Goal: Task Accomplishment & Management: Complete application form

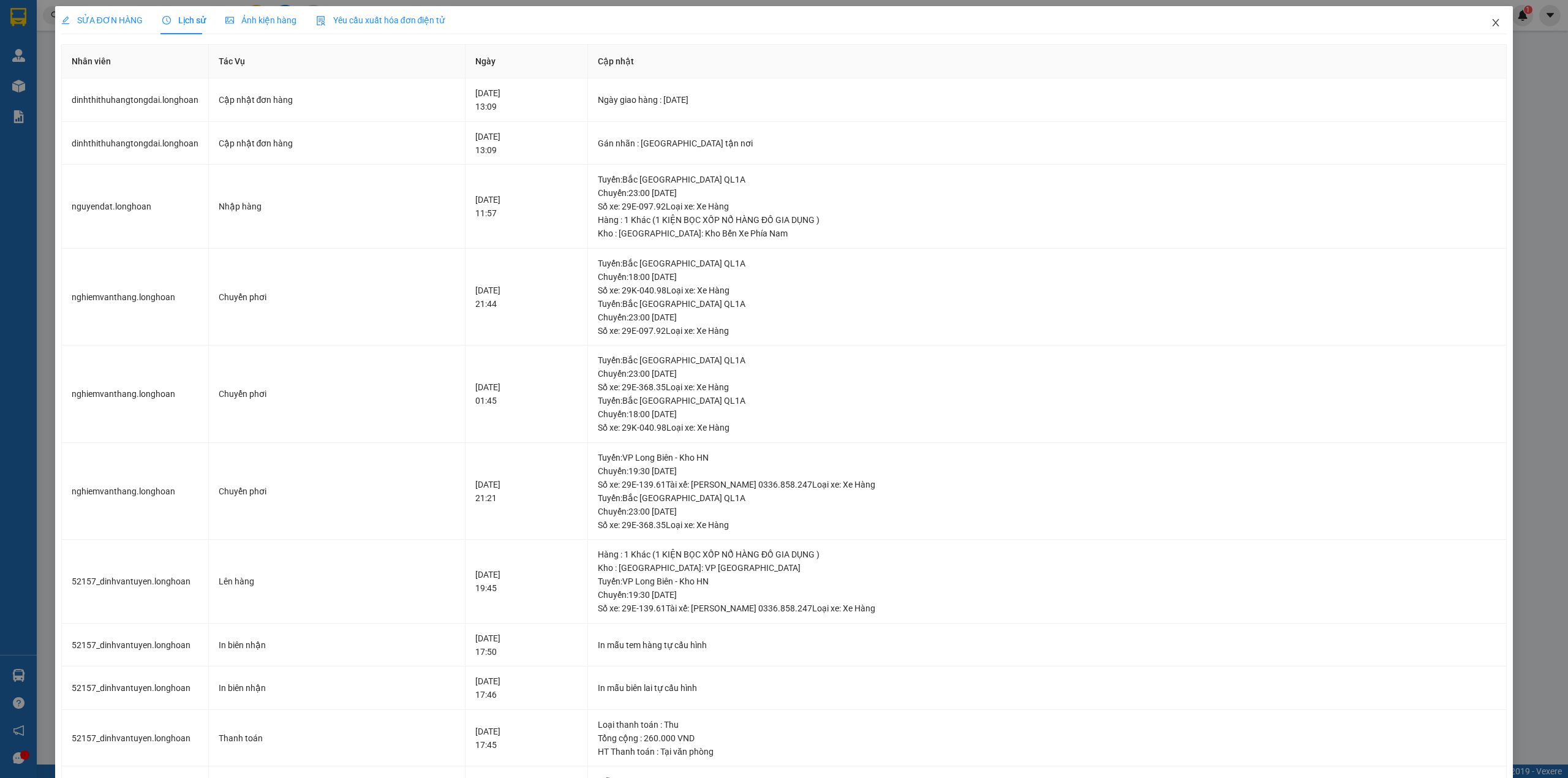
click at [1478, 27] on span "Close" at bounding box center [1495, 23] width 34 height 34
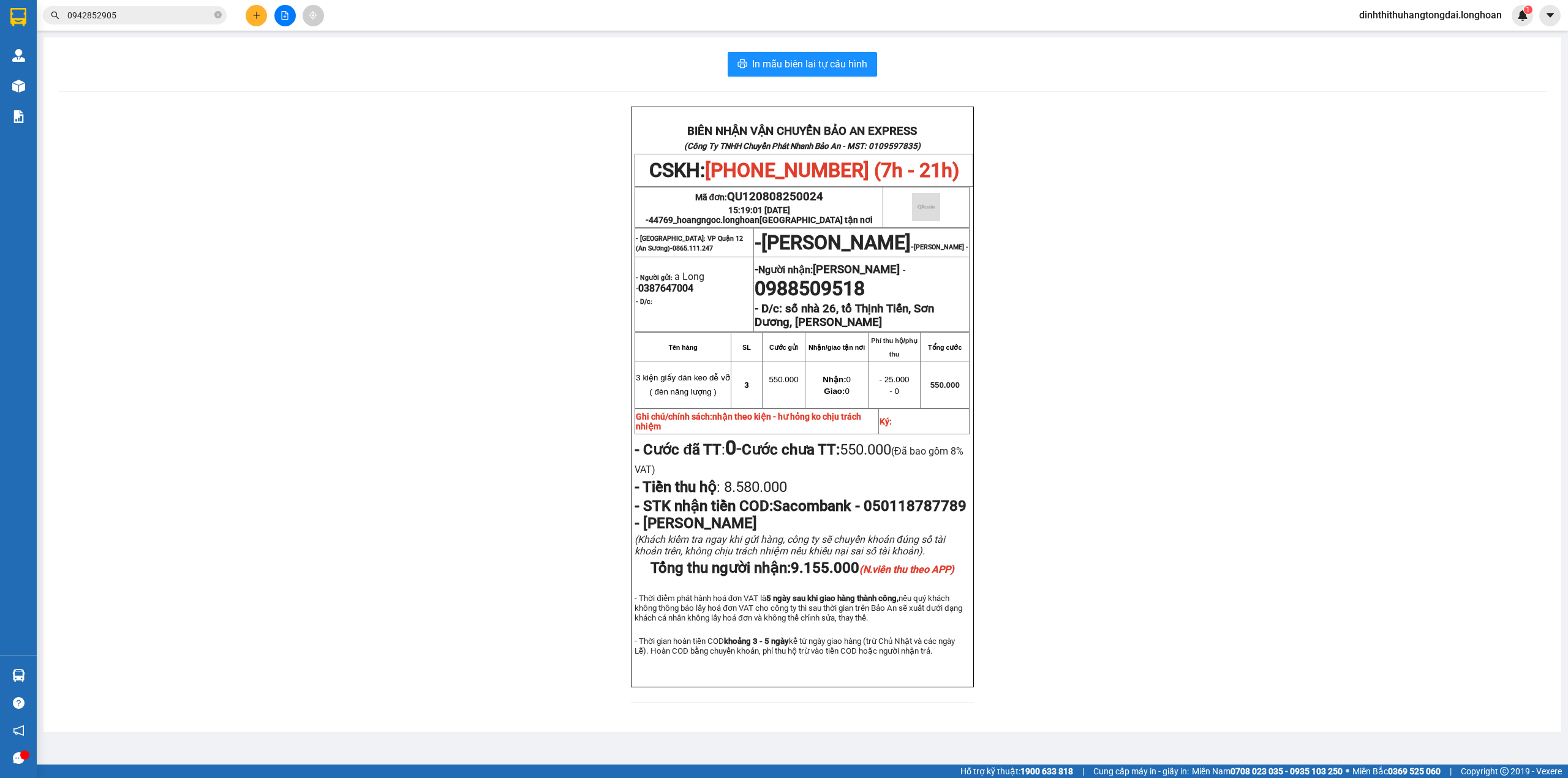
click at [121, 21] on input "0942852905" at bounding box center [139, 15] width 144 height 14
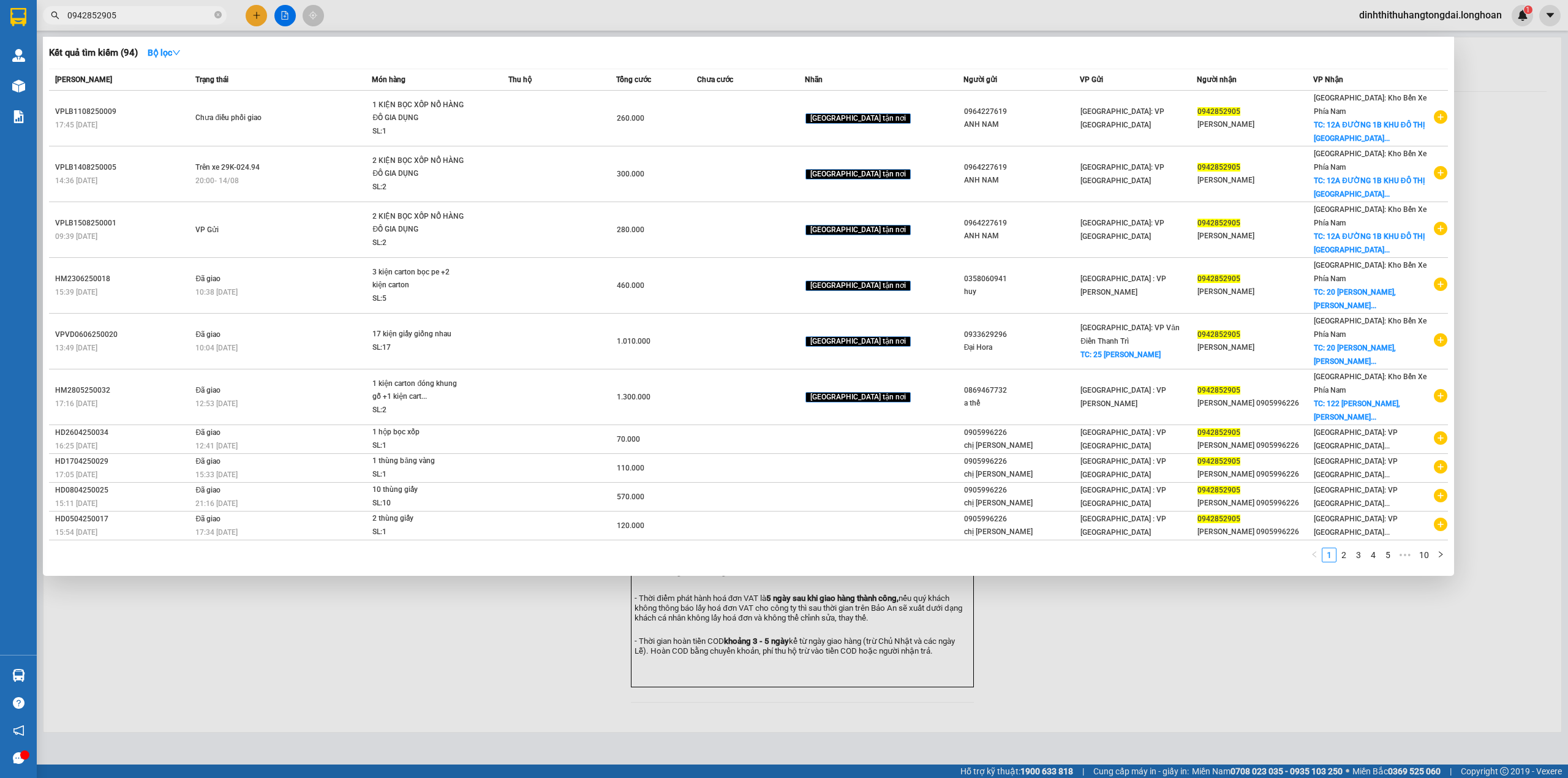
click at [121, 21] on input "0942852905" at bounding box center [139, 15] width 144 height 14
paste input "61255201"
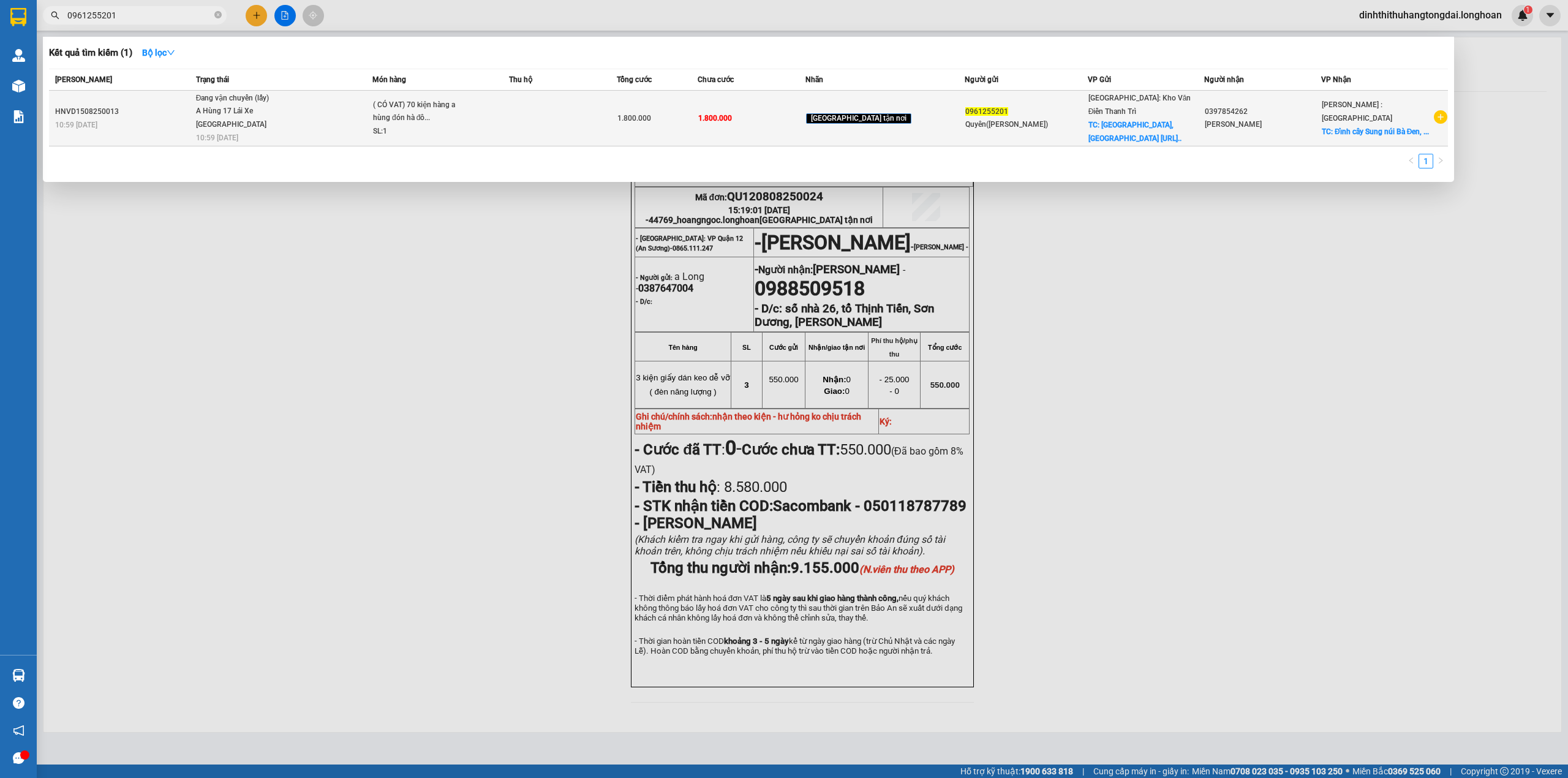
type input "0961255201"
click at [238, 117] on div "A Hùng 17 Lái Xe [GEOGRAPHIC_DATA] 0325666247" at bounding box center [242, 117] width 92 height 26
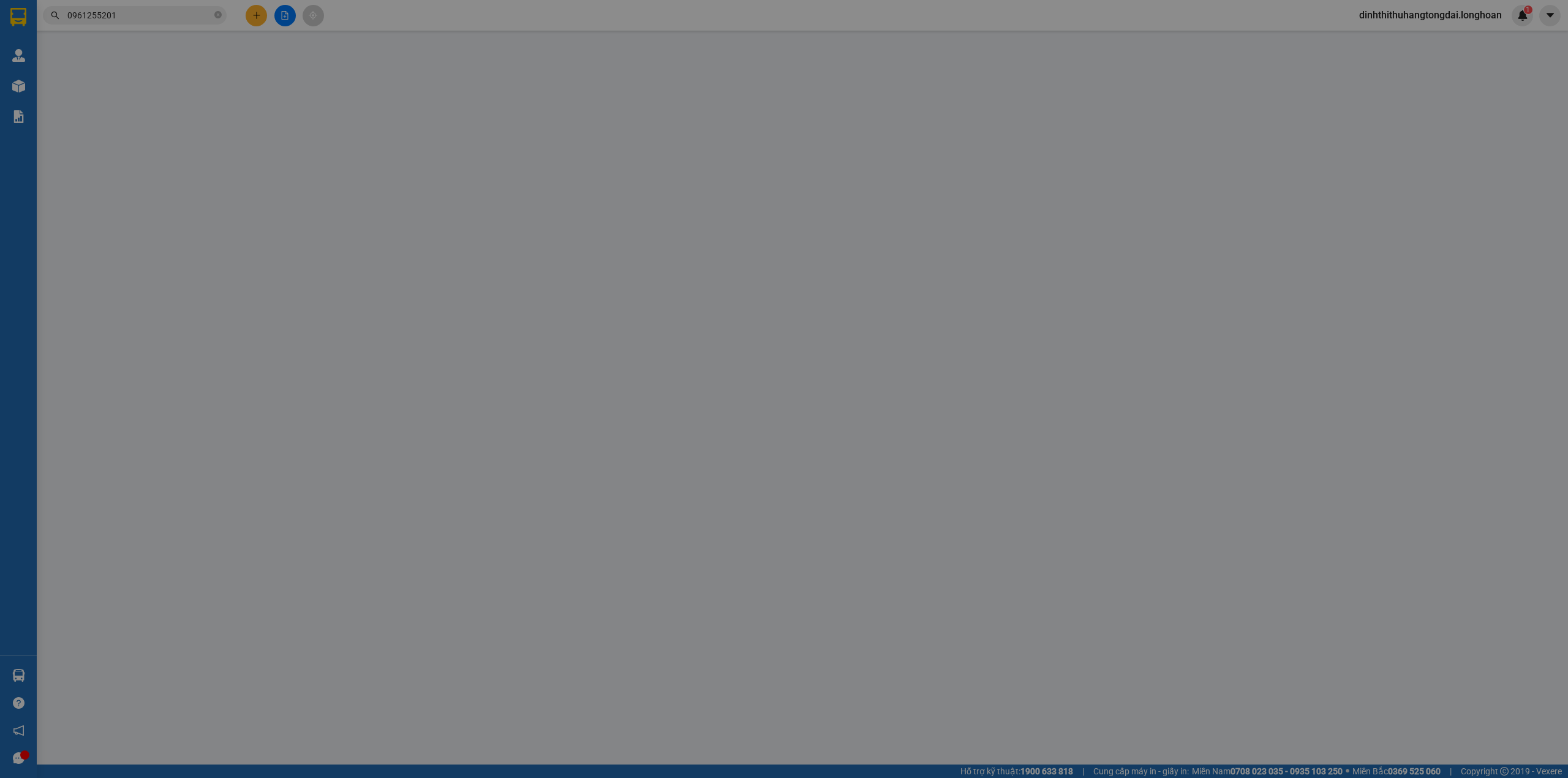
type input "0961255201"
type input "Quyên([PERSON_NAME])"
checkbox input "true"
type input "[GEOGRAPHIC_DATA], [GEOGRAPHIC_DATA] [URL][DOMAIN_NAME]"
type input "0397854262"
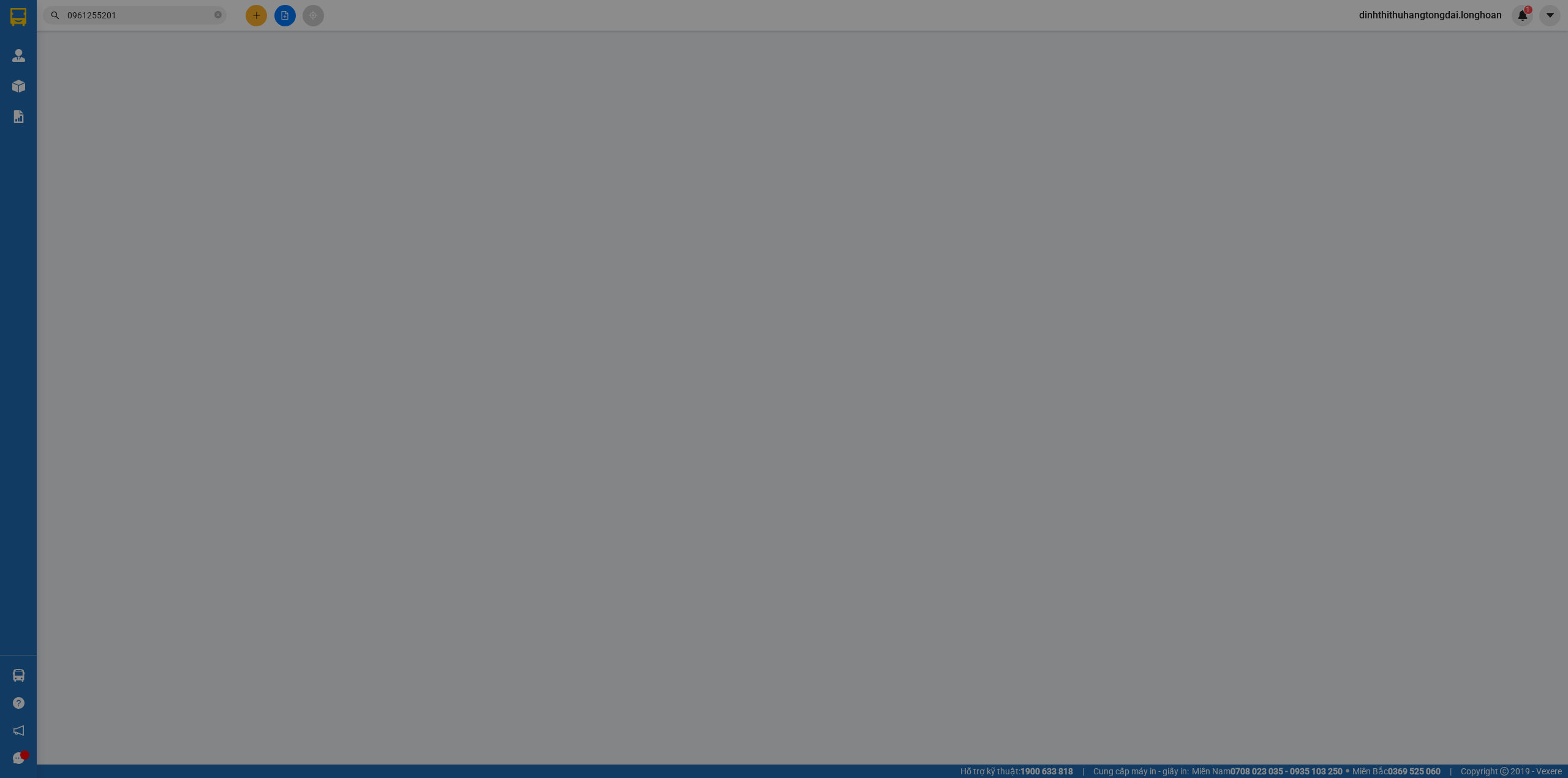
type input "[PERSON_NAME]"
checkbox input "true"
type input "Đỉnh cây Sung [GEOGRAPHIC_DATA], [GEOGRAPHIC_DATA], [GEOGRAPHIC_DATA], Tỉnh [GE…"
type input "- đón báo lấy hàng đi núi bà đen tây ninh - gọi hẹn trước bên gửi xuất hàng - t…"
type input "1.800.000"
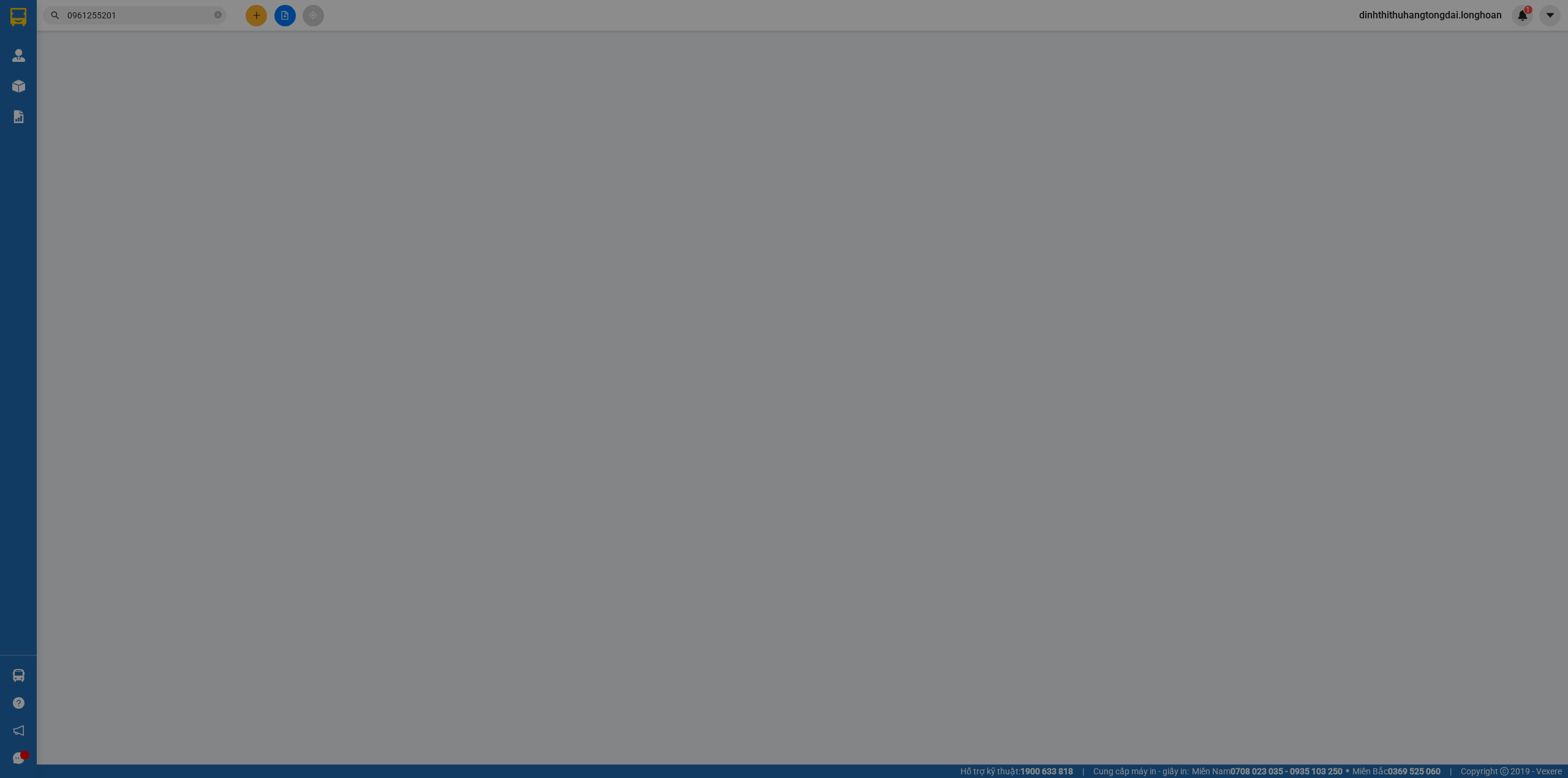
type input "1.800.000"
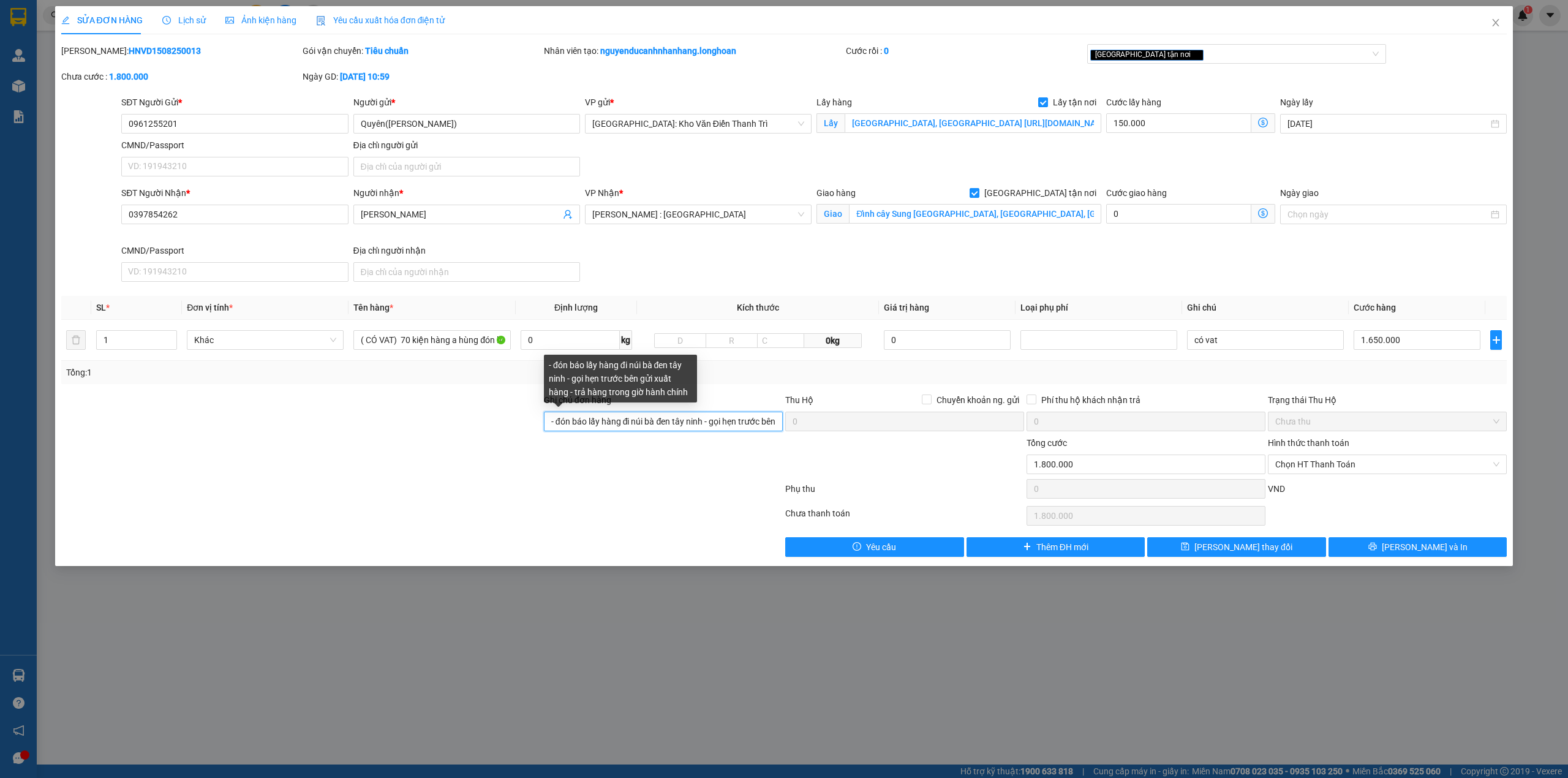
click at [653, 423] on input "- đón báo lấy hàng đi núi bà đen tây ninh - gọi hẹn trước bên gửi xuất hàng - t…" at bounding box center [663, 421] width 239 height 19
click at [621, 477] on div at bounding box center [663, 457] width 241 height 43
click at [175, 15] on span "Lịch sử" at bounding box center [184, 20] width 43 height 10
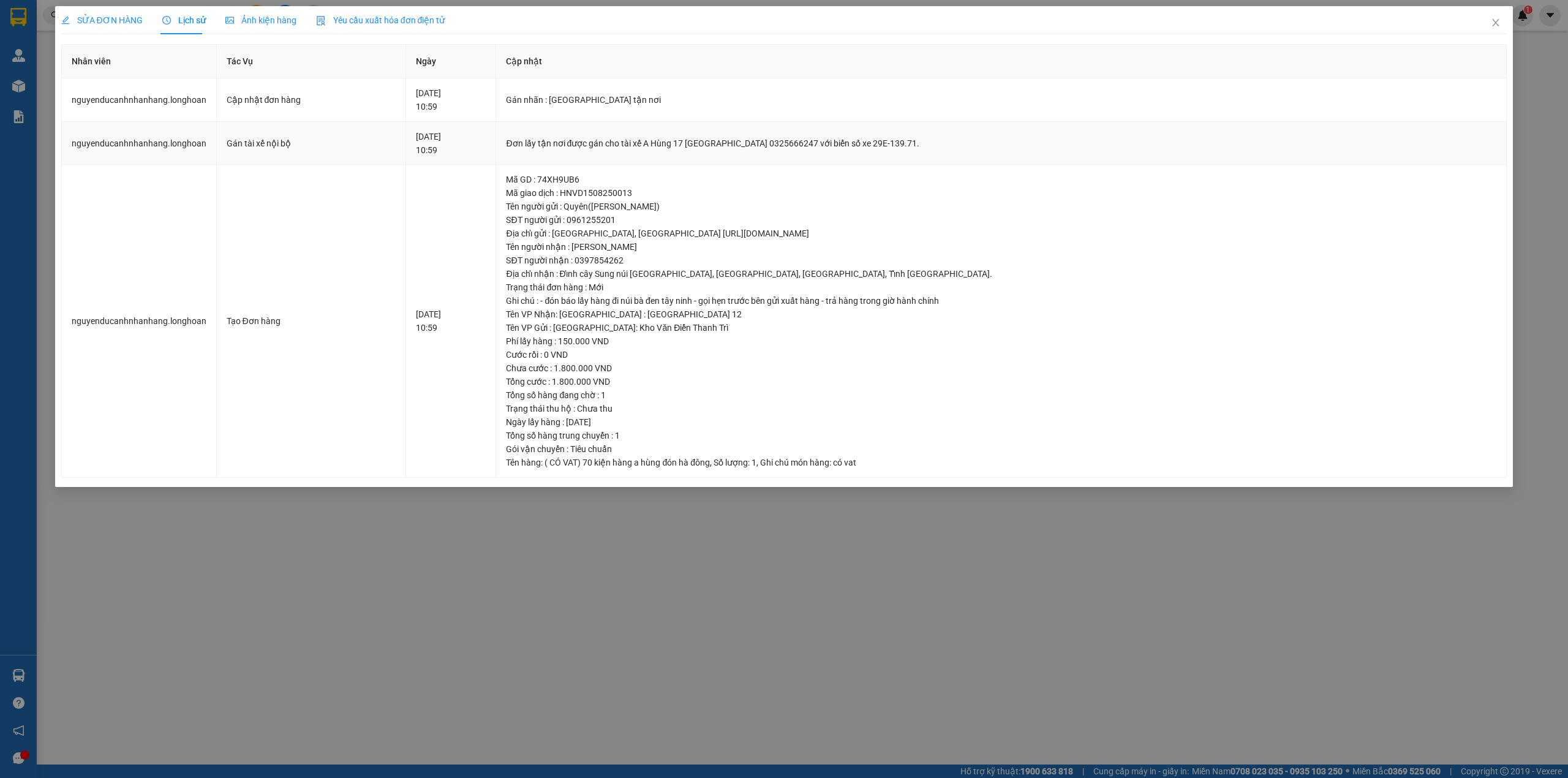
click at [554, 142] on div "Đơn lấy tận nơi được gán cho tài xế A Hùng 17 [GEOGRAPHIC_DATA] 0325666247 với …" at bounding box center [1000, 143] width 990 height 14
copy div "Đơn lấy tận nơi được gán cho tài xế A Hùng 17 [GEOGRAPHIC_DATA] 0325666247 với …"
click at [1498, 28] on span "Close" at bounding box center [1495, 23] width 34 height 34
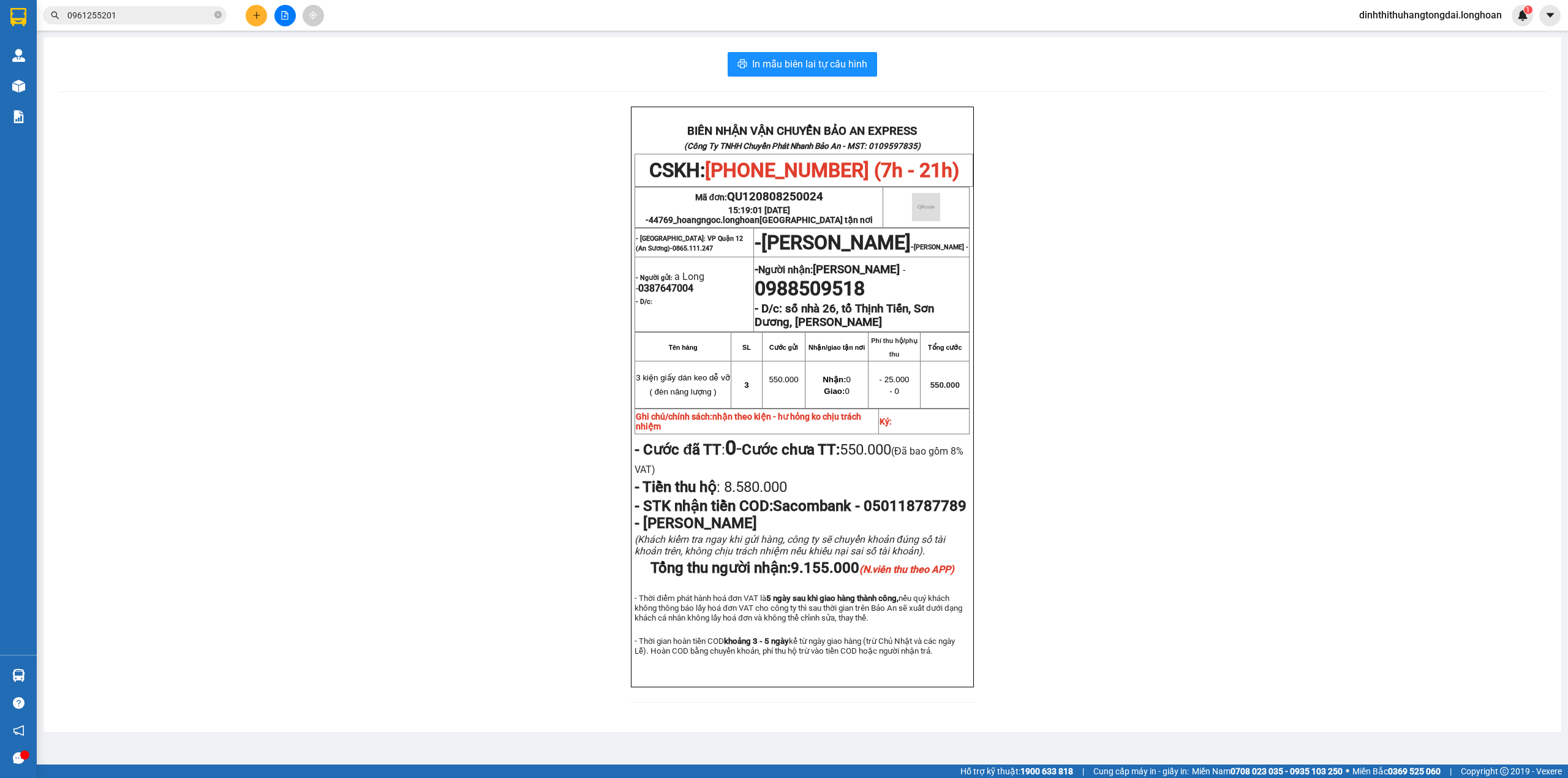
click at [133, 11] on input "0961255201" at bounding box center [139, 15] width 144 height 14
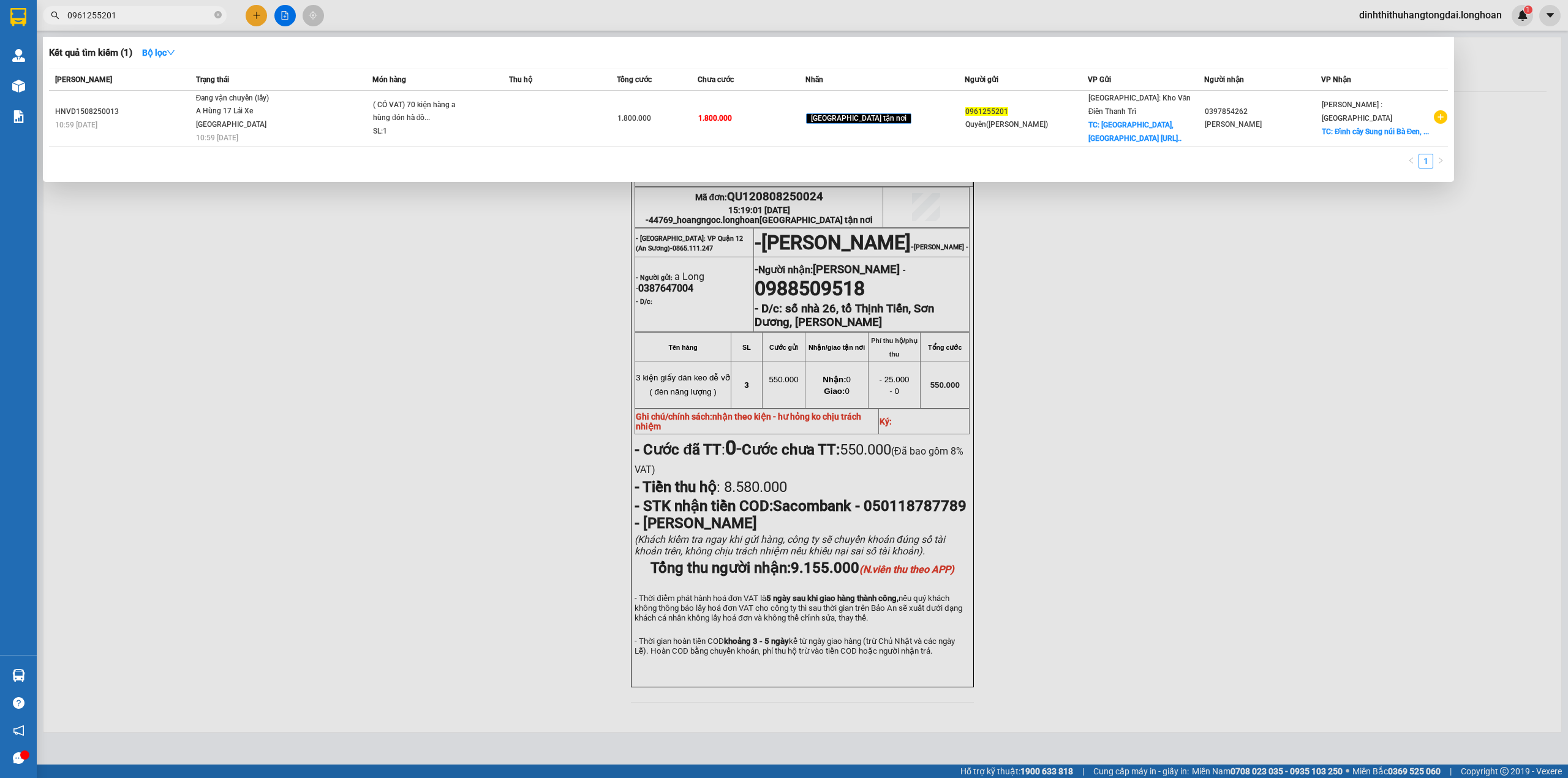
click at [133, 11] on input "0961255201" at bounding box center [139, 15] width 144 height 14
paste input "2428688"
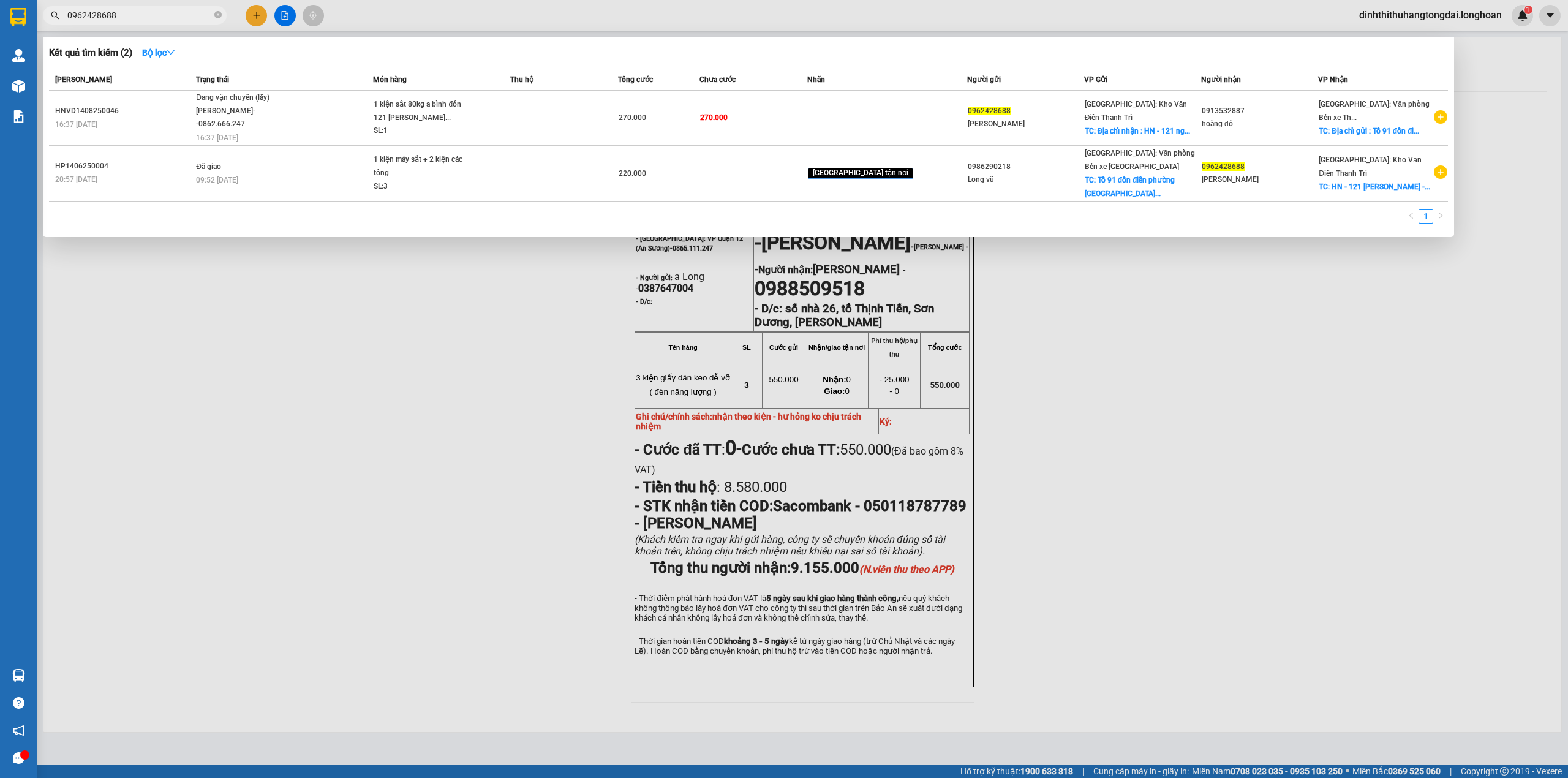
click at [79, 20] on input "0962428688" at bounding box center [139, 15] width 144 height 14
paste input "85574252"
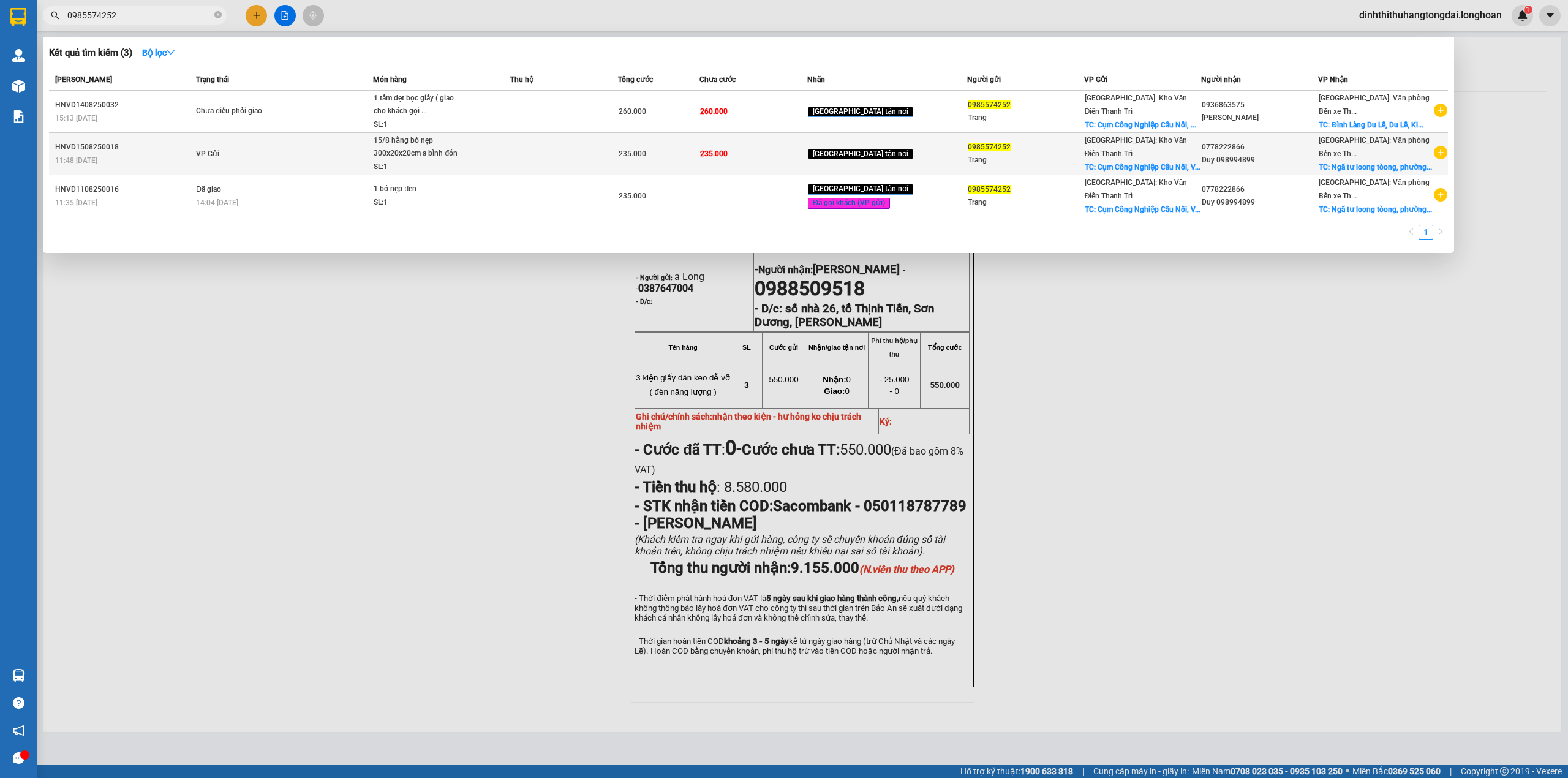
type input "0985574252"
click at [309, 175] on td "VP Gửi" at bounding box center [283, 154] width 180 height 43
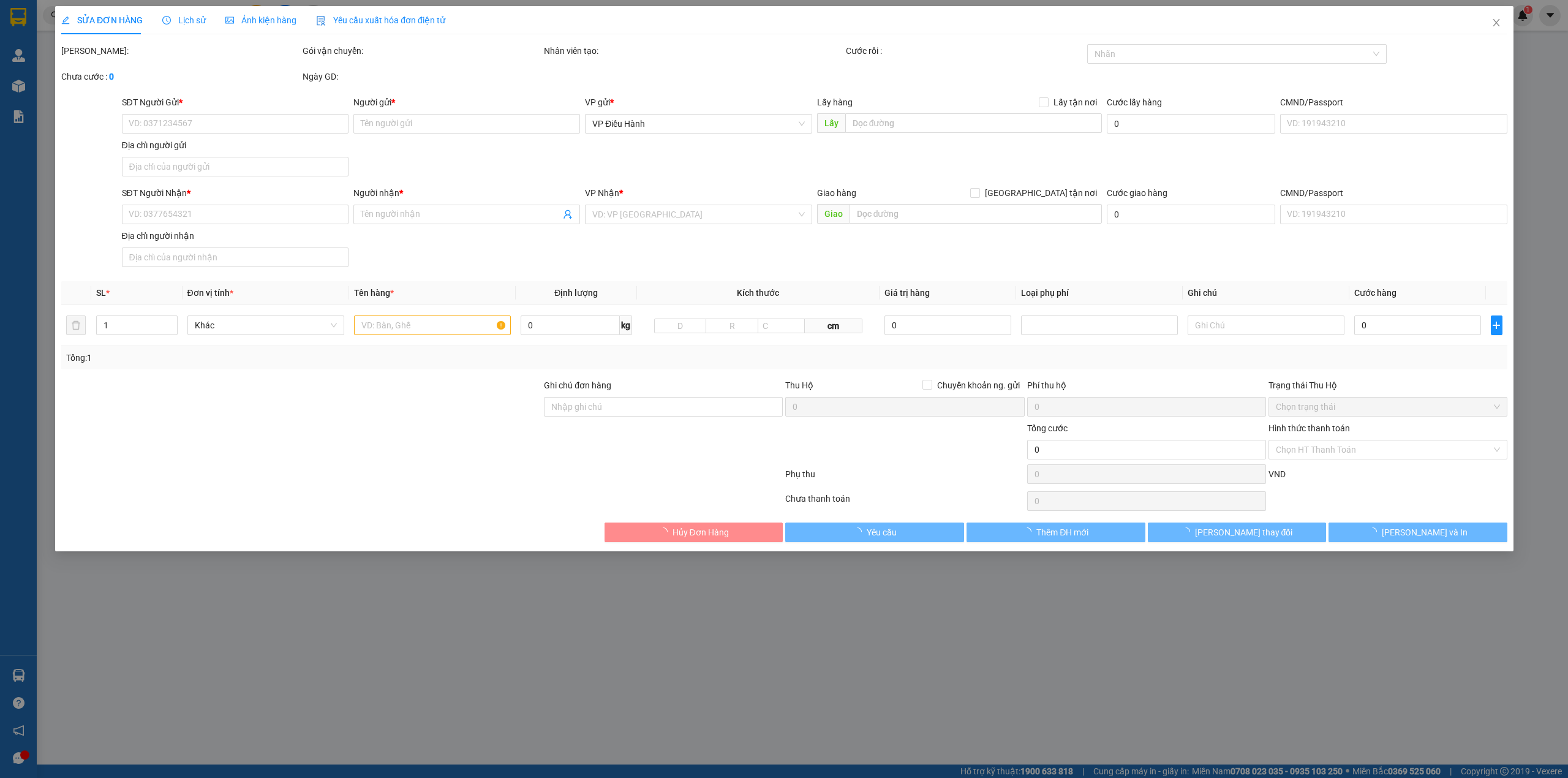
type input "0985574252"
type input "Trang"
checkbox input "true"
type input "Cụm Công Nghiệp Cầu Nổi, [GEOGRAPHIC_DATA], [GEOGRAPHIC_DATA], HN"
type input "0778222866"
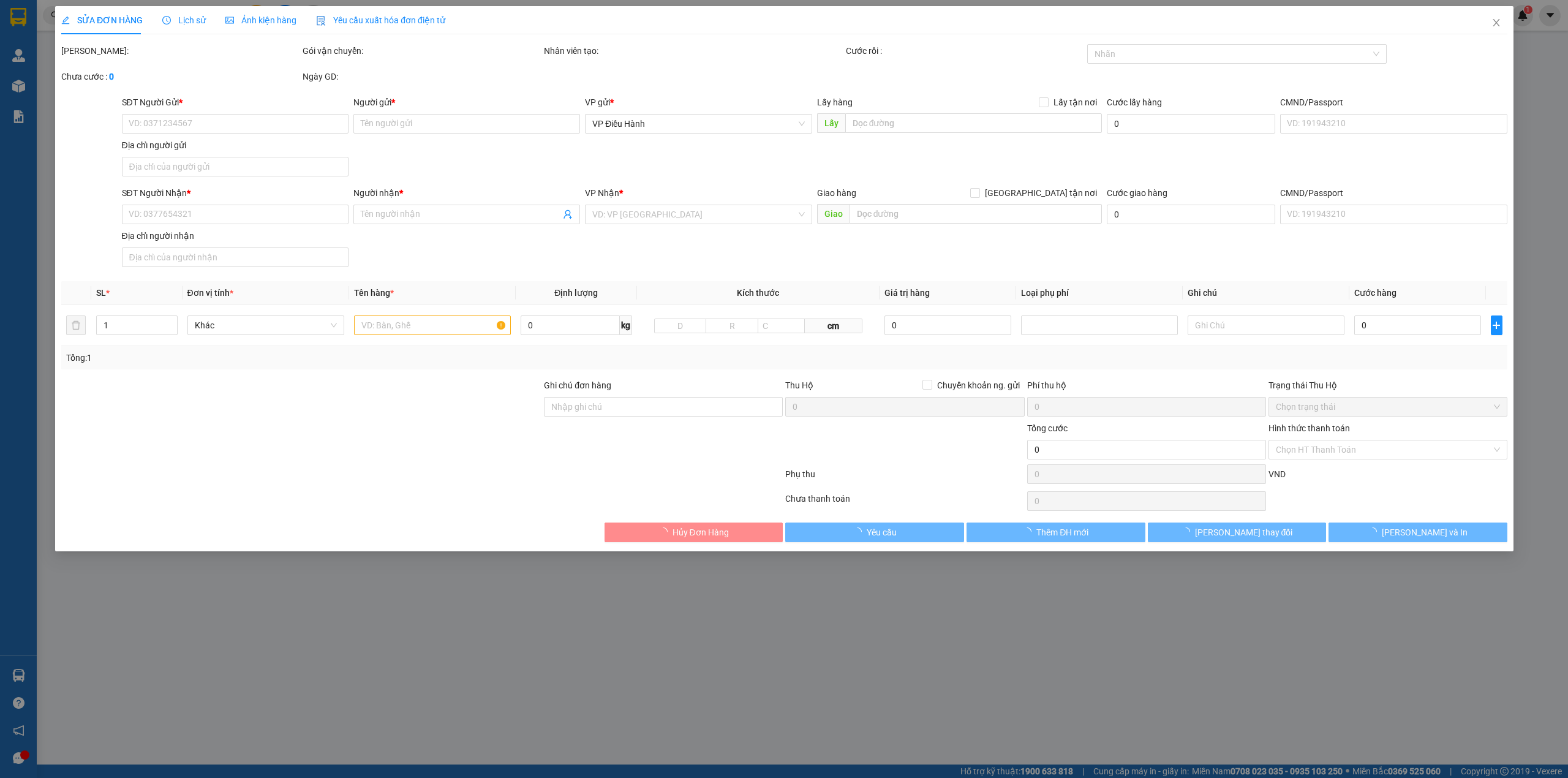
type input "Duy 098994899"
checkbox input "true"
type input "Ngã tư loong tòong, [GEOGRAPHIC_DATA], tỉnh [GEOGRAPHIC_DATA]"
type input "235.000"
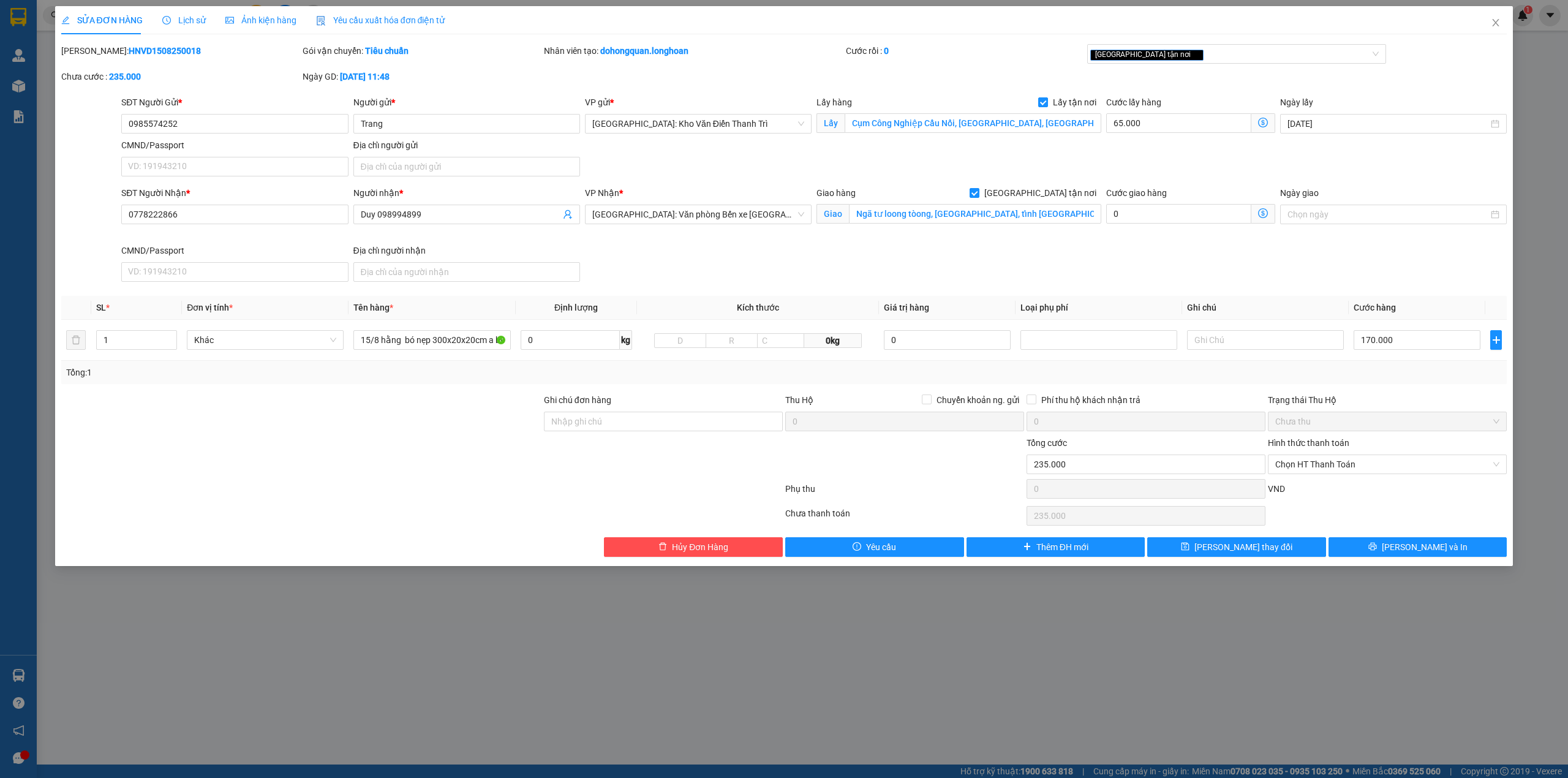
click at [183, 15] on span "Lịch sử" at bounding box center [184, 20] width 43 height 10
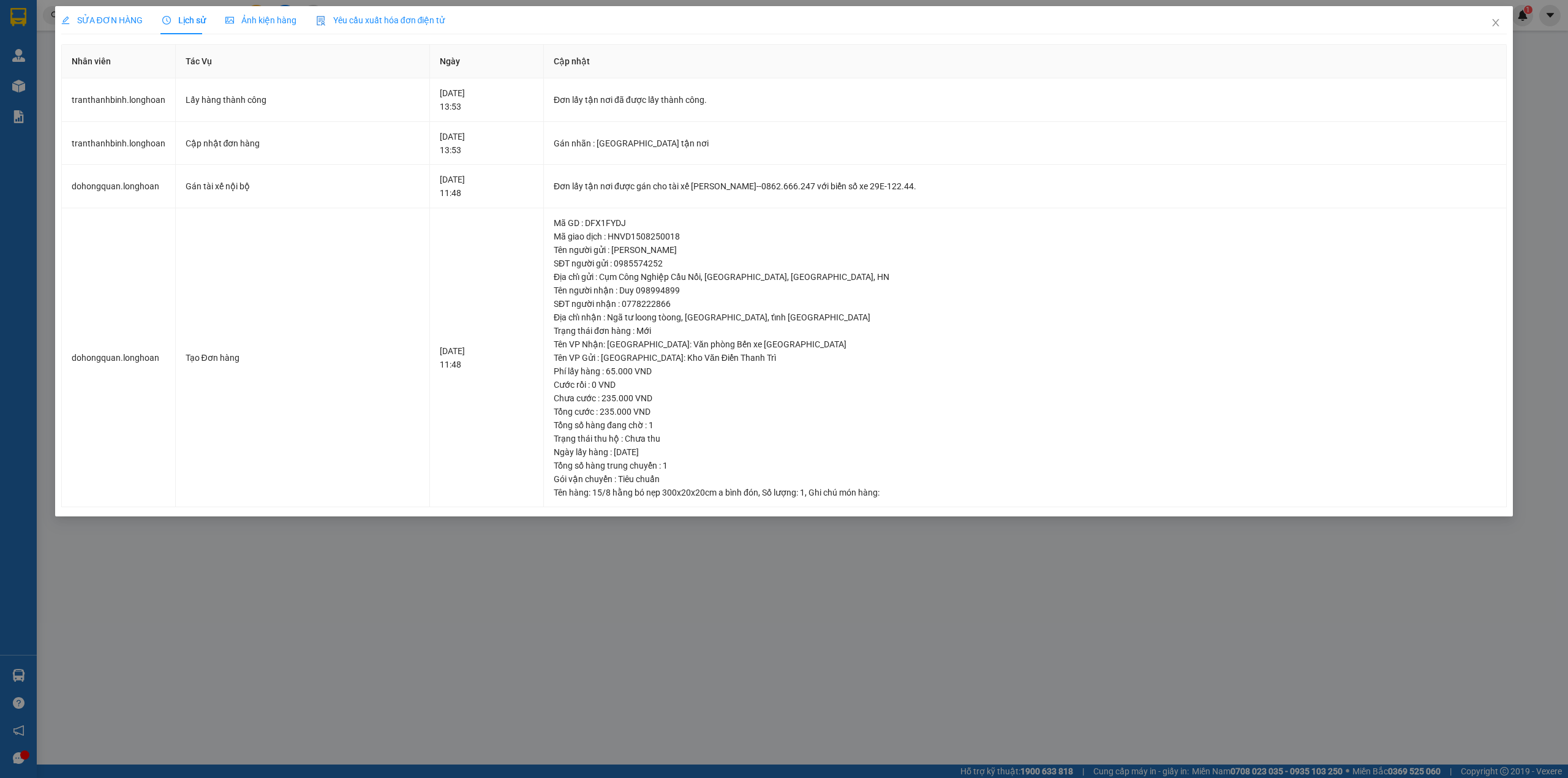
click at [88, 18] on span "SỬA ĐƠN HÀNG" at bounding box center [102, 20] width 81 height 10
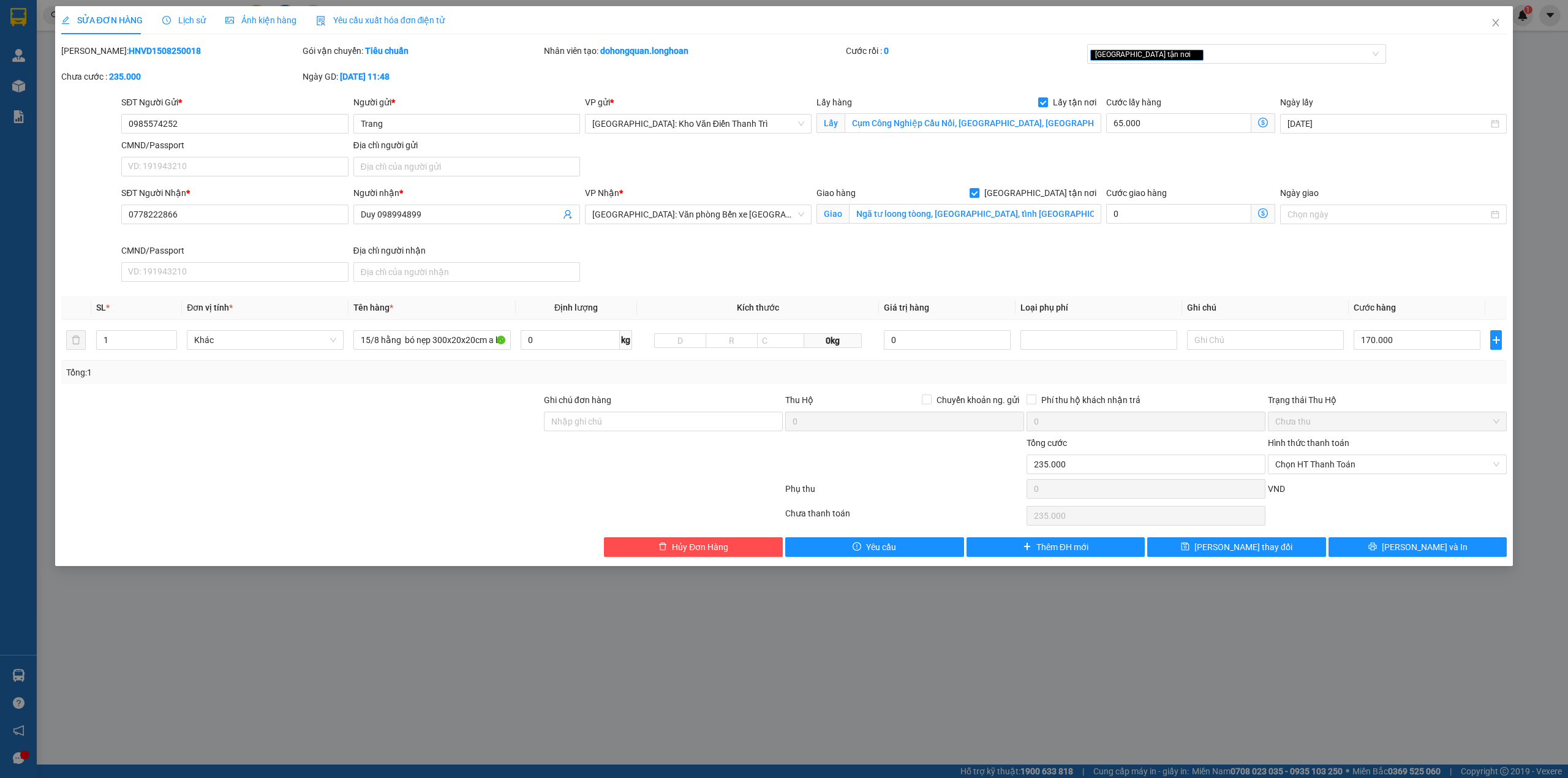
click at [167, 20] on icon "clock-circle" at bounding box center [166, 20] width 8 height 8
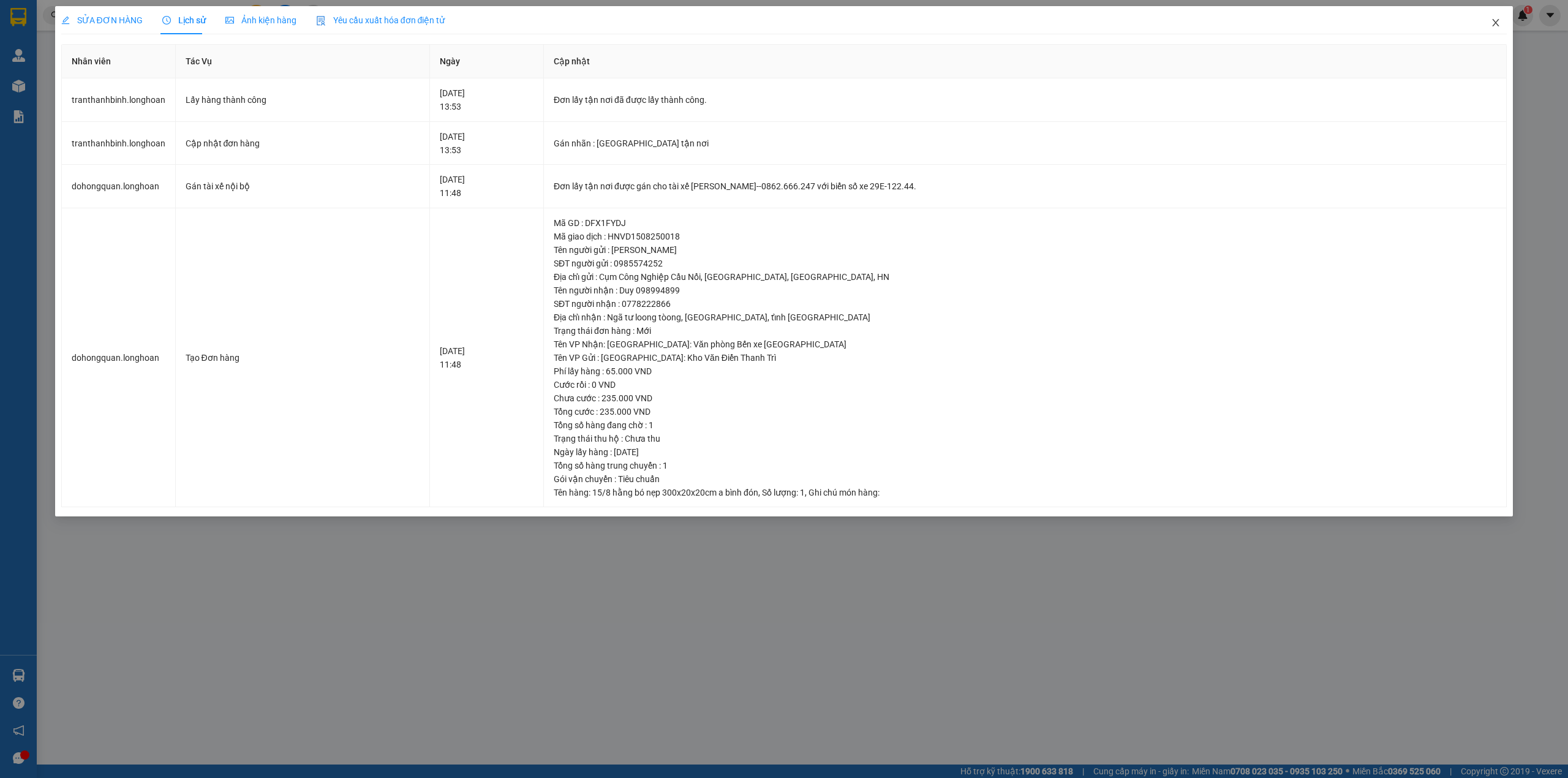
click at [1488, 22] on span "Close" at bounding box center [1495, 23] width 34 height 34
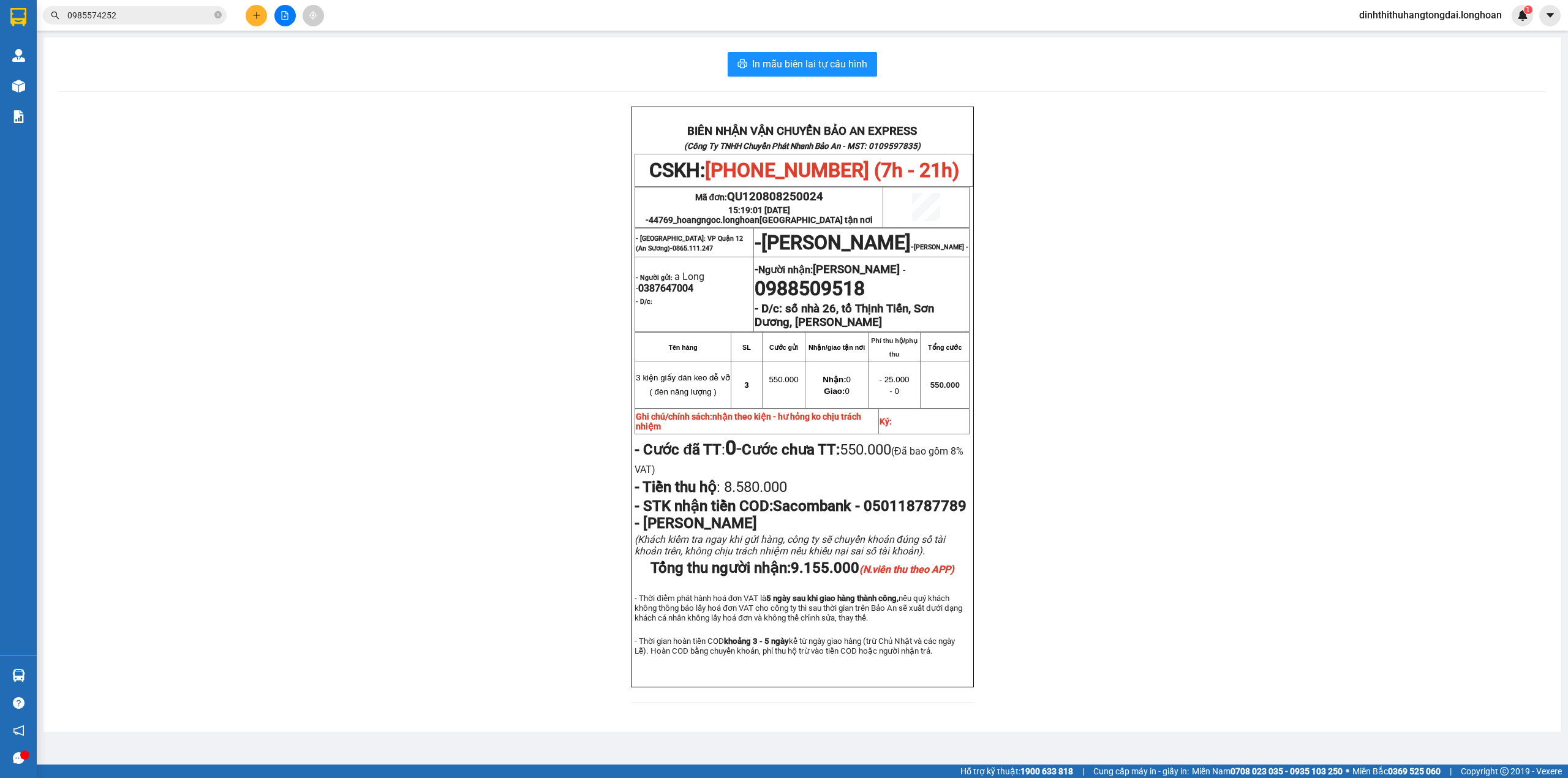
click at [106, 18] on input "0985574252" at bounding box center [139, 15] width 144 height 14
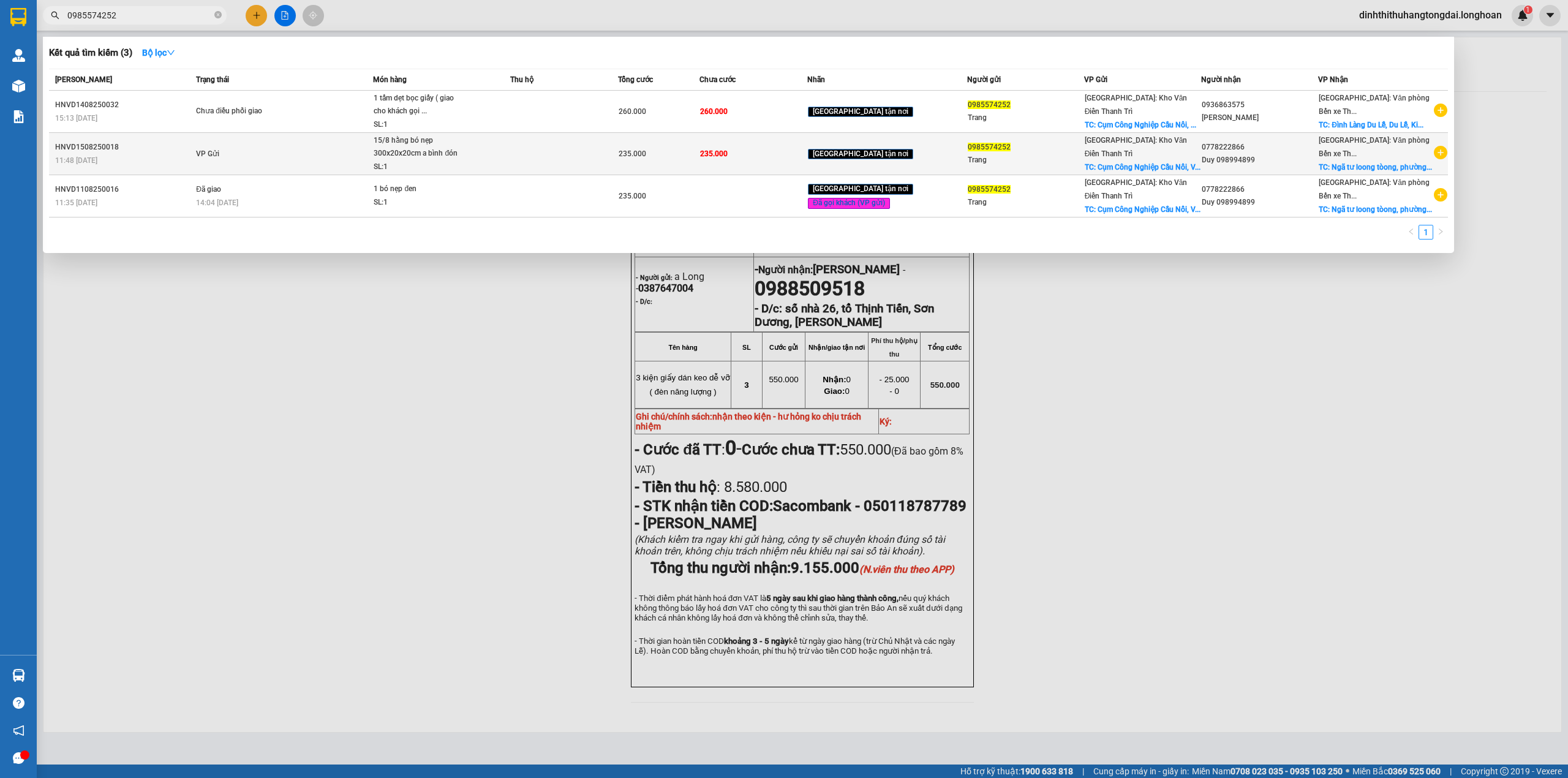
click at [479, 173] on span "15/8 hằng bó nẹp 300x20x20cm a bình đón SL: 1" at bounding box center [441, 154] width 136 height 40
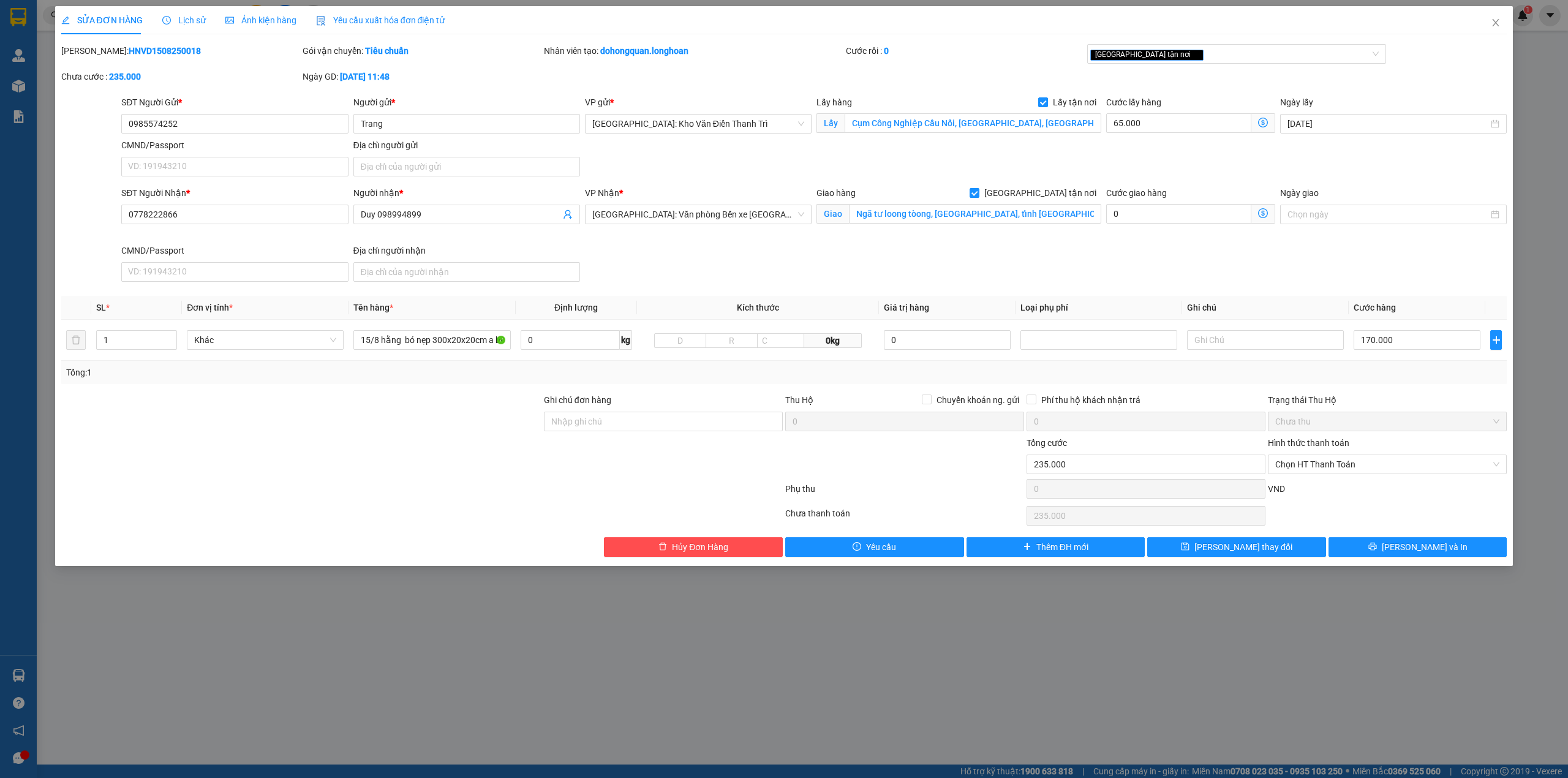
click at [172, 14] on div "Lịch sử" at bounding box center [184, 20] width 43 height 14
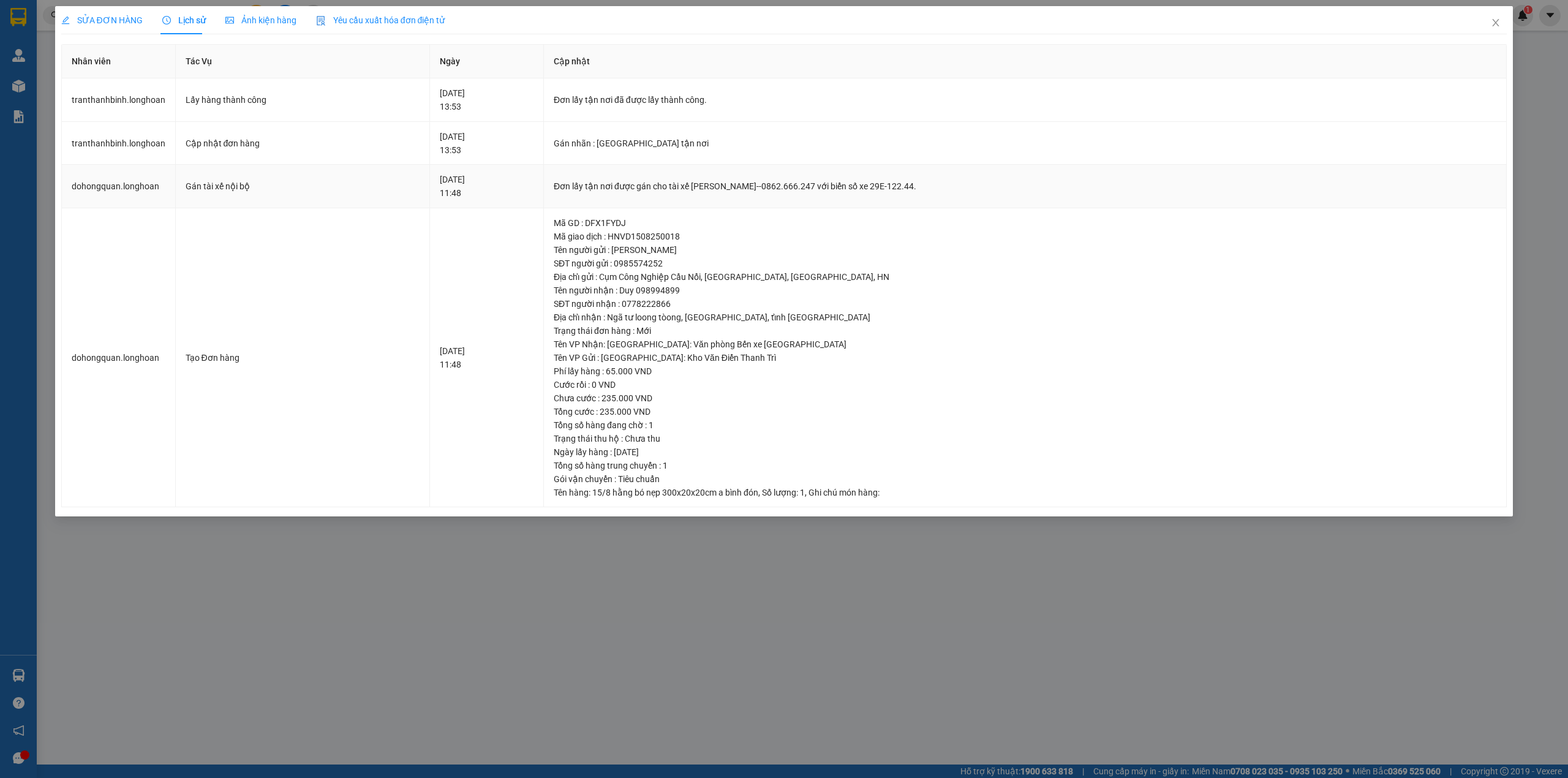
click at [595, 185] on div "Đơn lấy tận nơi được gán cho tài xế [PERSON_NAME]--0862.666.247 với biển số xe …" at bounding box center [1024, 186] width 942 height 14
copy div "Đơn lấy tận nơi được gán cho tài xế [PERSON_NAME]--0862.666.247 với biển số xe …"
click at [1493, 26] on icon "close" at bounding box center [1495, 23] width 10 height 10
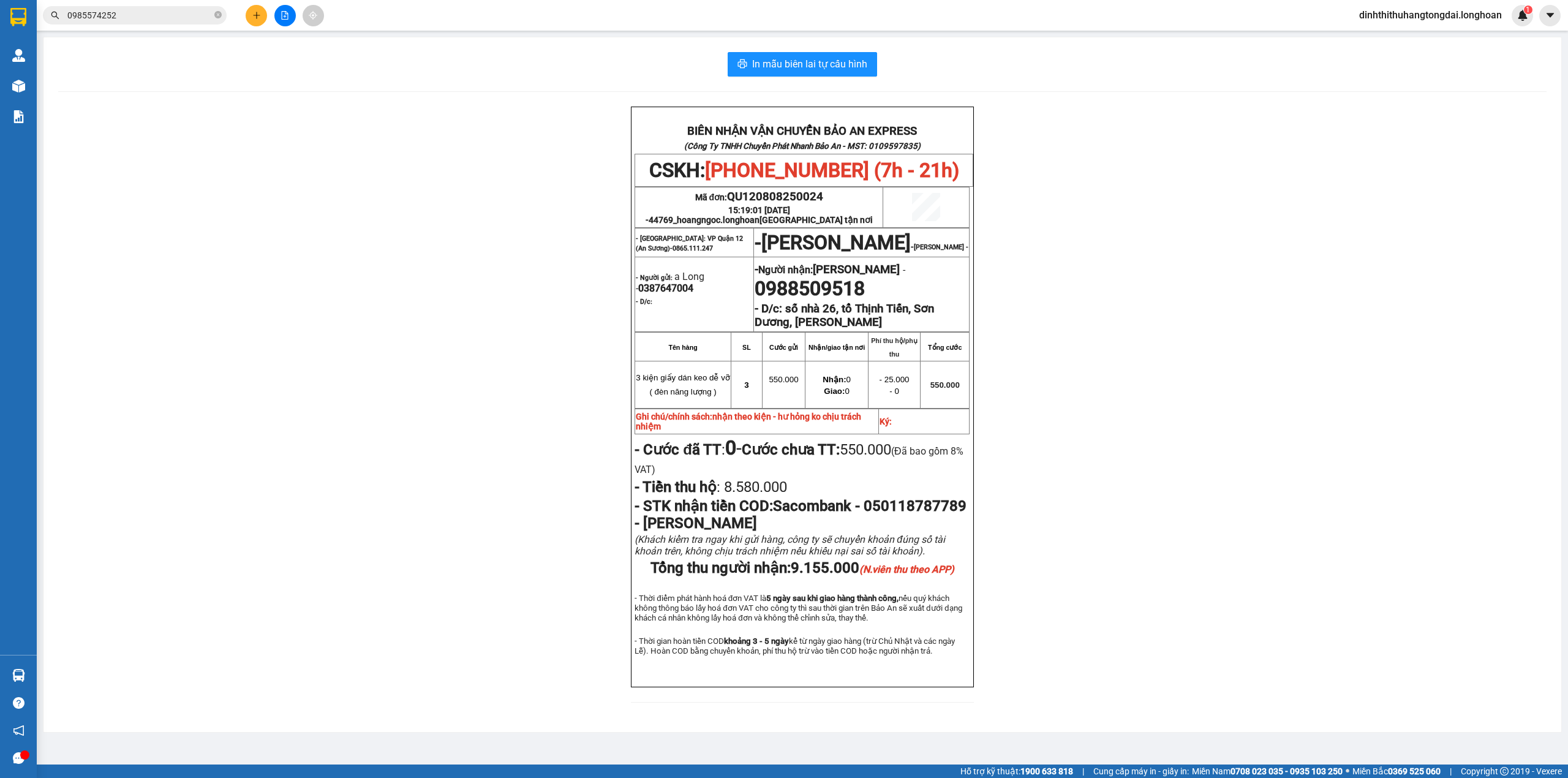
click at [132, 11] on input "0985574252" at bounding box center [139, 15] width 144 height 14
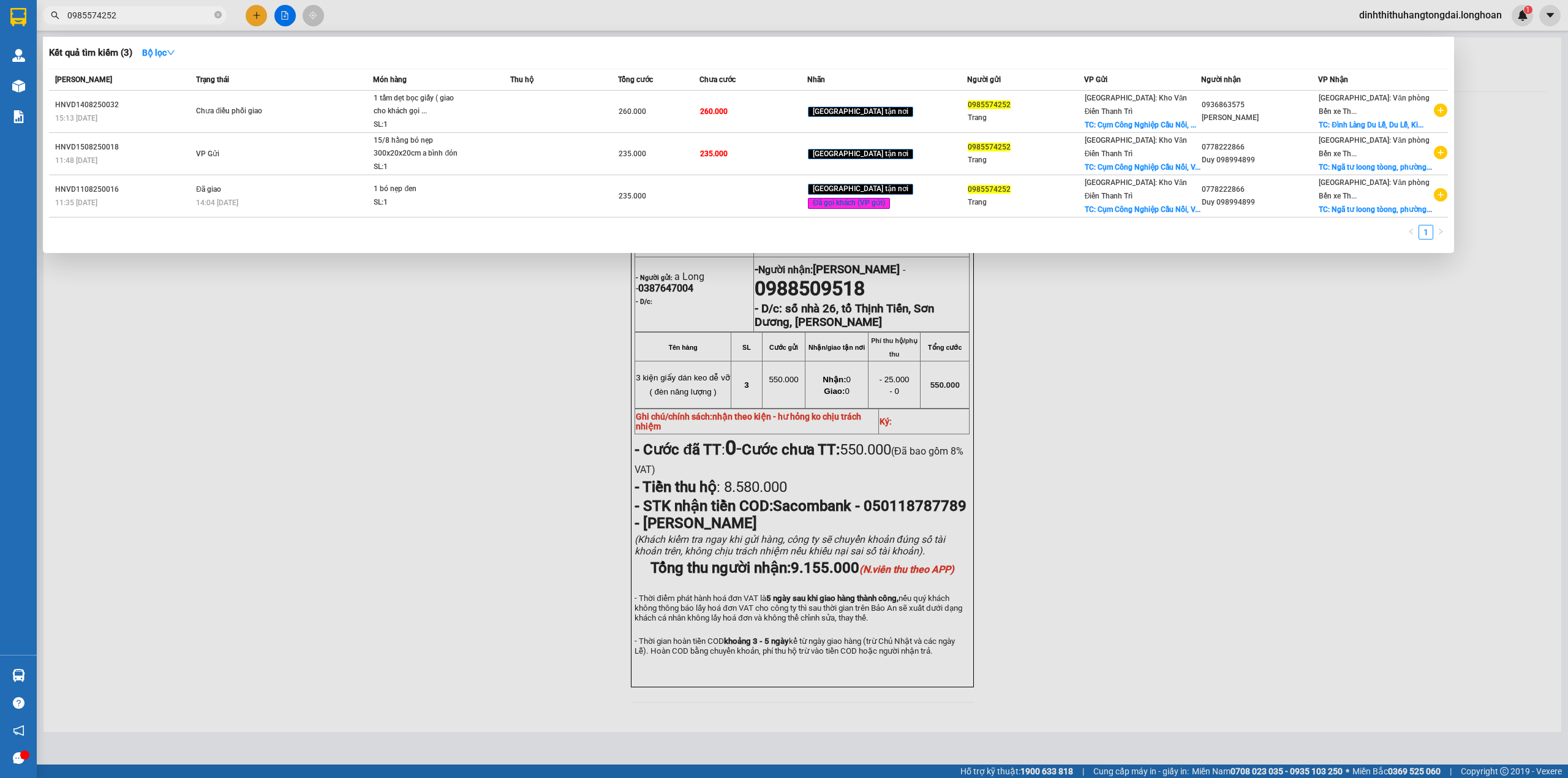
click at [132, 11] on input "0985574252" at bounding box center [139, 15] width 144 height 14
paste input "78293898"
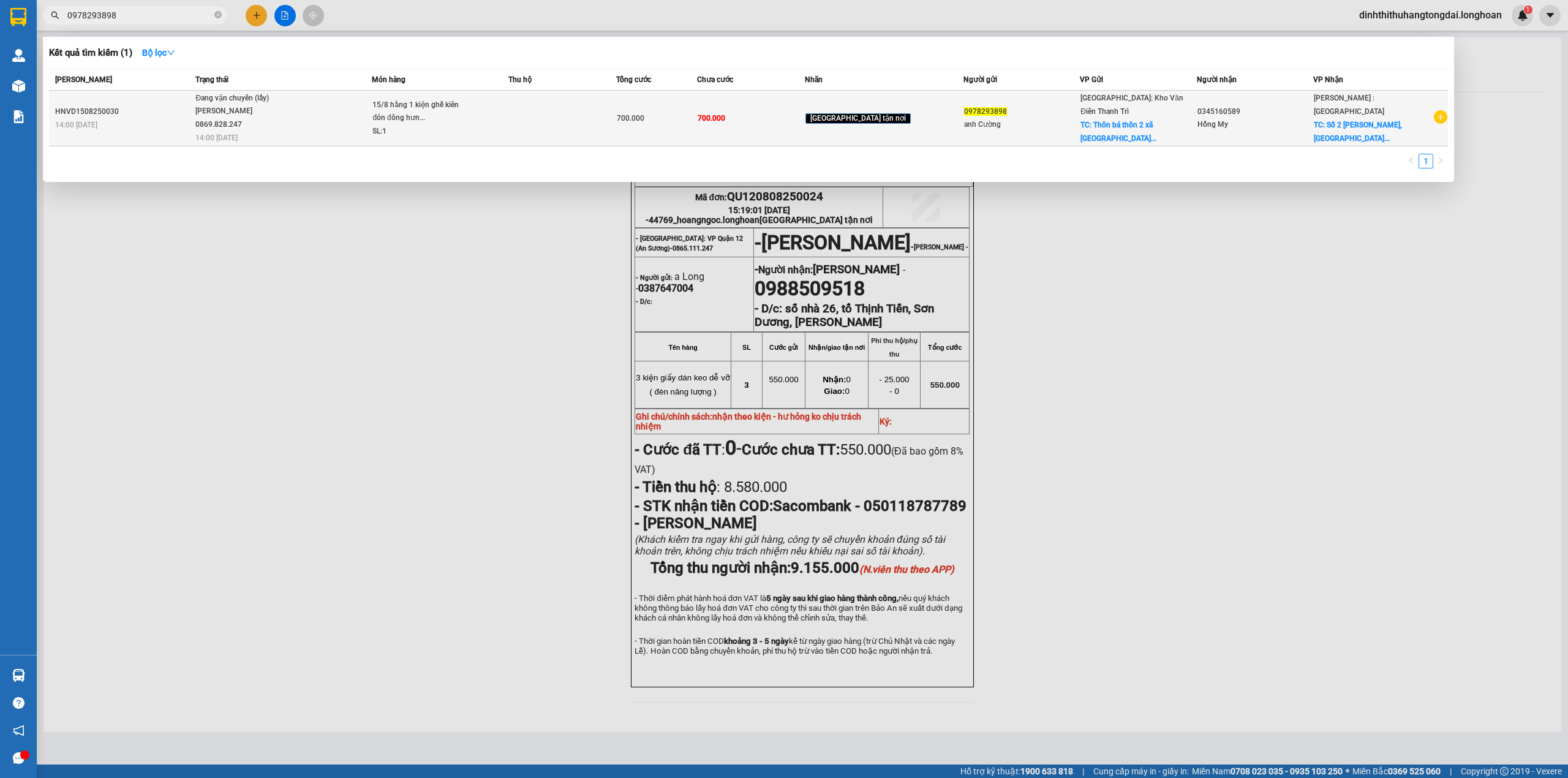
type input "0978293898"
click at [316, 121] on td "Đang vận chuyển (lấy) [PERSON_NAME] 0869.828.247 14:00 [DATE]" at bounding box center [282, 119] width 179 height 55
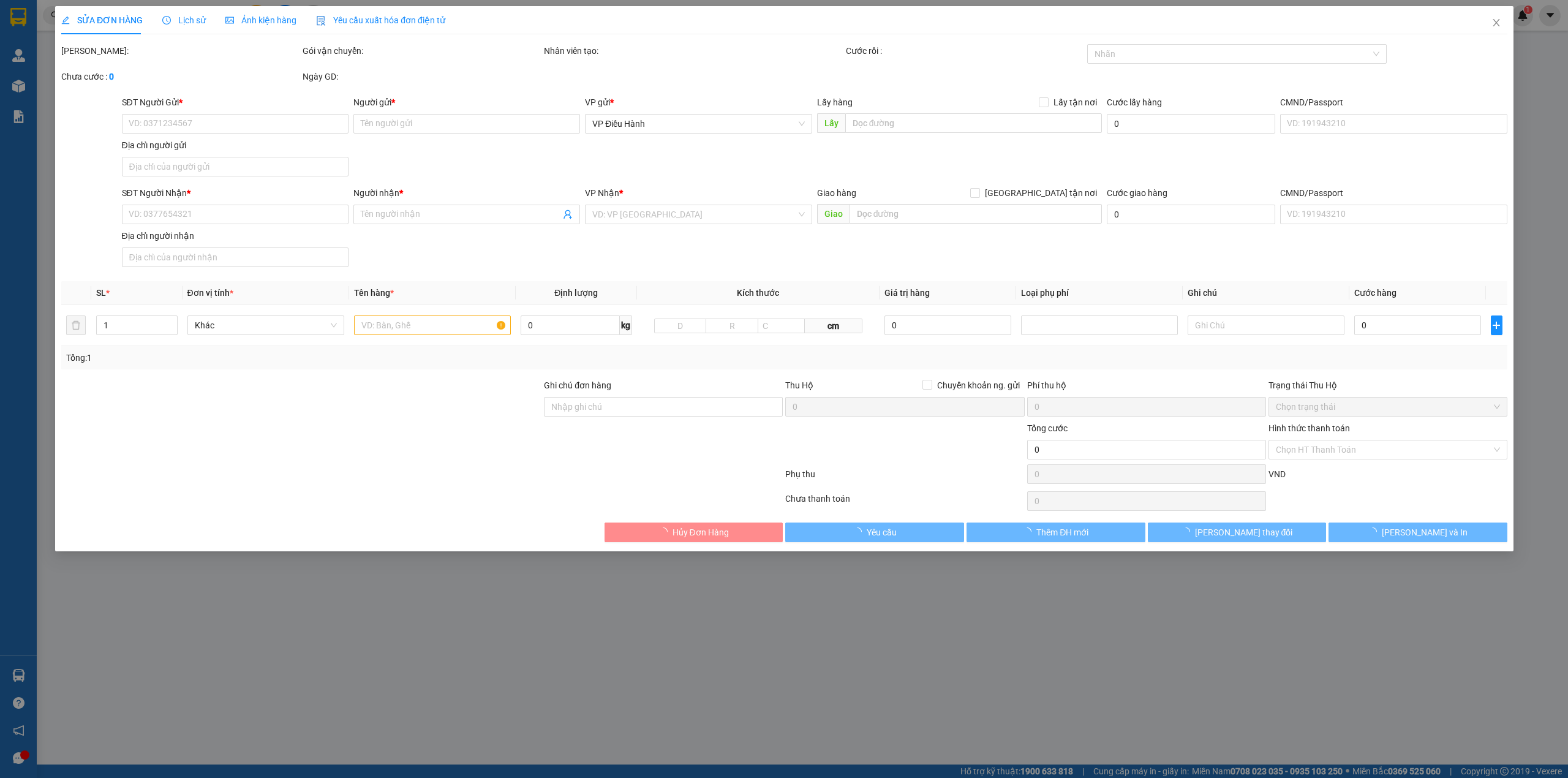
type input "0978293898"
type input "anh Cường"
checkbox input "true"
type input "Thôn bá thôn 2 xã [GEOGRAPHIC_DATA]. [GEOGRAPHIC_DATA], [GEOGRAPHIC_DATA]"
type input "0345160589"
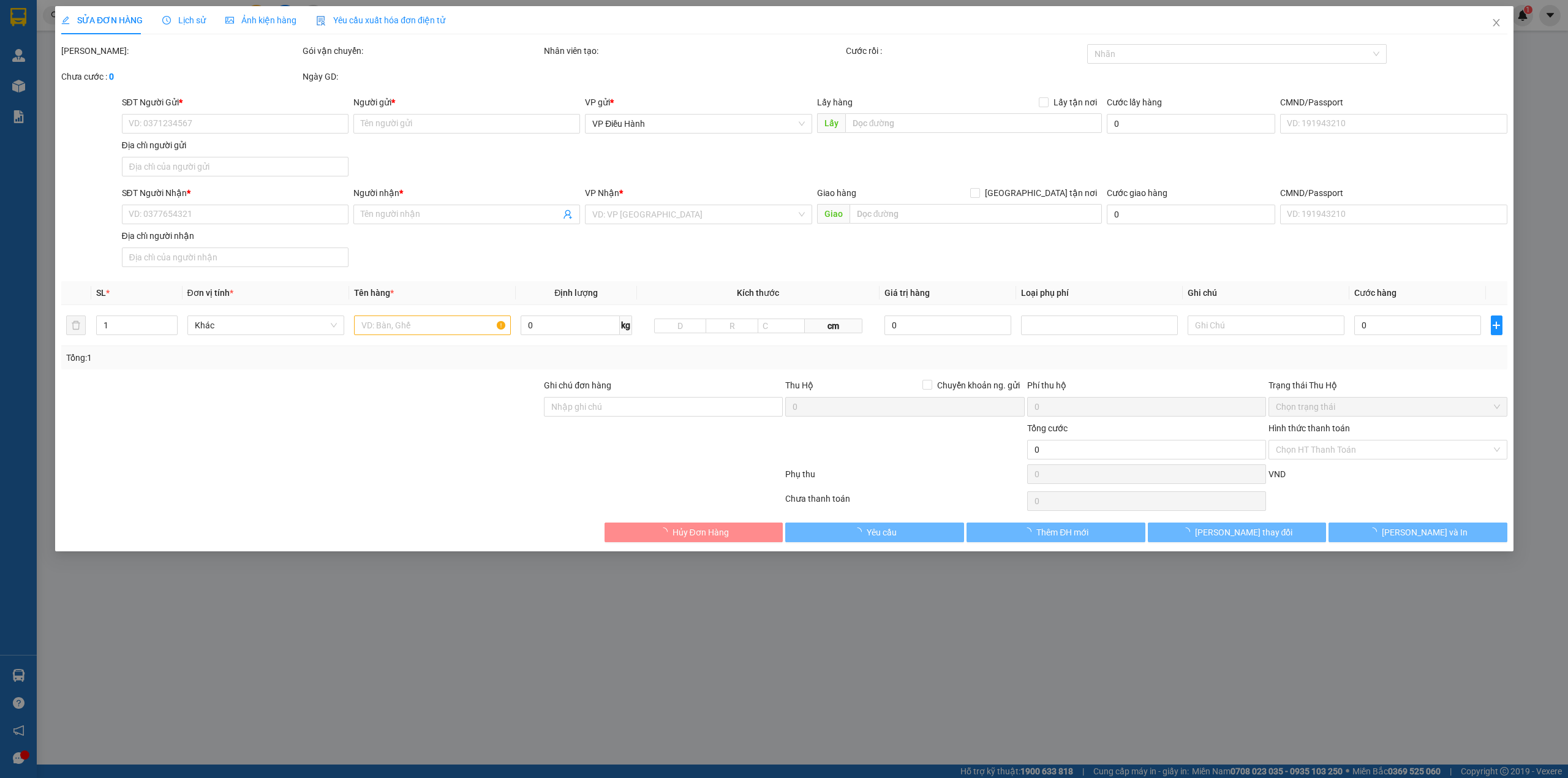
type input "Hồng My"
checkbox input "true"
type input "Số 2 Phổ Quang, [GEOGRAPHIC_DATA], [GEOGRAPHIC_DATA], [GEOGRAPHIC_DATA]"
type input "700.000"
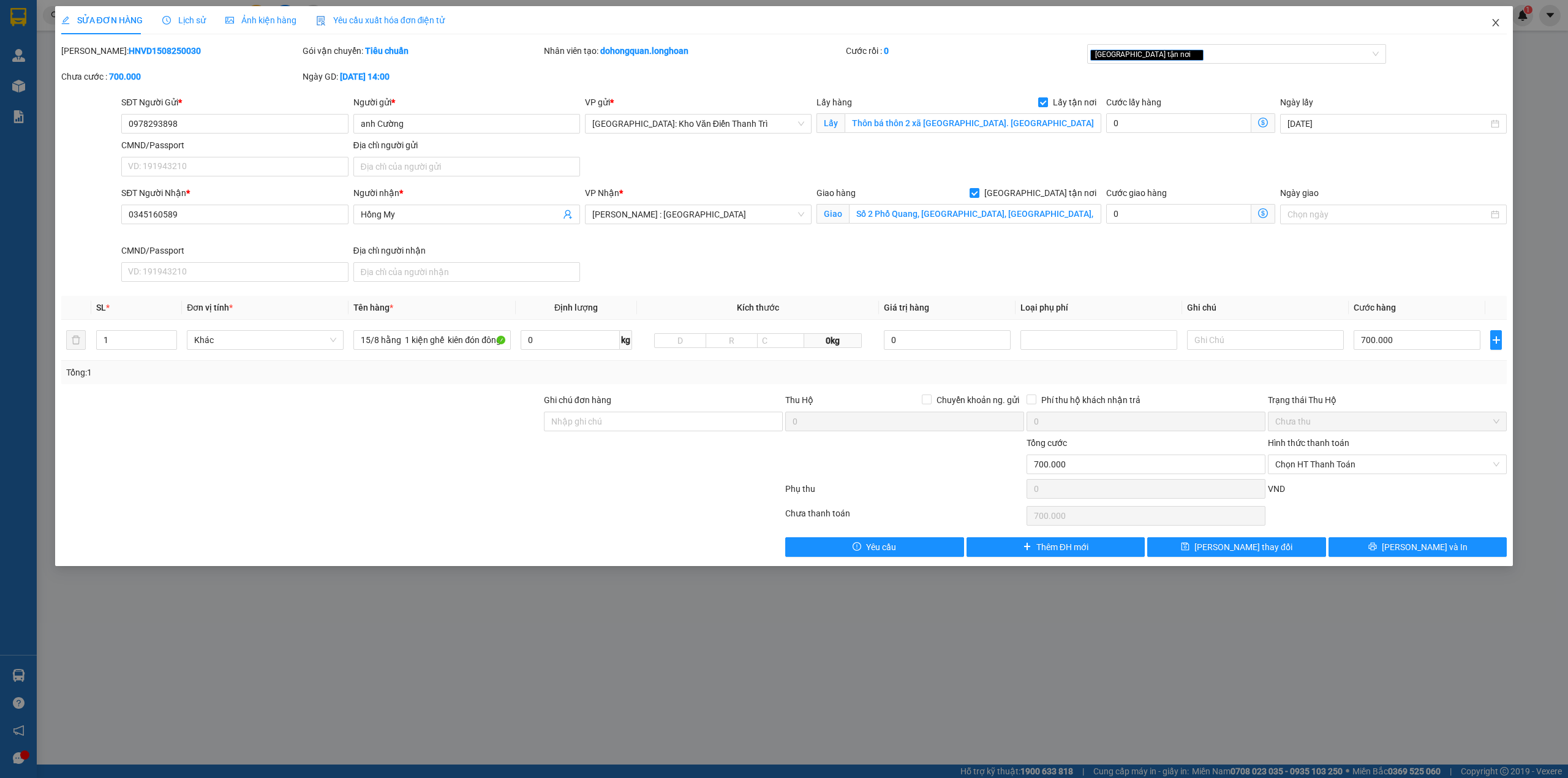
click at [1498, 30] on span "Close" at bounding box center [1495, 23] width 34 height 34
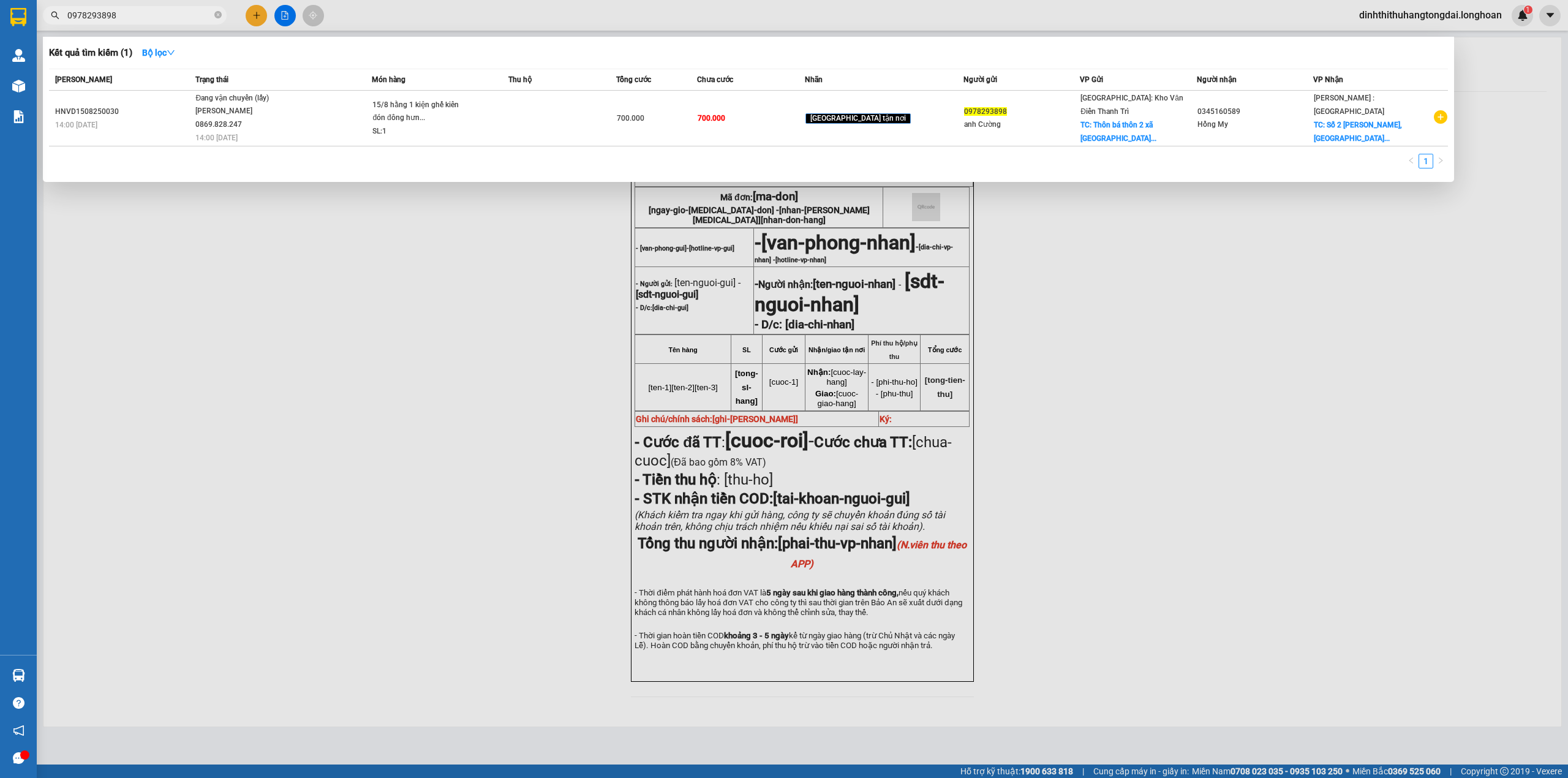
click at [163, 6] on span "0978293898" at bounding box center [134, 15] width 184 height 18
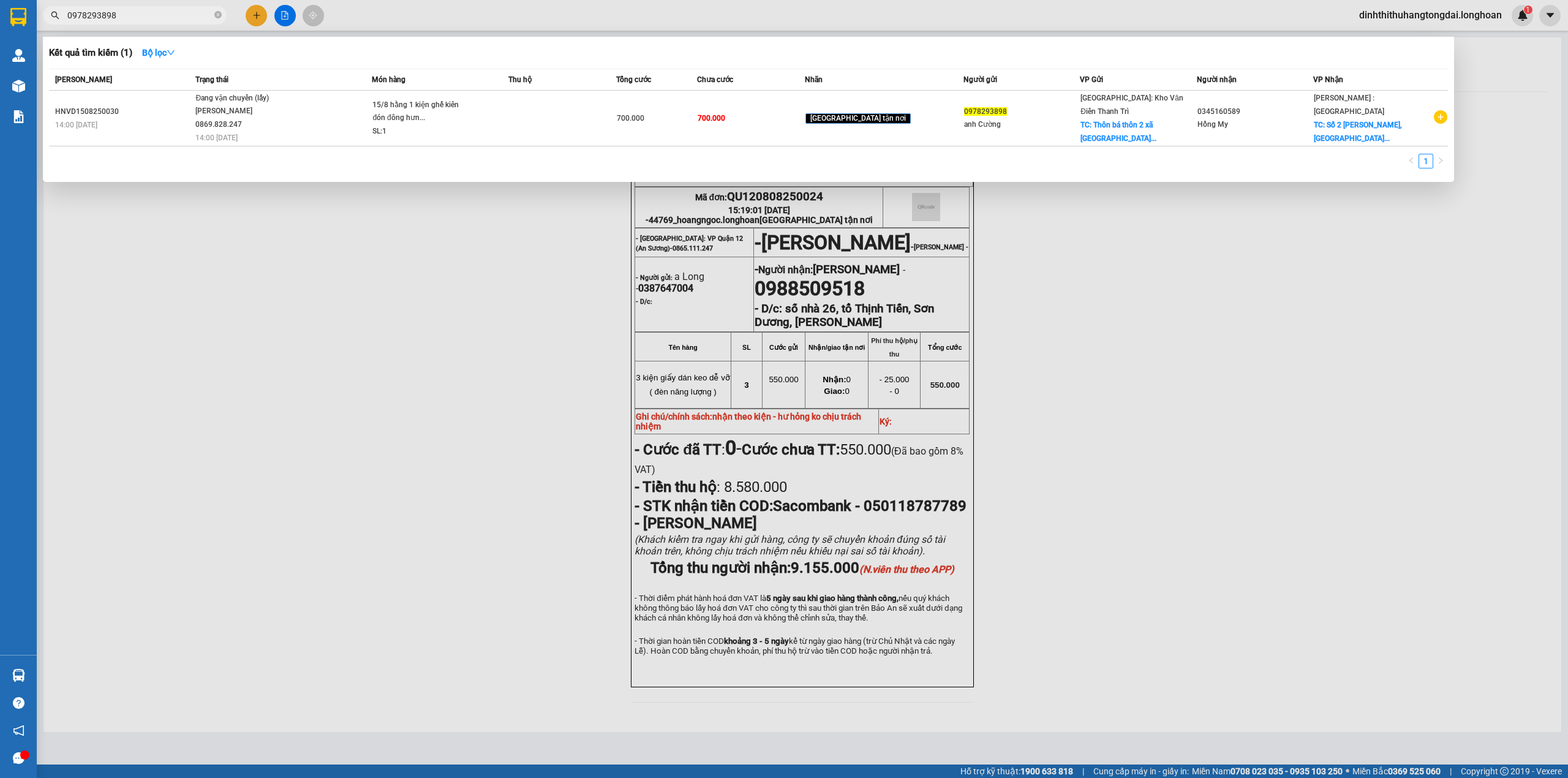
click at [158, 6] on span "0978293898" at bounding box center [134, 15] width 184 height 18
click at [148, 11] on input "0978293898" at bounding box center [139, 15] width 144 height 14
paste input "64887586"
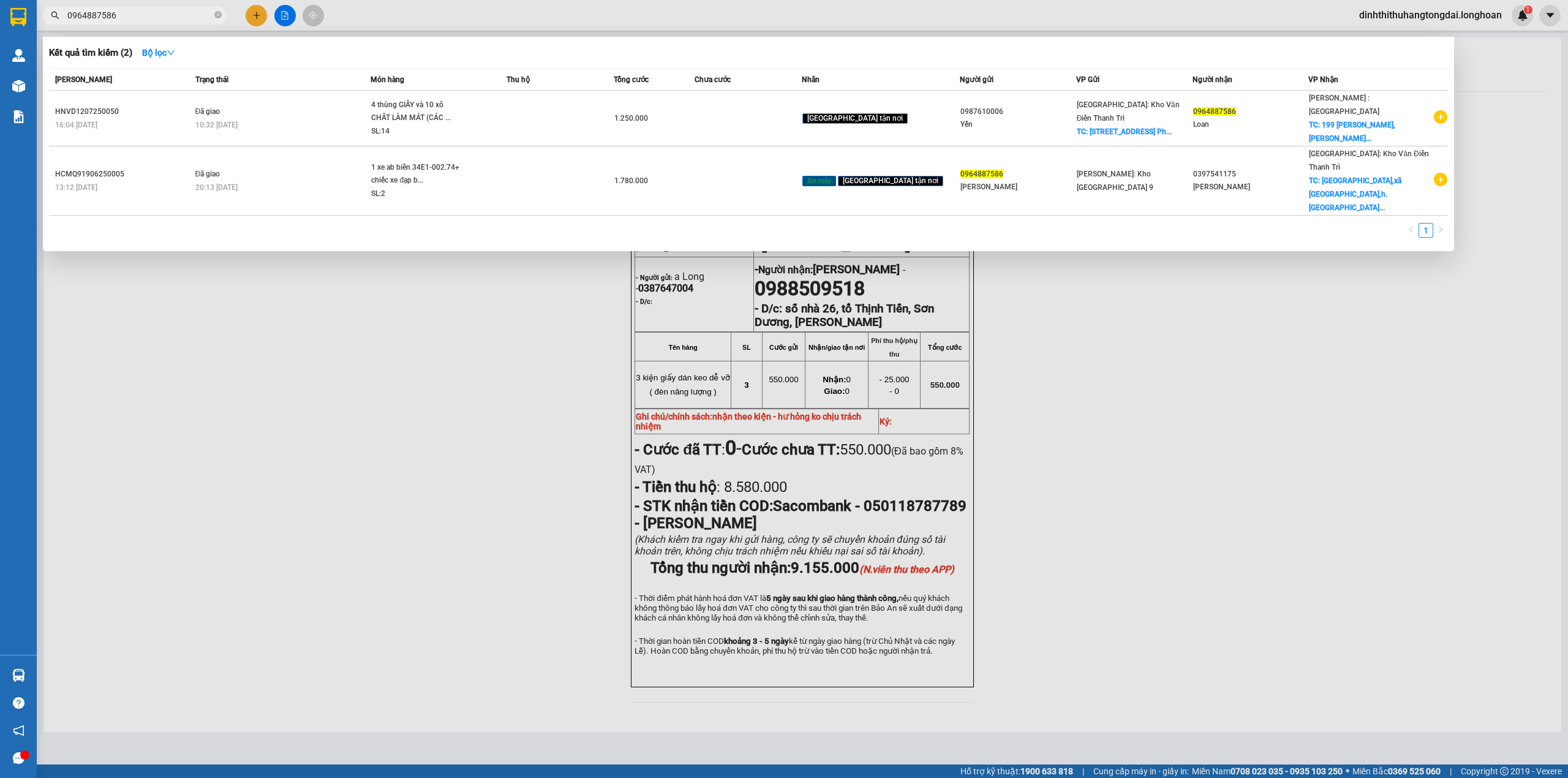
type input "0964887586"
click at [132, 11] on input "0964887586" at bounding box center [139, 15] width 144 height 14
click at [81, 14] on input "0964887586" at bounding box center [139, 15] width 144 height 14
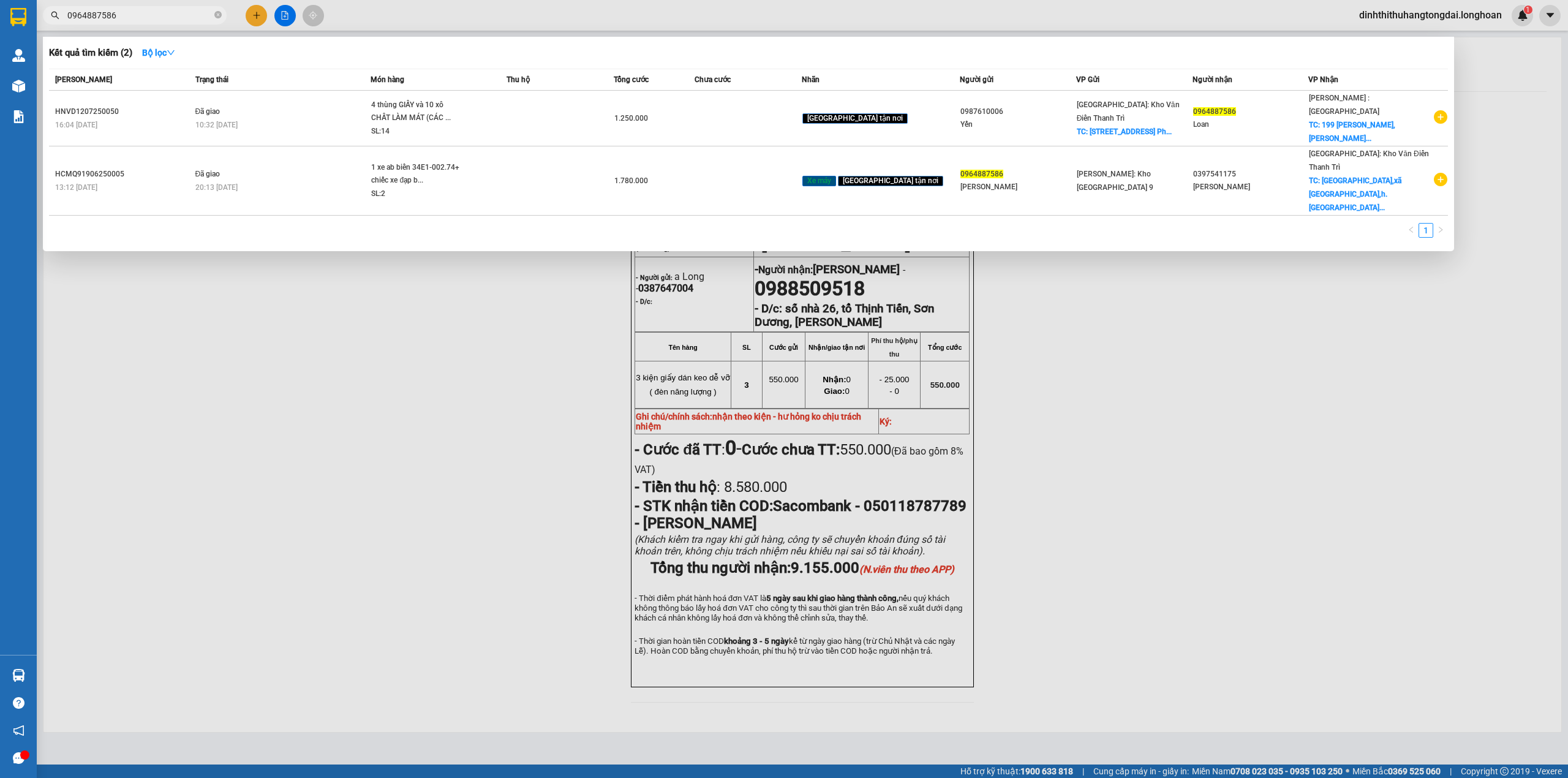
click at [81, 14] on input "0964887586" at bounding box center [139, 15] width 144 height 14
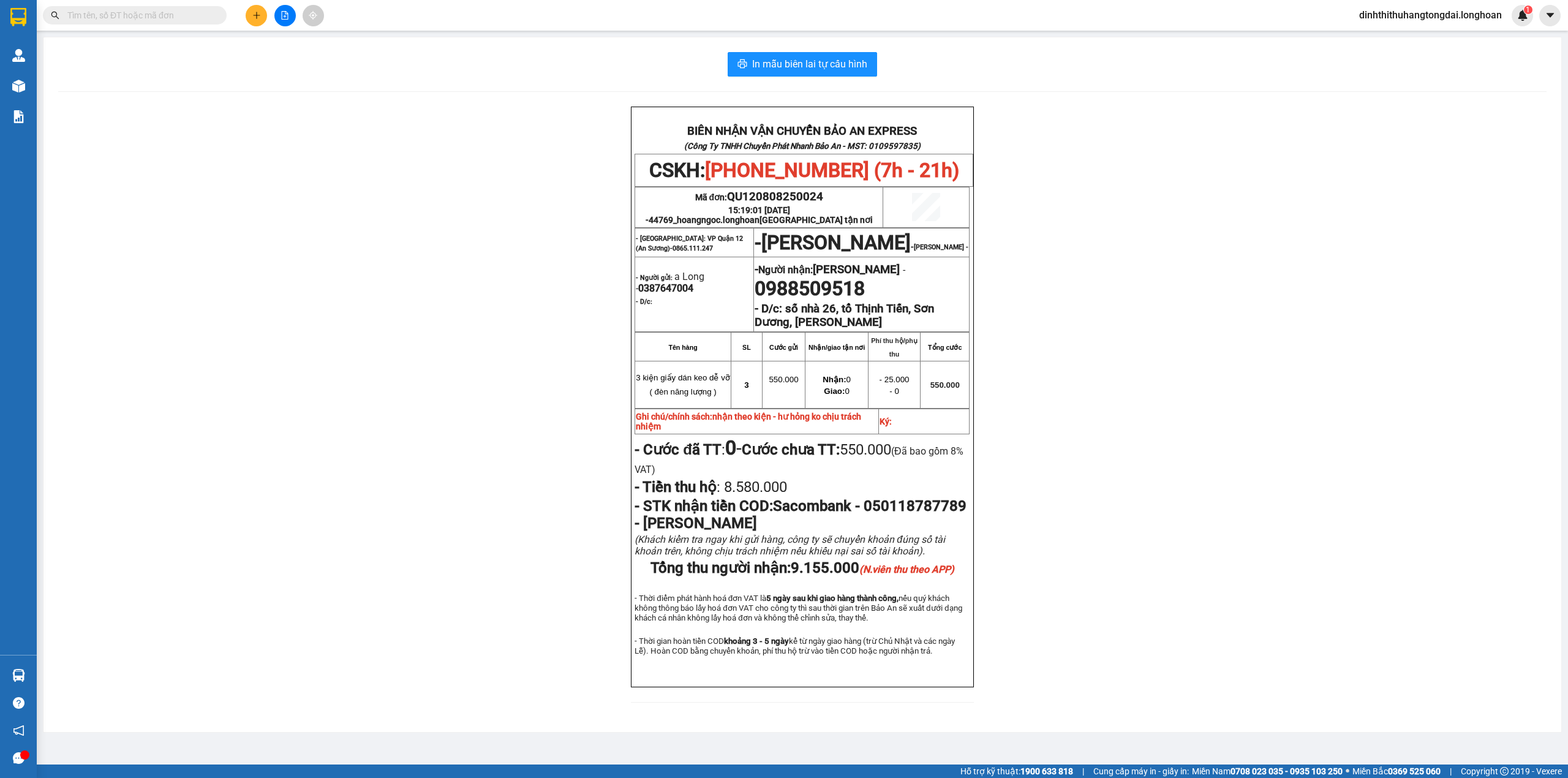
click at [143, 202] on div "BIÊN NHẬN VẬN CHUYỂN BẢO AN EXPRESS (Công Ty TNHH Chuyển Phát Nhanh Bảo An - MS…" at bounding box center [802, 412] width 1488 height 611
click at [135, 19] on input "text" at bounding box center [139, 15] width 144 height 14
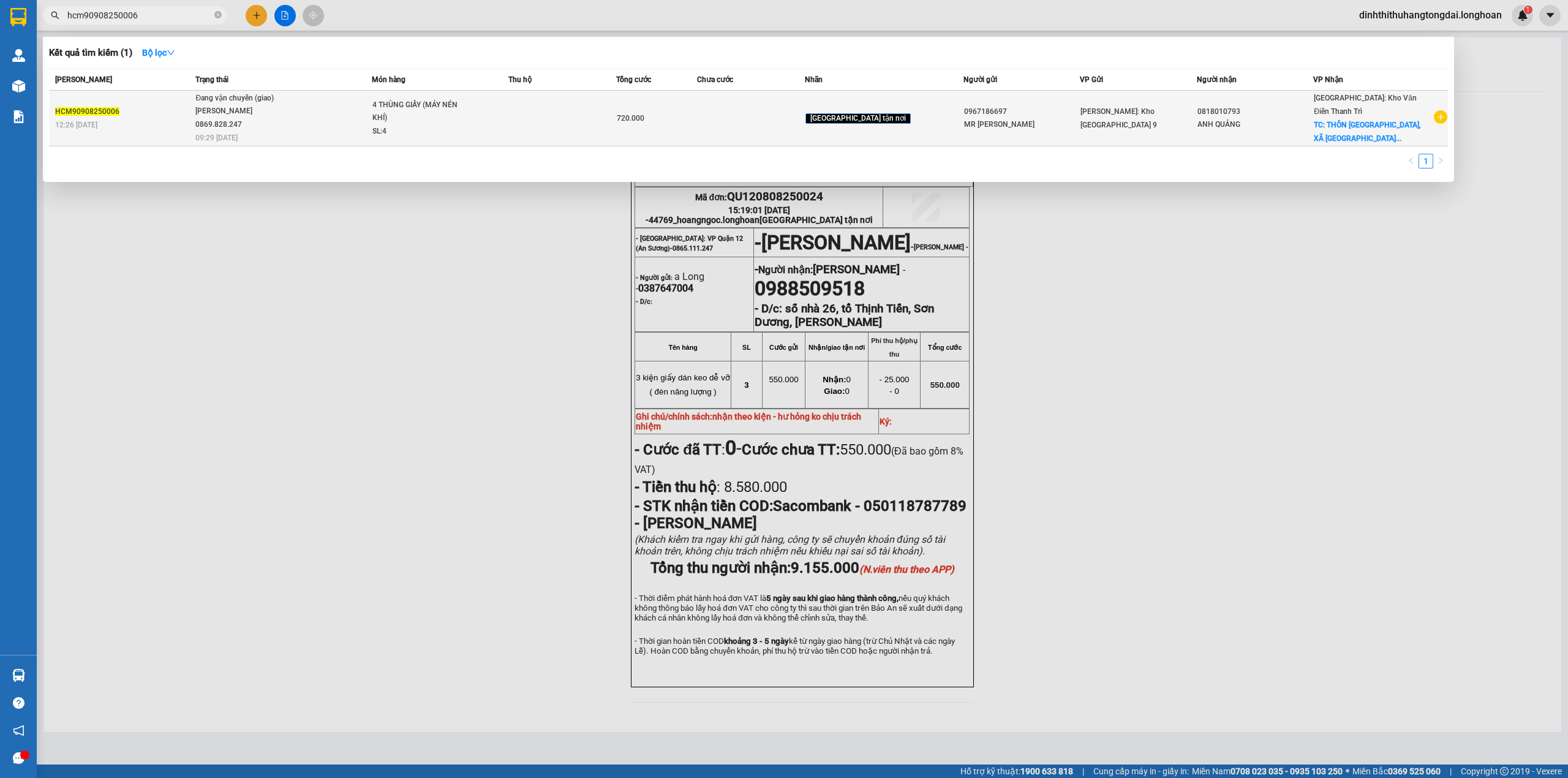
type input "hcm90908250006"
click at [292, 123] on td "Đang vận chuyển (giao) [PERSON_NAME] 0869.828.247 09:29 [DATE]" at bounding box center [282, 119] width 179 height 55
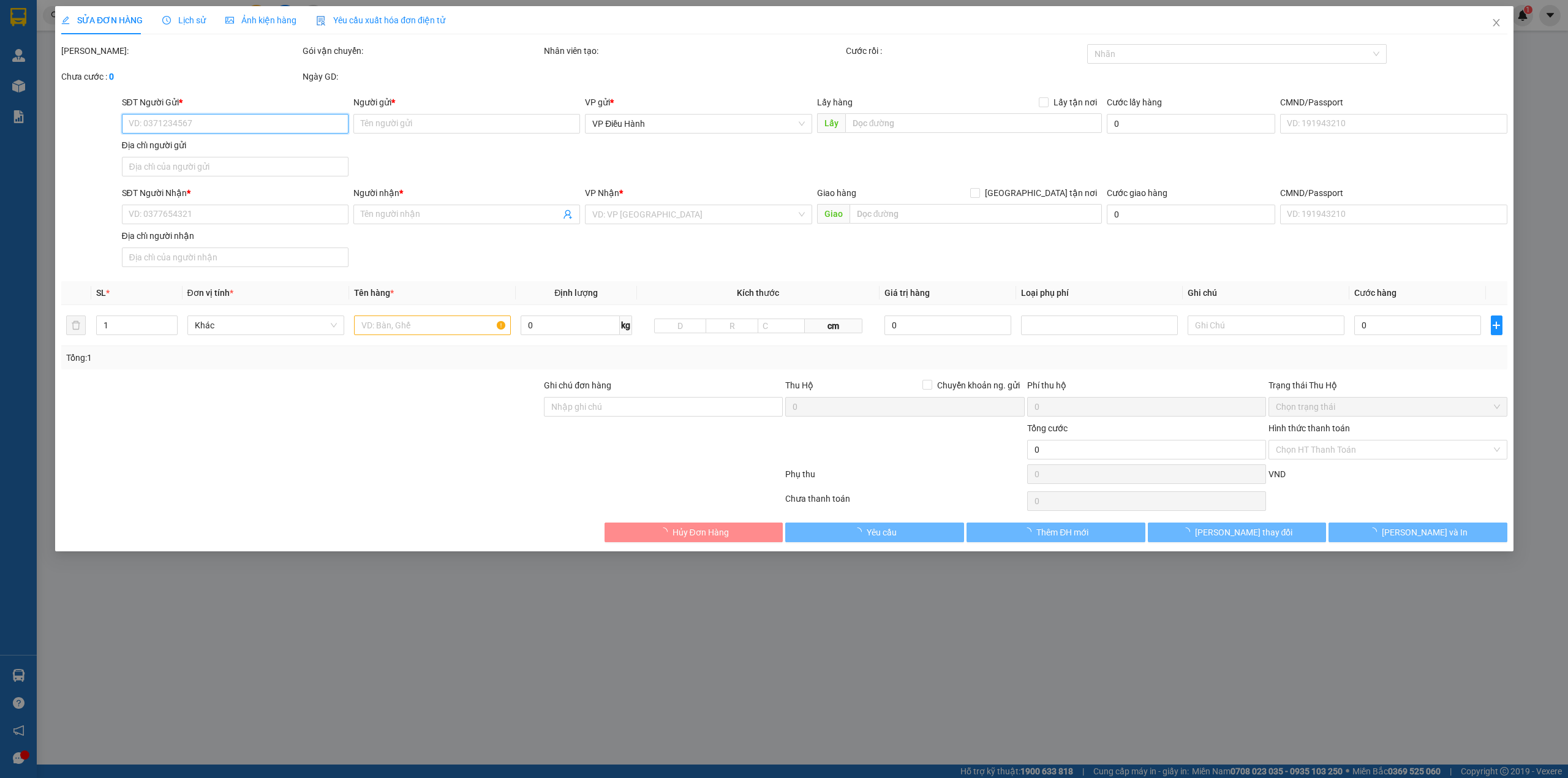
type input "0967186697"
type input "MR [PERSON_NAME]"
type input "0818010793"
type input "ANH QUẢNG"
checkbox input "true"
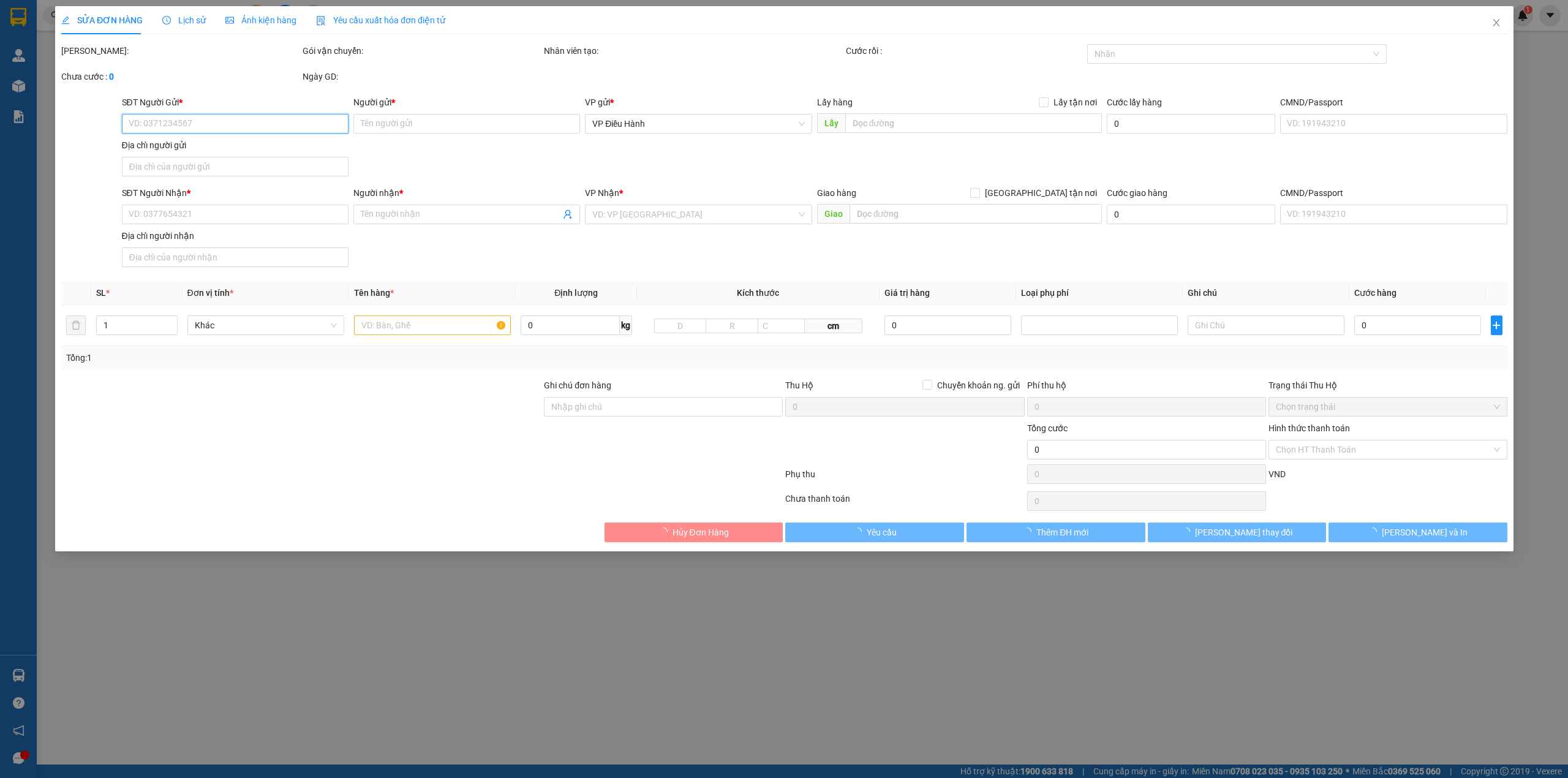
type input "THÔN [GEOGRAPHIC_DATA], XÃ [GEOGRAPHIC_DATA], HUYỆN [GEOGRAPHIC_DATA], [GEOGRAP…"
type input "nhận theo kiện-giao nguyên kiên-hư hỏng không chịu trách nhiệm"
type input "720.000"
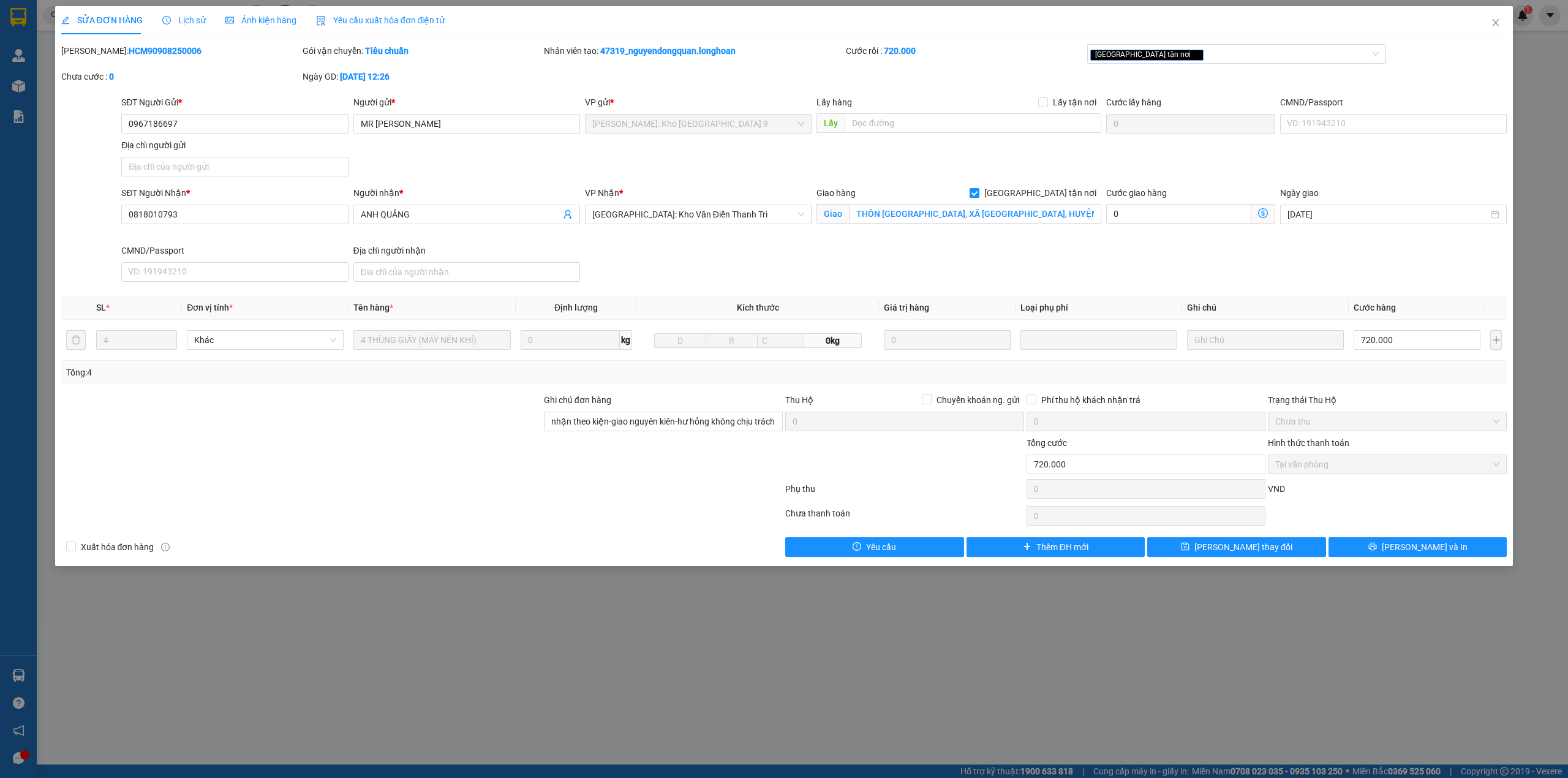
click at [180, 19] on span "Lịch sử" at bounding box center [184, 20] width 43 height 10
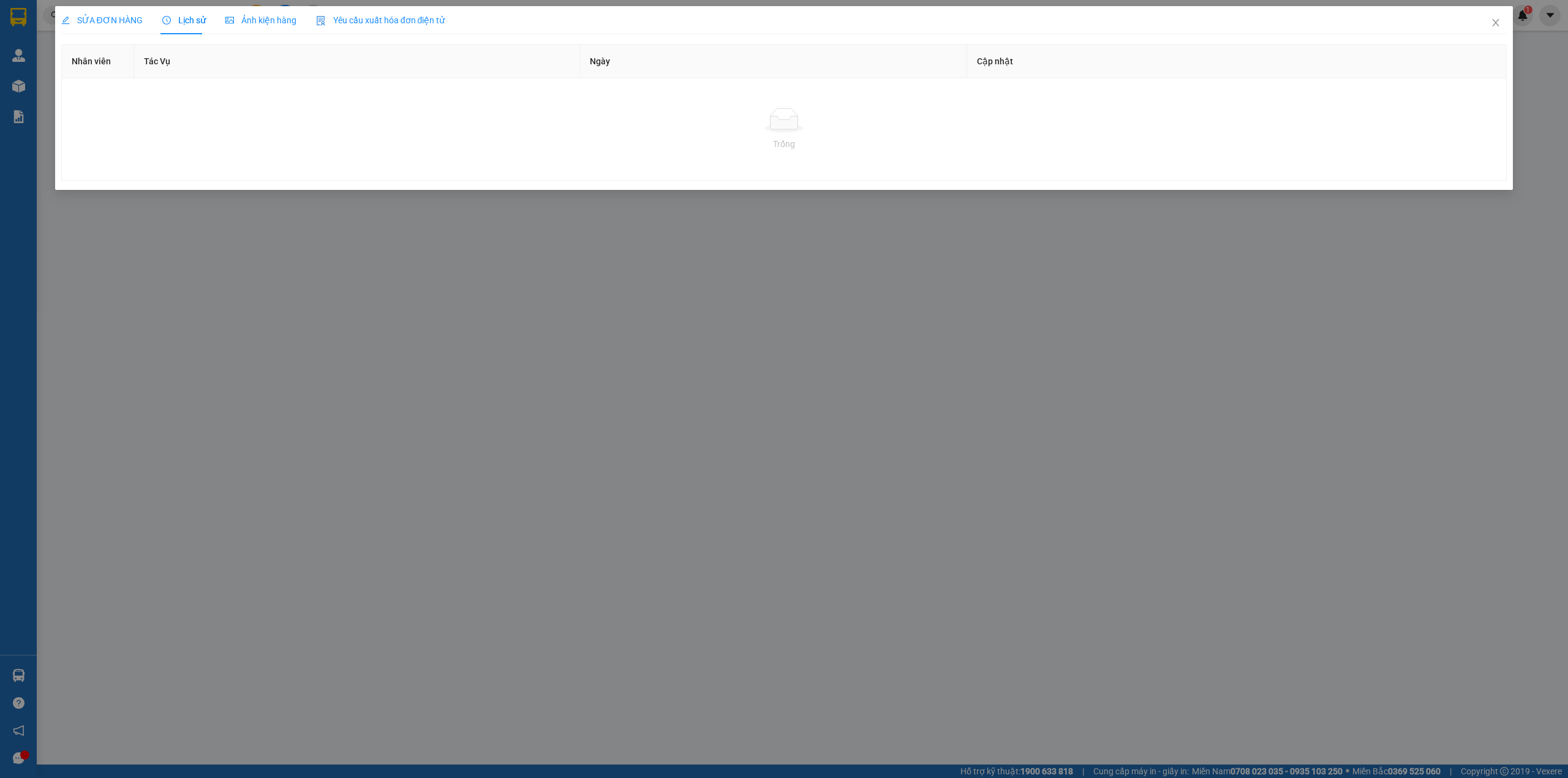
click at [108, 19] on span "SỬA ĐƠN HÀNG" at bounding box center [102, 20] width 81 height 10
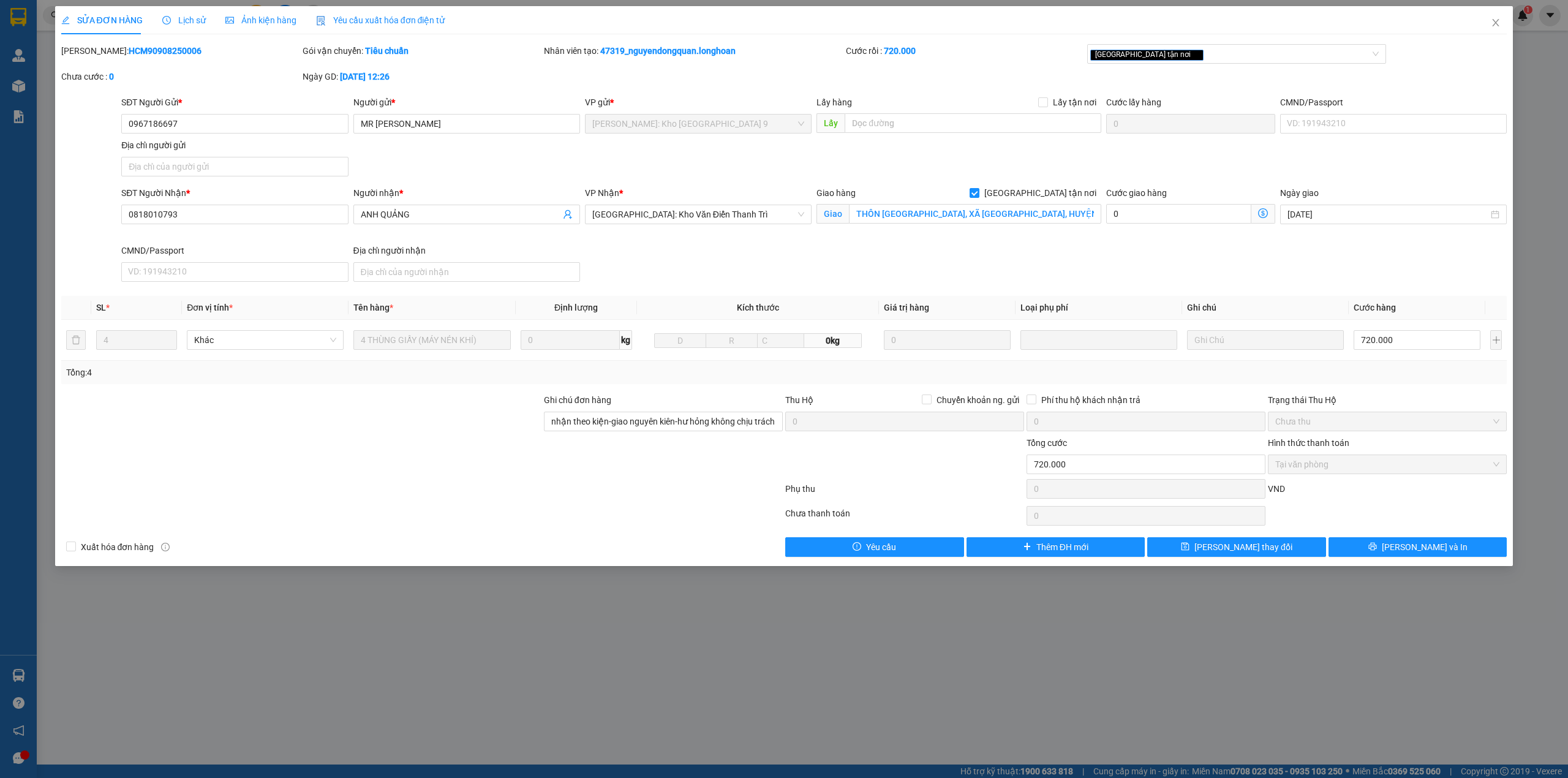
click at [166, 28] on div "Lịch sử" at bounding box center [184, 20] width 43 height 28
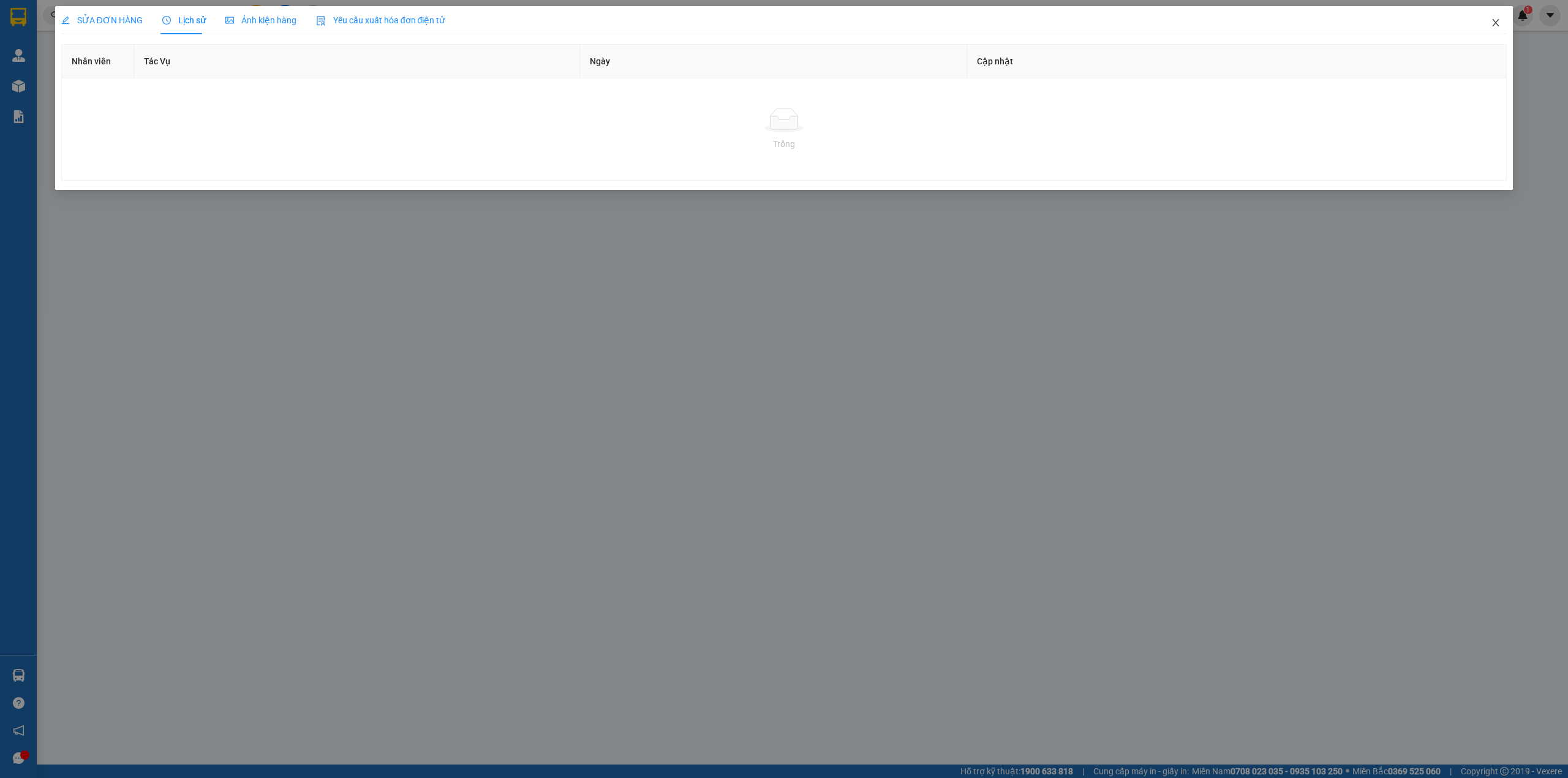
click at [1487, 26] on span "Close" at bounding box center [1495, 23] width 34 height 34
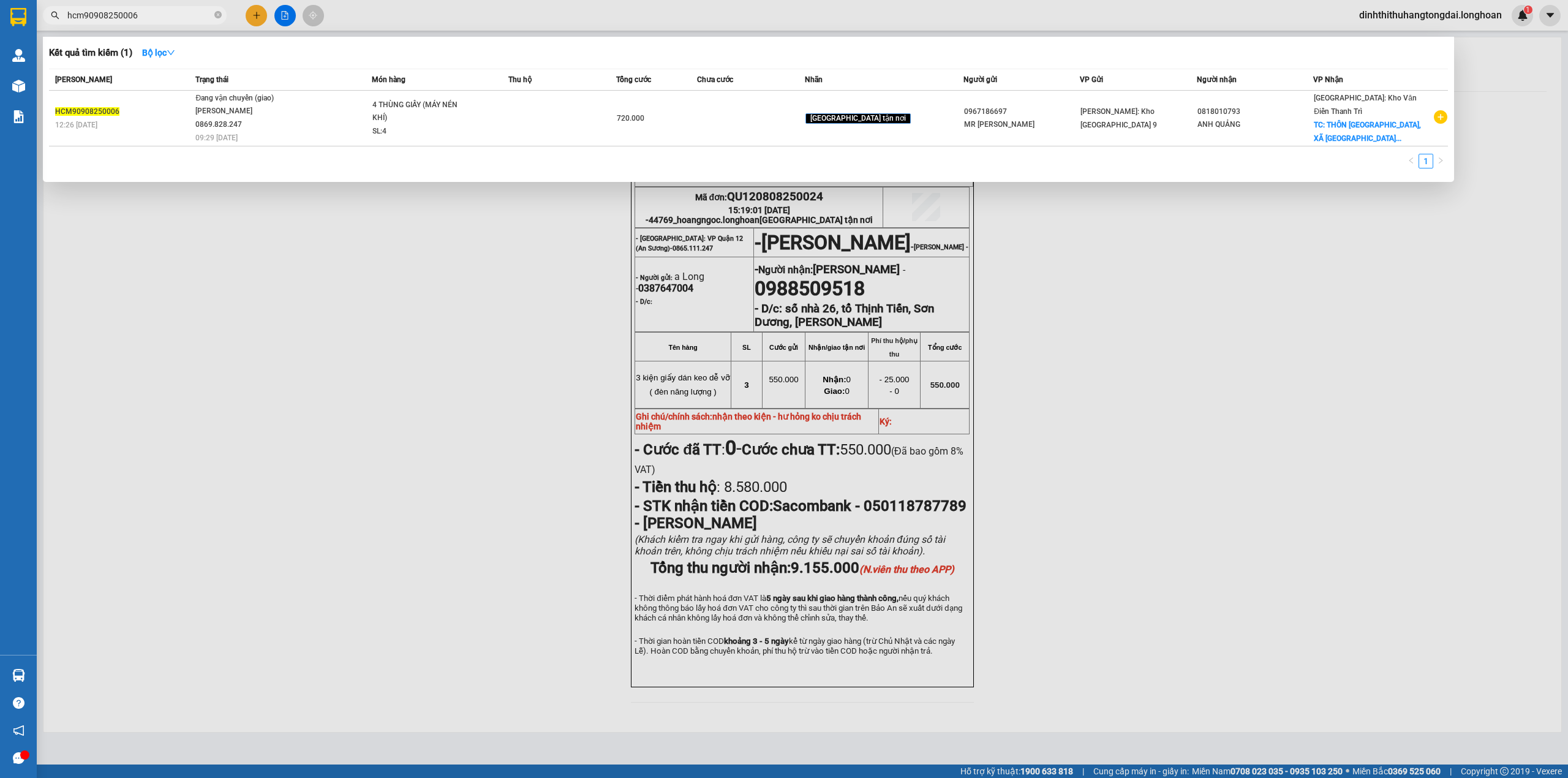
click at [155, 14] on input "hcm90908250006" at bounding box center [139, 15] width 144 height 14
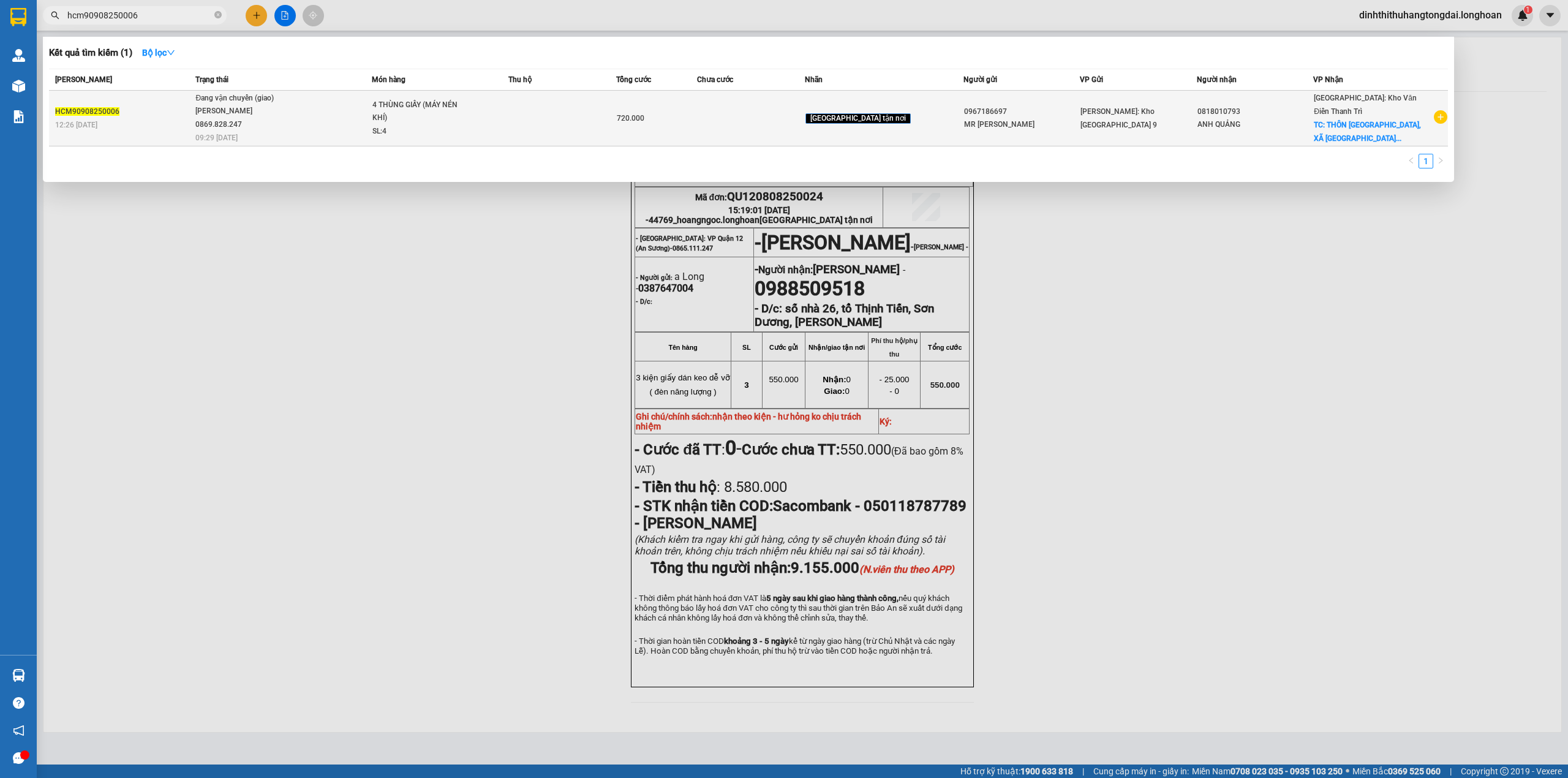
click at [368, 121] on td "Đang vận chuyển (giao) [PERSON_NAME] 0869.828.247 09:29 [DATE]" at bounding box center [282, 119] width 179 height 55
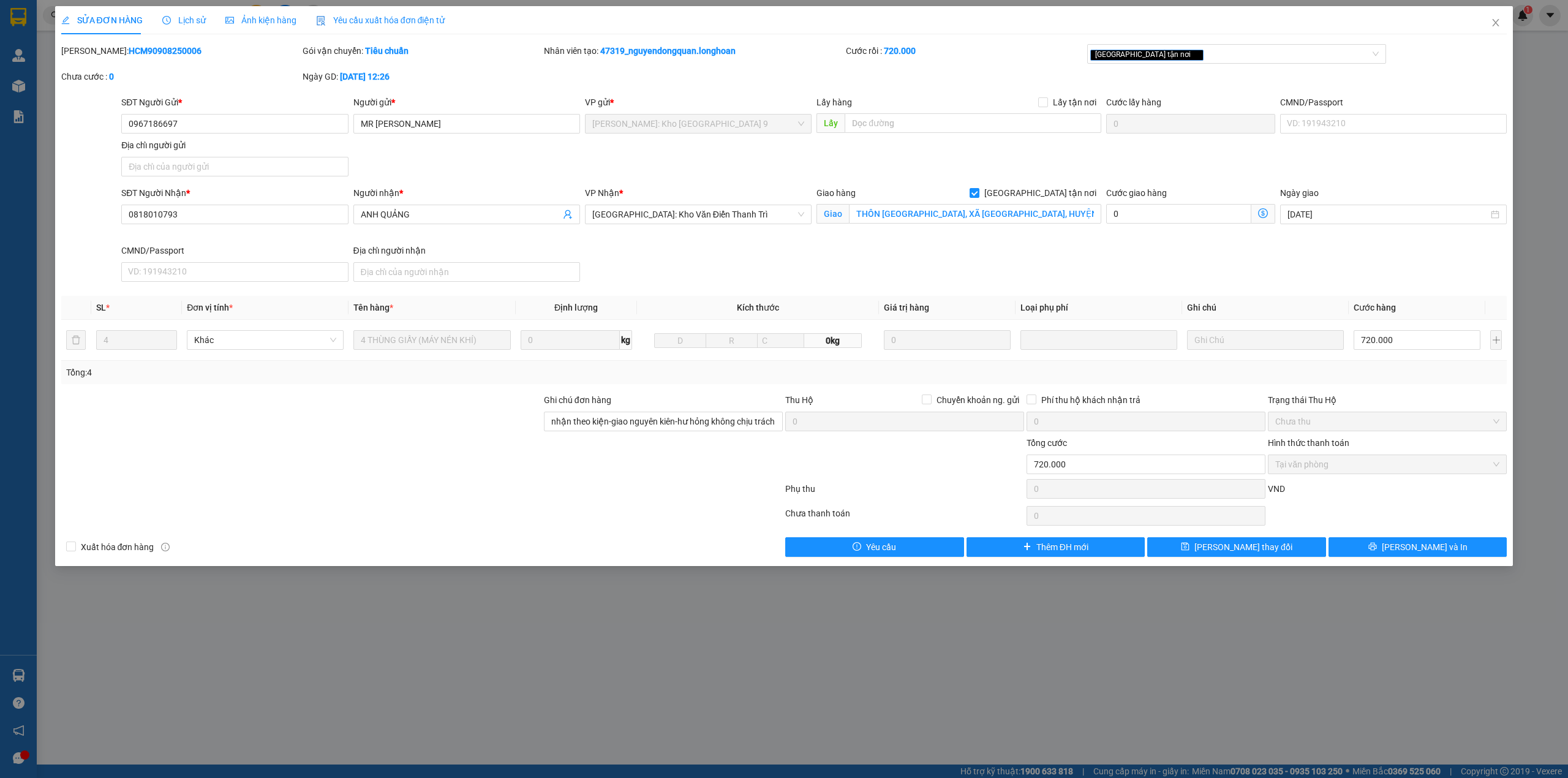
click at [183, 23] on span "Lịch sử" at bounding box center [184, 20] width 43 height 10
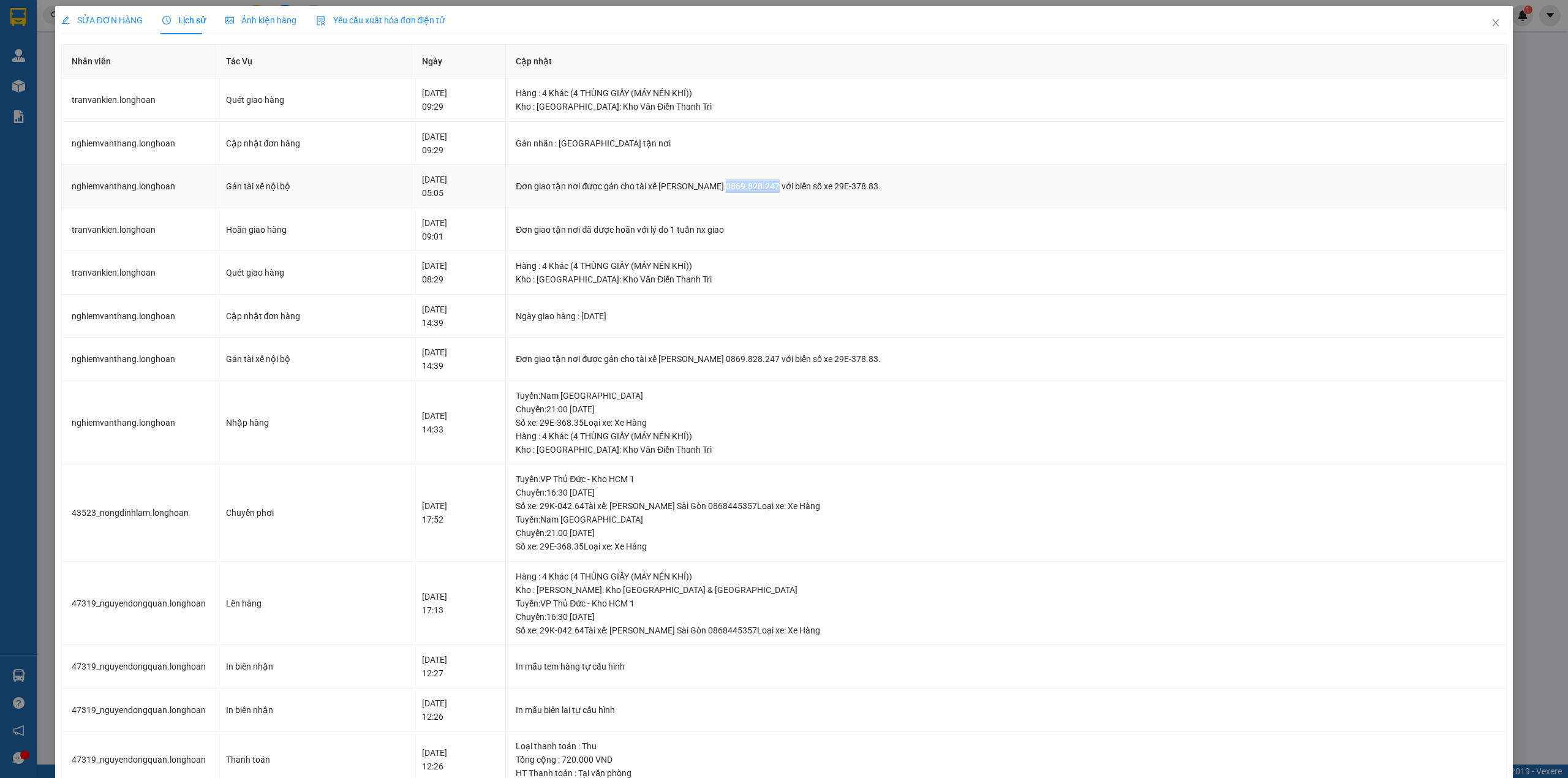
drag, startPoint x: 804, startPoint y: 186, endPoint x: 853, endPoint y: 187, distance: 49.0
click at [853, 187] on div "Đơn giao tận nơi được gán cho tài xế [PERSON_NAME] 0869.828.247 với biển số xe …" at bounding box center [1006, 186] width 980 height 14
copy div "0869.828.247"
click at [79, 23] on span "SỬA ĐƠN HÀNG" at bounding box center [102, 20] width 81 height 10
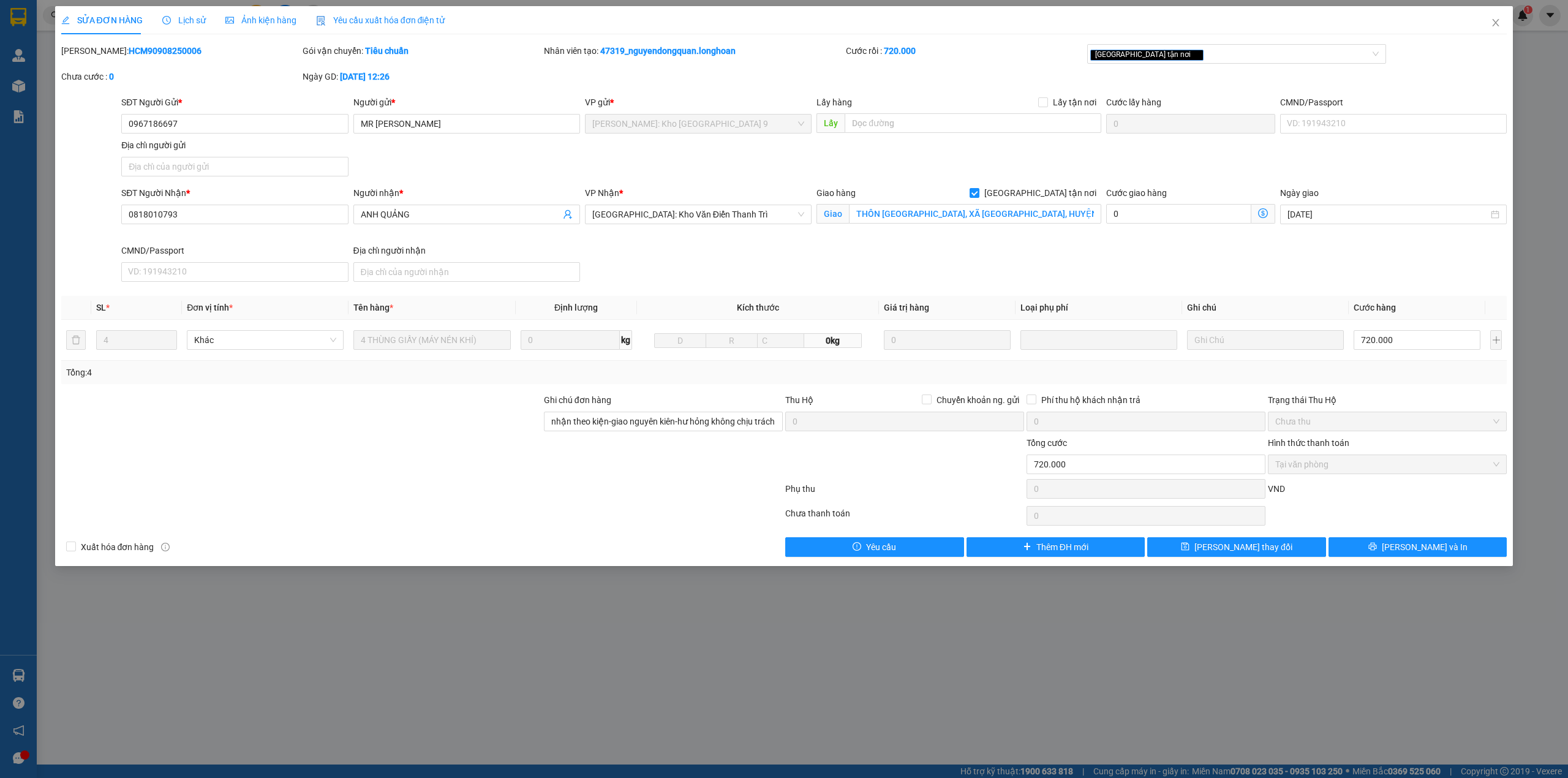
click at [181, 17] on span "Lịch sử" at bounding box center [184, 20] width 43 height 10
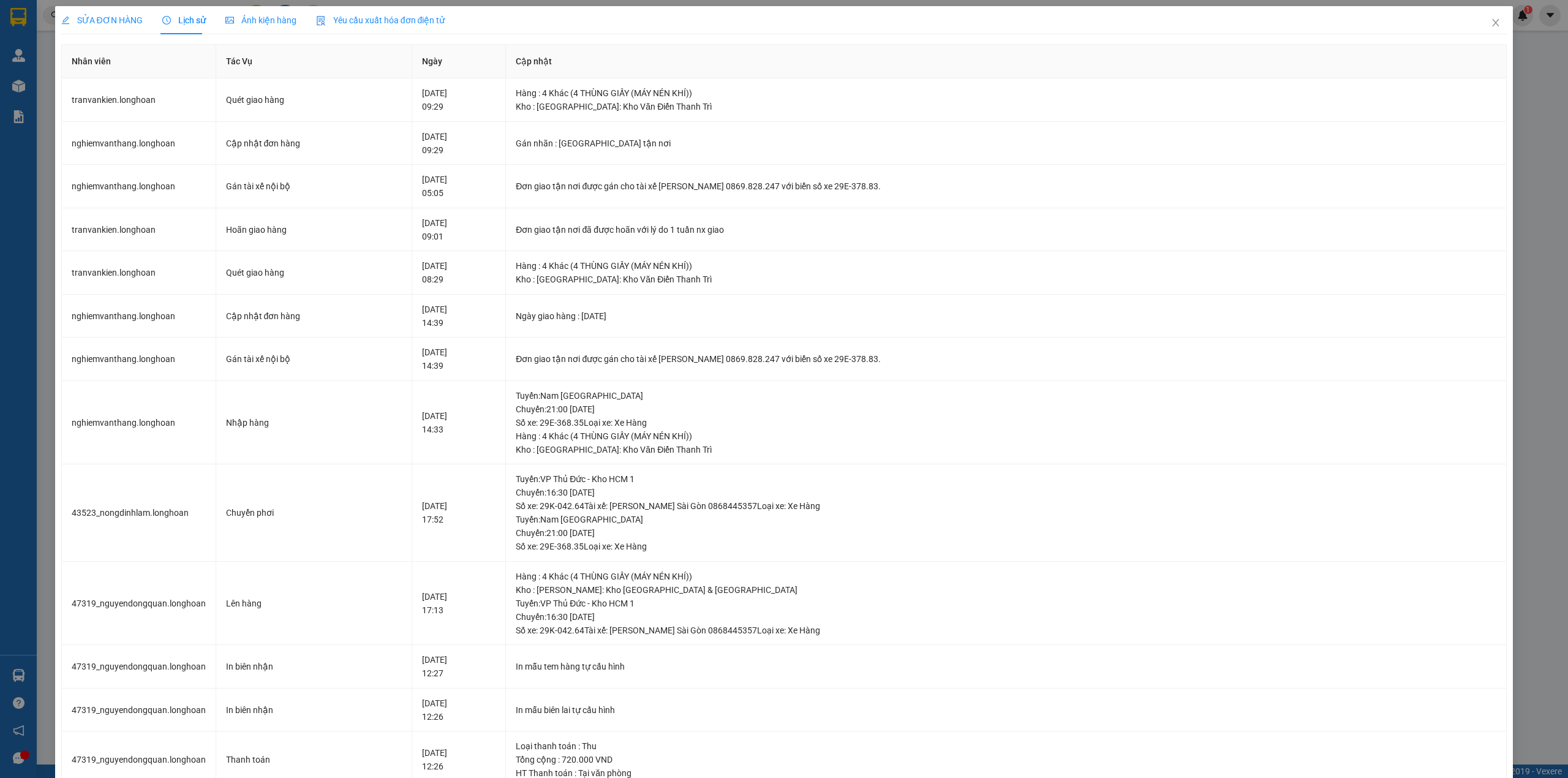
click at [115, 16] on span "SỬA ĐƠN HÀNG" at bounding box center [102, 20] width 81 height 10
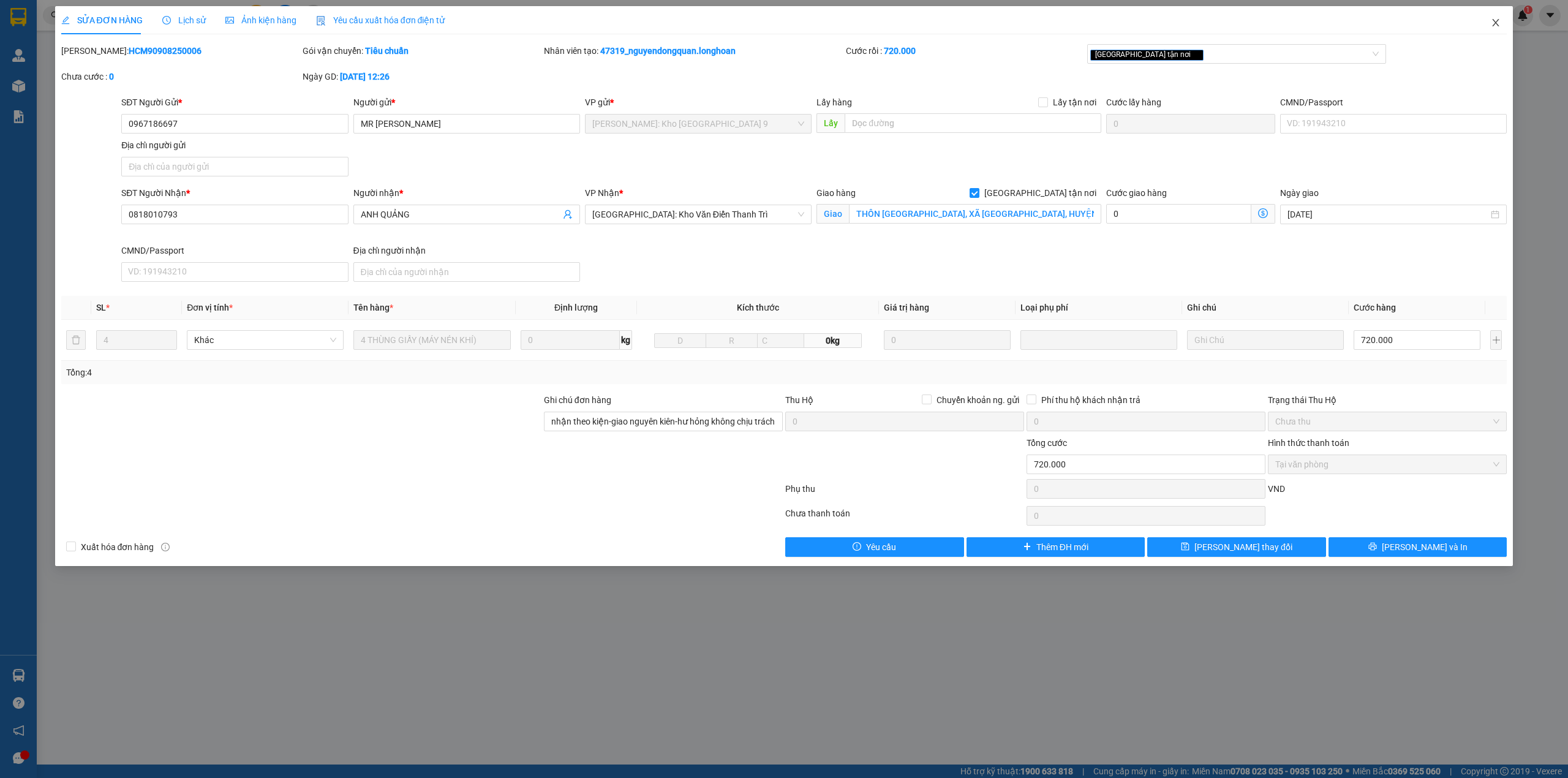
drag, startPoint x: 1502, startPoint y: 15, endPoint x: 1407, endPoint y: 33, distance: 96.7
click at [1500, 15] on span "Close" at bounding box center [1495, 23] width 34 height 34
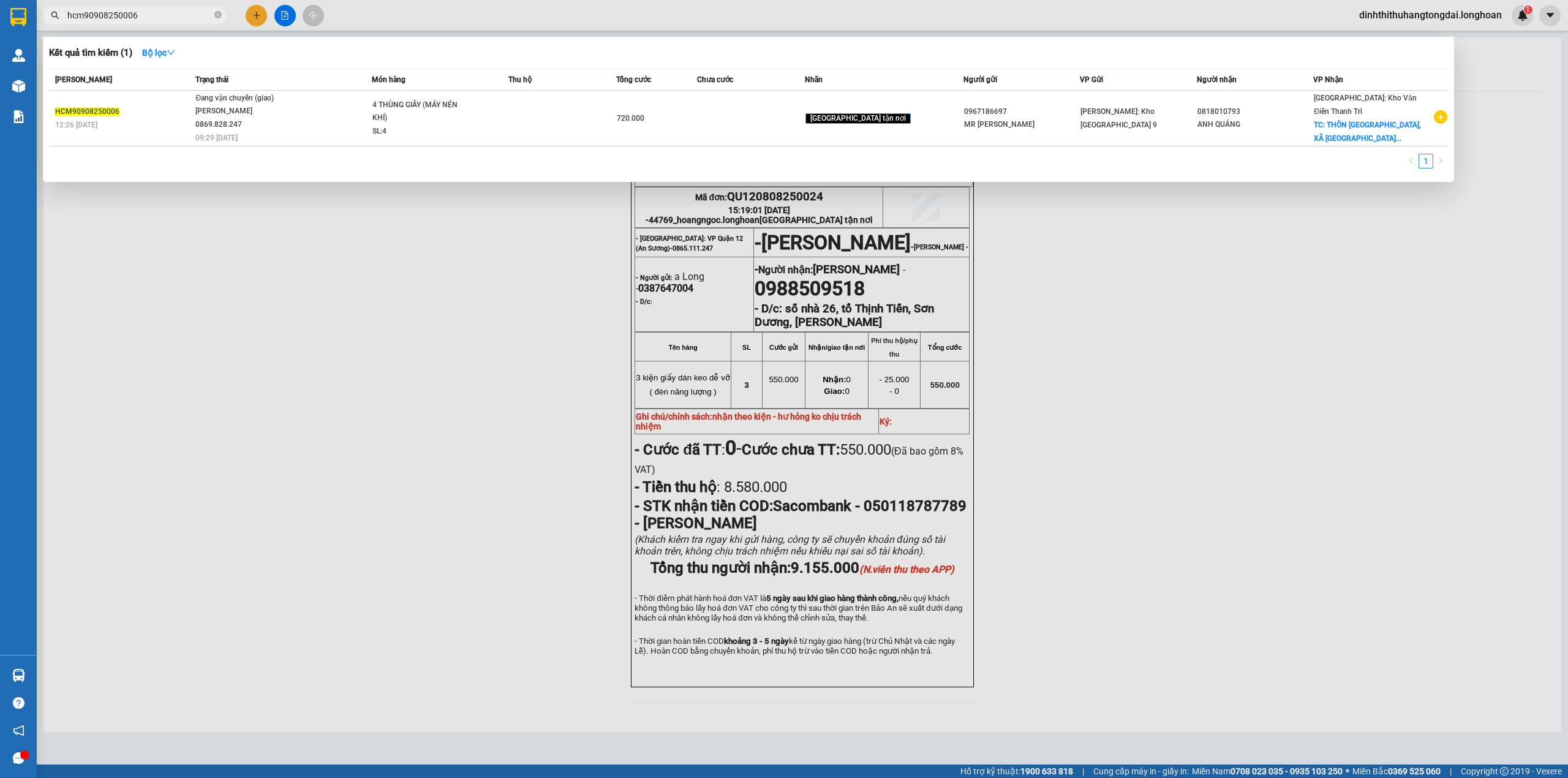
click at [106, 13] on input "hcm90908250006" at bounding box center [139, 15] width 144 height 14
paste input "0944164250"
click at [121, 20] on input "0944164250" at bounding box center [139, 15] width 144 height 14
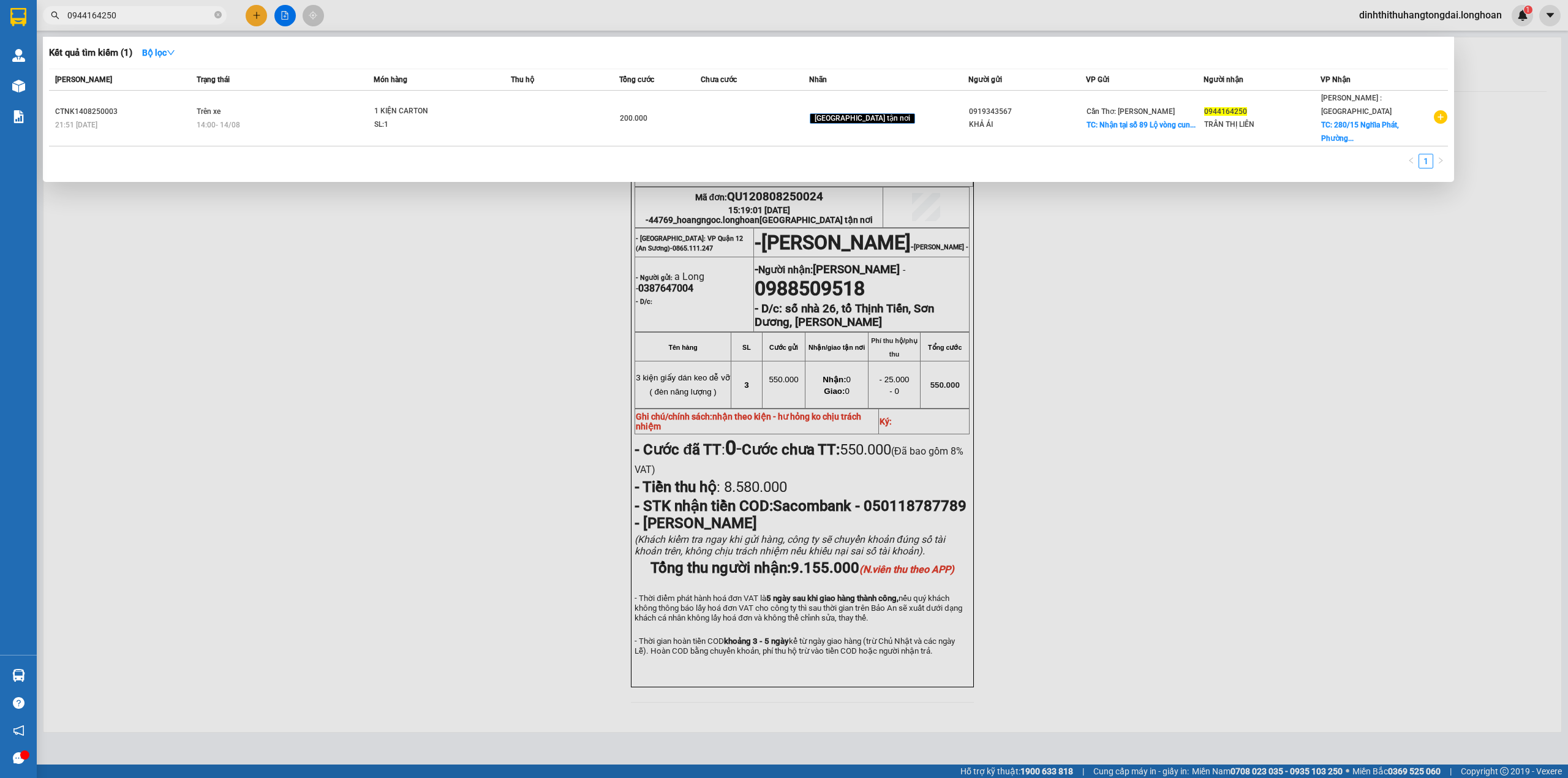
paste input "82076171"
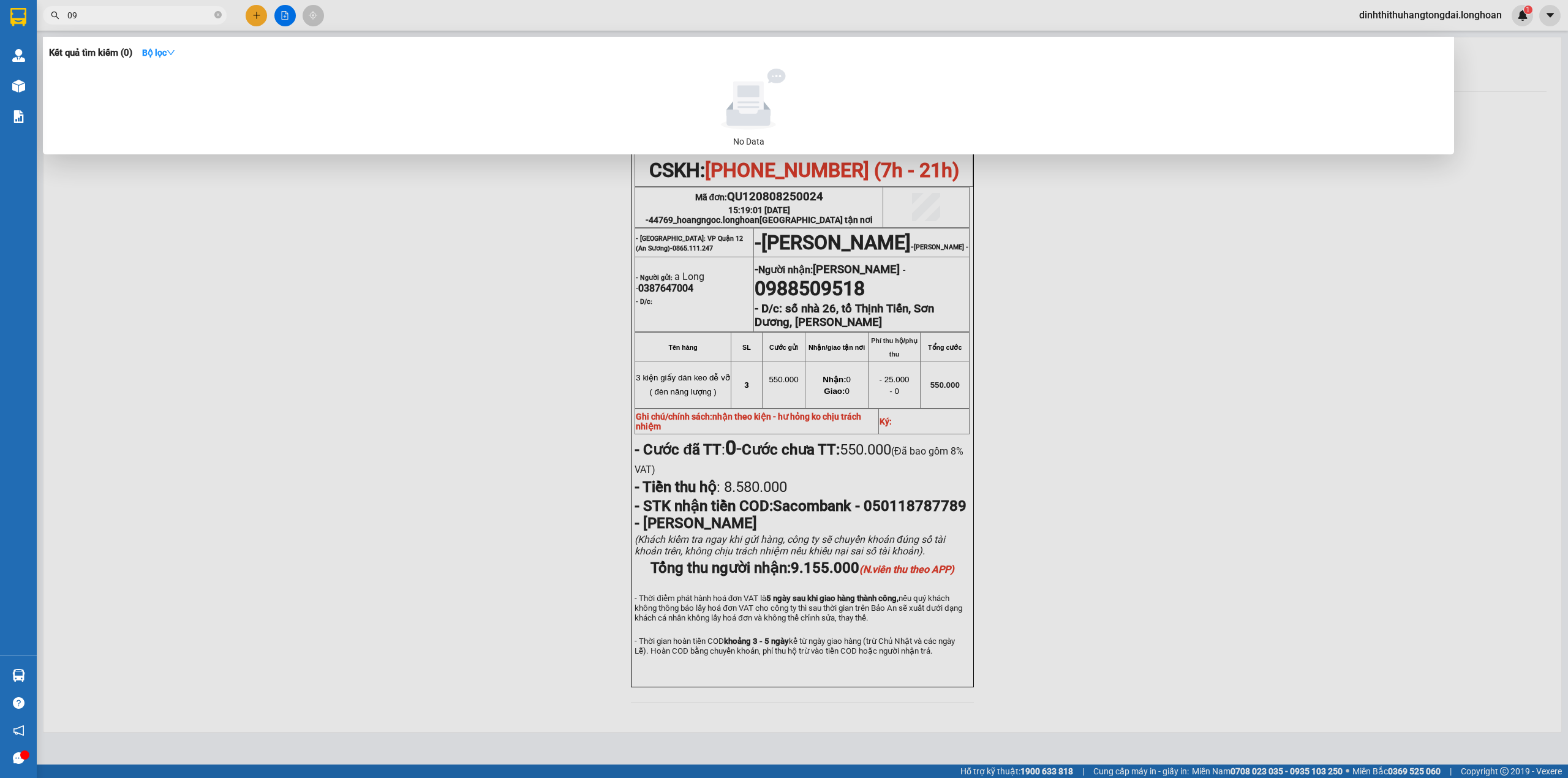
type input "0"
click at [86, 18] on input "hnvn1308250059" at bounding box center [139, 15] width 144 height 14
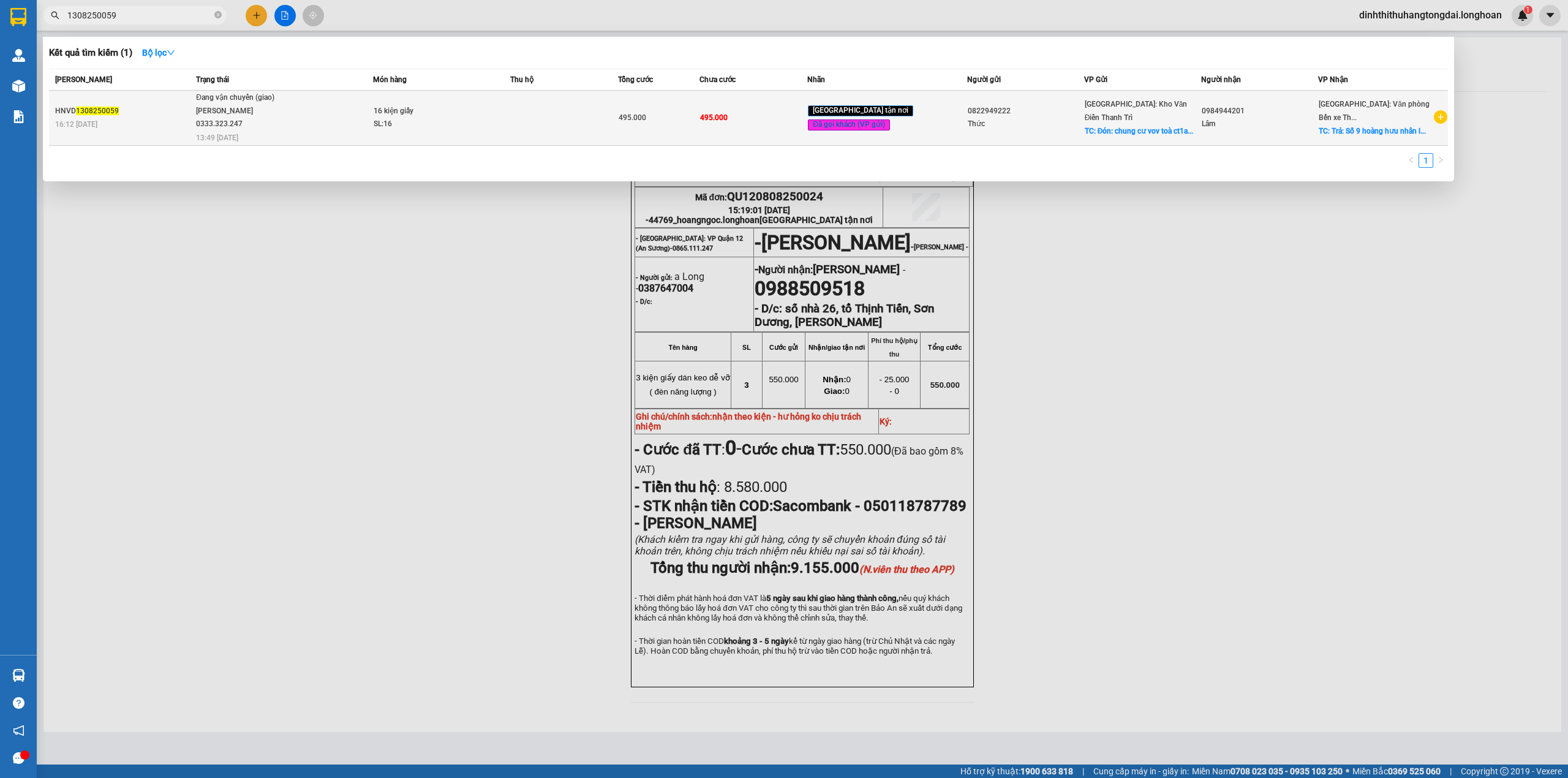
type input "1308250059"
click at [170, 103] on td "HNVD 1308250059 16:12 [DATE]" at bounding box center [121, 118] width 144 height 55
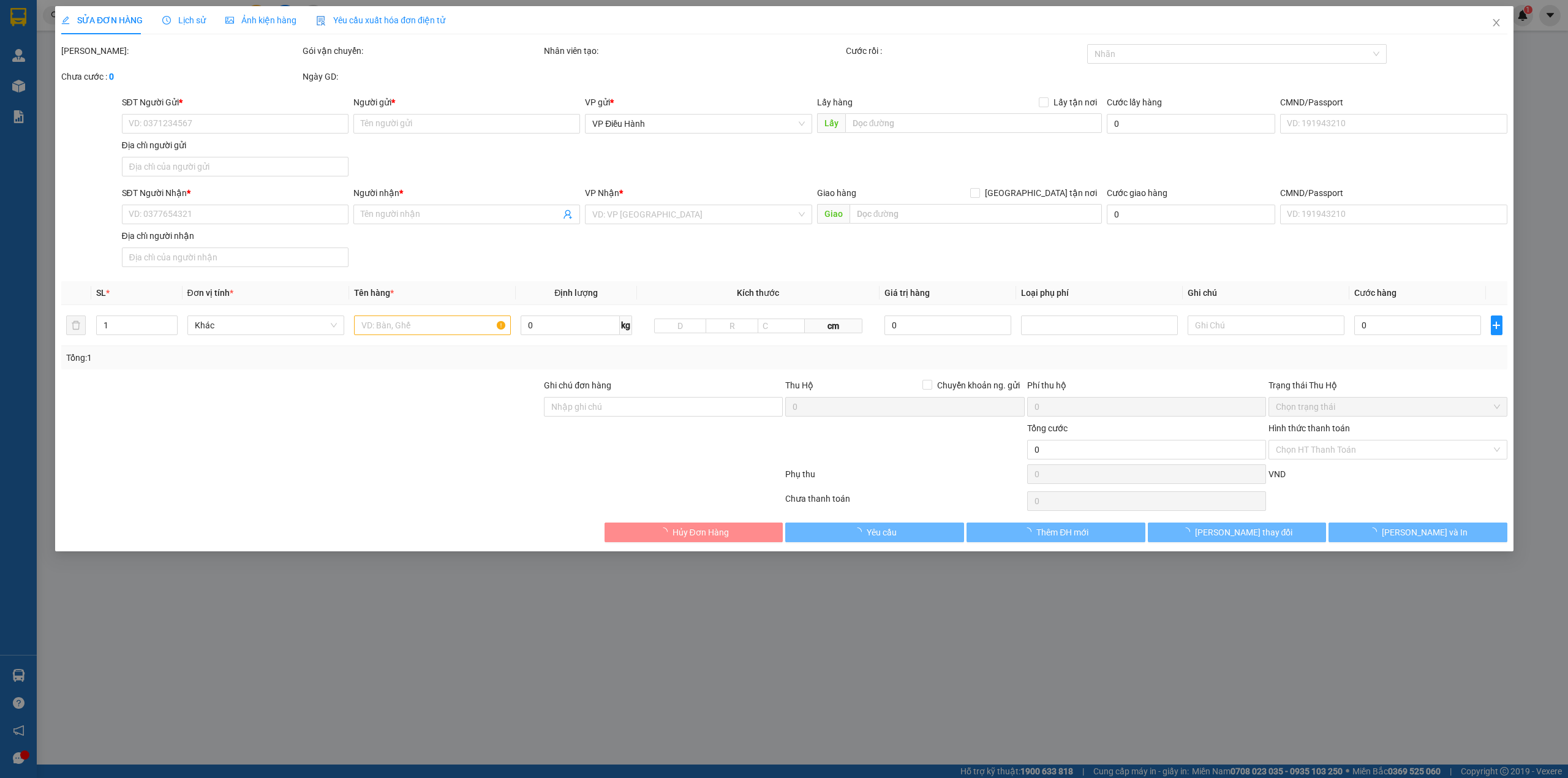
type input "0822949222"
type input "Thức"
checkbox input "true"
type input "Đón: chung cư vov toà ct1a 499 lương thế vinh mễ trì nam từ [GEOGRAPHIC_DATA]"
type input "0984944201"
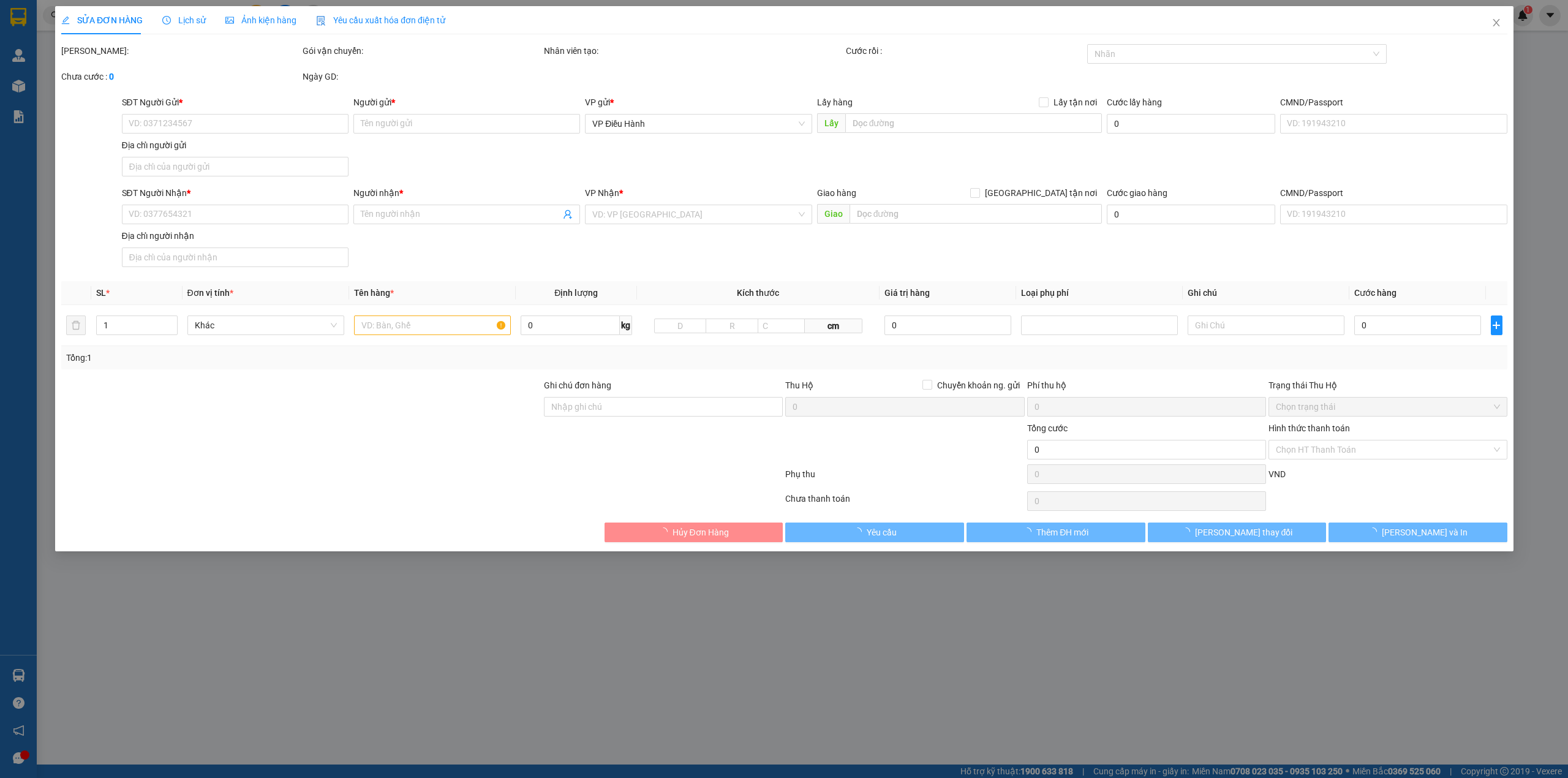
type input "Lâm"
checkbox input "true"
type input "Trả: Số 9 hoàng hưu nhân [PERSON_NAME] tp hải phòng"
type input "495.000"
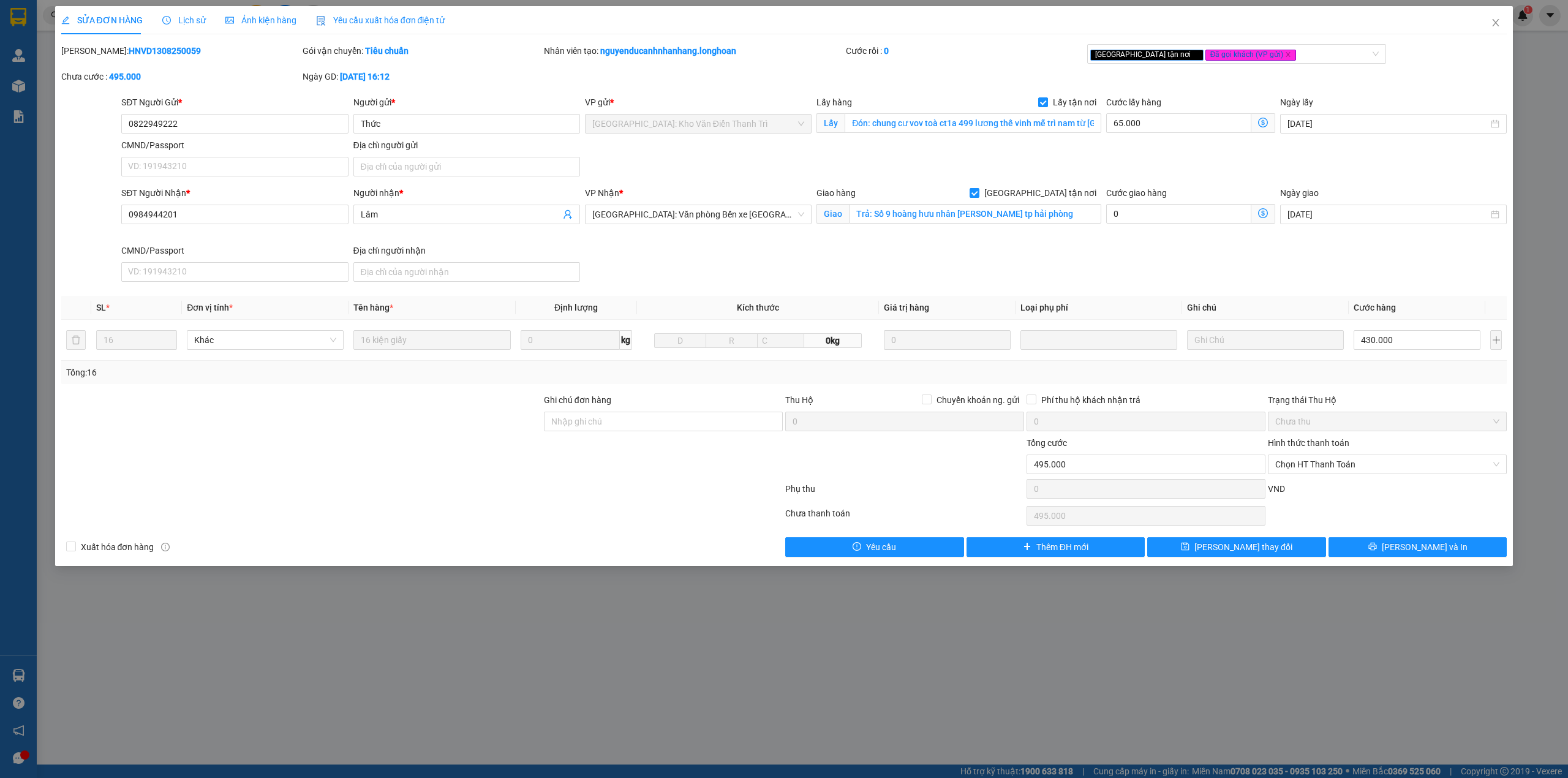
click at [174, 21] on span "Lịch sử" at bounding box center [184, 20] width 43 height 10
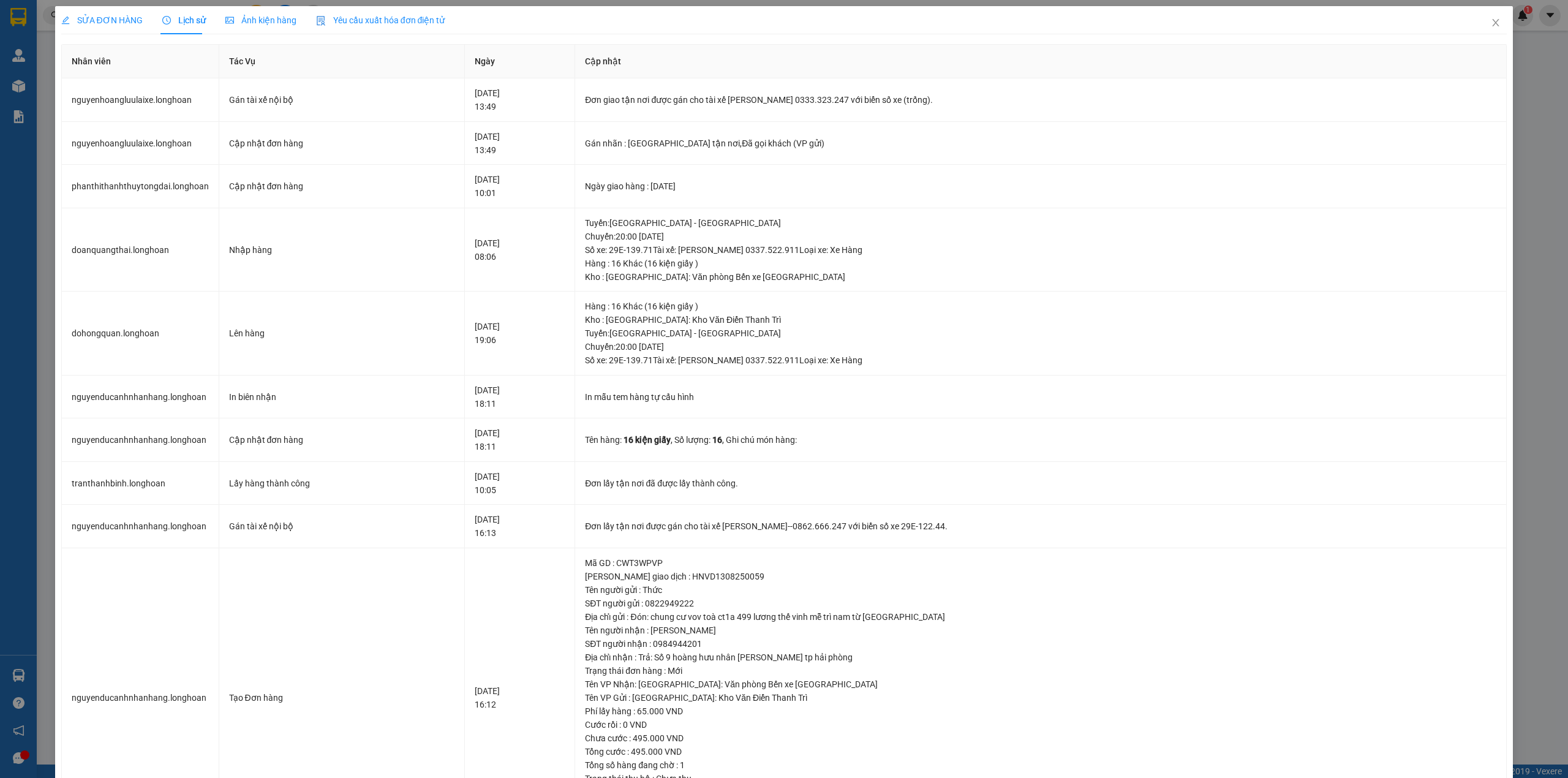
click at [121, 15] on span "SỬA ĐƠN HÀNG" at bounding box center [102, 20] width 81 height 10
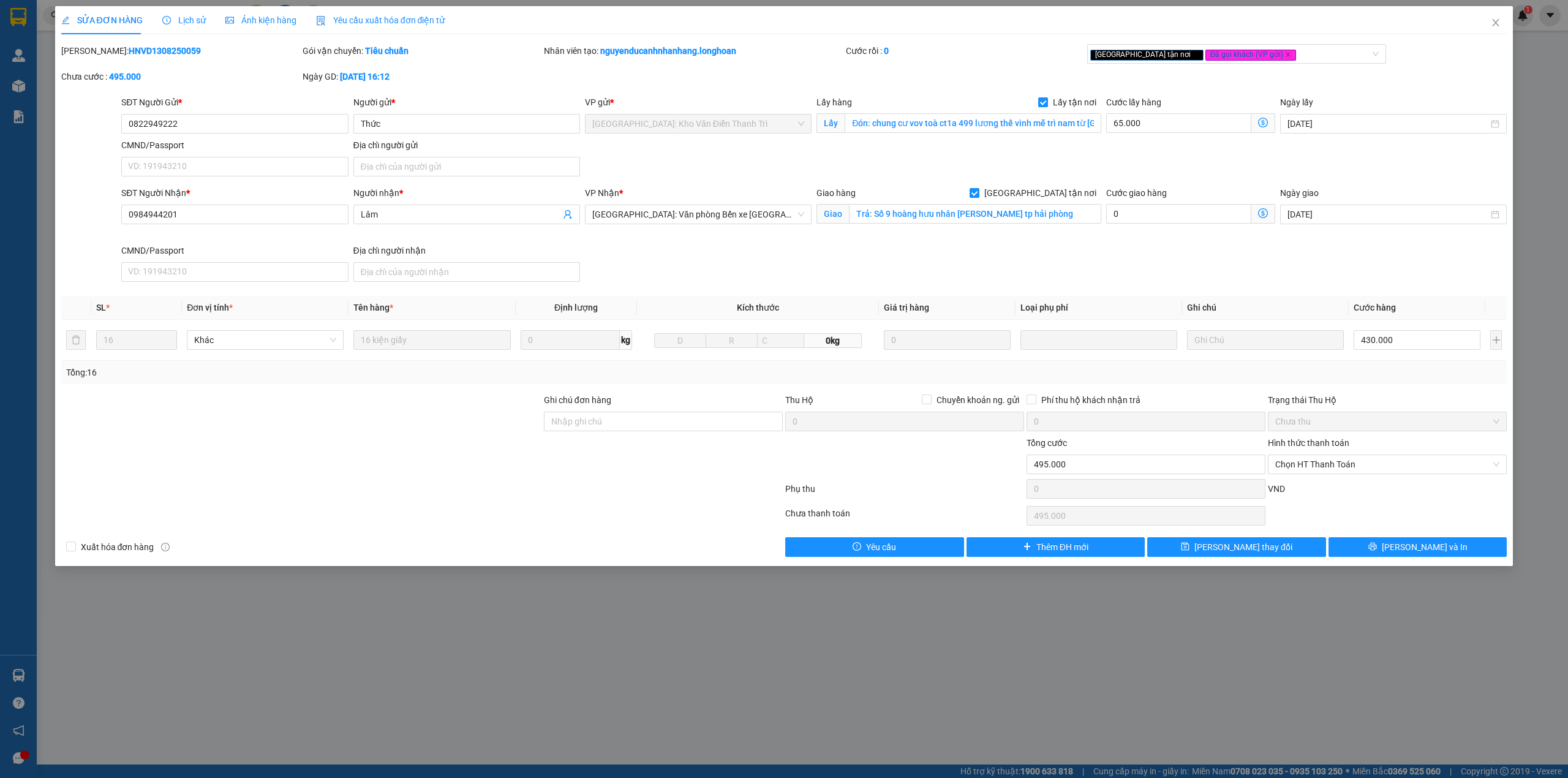
click at [191, 26] on div "Lịch sử" at bounding box center [184, 20] width 43 height 14
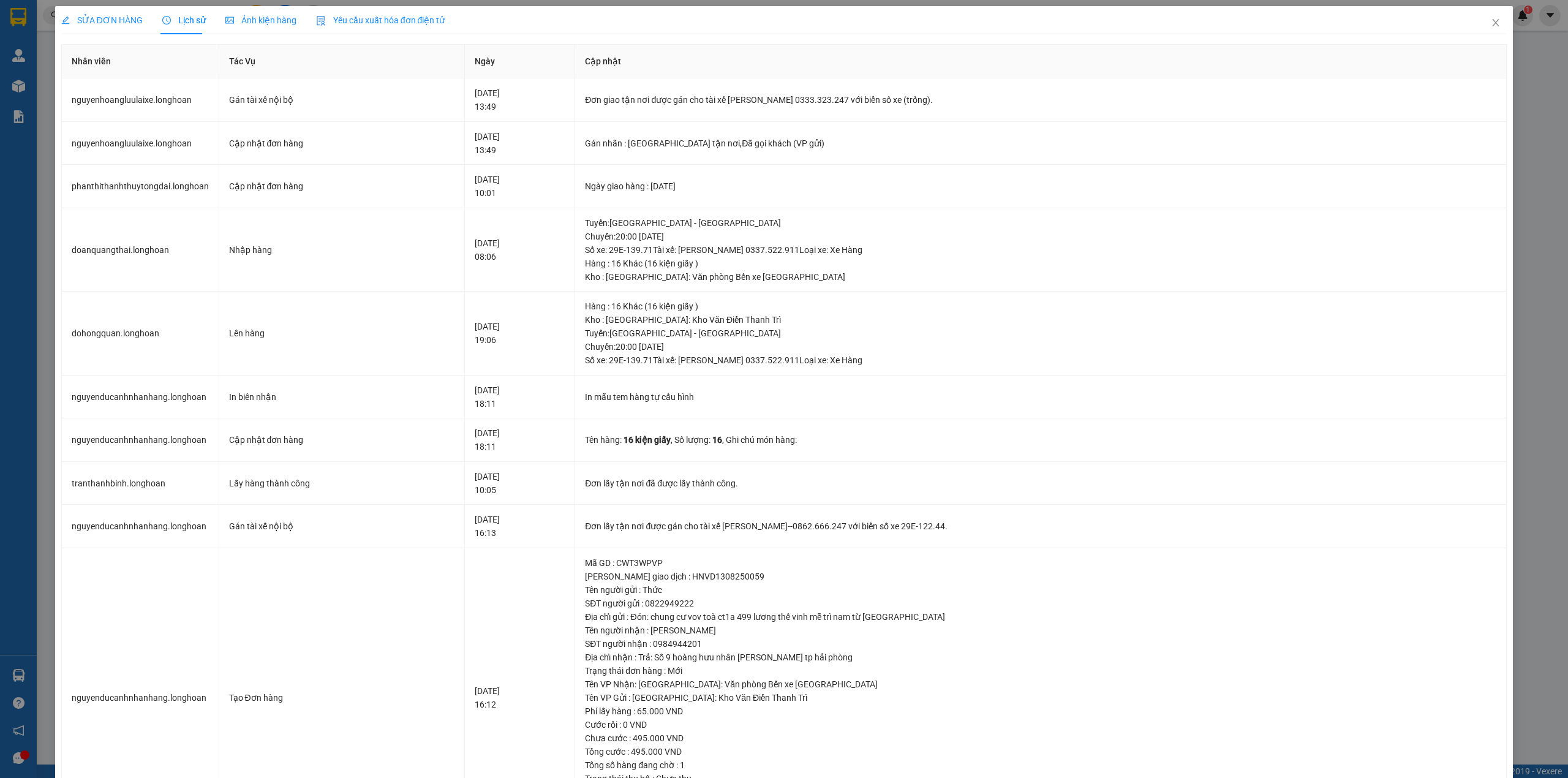
click at [79, 21] on span "SỬA ĐƠN HÀNG" at bounding box center [102, 20] width 81 height 10
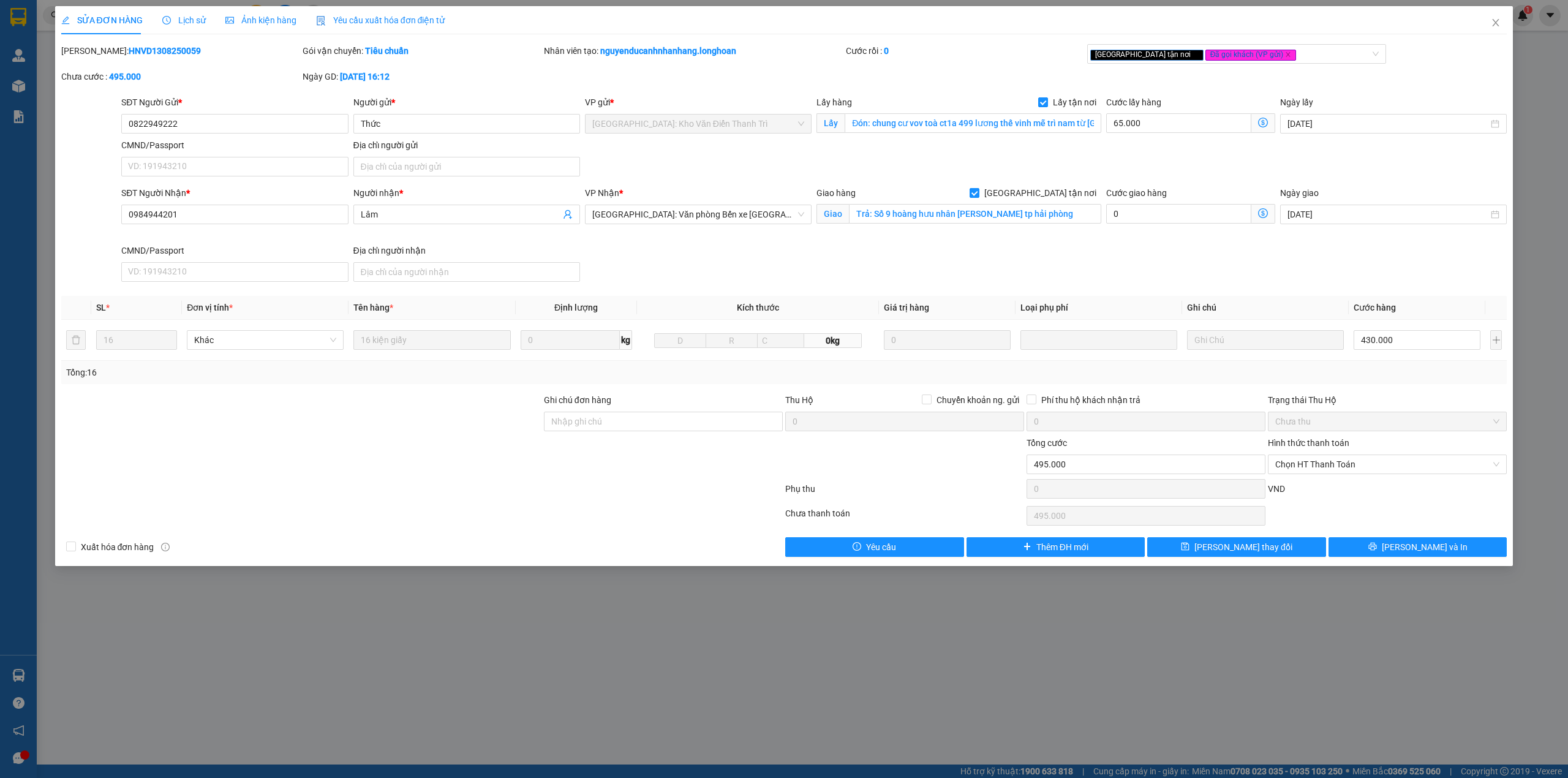
click at [189, 23] on span "Lịch sử" at bounding box center [184, 20] width 43 height 10
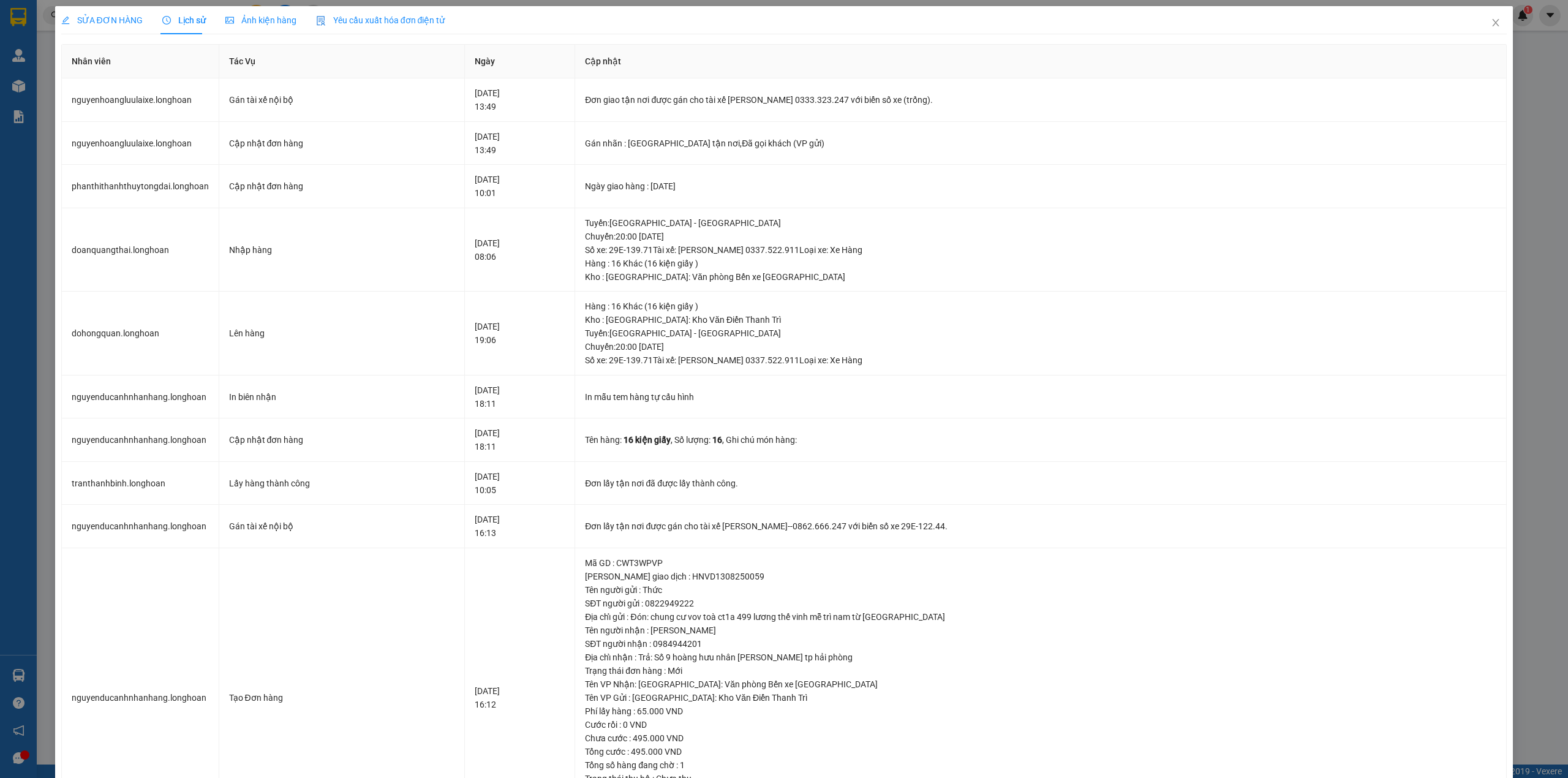
click at [121, 15] on span "SỬA ĐƠN HÀNG" at bounding box center [102, 20] width 81 height 10
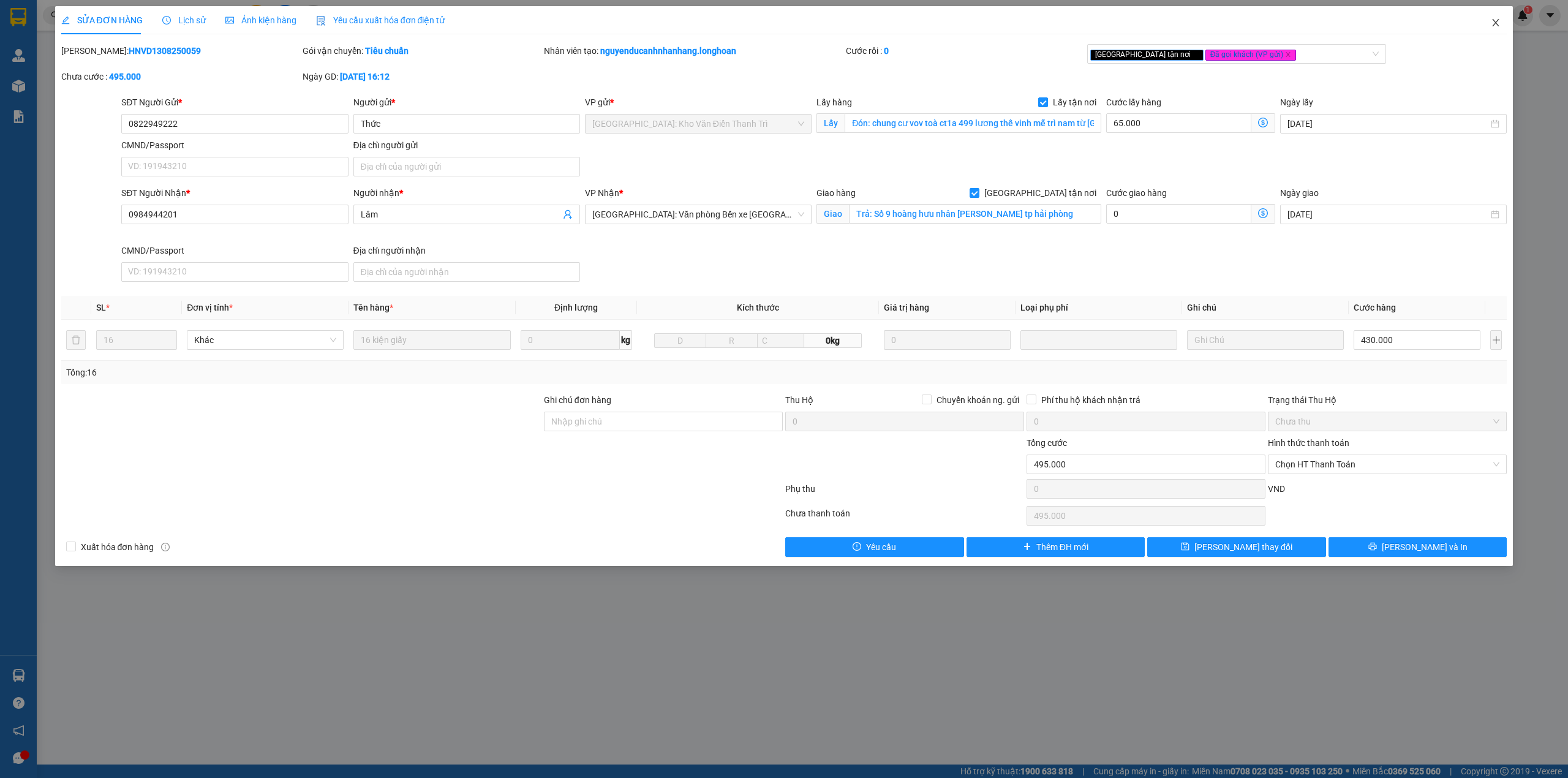
drag, startPoint x: 1502, startPoint y: 25, endPoint x: 1284, endPoint y: 33, distance: 218.1
click at [1500, 25] on span "Close" at bounding box center [1495, 23] width 34 height 34
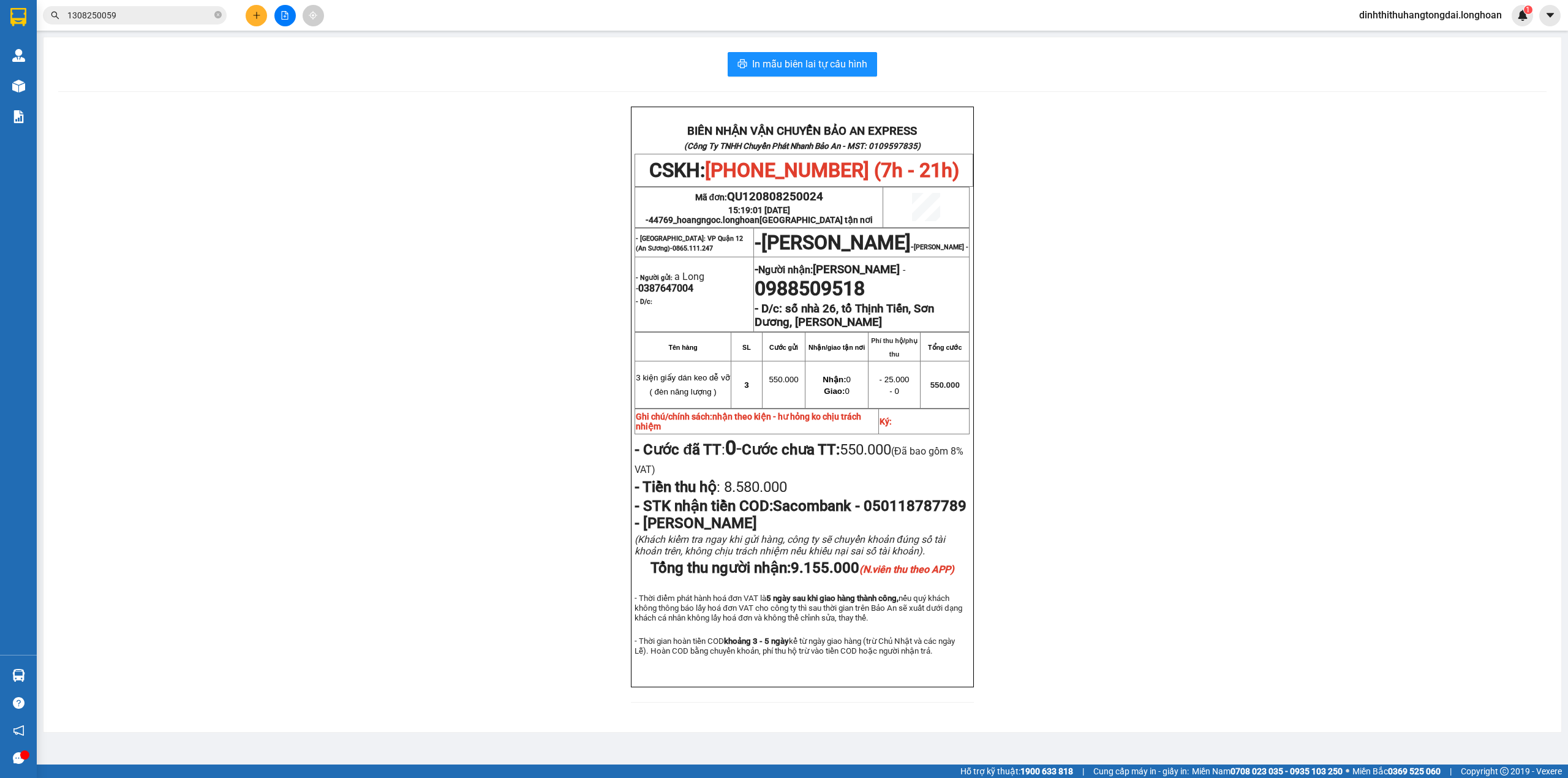
click at [155, 18] on input "1308250059" at bounding box center [139, 15] width 144 height 14
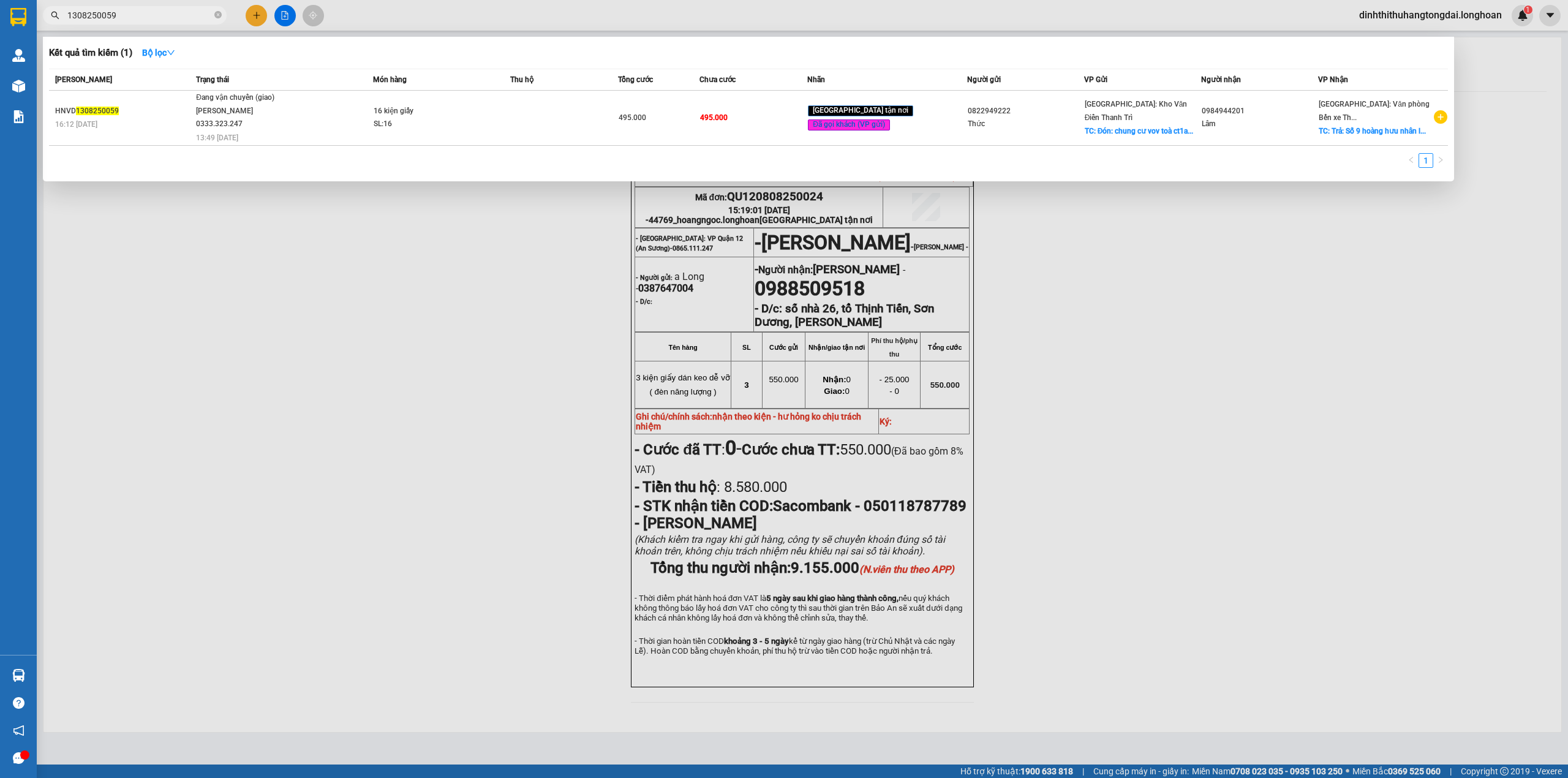
click at [155, 18] on input "1308250059" at bounding box center [139, 15] width 144 height 14
click at [148, 18] on input "1308250059" at bounding box center [139, 15] width 144 height 14
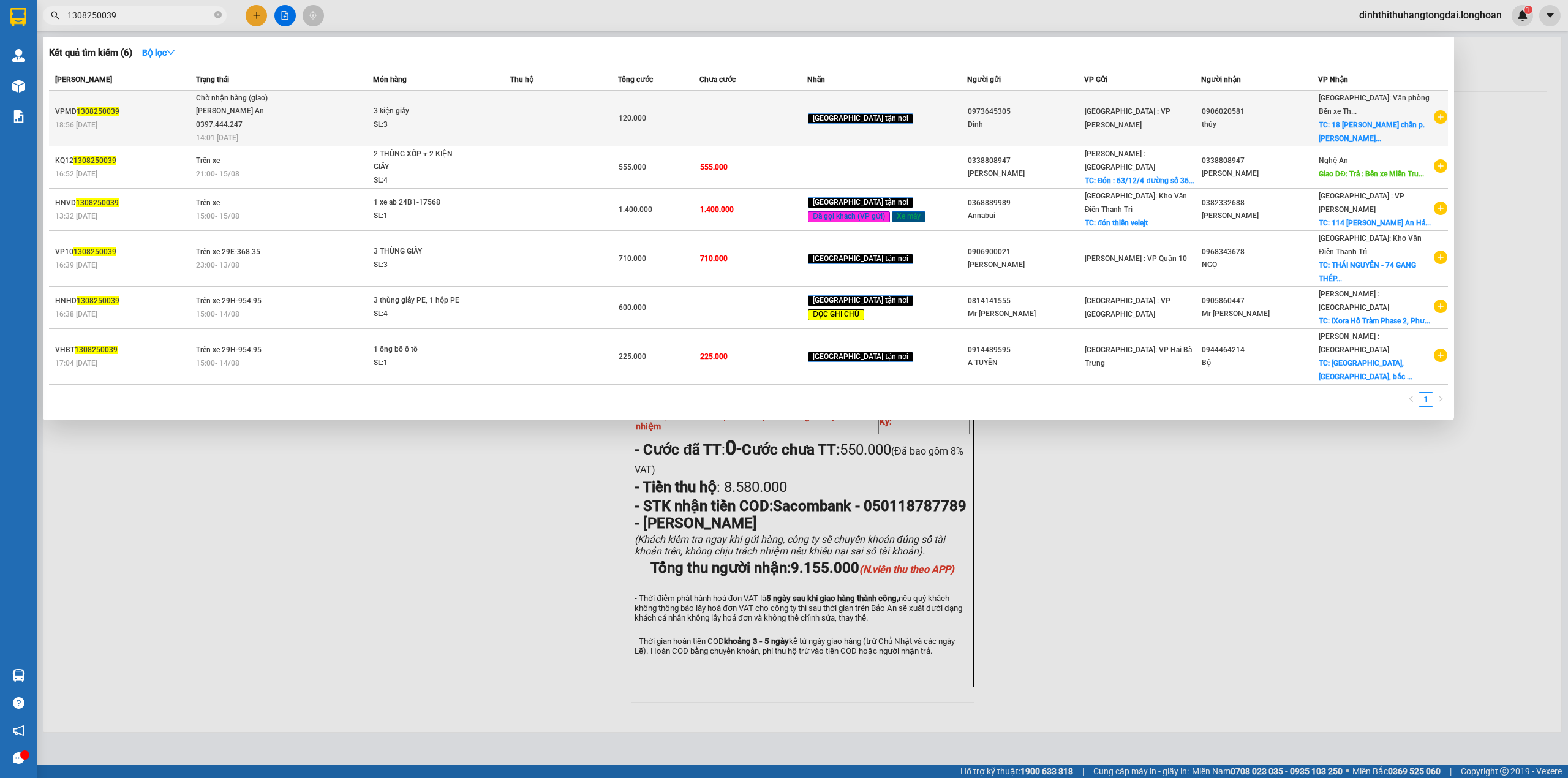
type input "1308250039"
click at [97, 124] on span "18:56 [DATE]" at bounding box center [76, 125] width 43 height 8
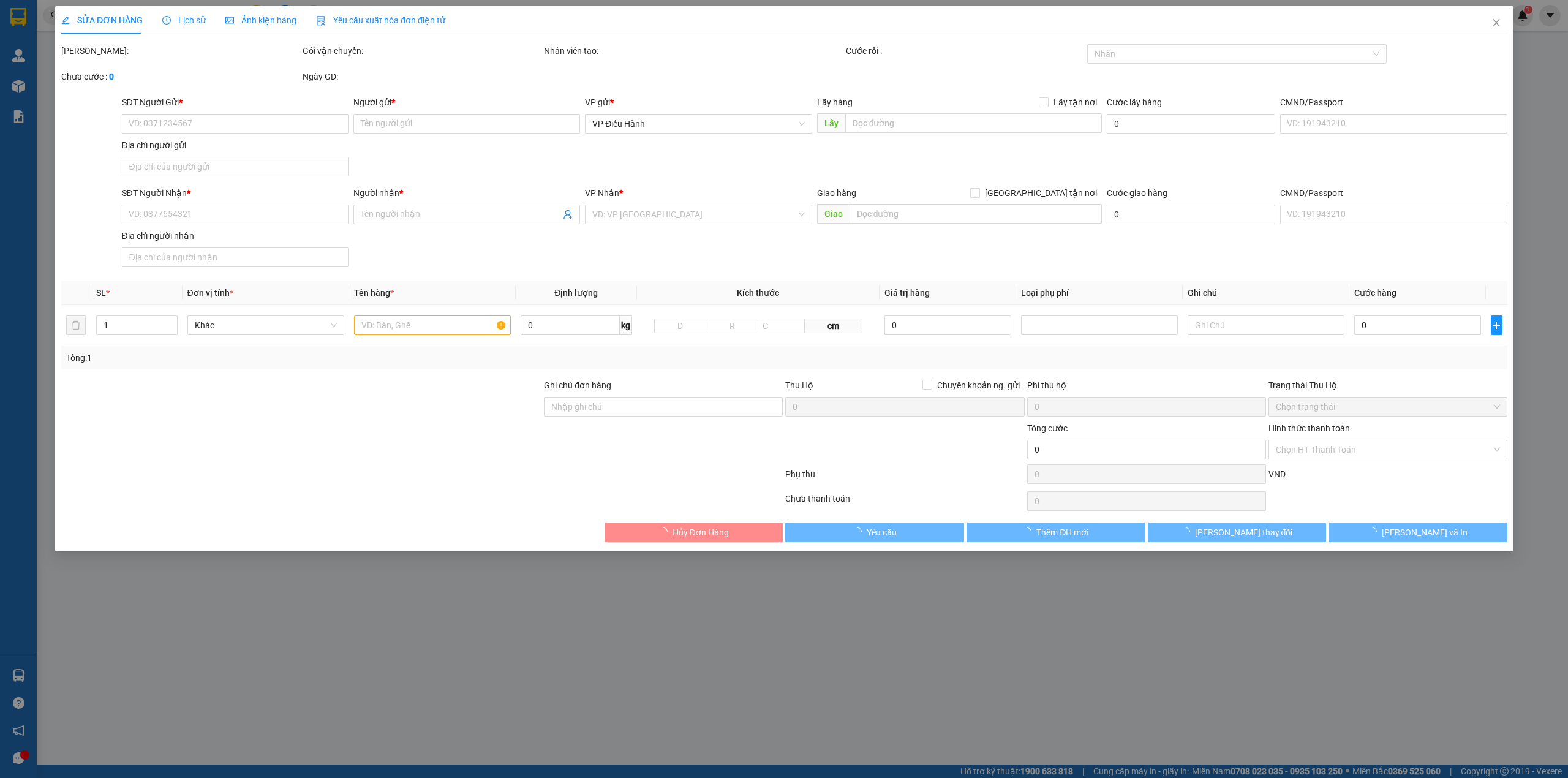
type input "0973645305"
type input "Dinh"
type input "0906020581"
type input "thủy"
checkbox input "true"
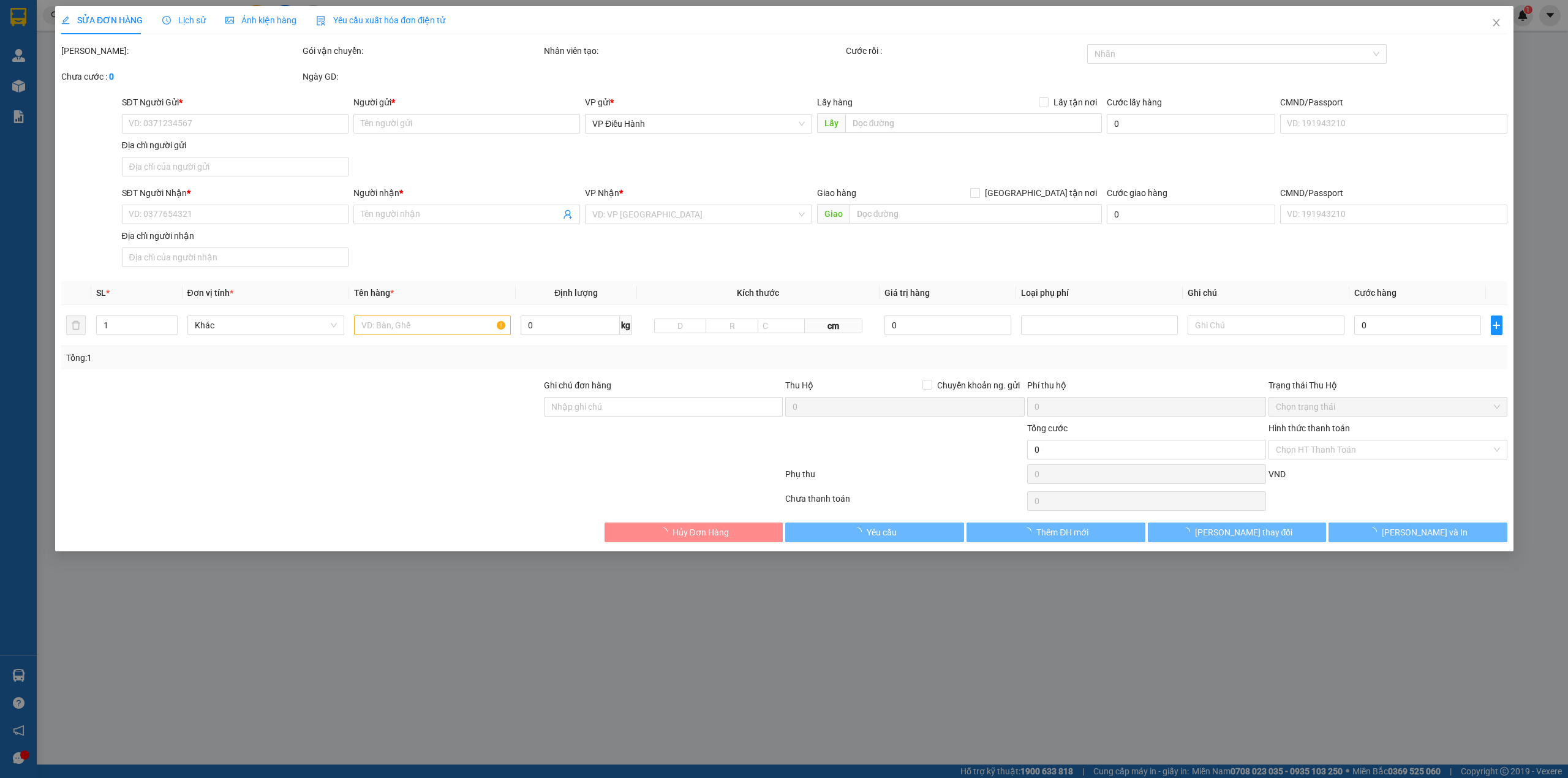
type input "18 [PERSON_NAME] chẩn p. [PERSON_NAME] an tp hải phòng"
type input "120.000"
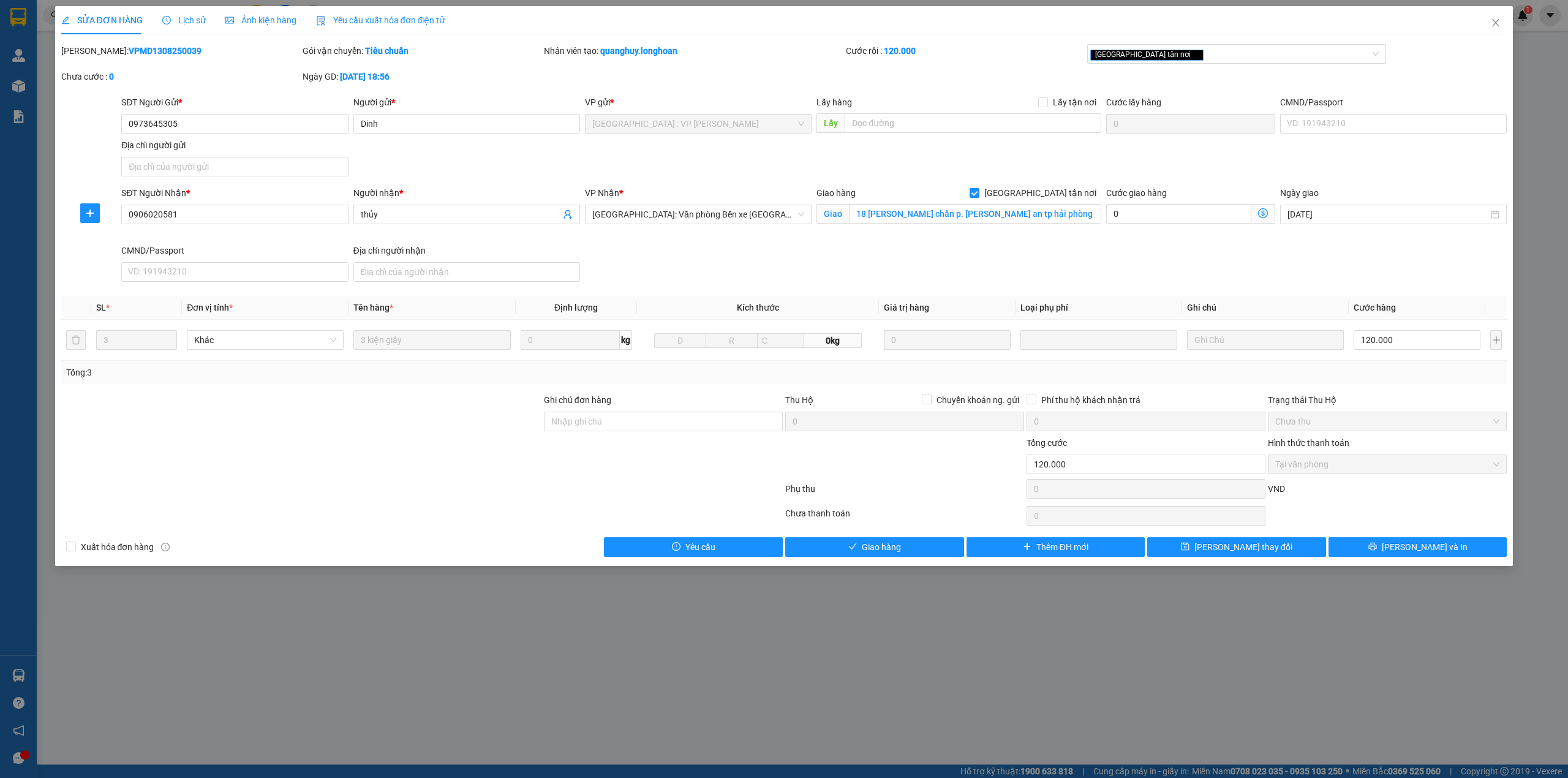
click at [166, 21] on icon "clock-circle" at bounding box center [166, 20] width 8 height 8
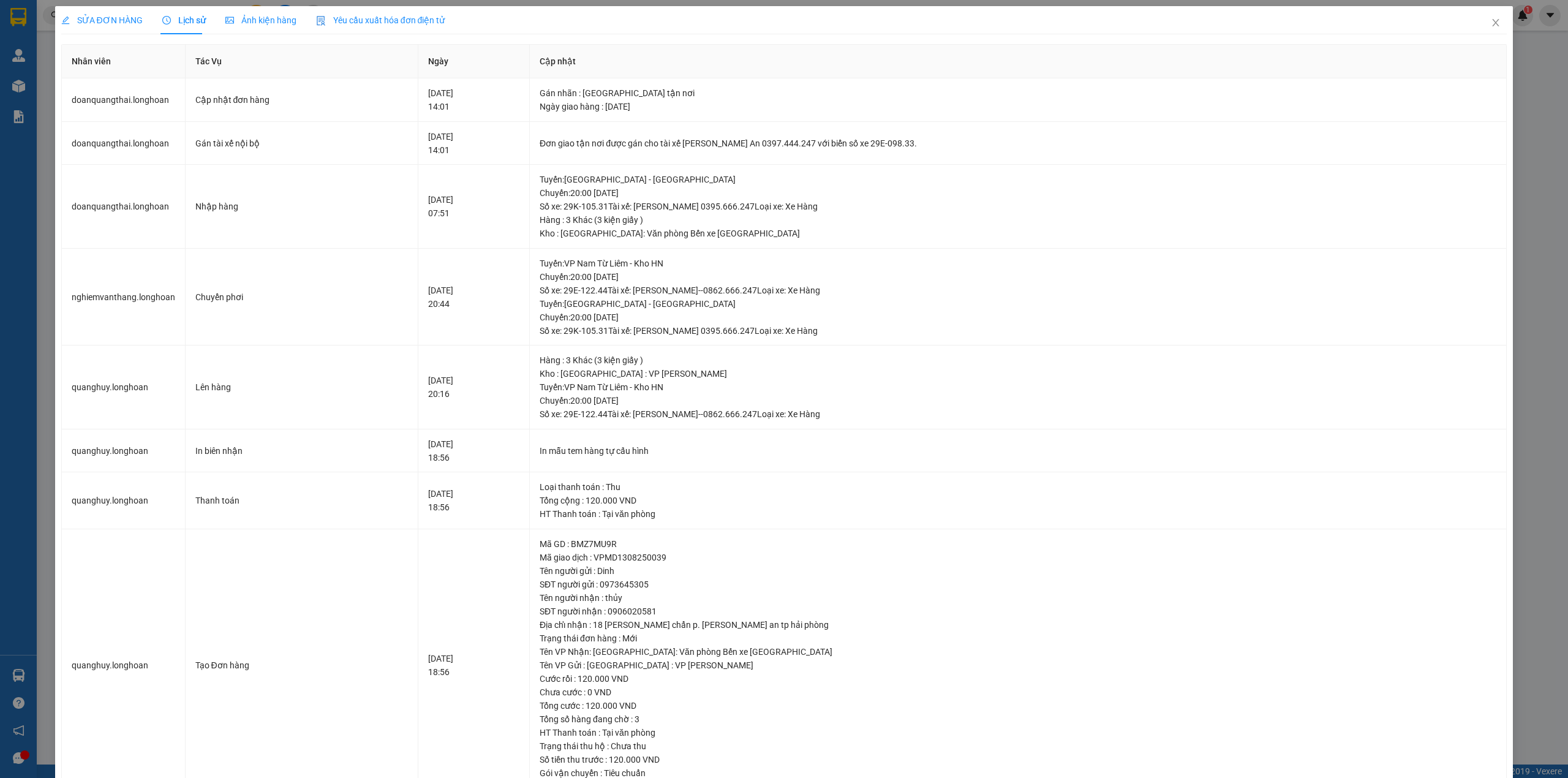
click at [104, 18] on span "SỬA ĐƠN HÀNG" at bounding box center [102, 20] width 81 height 10
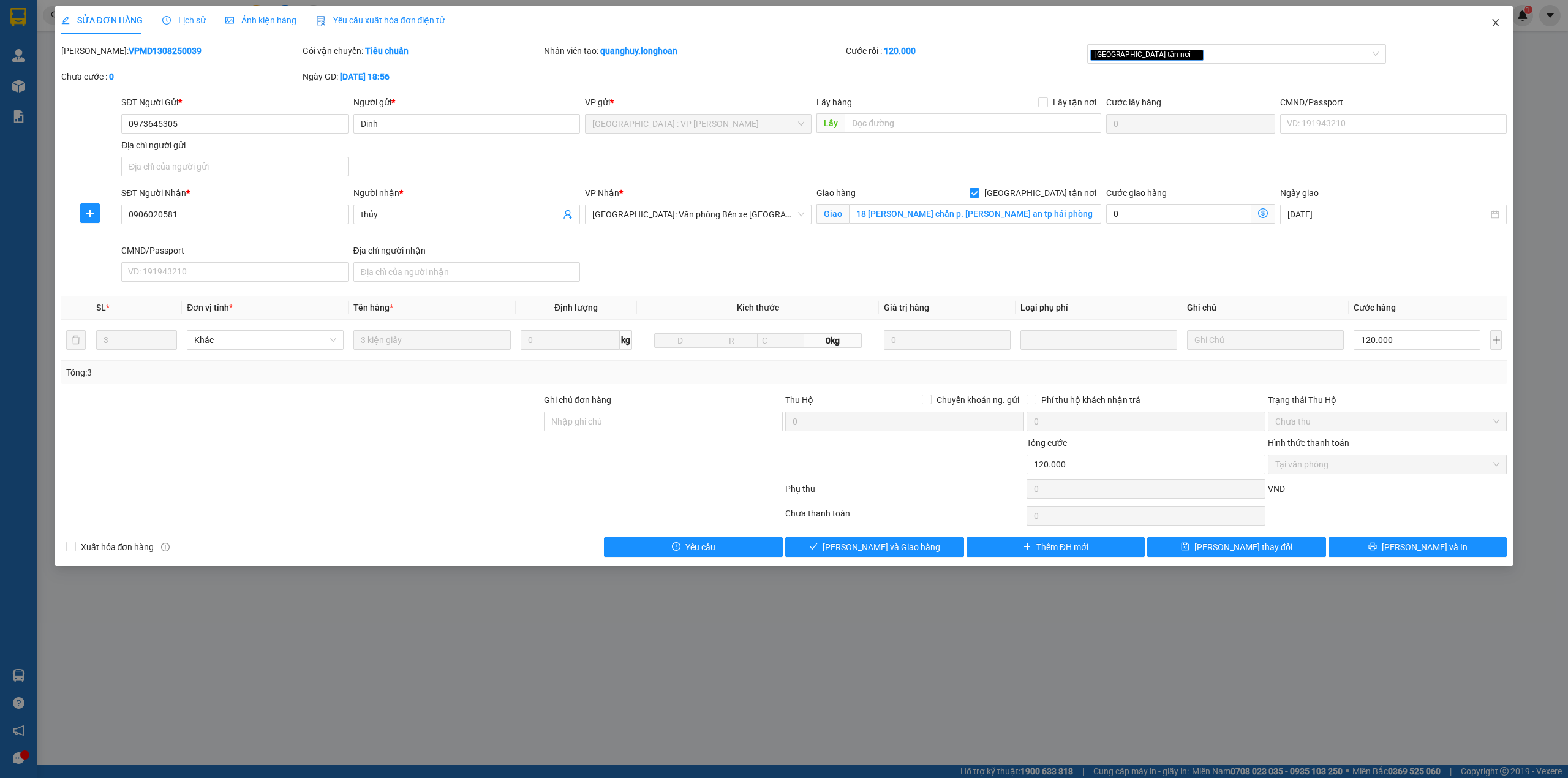
click at [1497, 28] on span "Close" at bounding box center [1495, 23] width 34 height 34
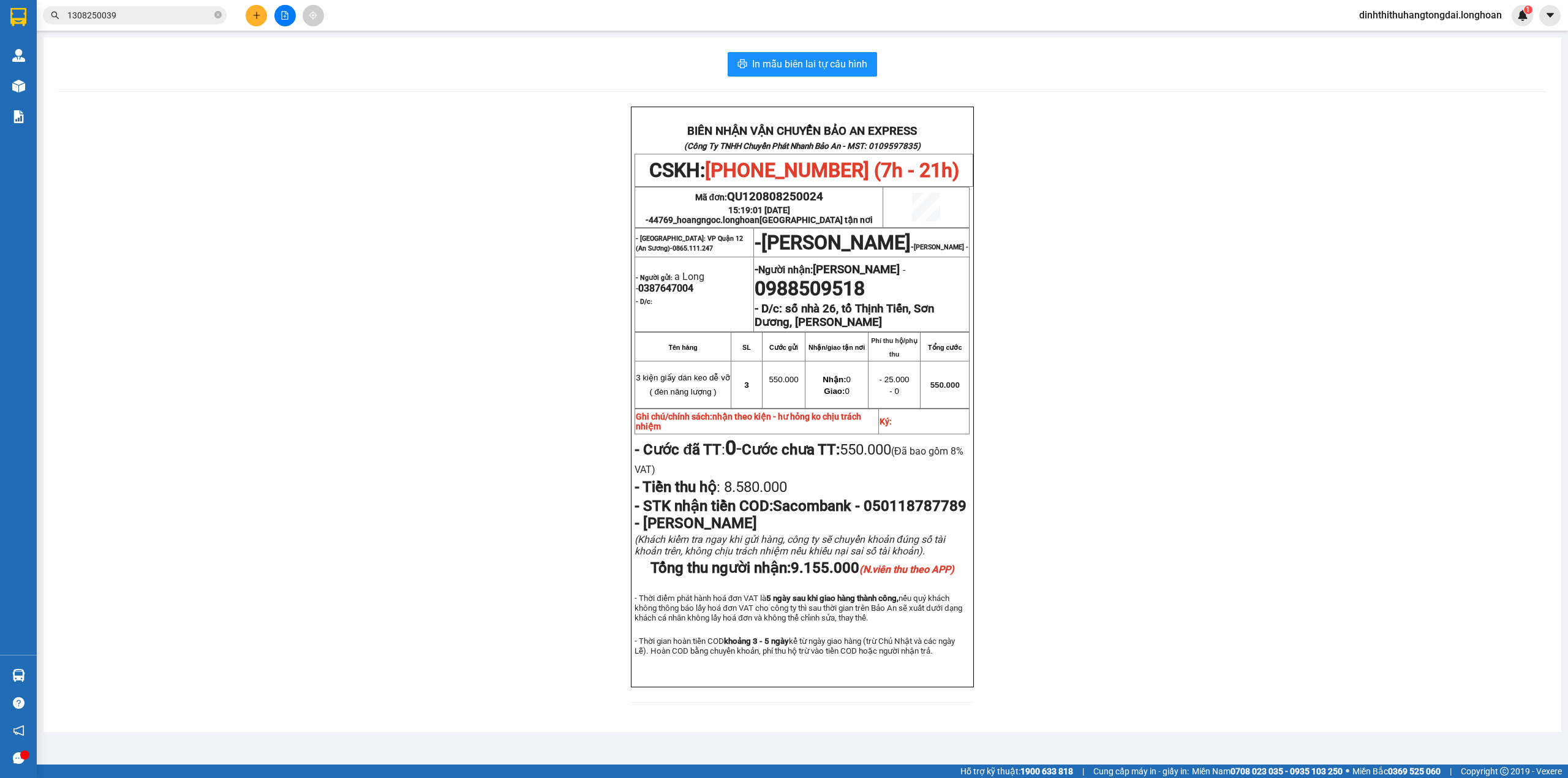
click at [111, 13] on input "1308250039" at bounding box center [139, 15] width 144 height 14
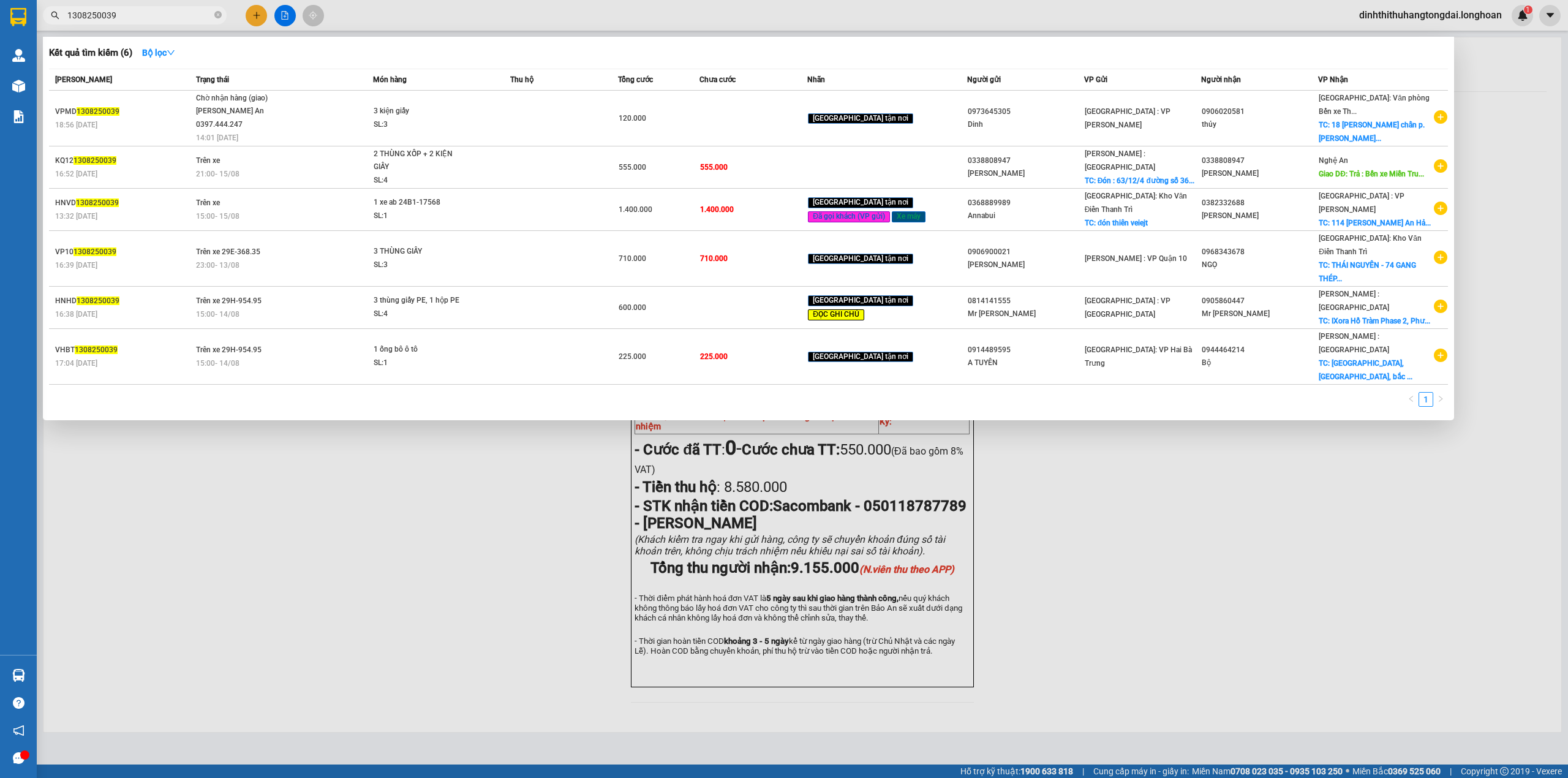
click at [77, 10] on input "1308250039" at bounding box center [139, 15] width 144 height 14
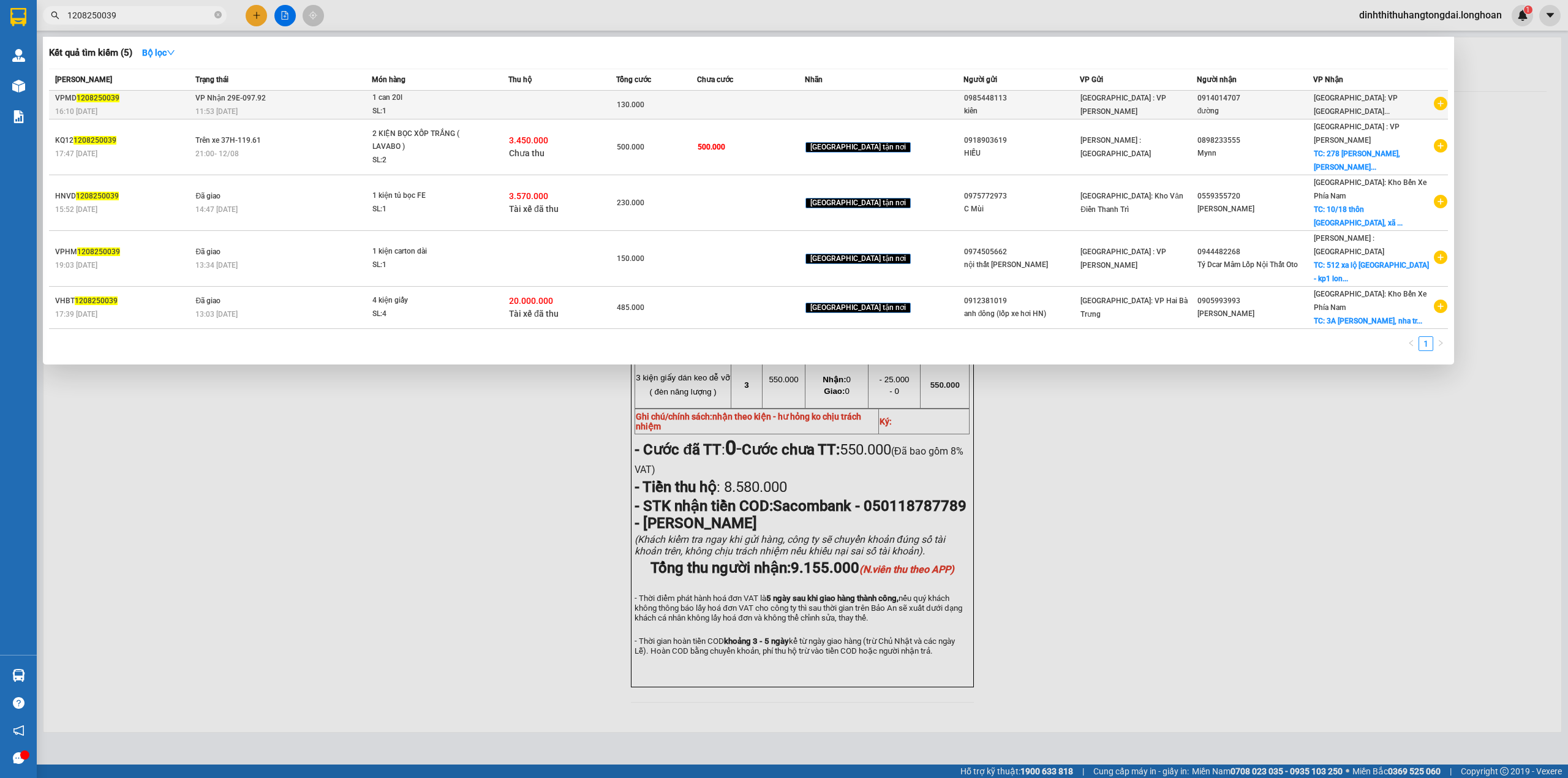
type input "1208250039"
click at [155, 93] on div "VPMD 1208250039" at bounding box center [123, 98] width 137 height 13
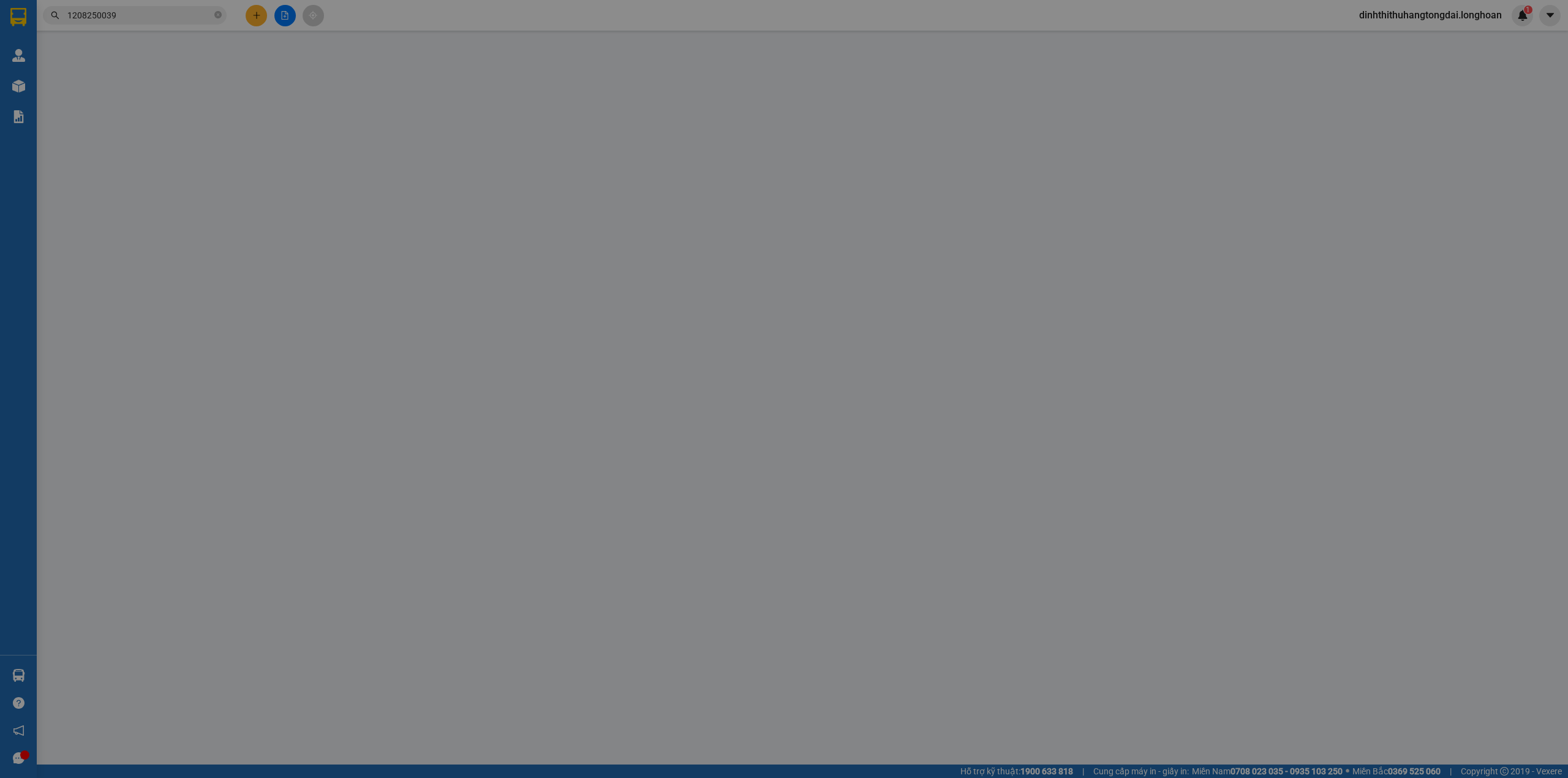
type input "0985448113"
type input "kiên"
type input "0914014707"
type input "đường"
type input "130.000"
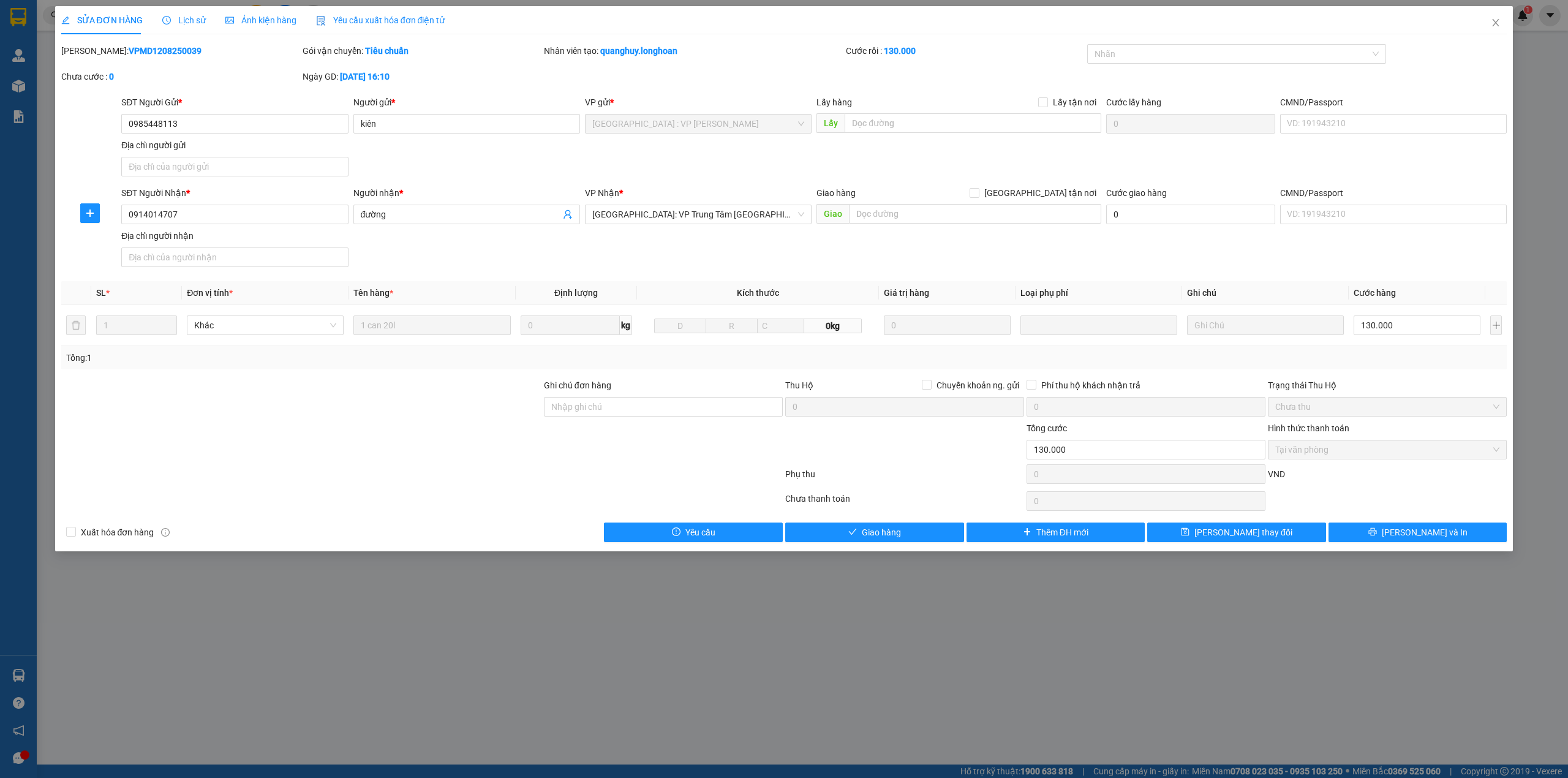
click at [172, 21] on span "Lịch sử" at bounding box center [184, 20] width 43 height 10
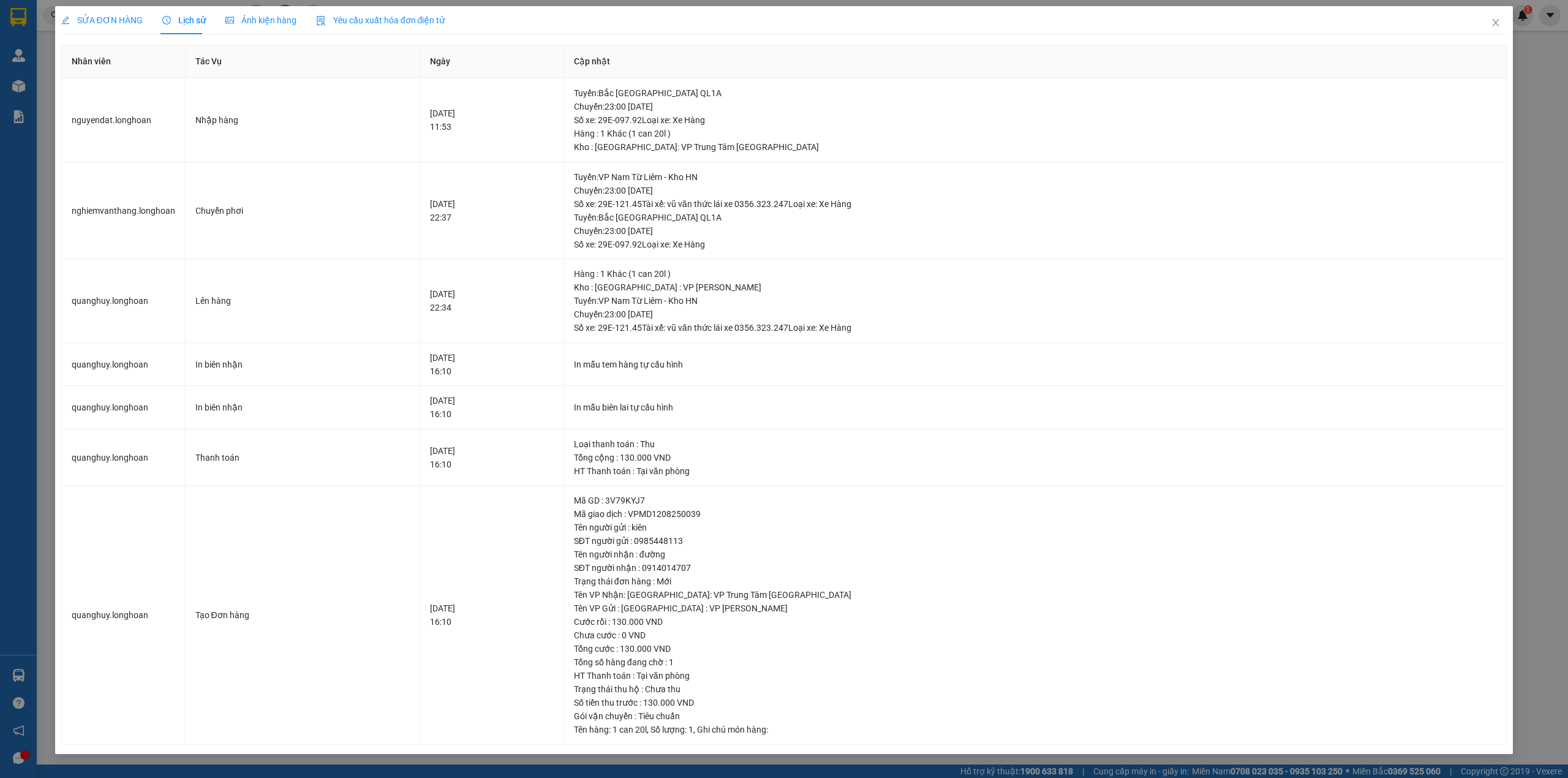
click at [84, 8] on div "SỬA ĐƠN HÀNG" at bounding box center [102, 20] width 81 height 28
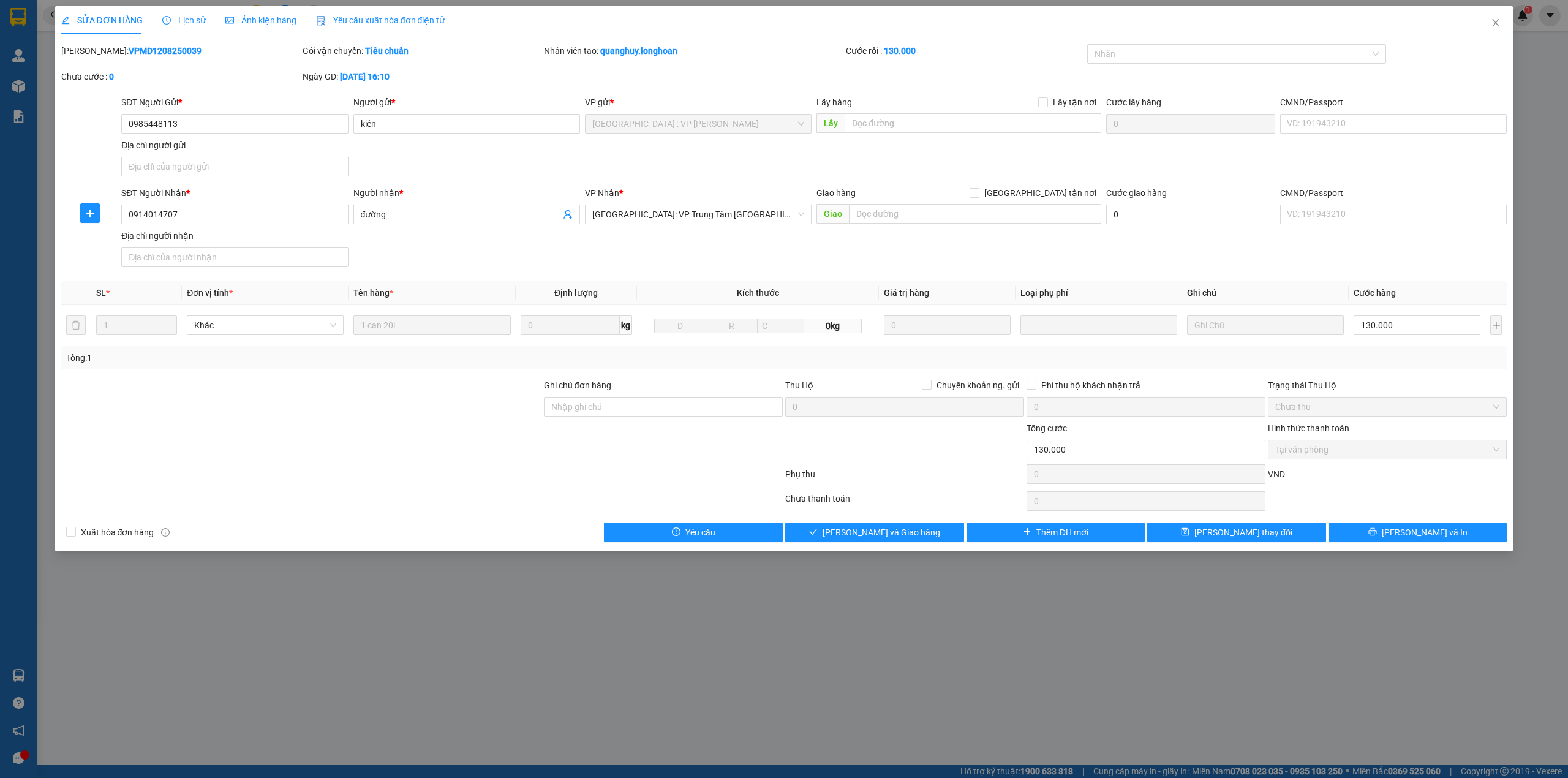
click at [170, 17] on span "Lịch sử" at bounding box center [184, 20] width 43 height 10
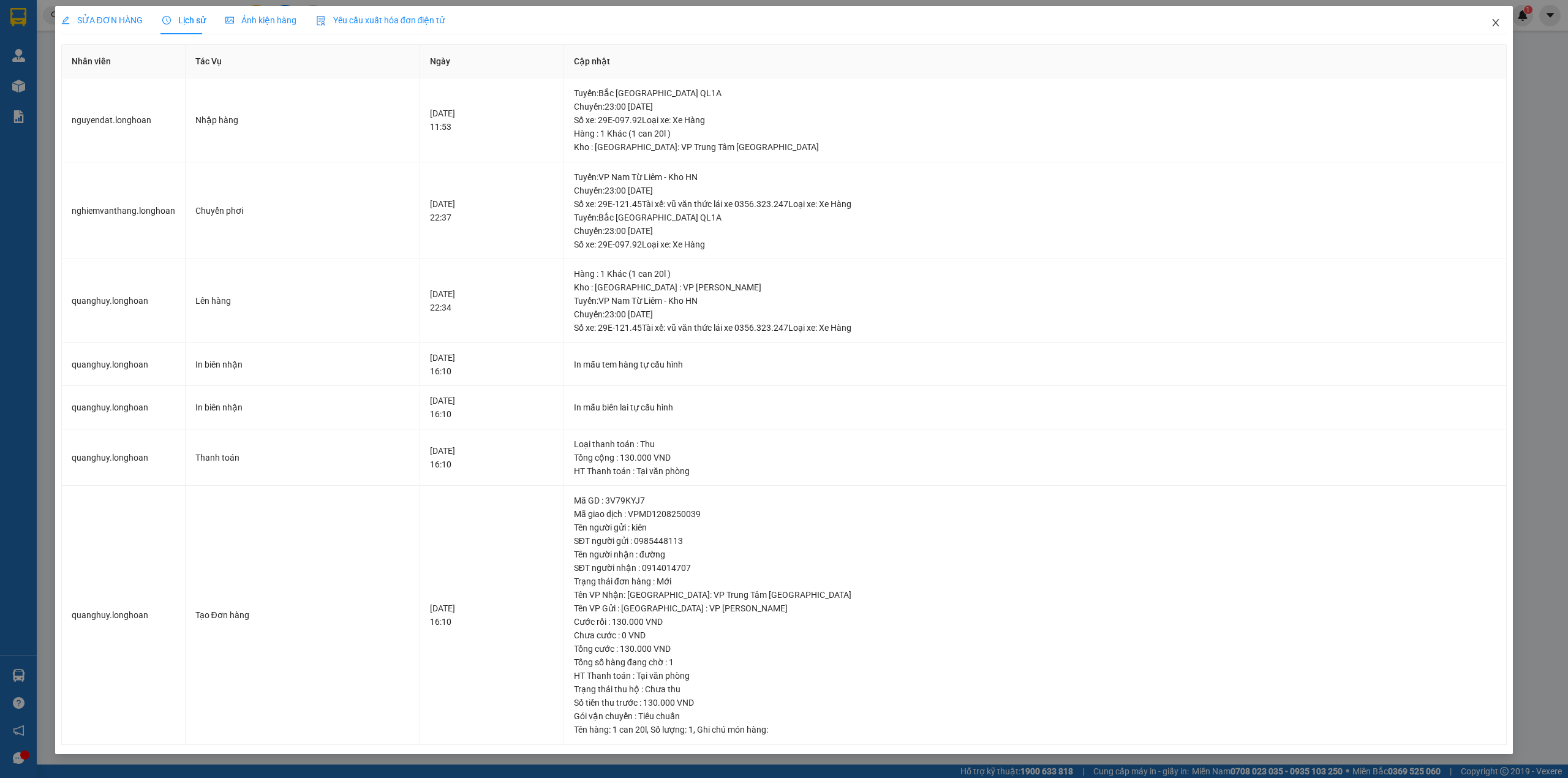
click at [1504, 16] on span "Close" at bounding box center [1495, 23] width 34 height 34
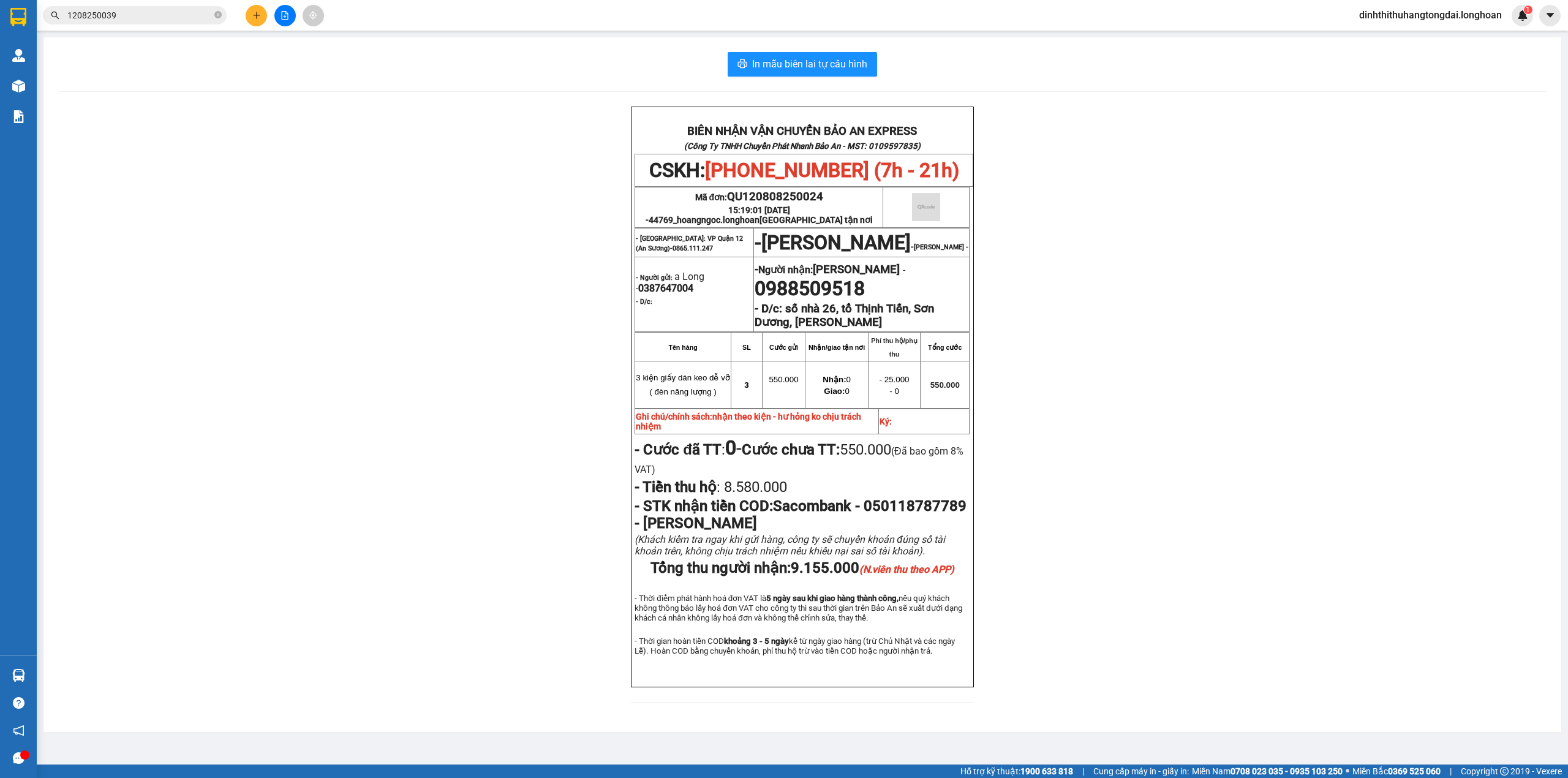
click at [74, 6] on span "1208250039" at bounding box center [134, 15] width 184 height 18
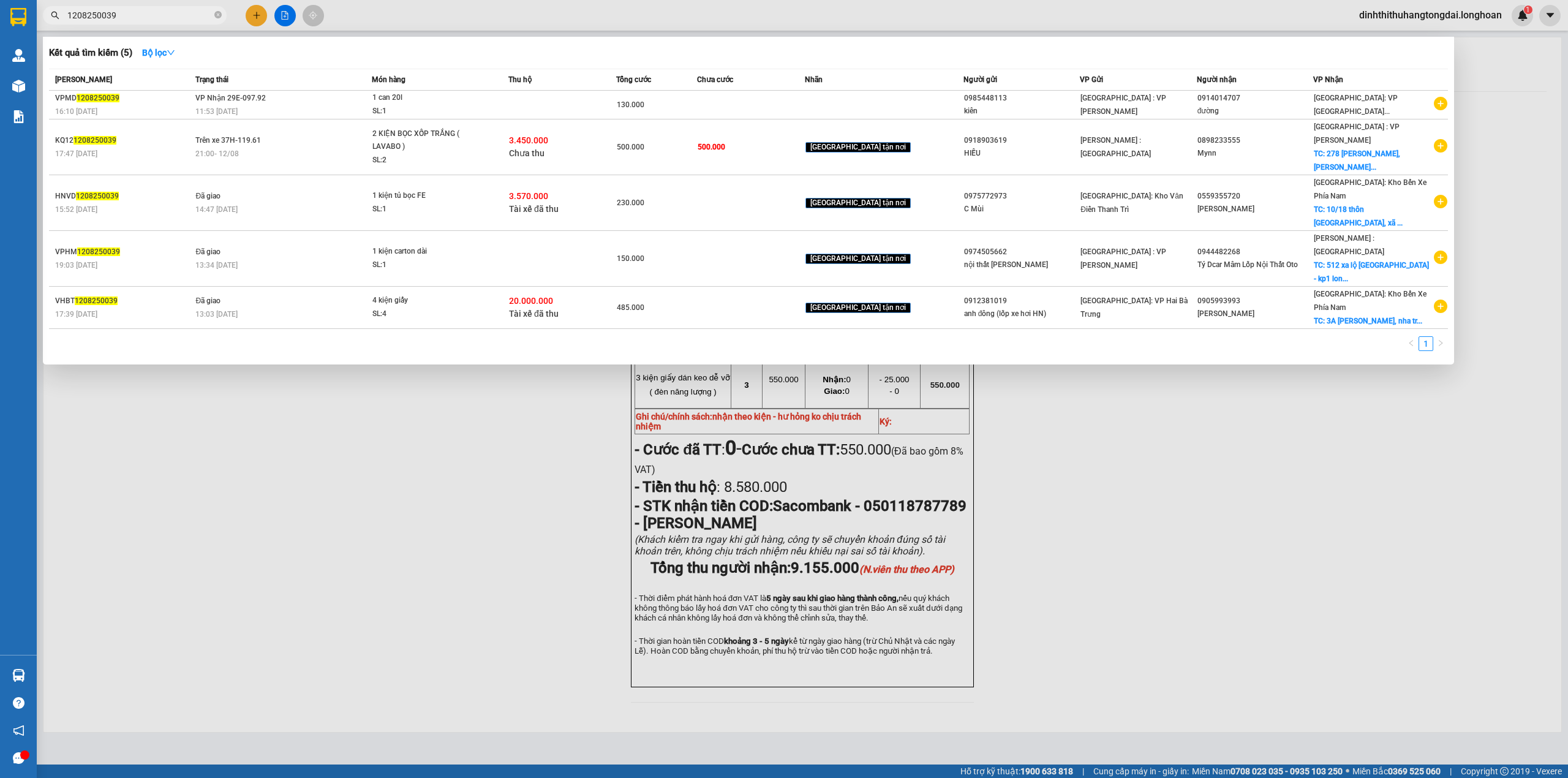
click at [74, 6] on span "1208250039" at bounding box center [134, 15] width 184 height 18
click at [89, 12] on input "1208250039" at bounding box center [139, 15] width 144 height 14
paste input "0935400466"
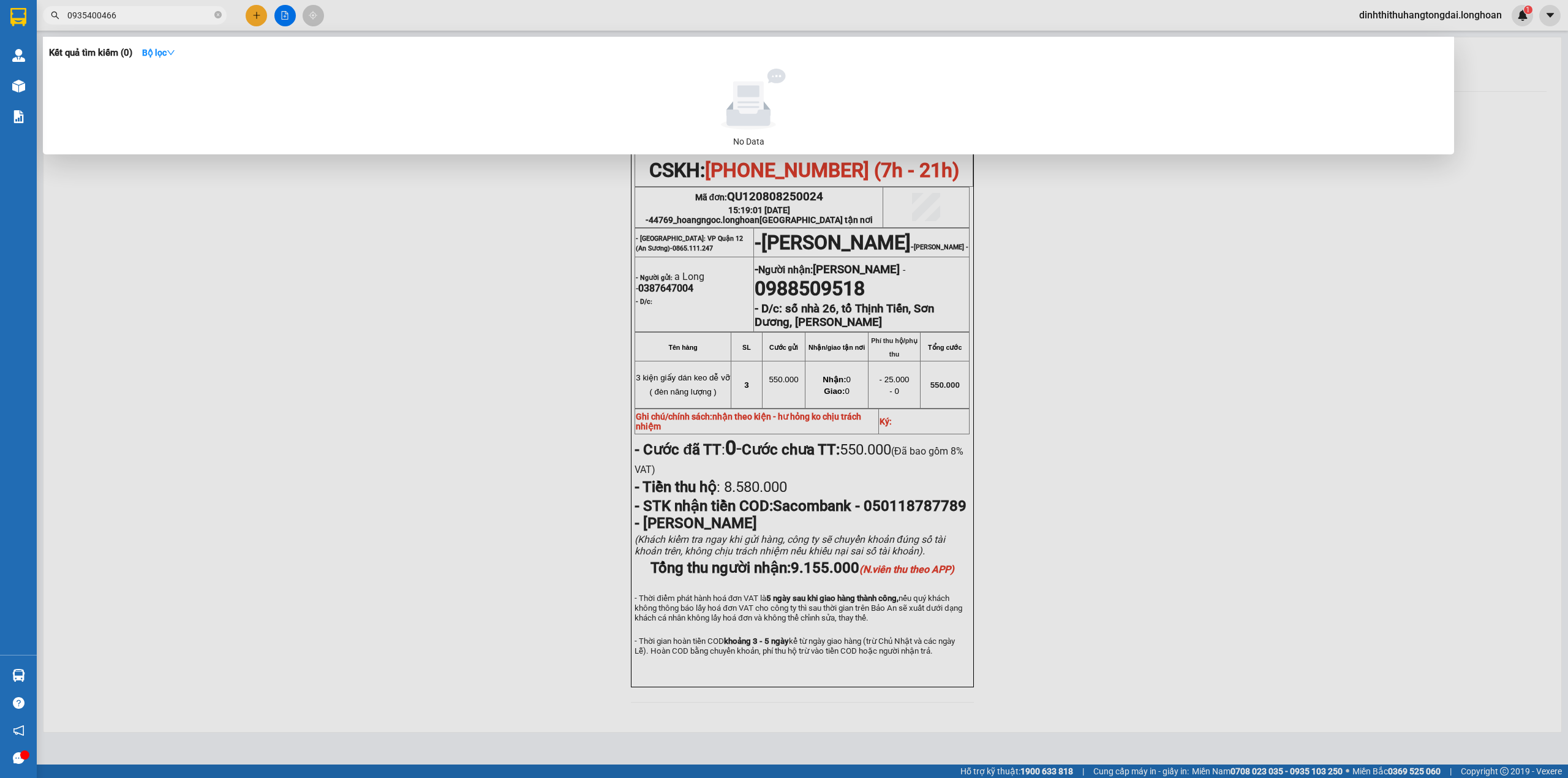
click at [108, 17] on input "0935400466" at bounding box center [139, 15] width 144 height 14
paste input "88509518"
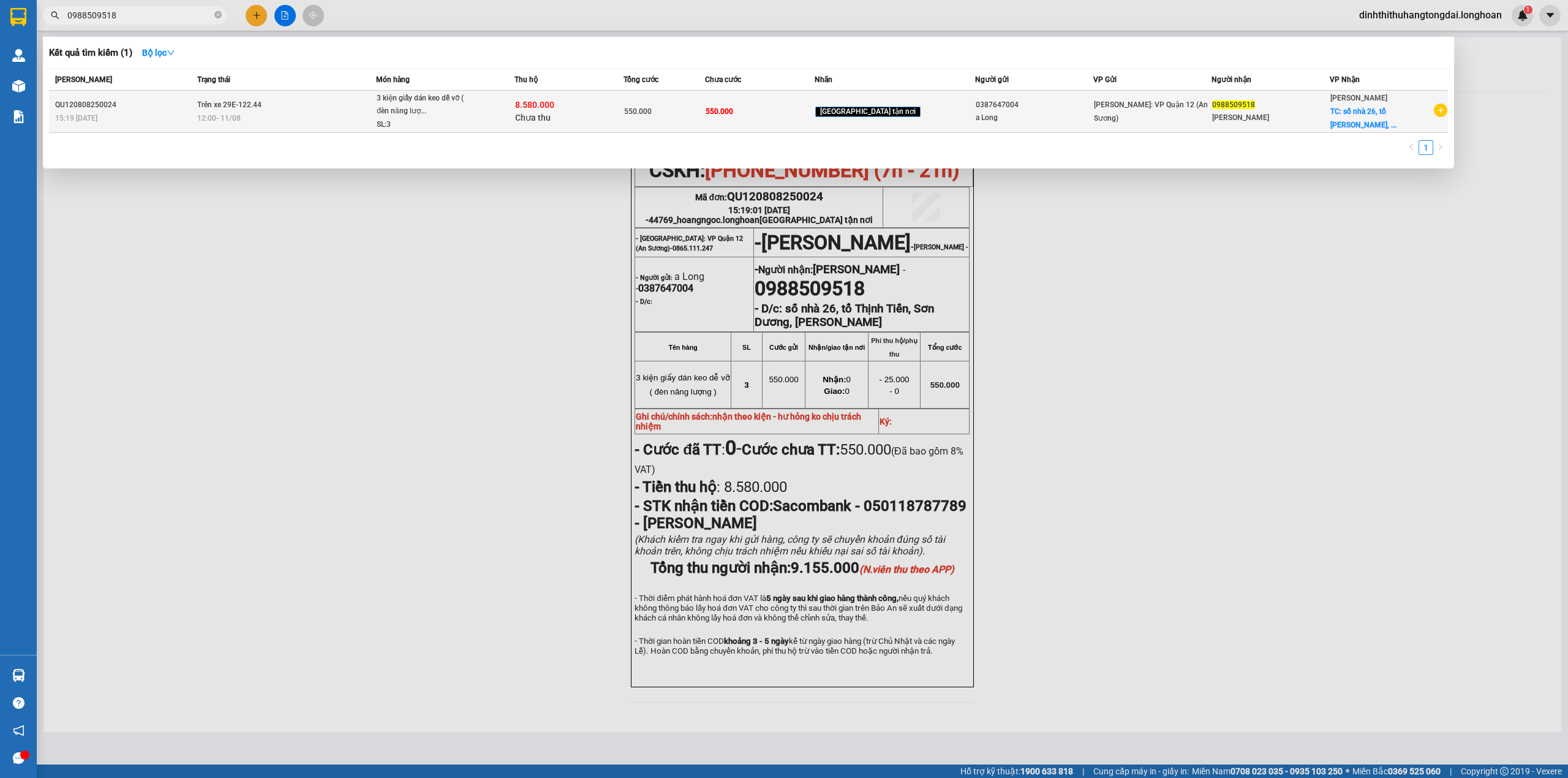
type input "0988509518"
click at [337, 97] on td "Trên xe 29E-122.44 12:00 [DATE]" at bounding box center [285, 112] width 182 height 43
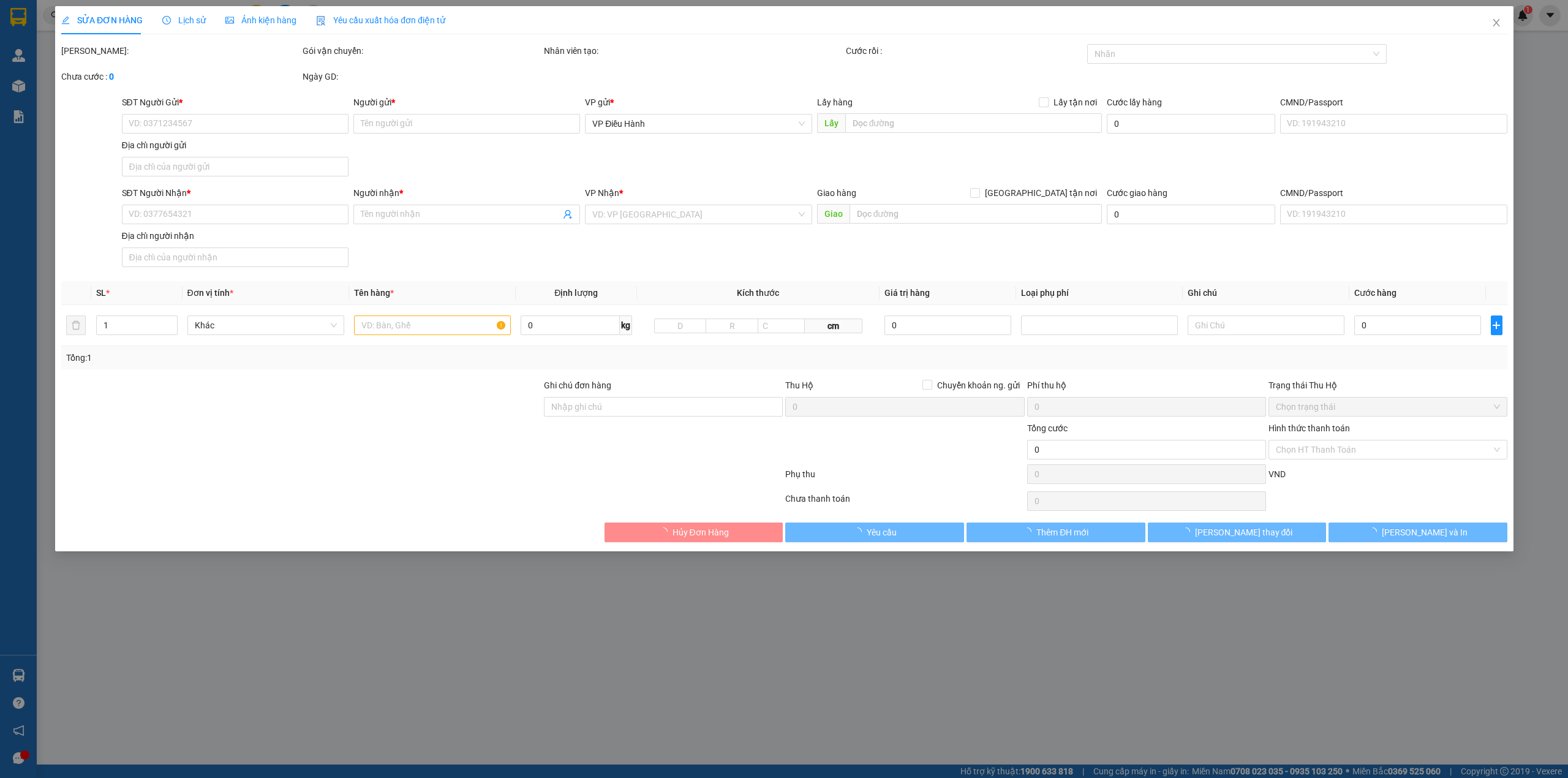
type input "0387647004"
type input "a Long"
type input "0988509518"
type input "[PERSON_NAME]"
checkbox input "true"
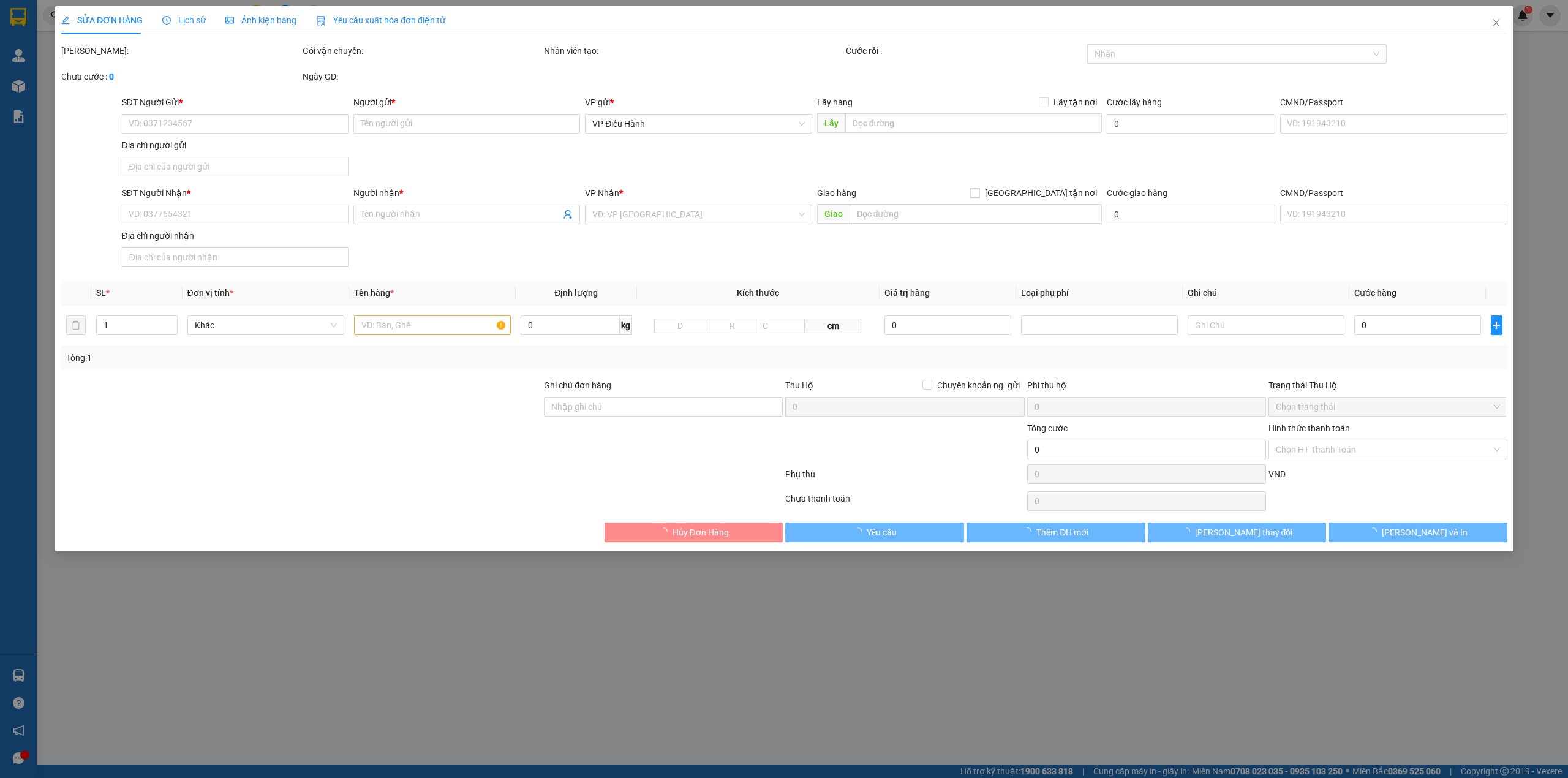
type input "số nhà 26, tổ Thịnh Tiến, Sơn Dương, [PERSON_NAME]"
type input "nhận theo kiện - hư hỏng ko chịu trách nhiệm"
type input "550.000"
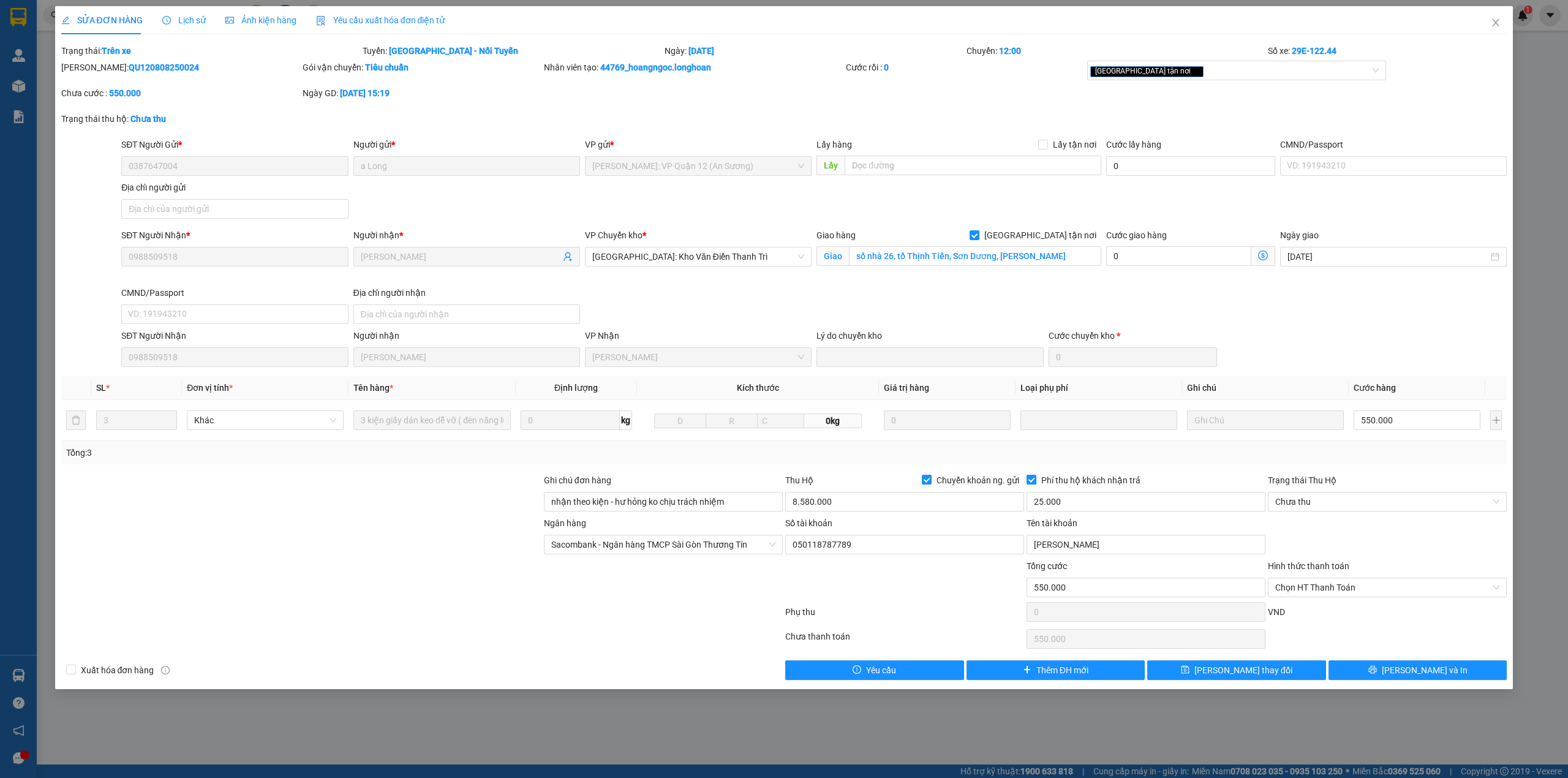
click at [170, 20] on span "Lịch sử" at bounding box center [184, 20] width 43 height 10
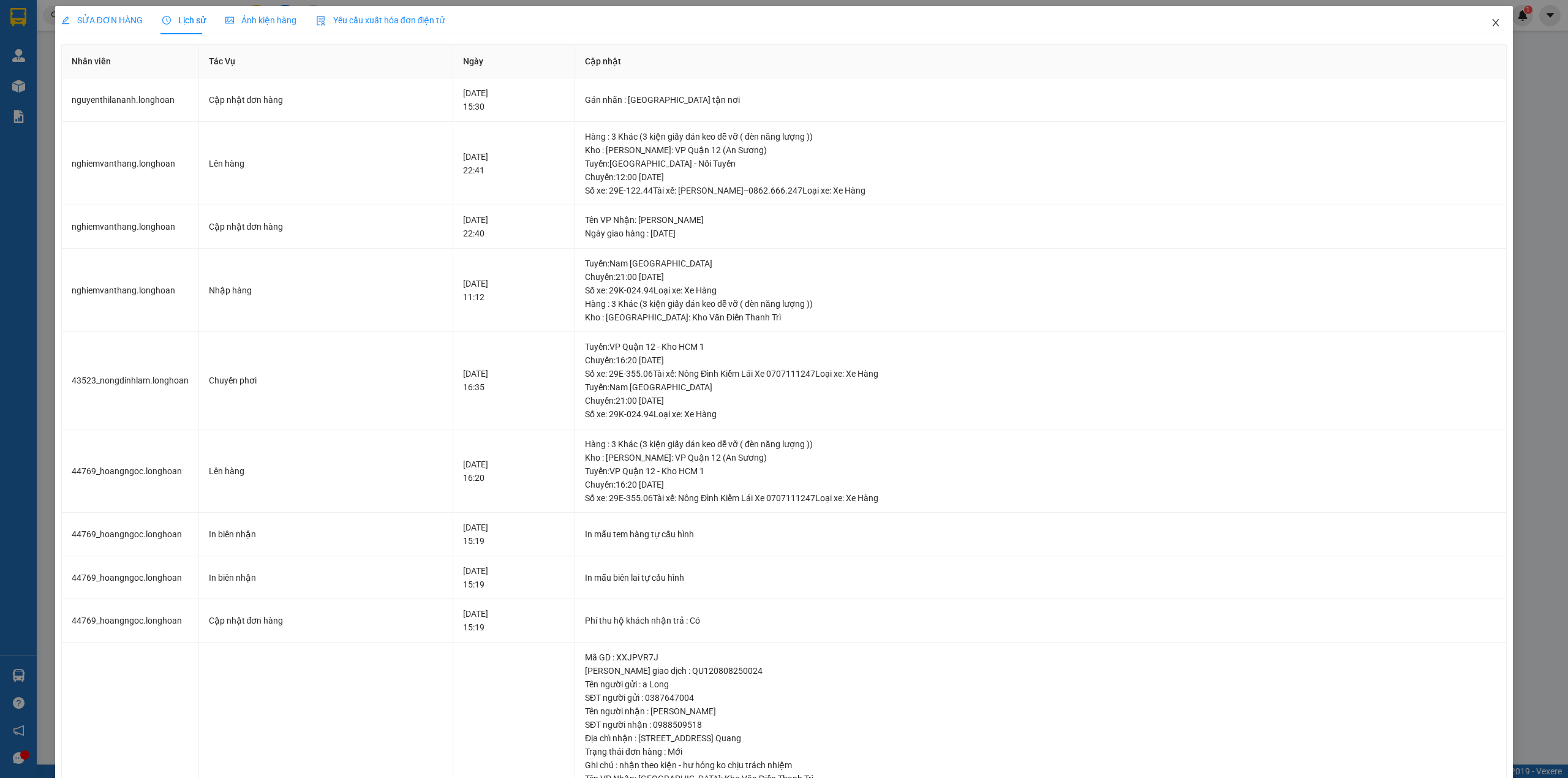
click at [1491, 23] on icon "close" at bounding box center [1495, 23] width 10 height 10
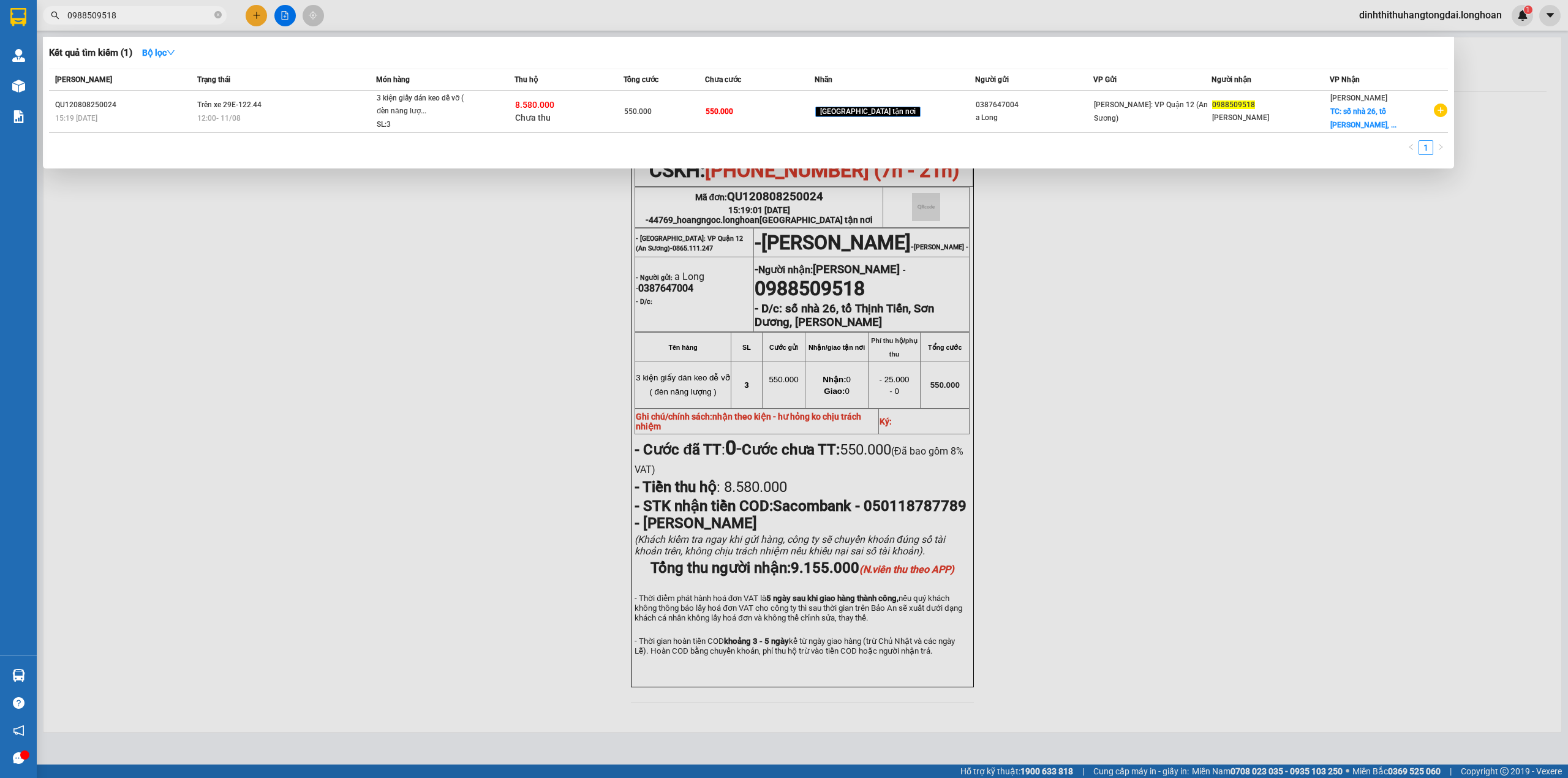
click at [102, 18] on input "0988509518" at bounding box center [139, 15] width 144 height 14
paste input "5574252"
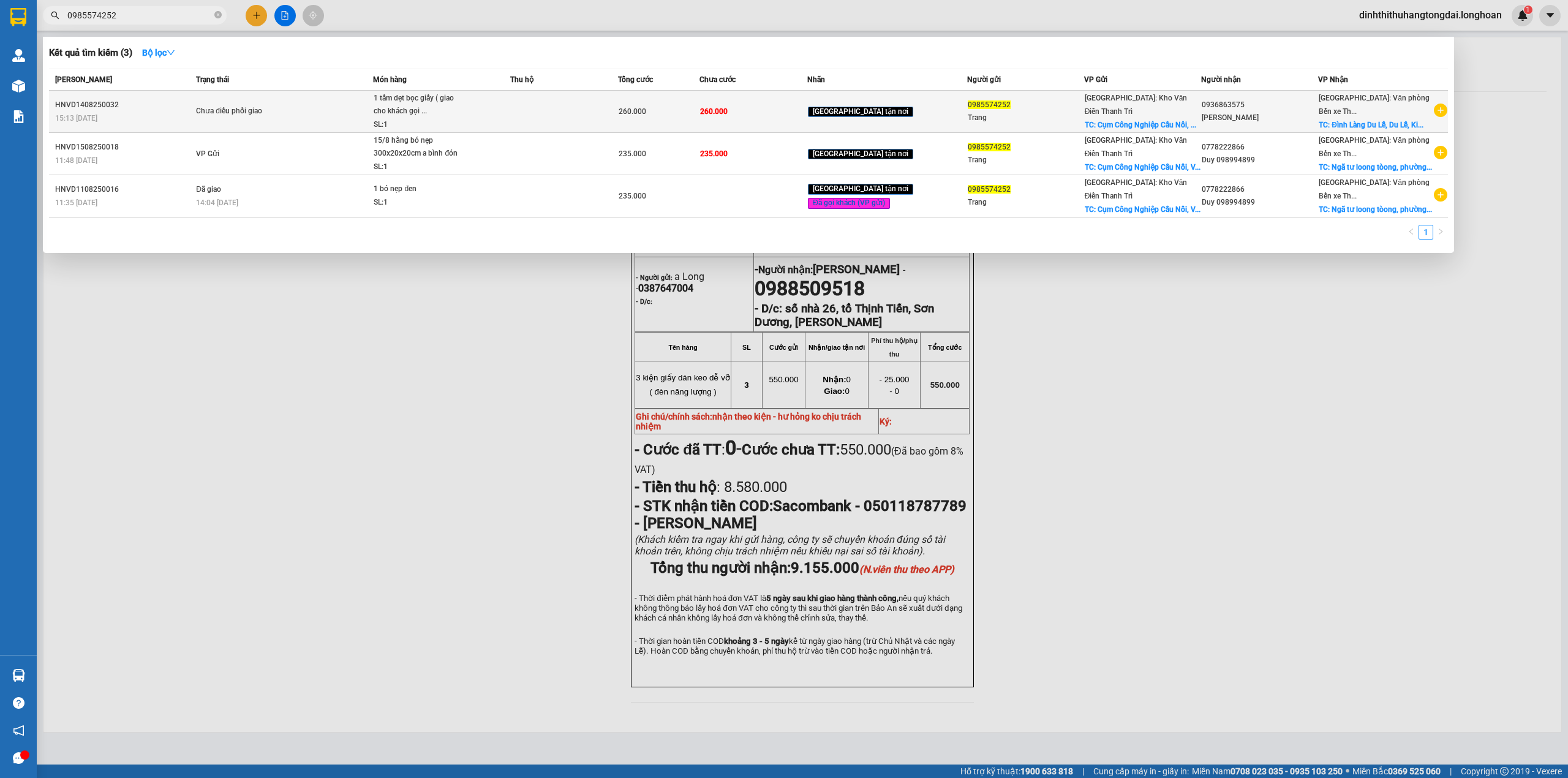
type input "0985574252"
click at [259, 117] on div "Chưa điều phối giao" at bounding box center [242, 111] width 92 height 14
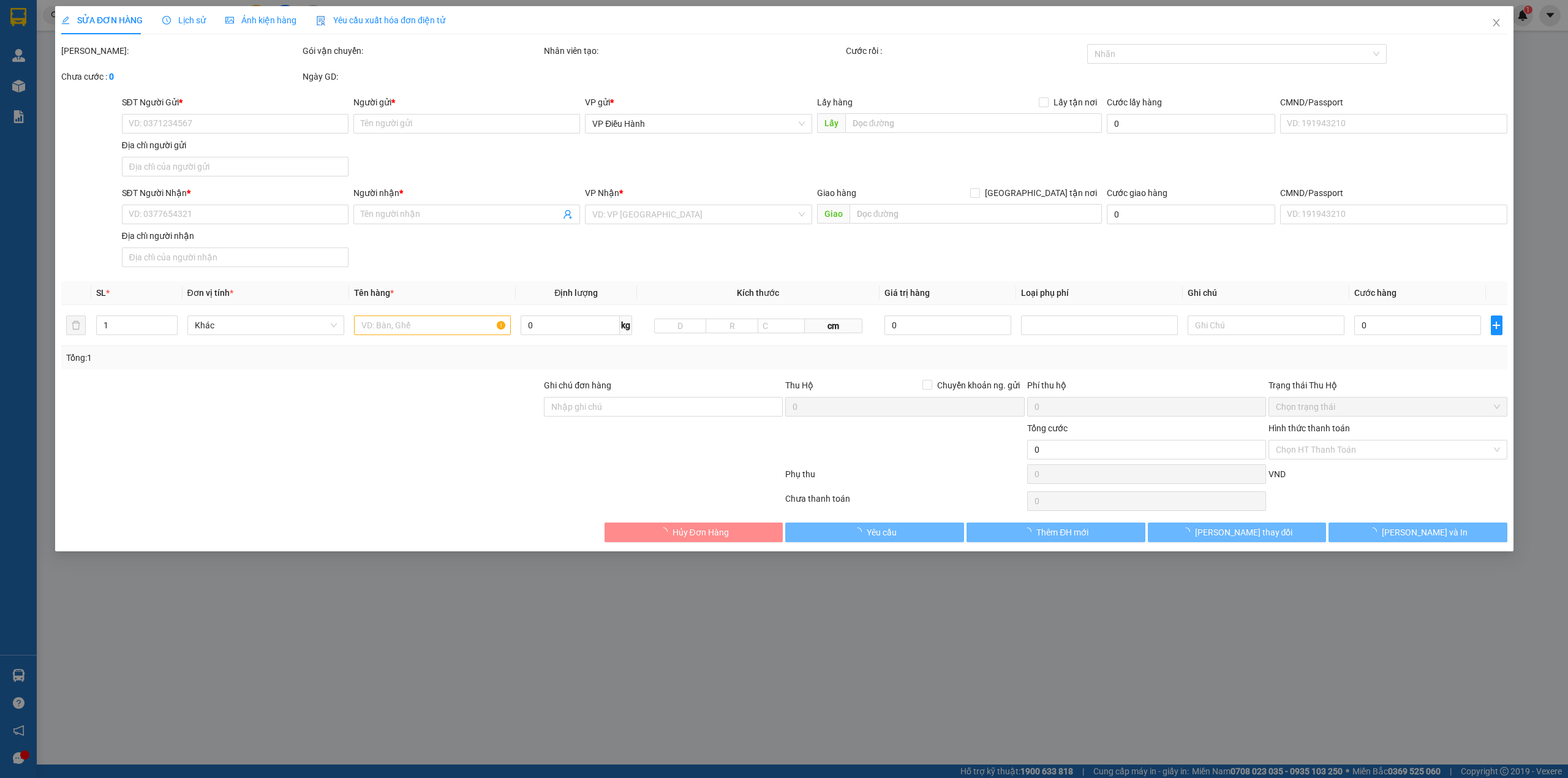
type input "0985574252"
type input "Trang"
checkbox input "true"
type input "Cụm Công Nghiệp Cầu Nổi, [GEOGRAPHIC_DATA], [GEOGRAPHIC_DATA], HN"
type input "0936863575"
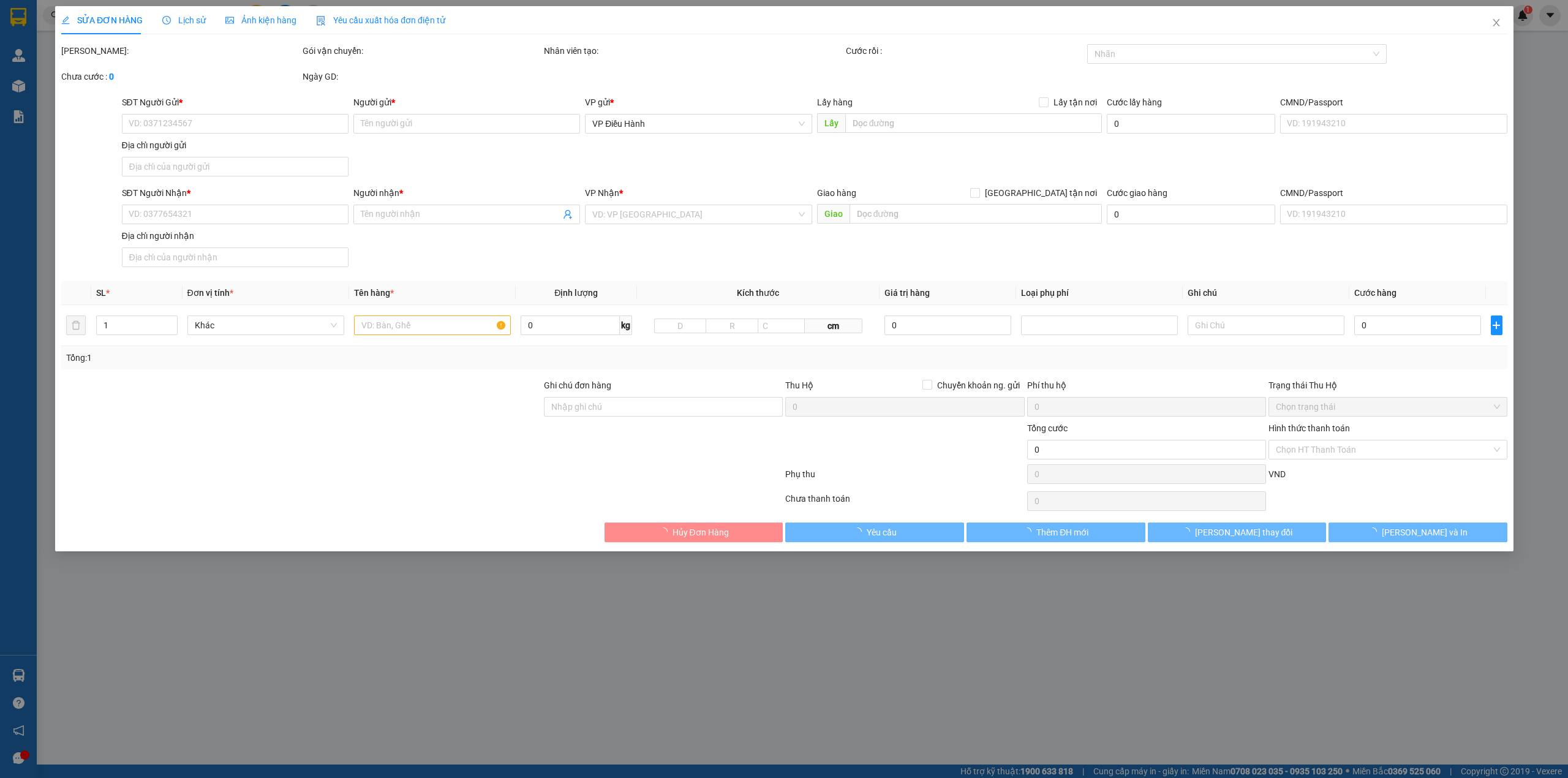
type input "[PERSON_NAME]"
checkbox input "true"
type input "Đình Làng Du Lễ, [GEOGRAPHIC_DATA], [GEOGRAPHIC_DATA], [GEOGRAPHIC_DATA]"
type input "260.000"
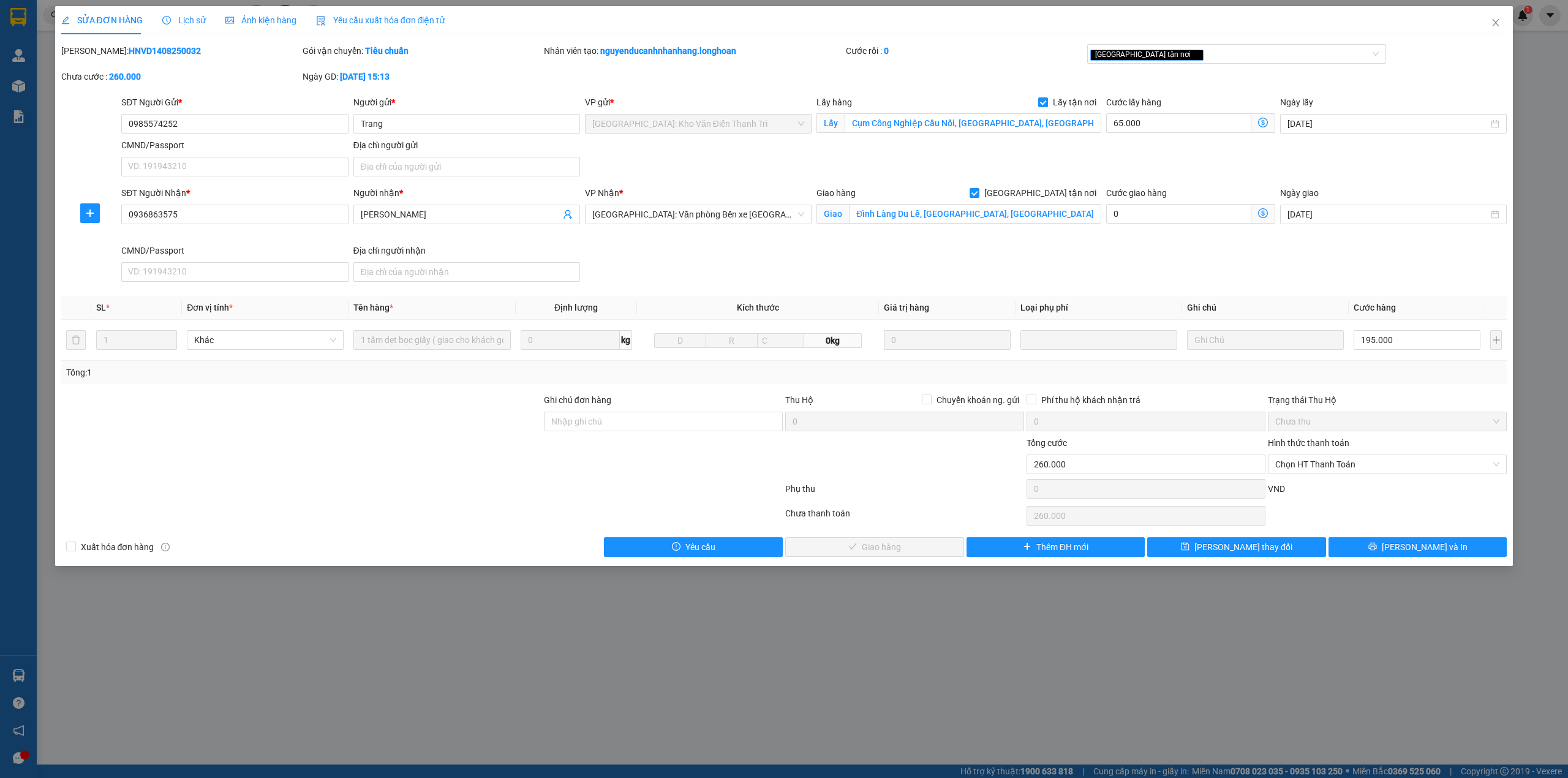
click at [179, 28] on div "Lịch sử" at bounding box center [184, 20] width 43 height 28
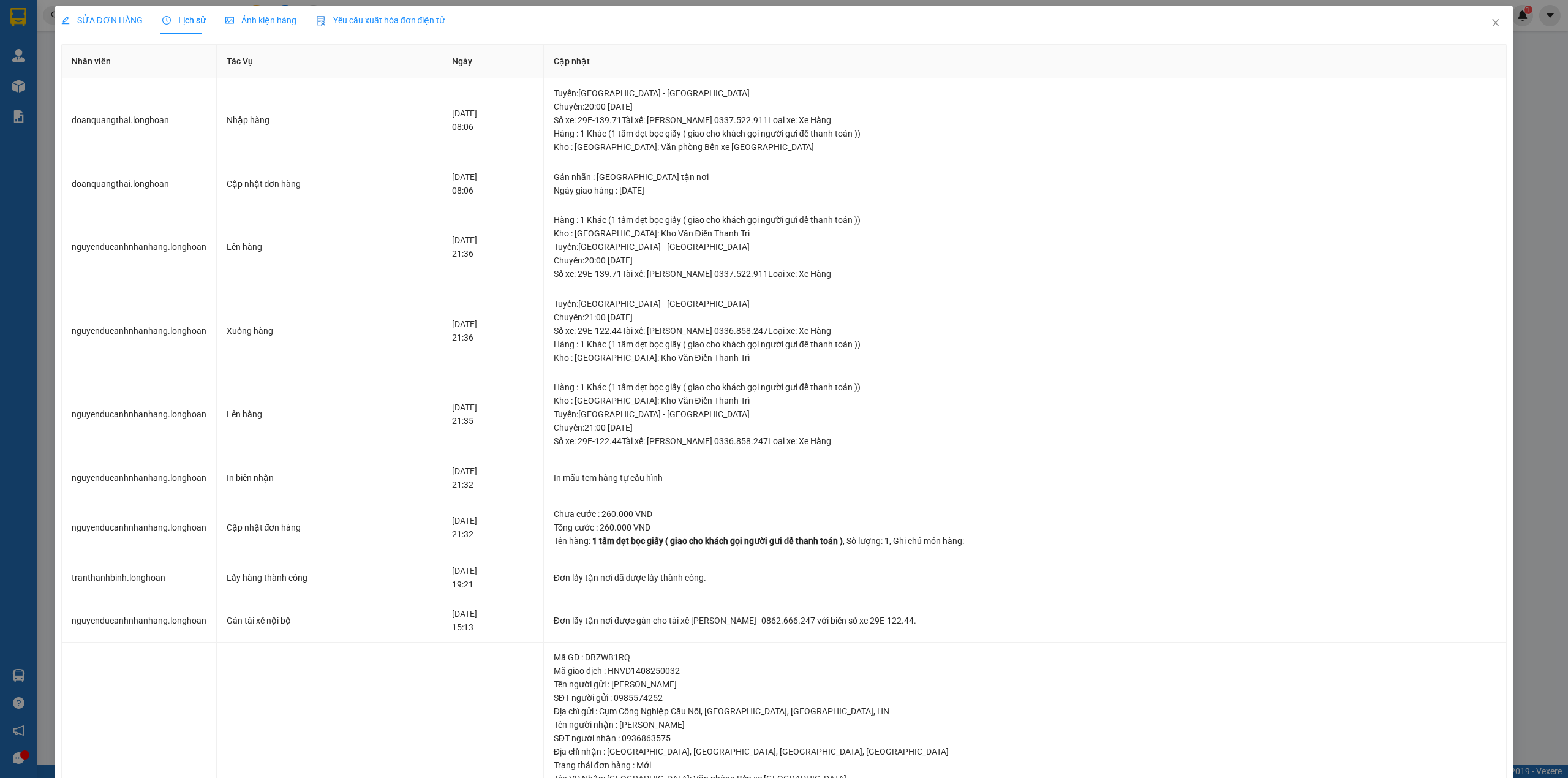
click at [87, 25] on span "SỬA ĐƠN HÀNG" at bounding box center [102, 20] width 81 height 10
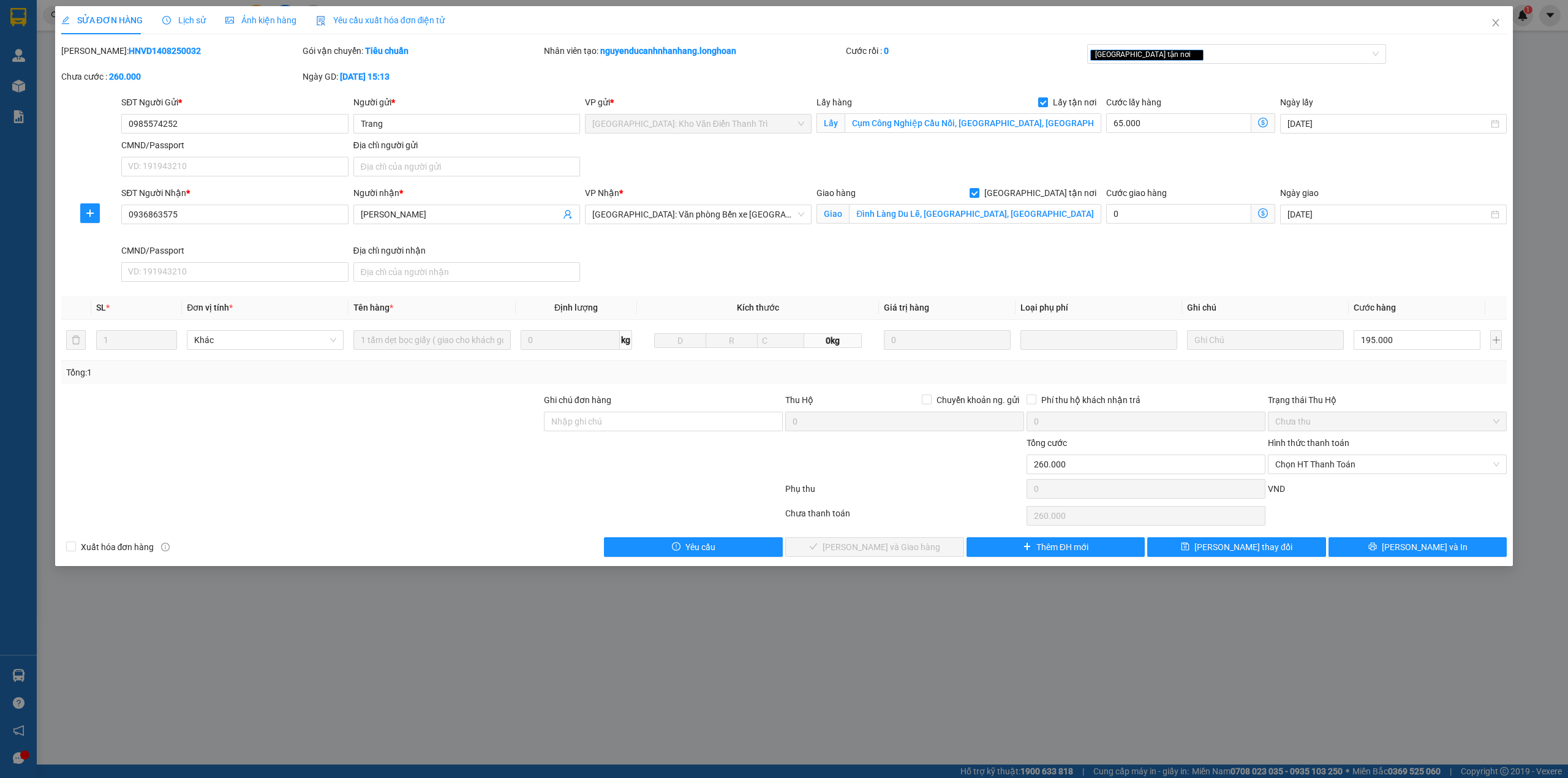
click at [188, 10] on div "Lịch sử" at bounding box center [184, 20] width 43 height 28
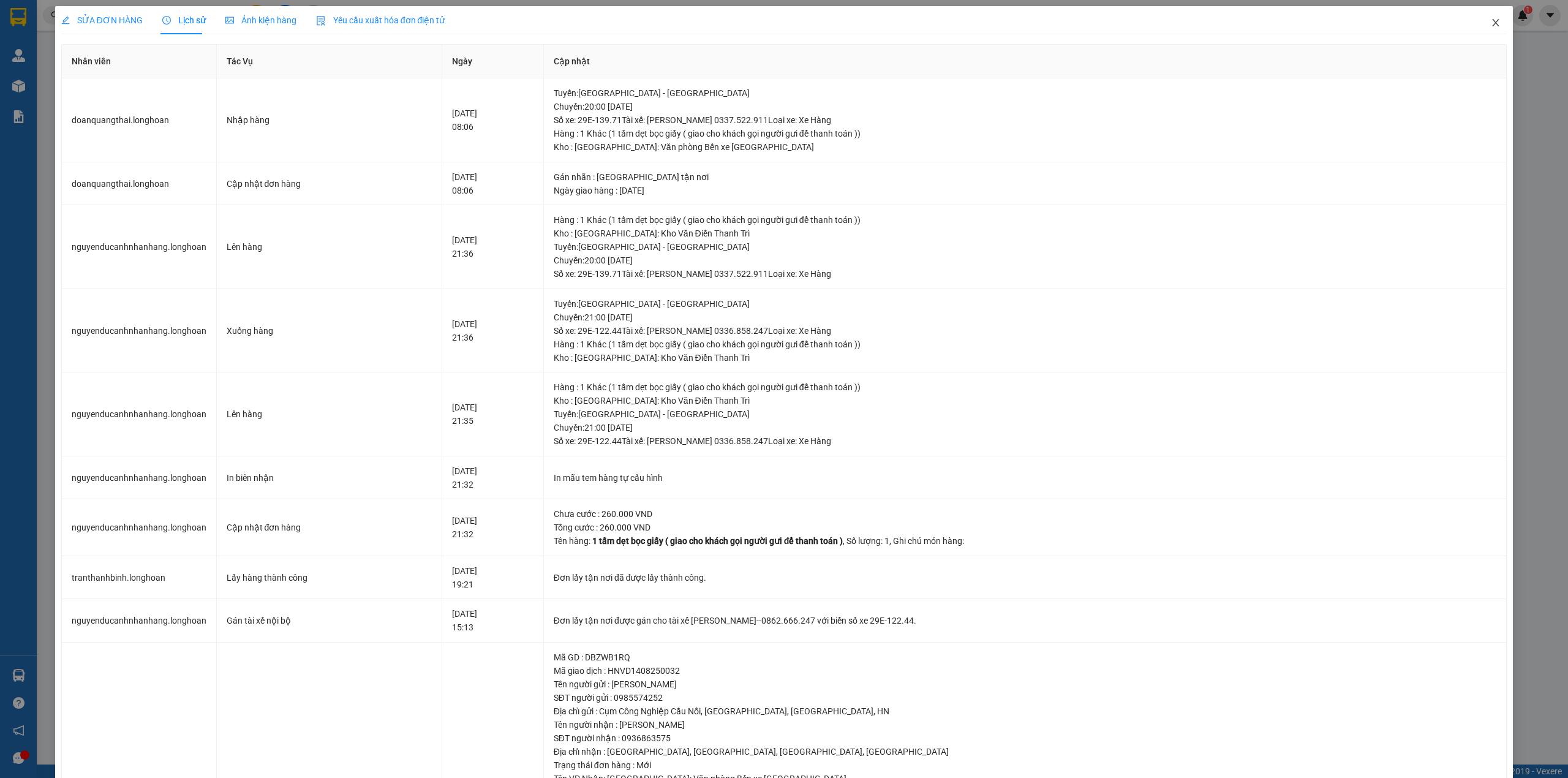
click at [1493, 22] on icon "close" at bounding box center [1496, 22] width 6 height 7
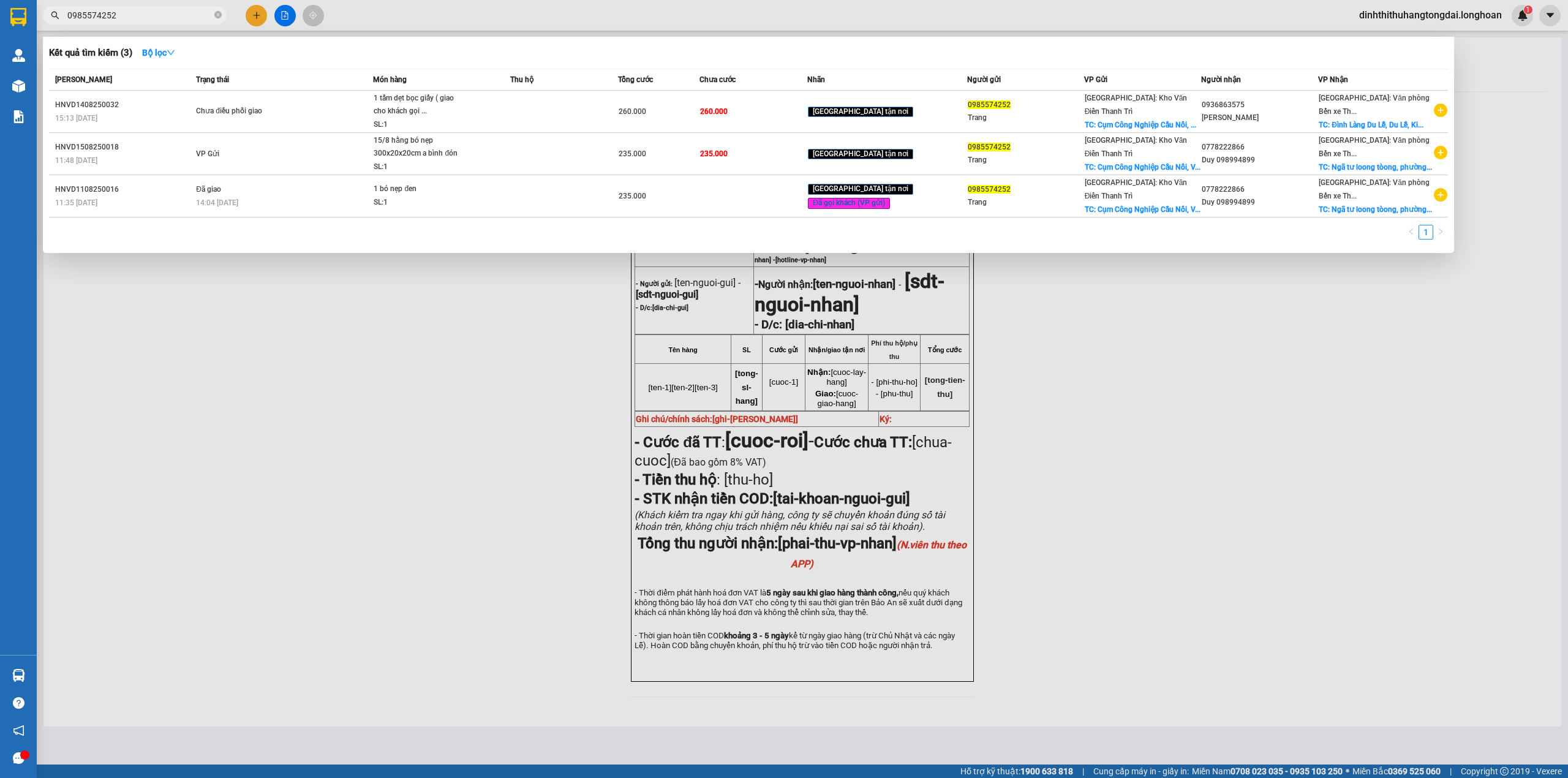
click at [155, 8] on input "0985574252" at bounding box center [139, 15] width 144 height 14
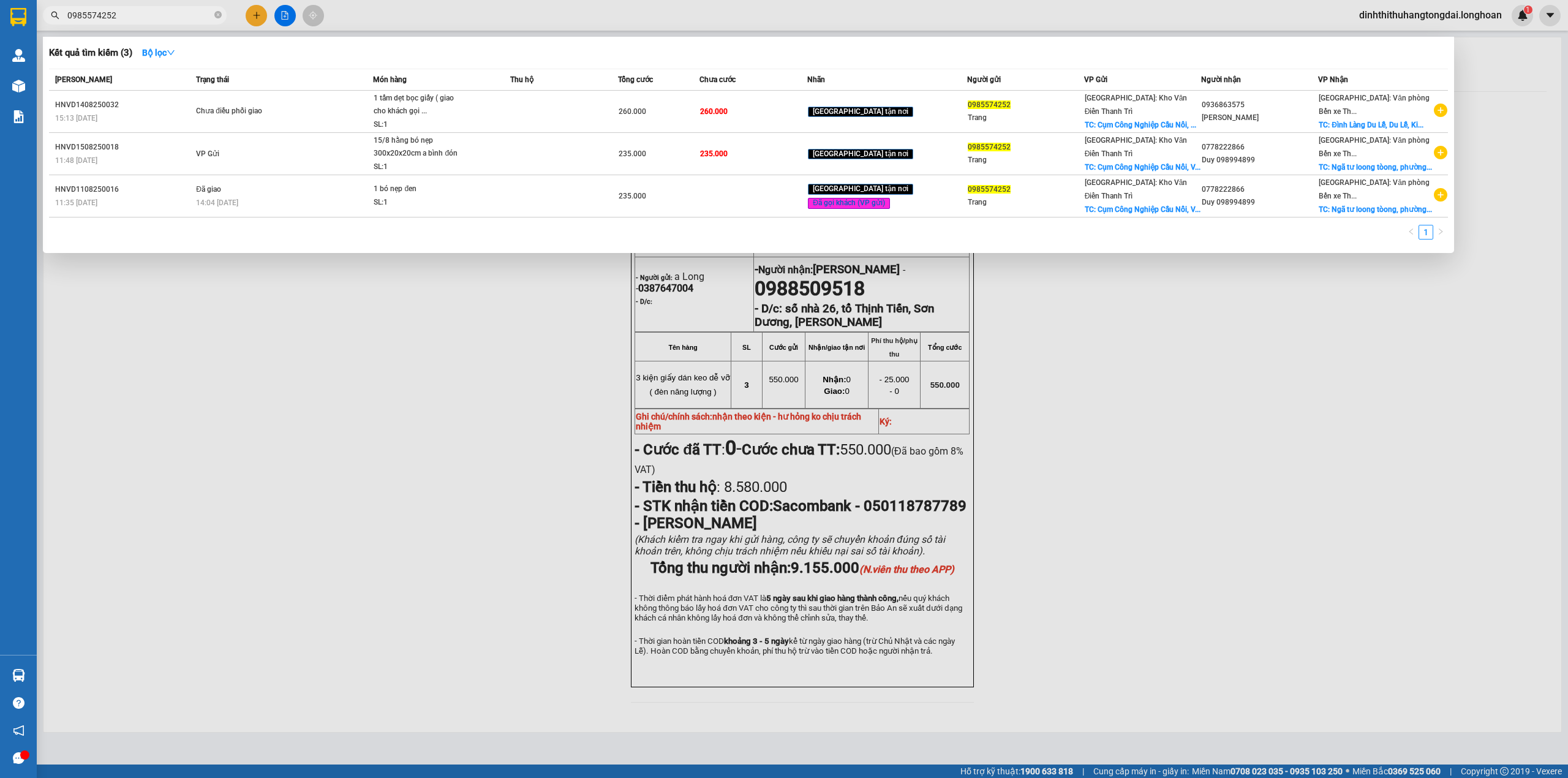
paste input "8509518"
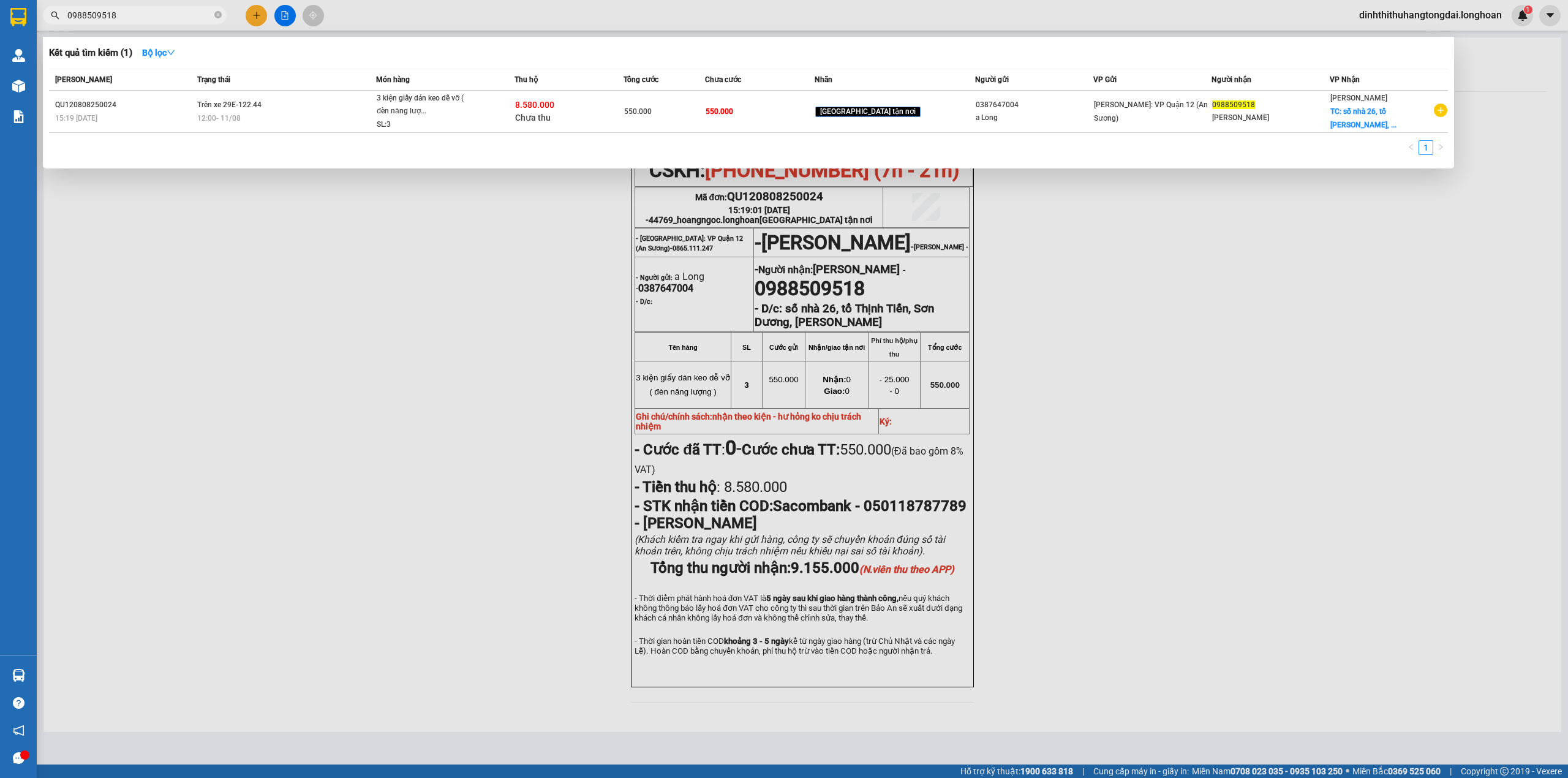
click at [101, 23] on span "0988509518" at bounding box center [134, 15] width 184 height 18
click at [99, 21] on input "0988509518" at bounding box center [139, 15] width 144 height 14
paste input "66612400"
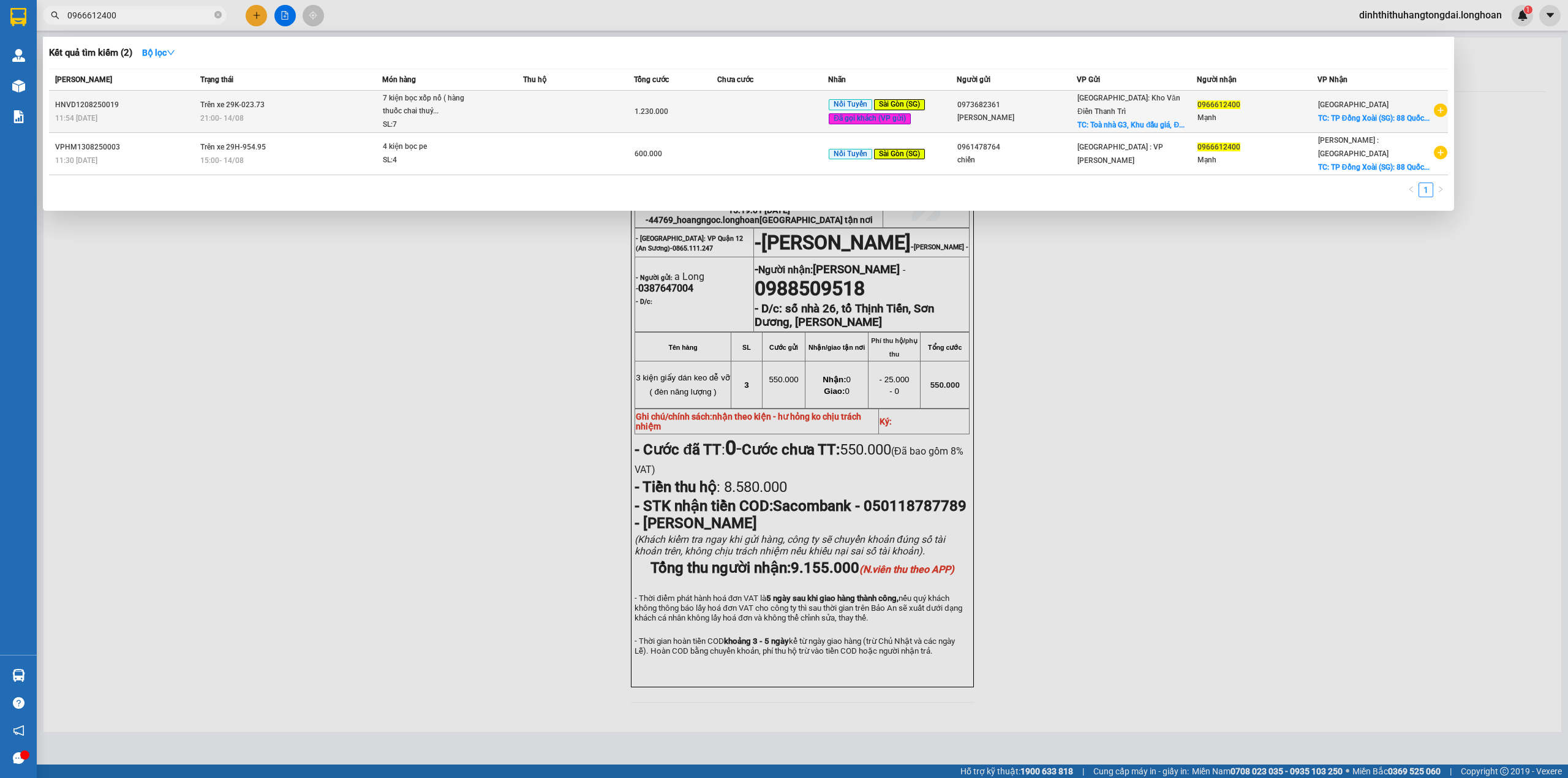
type input "0966612400"
click at [359, 126] on td "Trên xe 29K-023.73 21:00 [DATE]" at bounding box center [290, 112] width 185 height 43
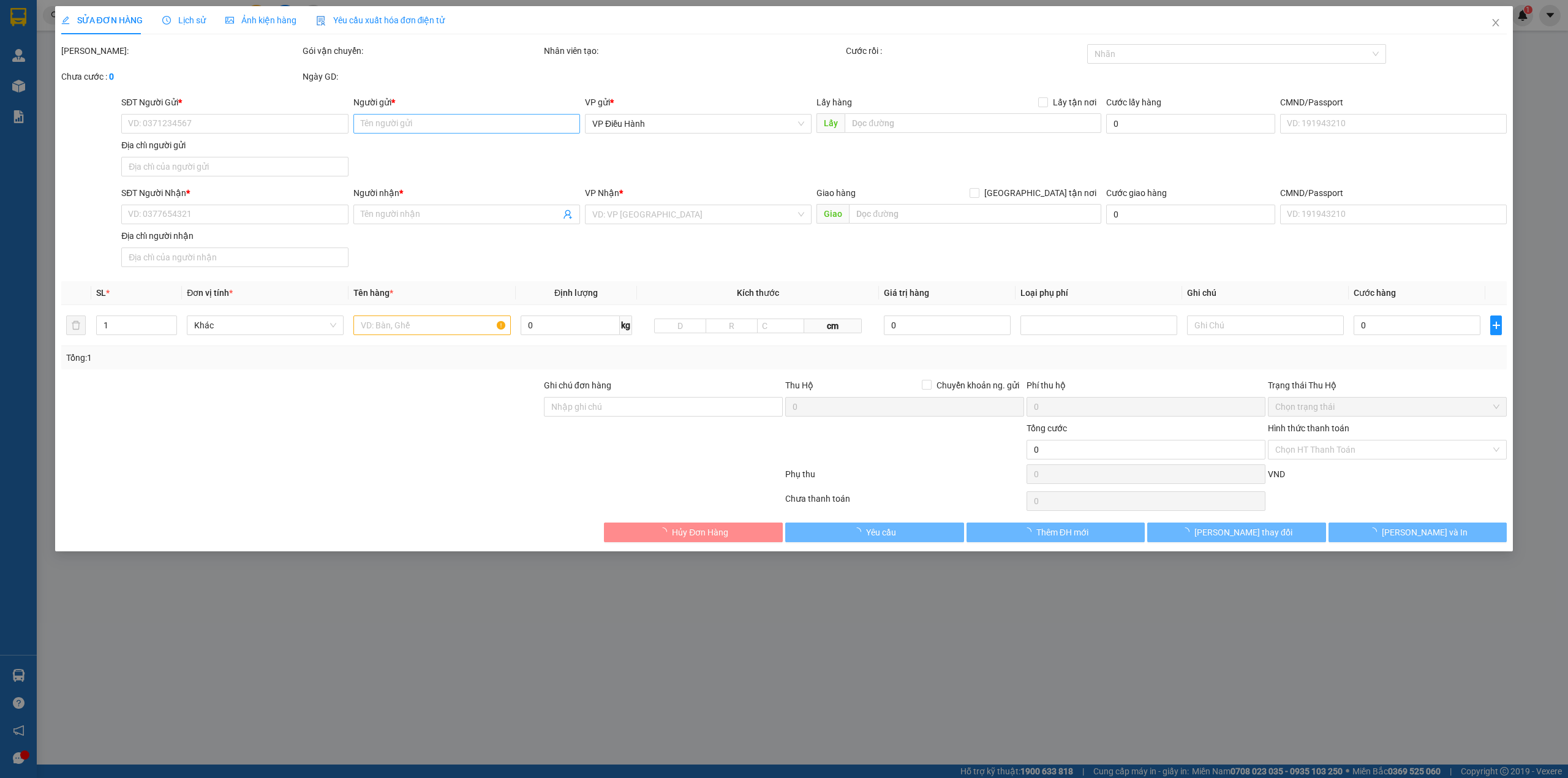
type input "0973682361"
type input "[PERSON_NAME]"
checkbox input "true"
type input "Toà nhà G3, Khu đấu giá, ĐƯỜNG [GEOGRAPHIC_DATA], X.[GEOGRAPHIC_DATA], [GEOGRAP…"
type input "150.000"
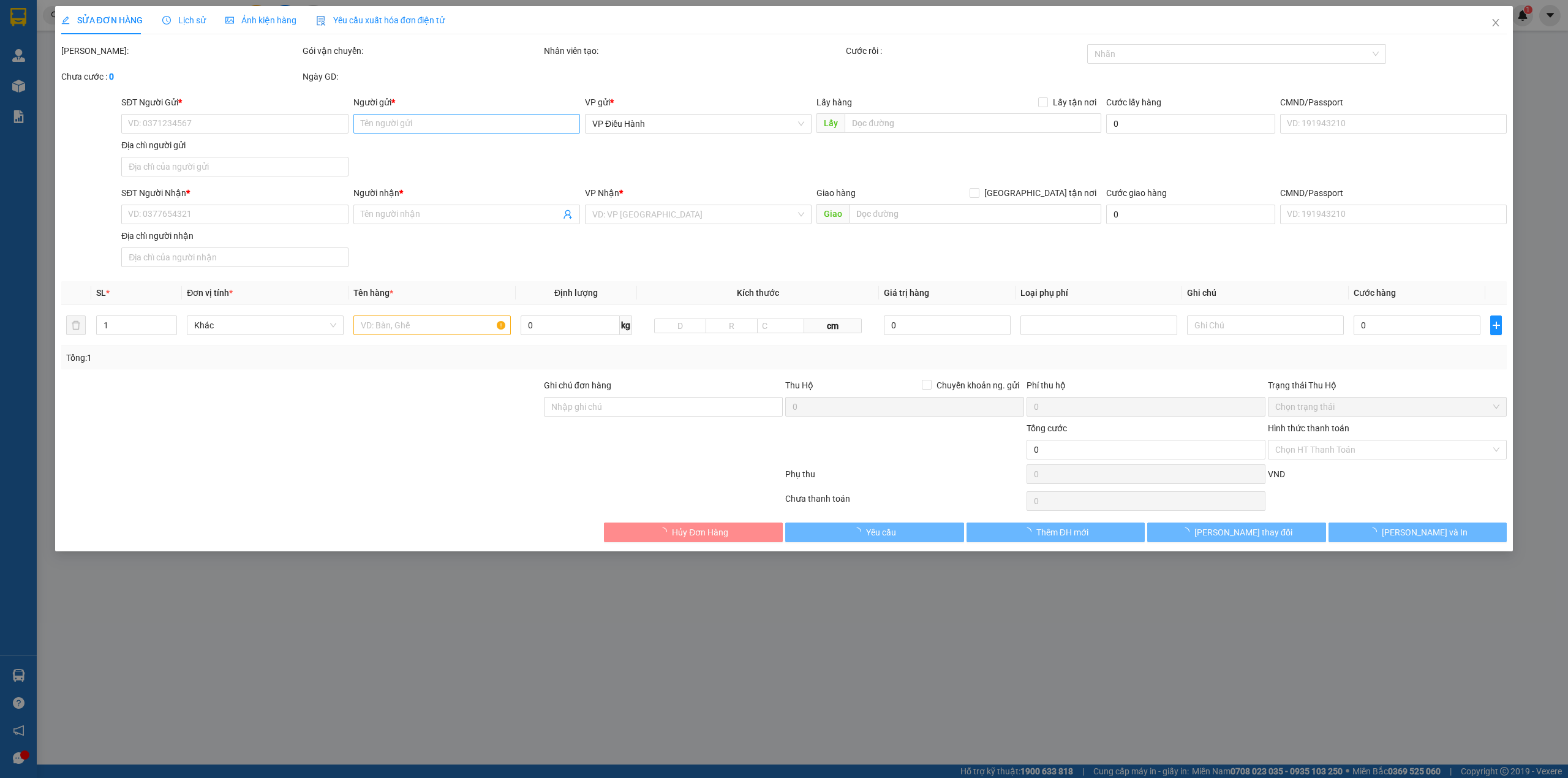
type input "0966612400"
type input "Mạnh"
checkbox input "true"
type input "TP Đồng Xoài ([GEOGRAPHIC_DATA]): 88 Quốc lộ 14, [GEOGRAPHIC_DATA], [GEOGRAPHIC…"
type input "CÓ VAT"
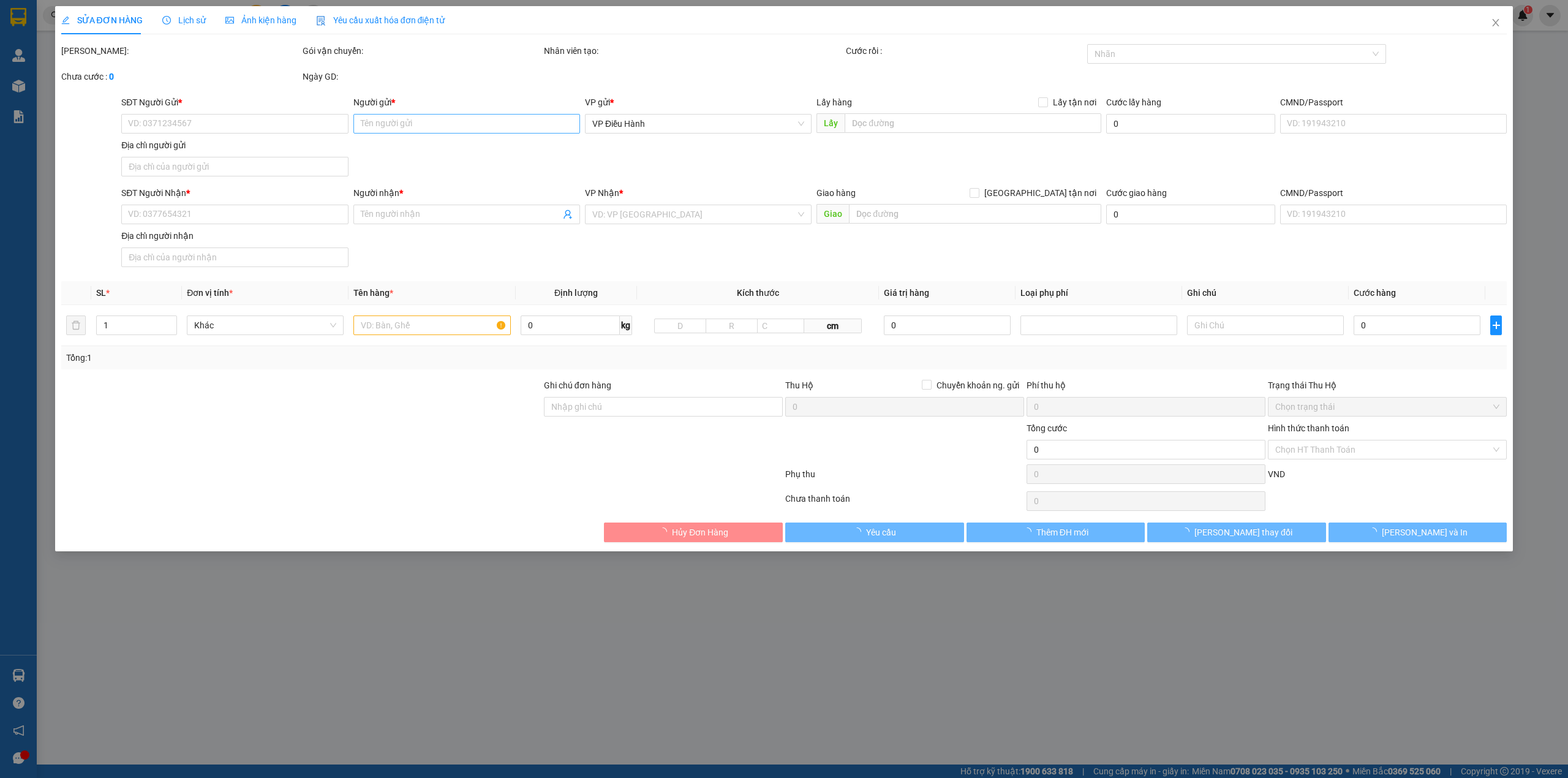
type input "1.230.000"
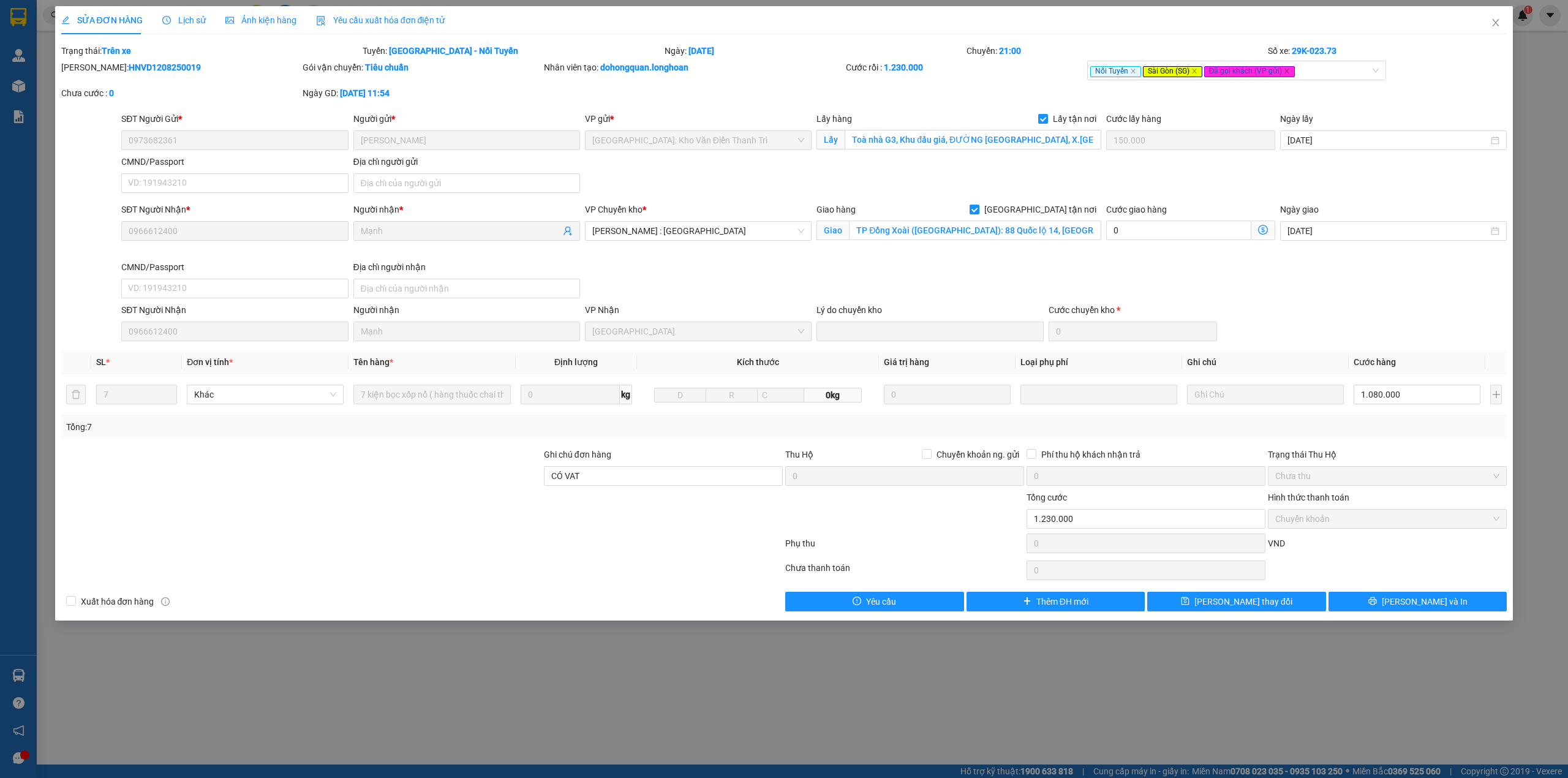
click at [163, 32] on div "Lịch sử" at bounding box center [184, 20] width 43 height 28
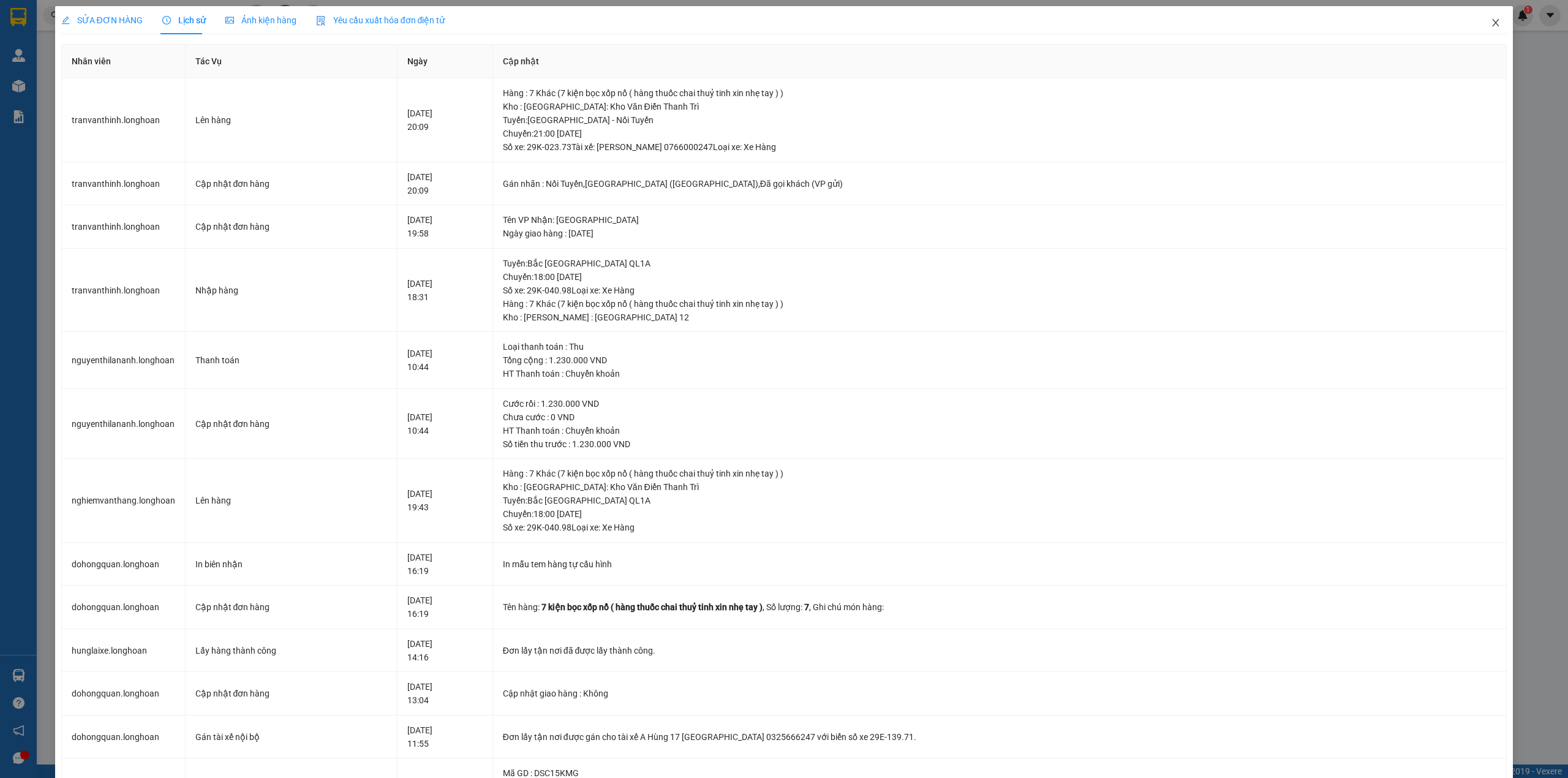
click at [1478, 32] on span "Close" at bounding box center [1495, 23] width 34 height 34
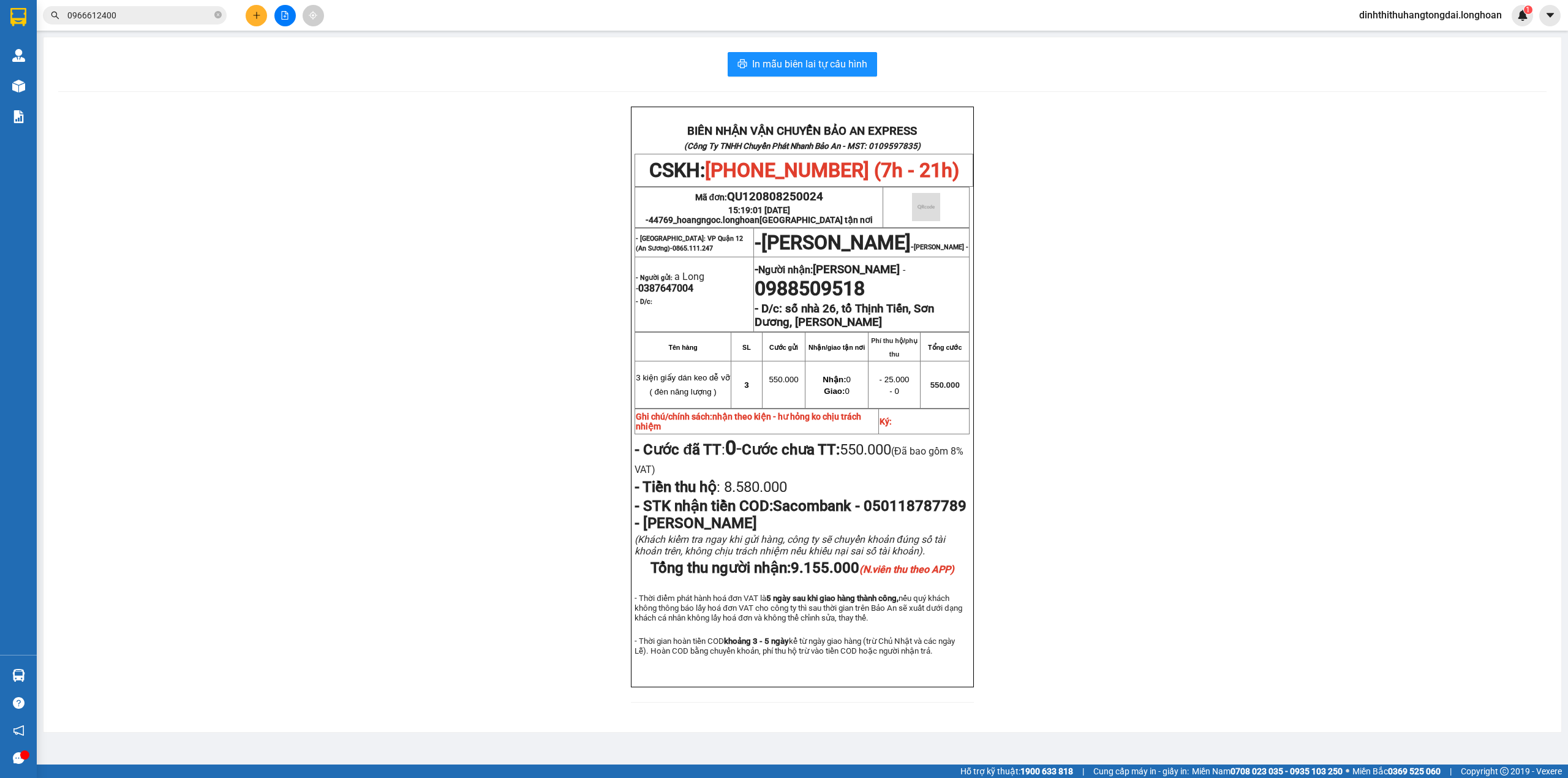
click at [167, 11] on input "0966612400" at bounding box center [139, 15] width 144 height 14
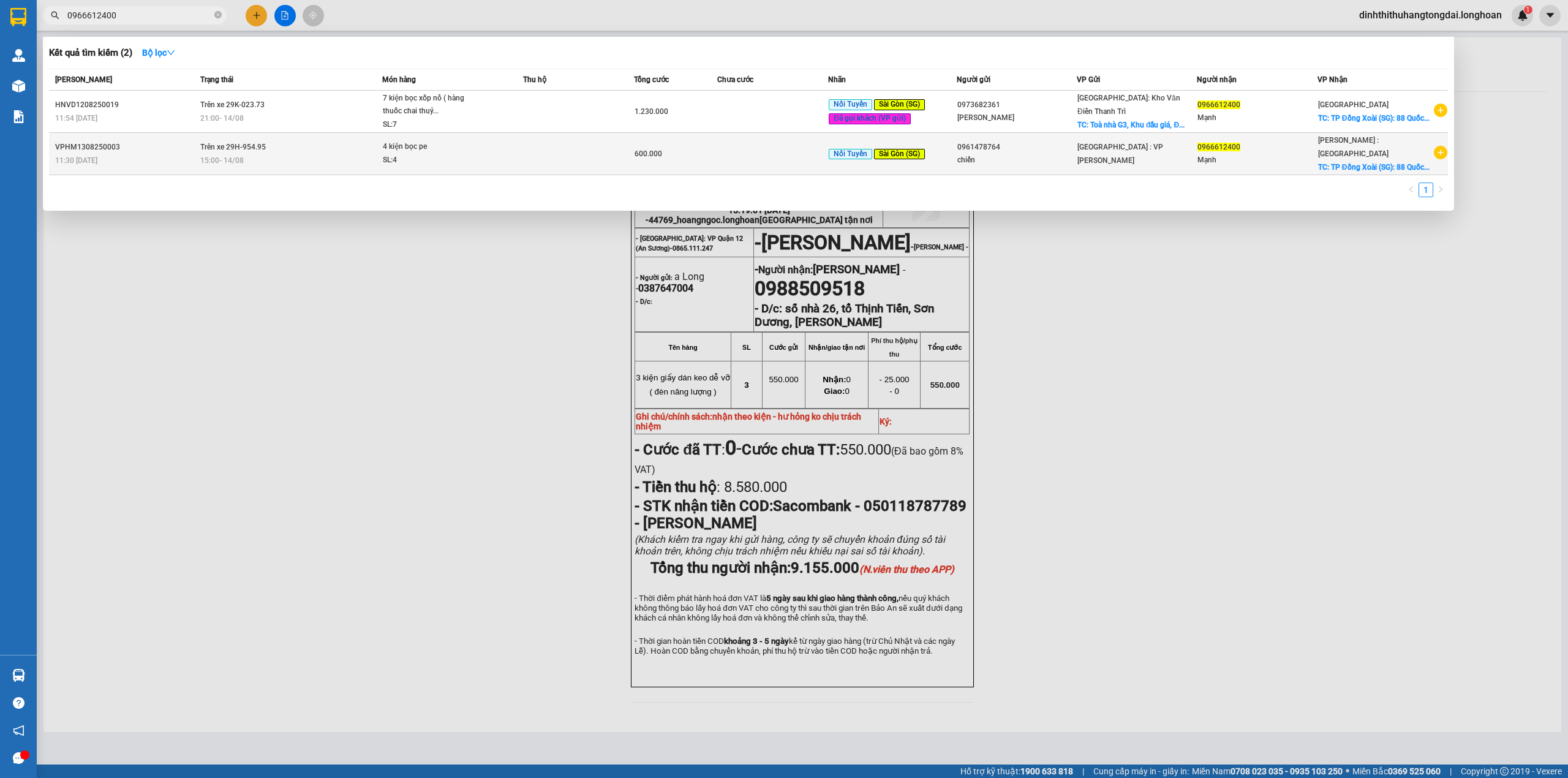
click at [425, 141] on div "4 kiện bọc pe" at bounding box center [428, 146] width 92 height 14
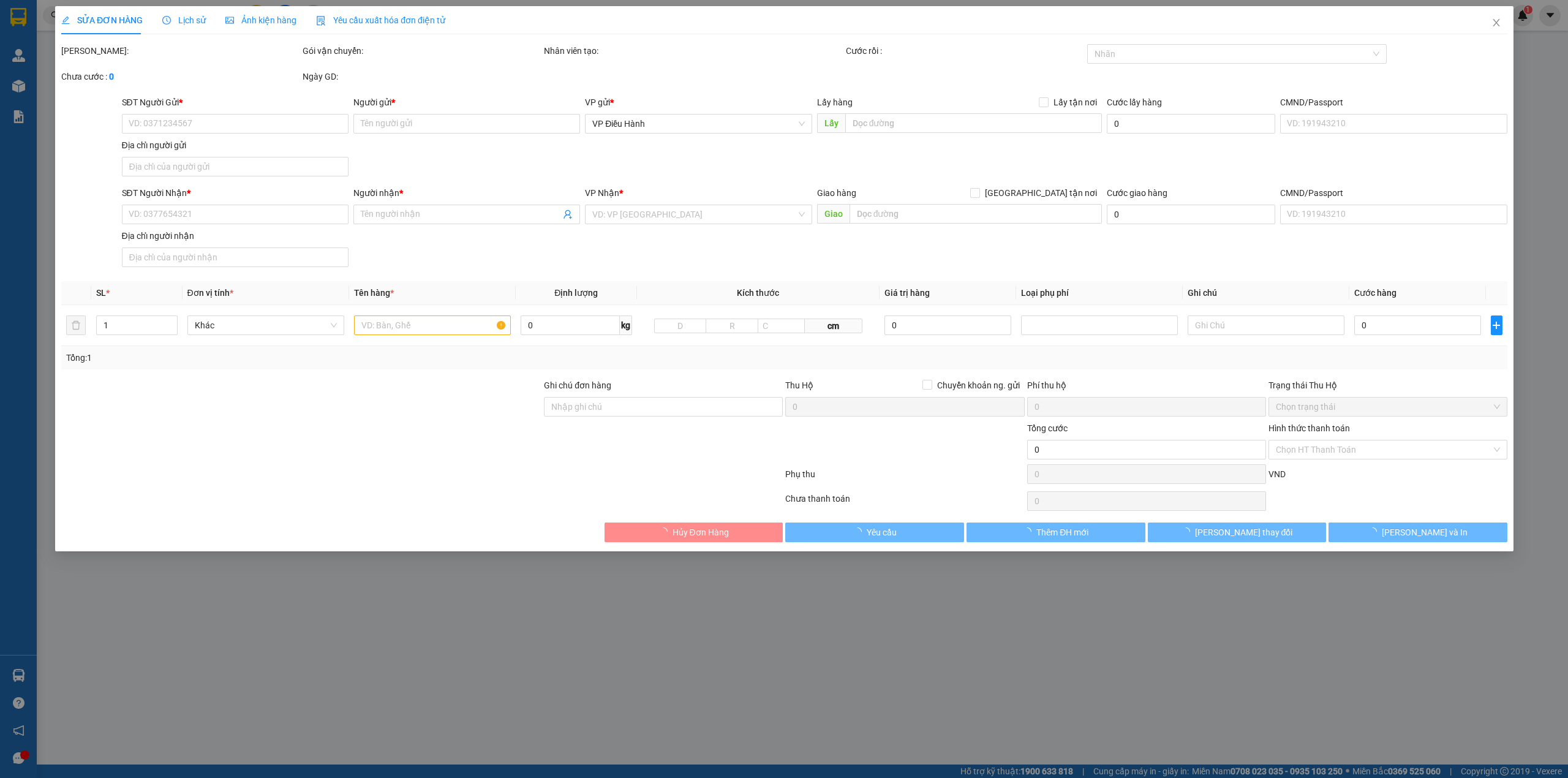
type input "0961478764"
type input "chiến"
type input "0966612400"
type input "Mạnh"
checkbox input "true"
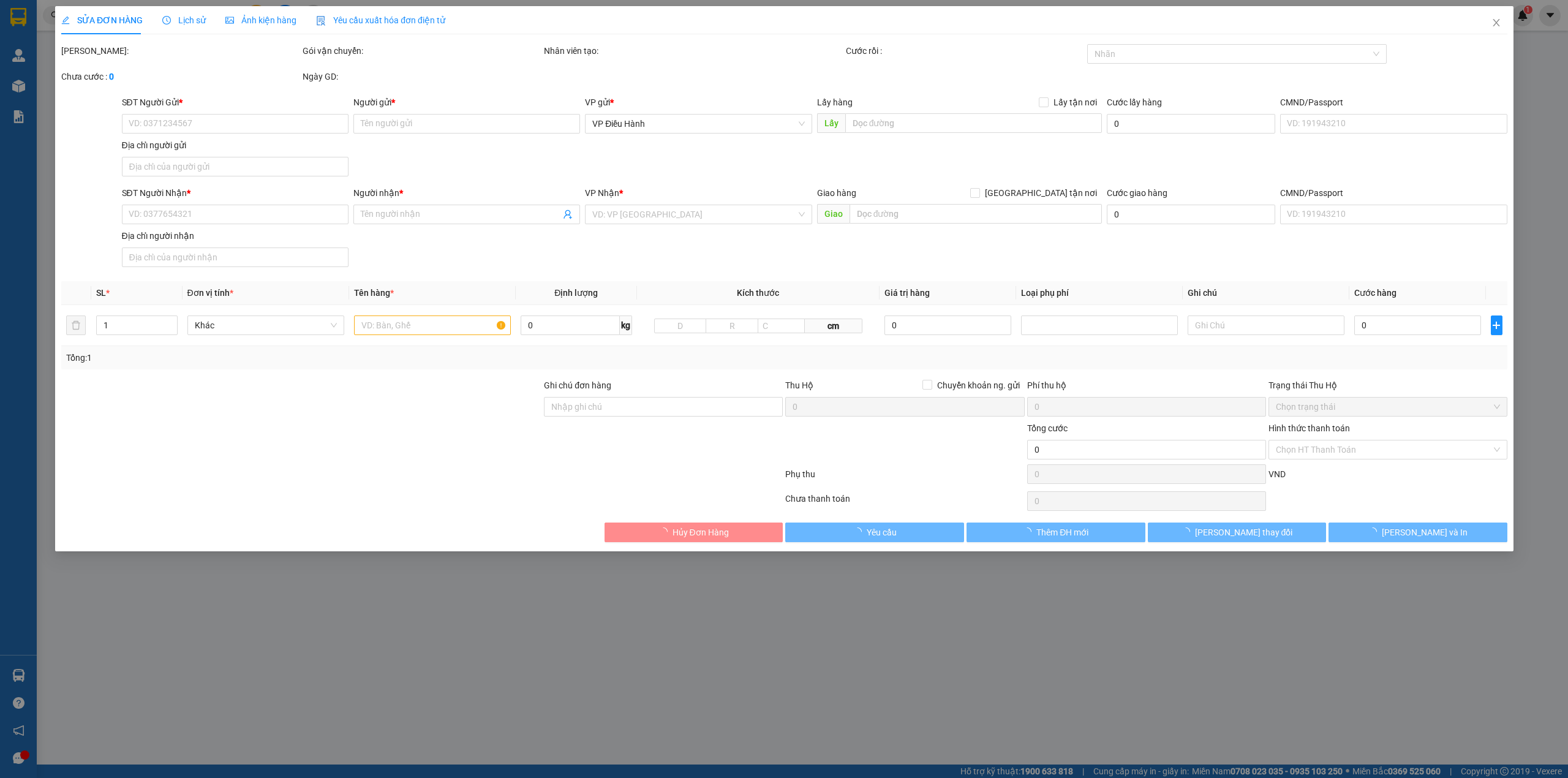
type input "TP Đồng Xoài ([GEOGRAPHIC_DATA]): 88 Quốc lộ 14, [GEOGRAPHIC_DATA], [GEOGRAPHIC…"
type input "600.000"
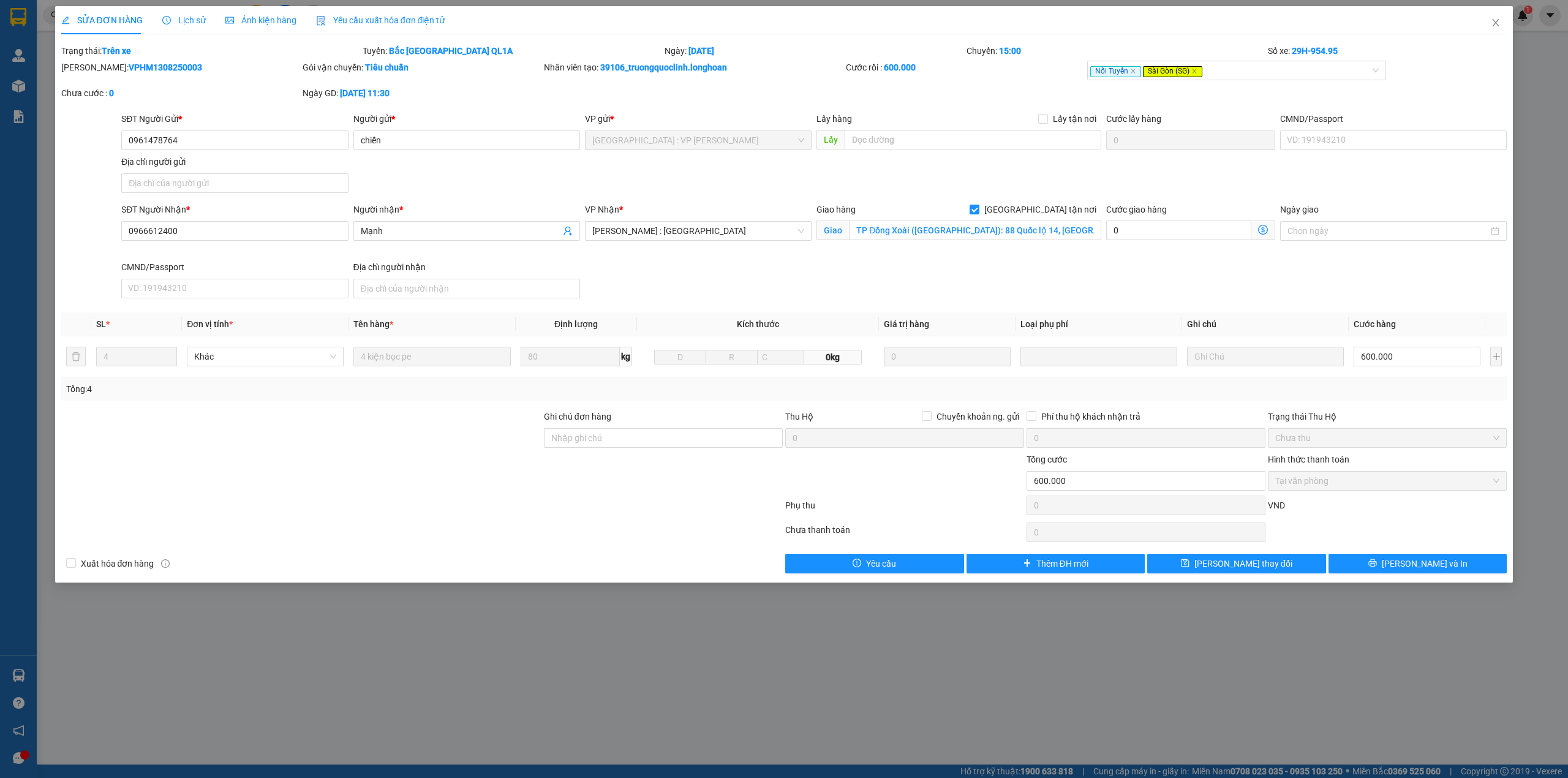
click at [165, 15] on span "Lịch sử" at bounding box center [184, 20] width 43 height 10
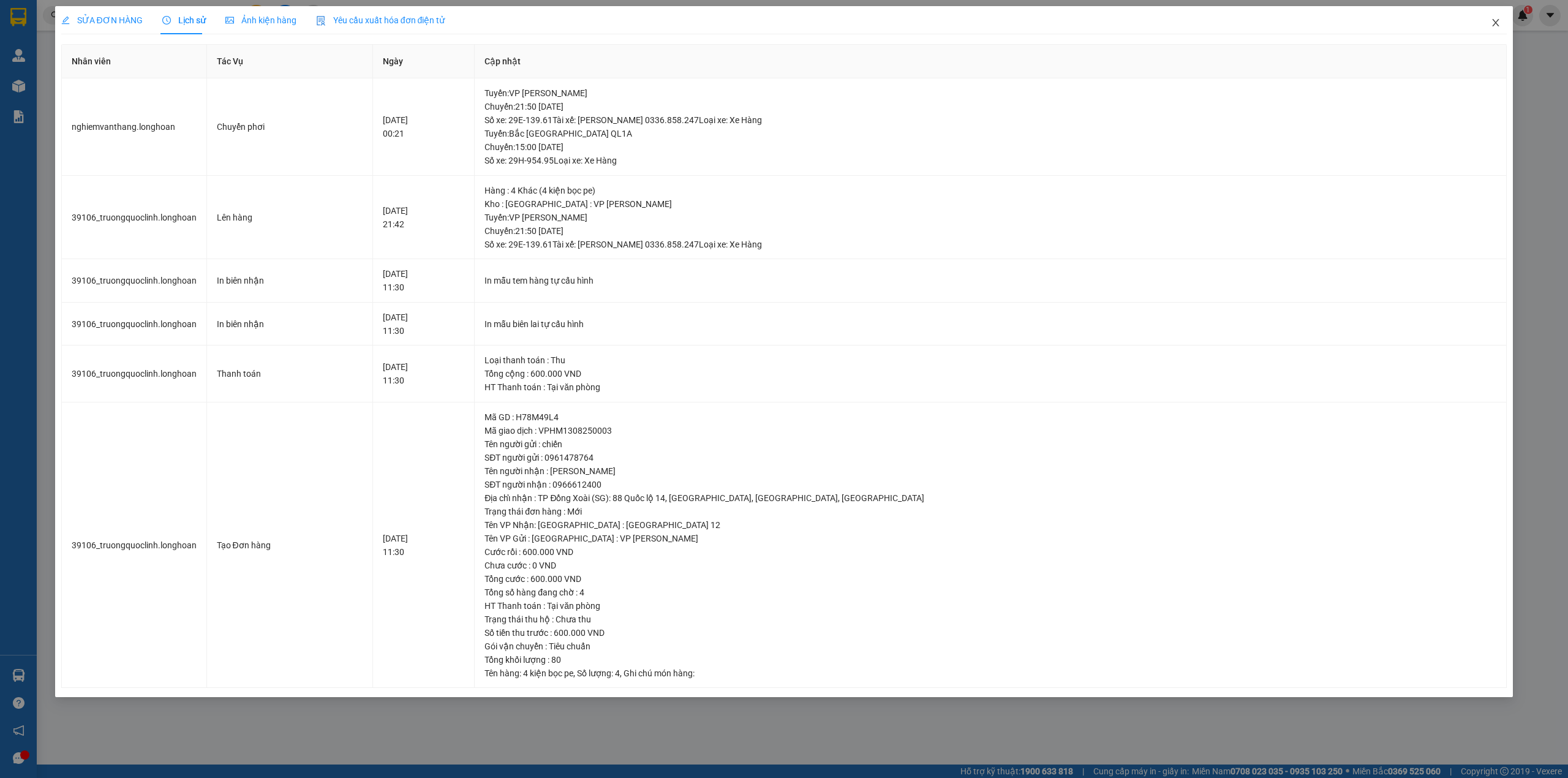
click at [1494, 25] on icon "close" at bounding box center [1496, 22] width 6 height 7
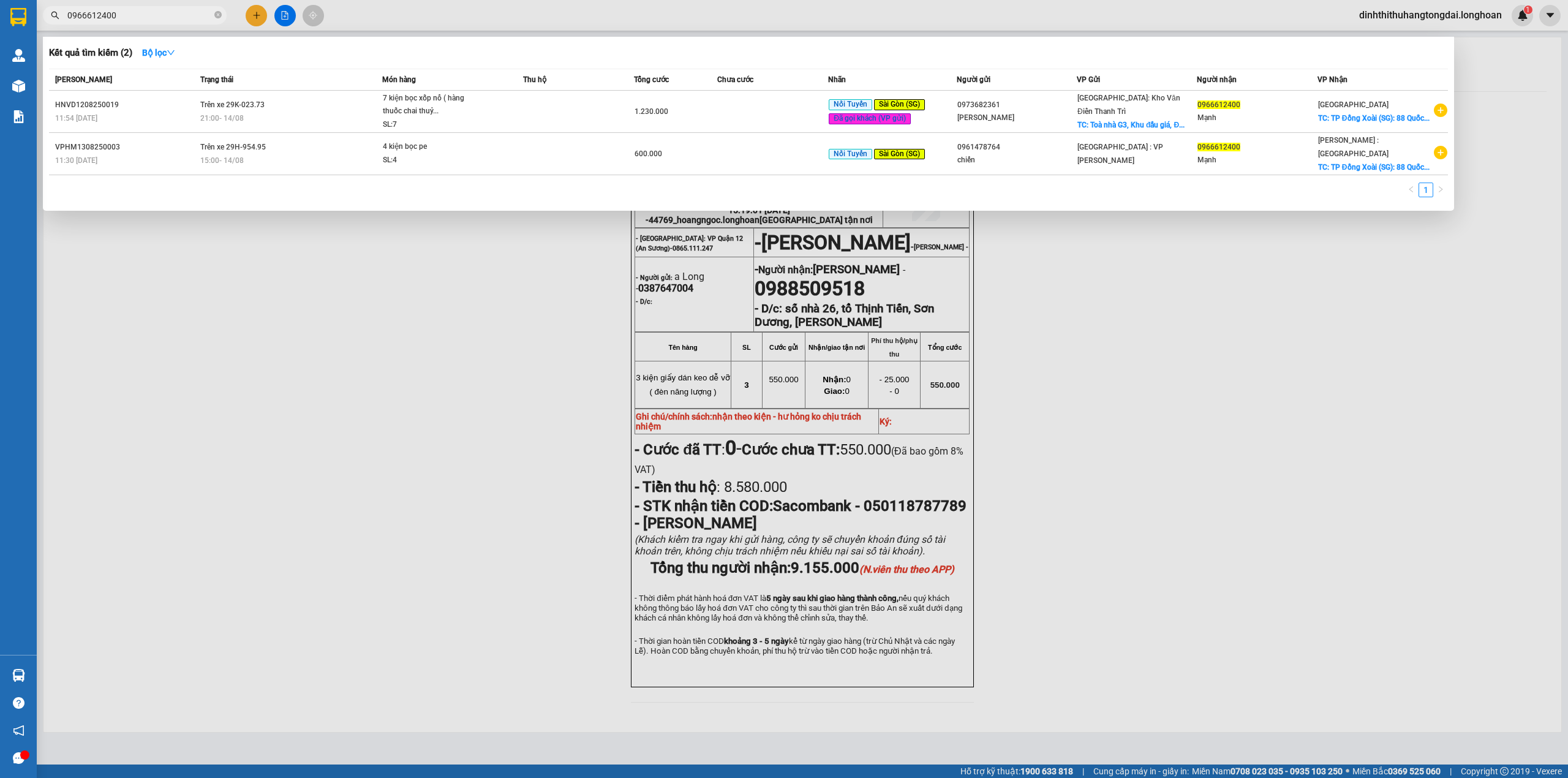
click at [141, 18] on input "0966612400" at bounding box center [139, 15] width 144 height 14
click at [356, 157] on div "15:00 [DATE]" at bounding box center [290, 160] width 181 height 14
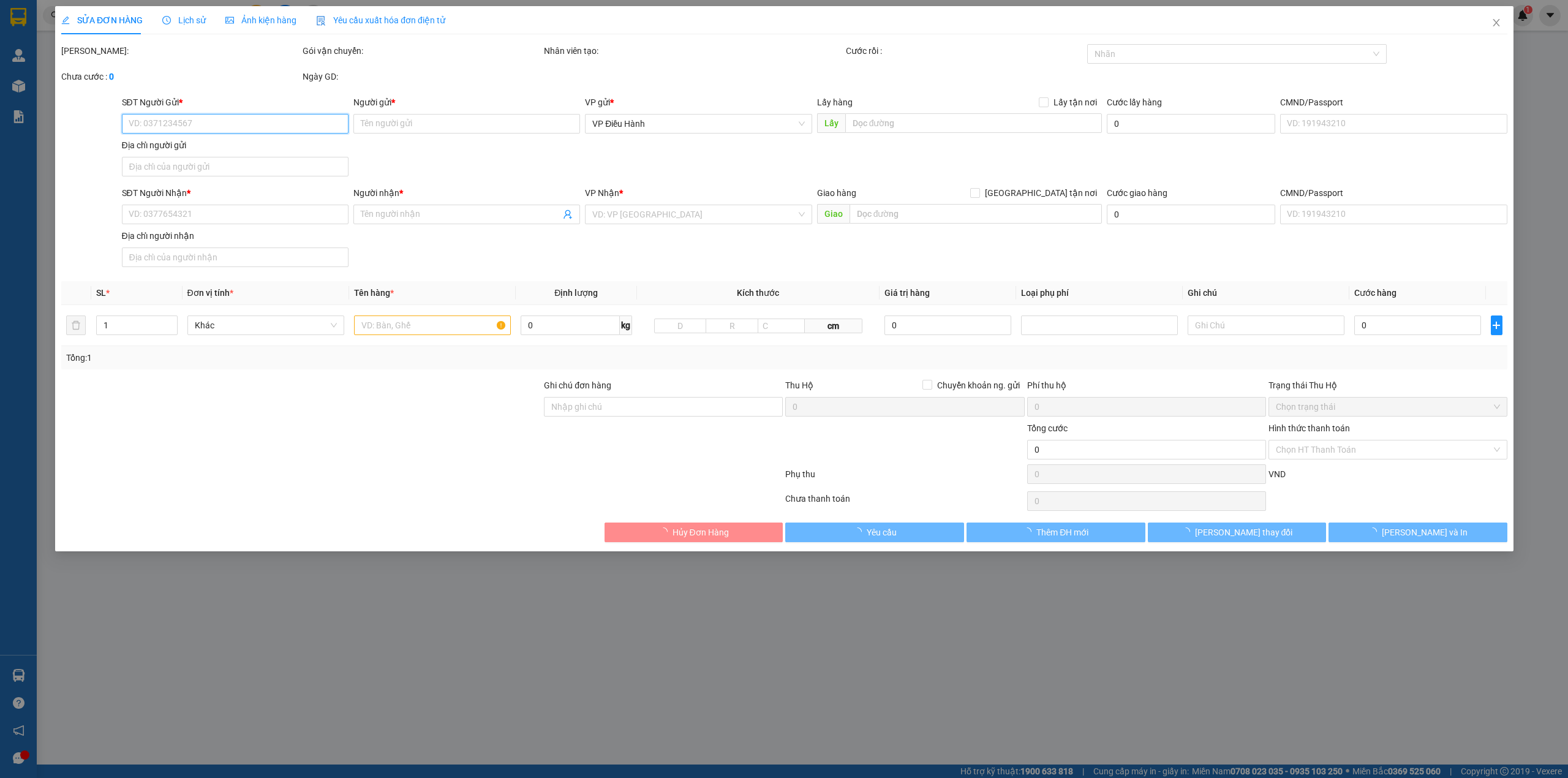
type input "0961478764"
type input "chiến"
type input "0966612400"
type input "Mạnh"
checkbox input "true"
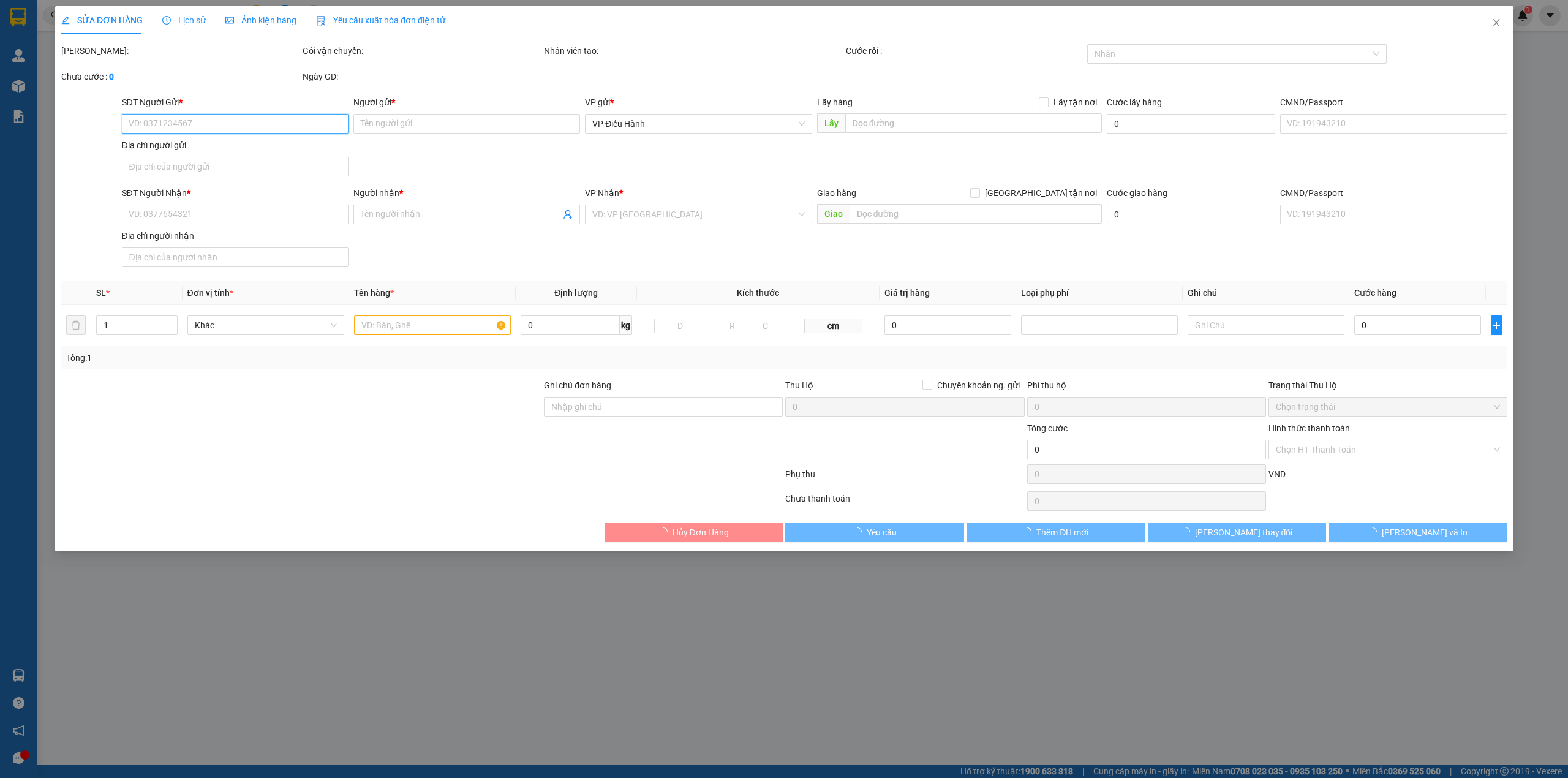
type input "TP Đồng Xoài ([GEOGRAPHIC_DATA]): 88 Quốc lộ 14, [GEOGRAPHIC_DATA], [GEOGRAPHIC…"
type input "600.000"
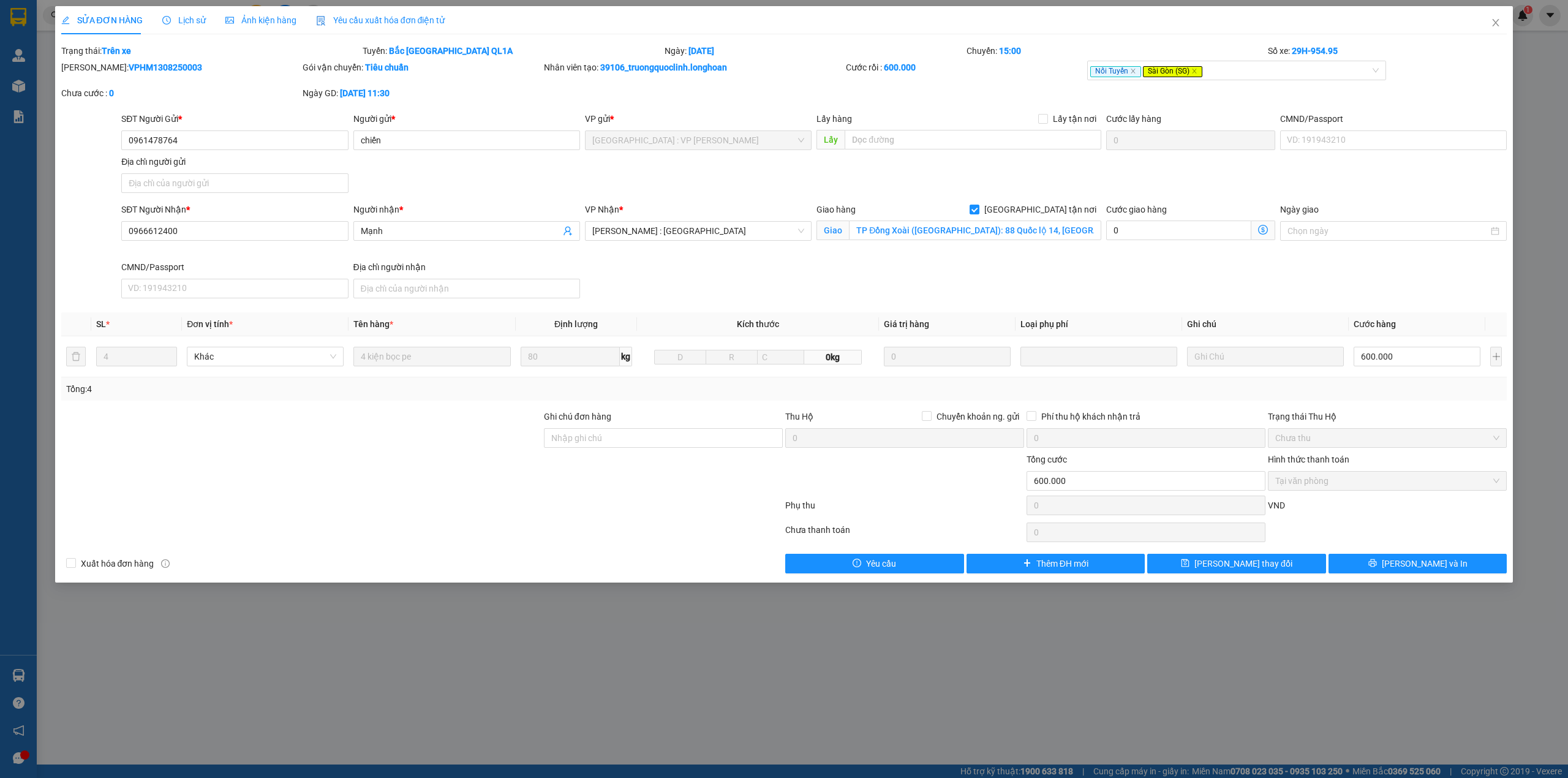
click at [379, 164] on div "SĐT Người Gửi * 0961478764 0961478764 Người gửi * chiến VP gửi * [GEOGRAPHIC_DA…" at bounding box center [813, 155] width 1390 height 86
click at [1497, 18] on icon "close" at bounding box center [1495, 23] width 10 height 10
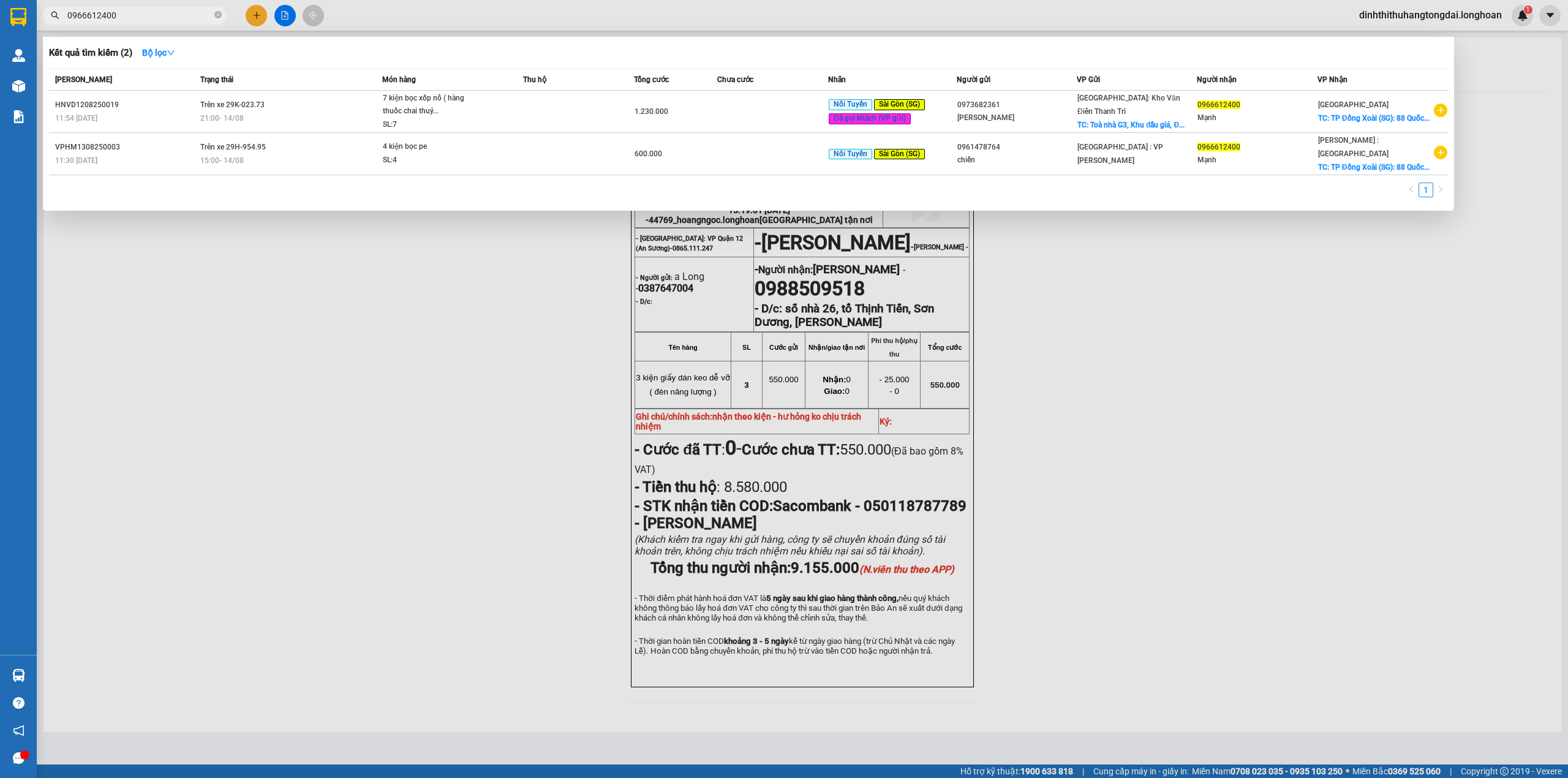
click at [128, 20] on input "0966612400" at bounding box center [139, 15] width 144 height 14
click at [292, 172] on td "Trên xe 29H-954.95 15:00 [DATE]" at bounding box center [290, 154] width 185 height 43
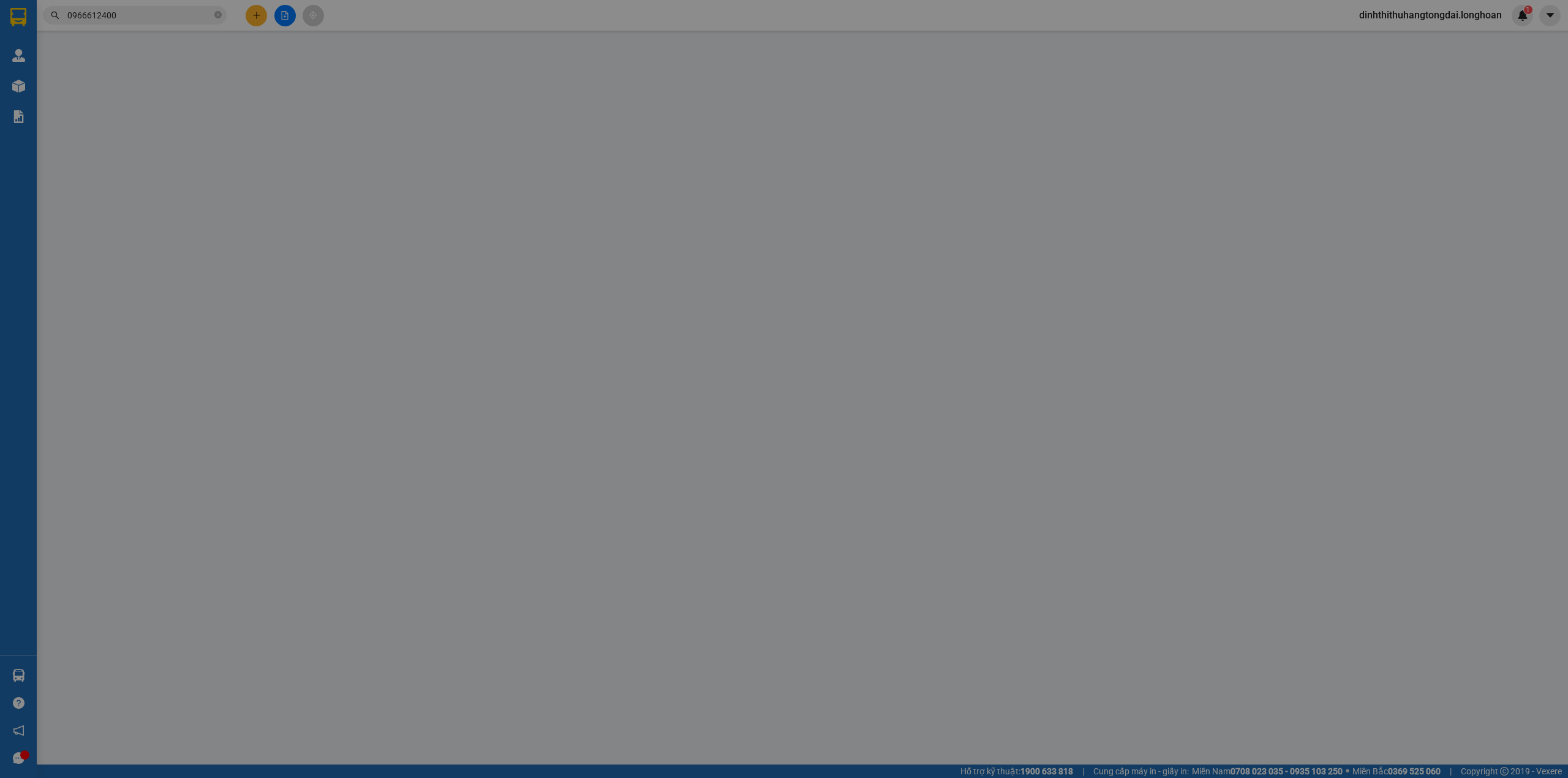
type input "0961478764"
type input "chiến"
type input "0966612400"
type input "Mạnh"
checkbox input "true"
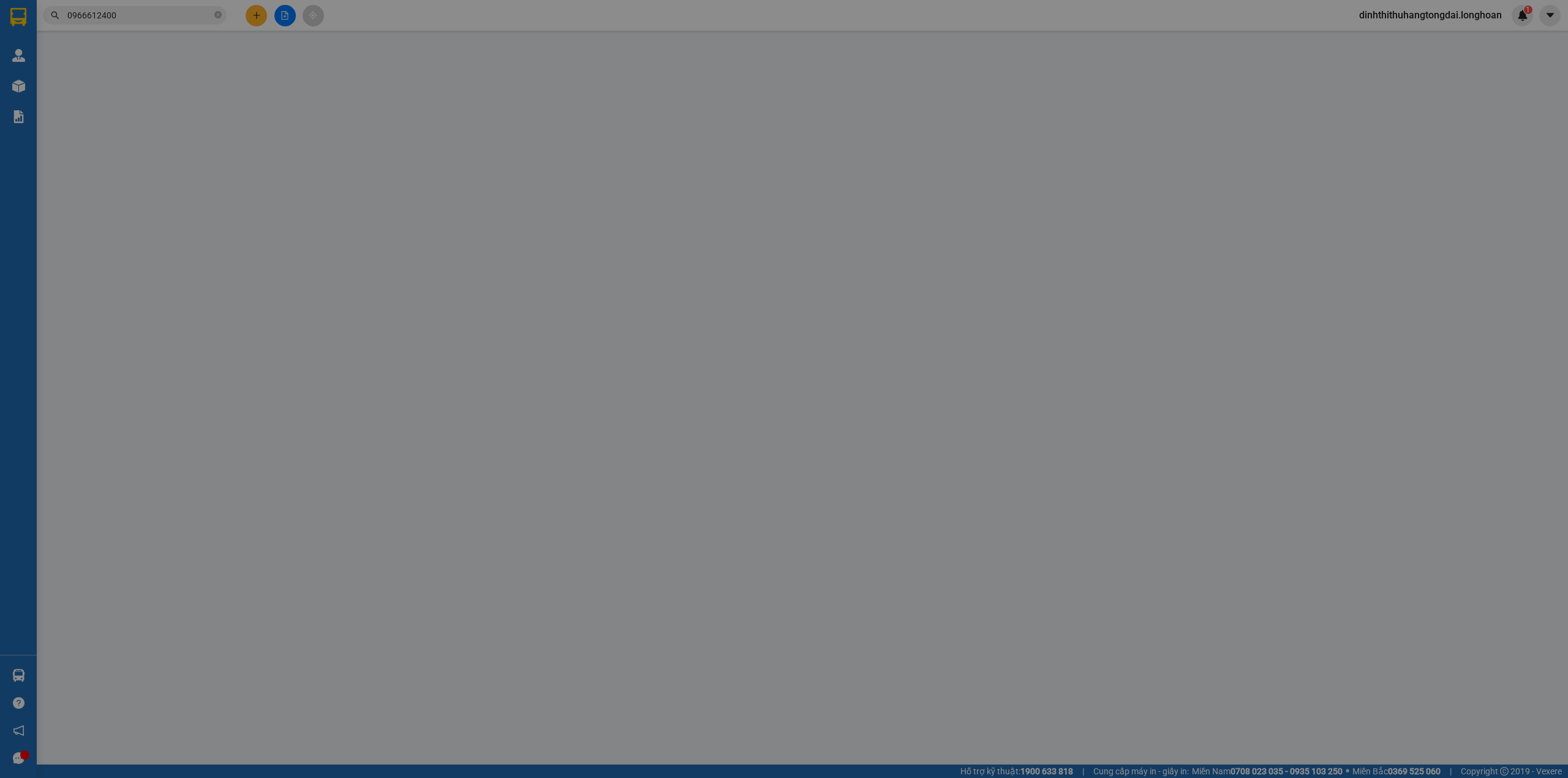
type input "TP Đồng Xoài ([GEOGRAPHIC_DATA]): 88 Quốc lộ 14, [GEOGRAPHIC_DATA], [GEOGRAPHIC…"
type input "600.000"
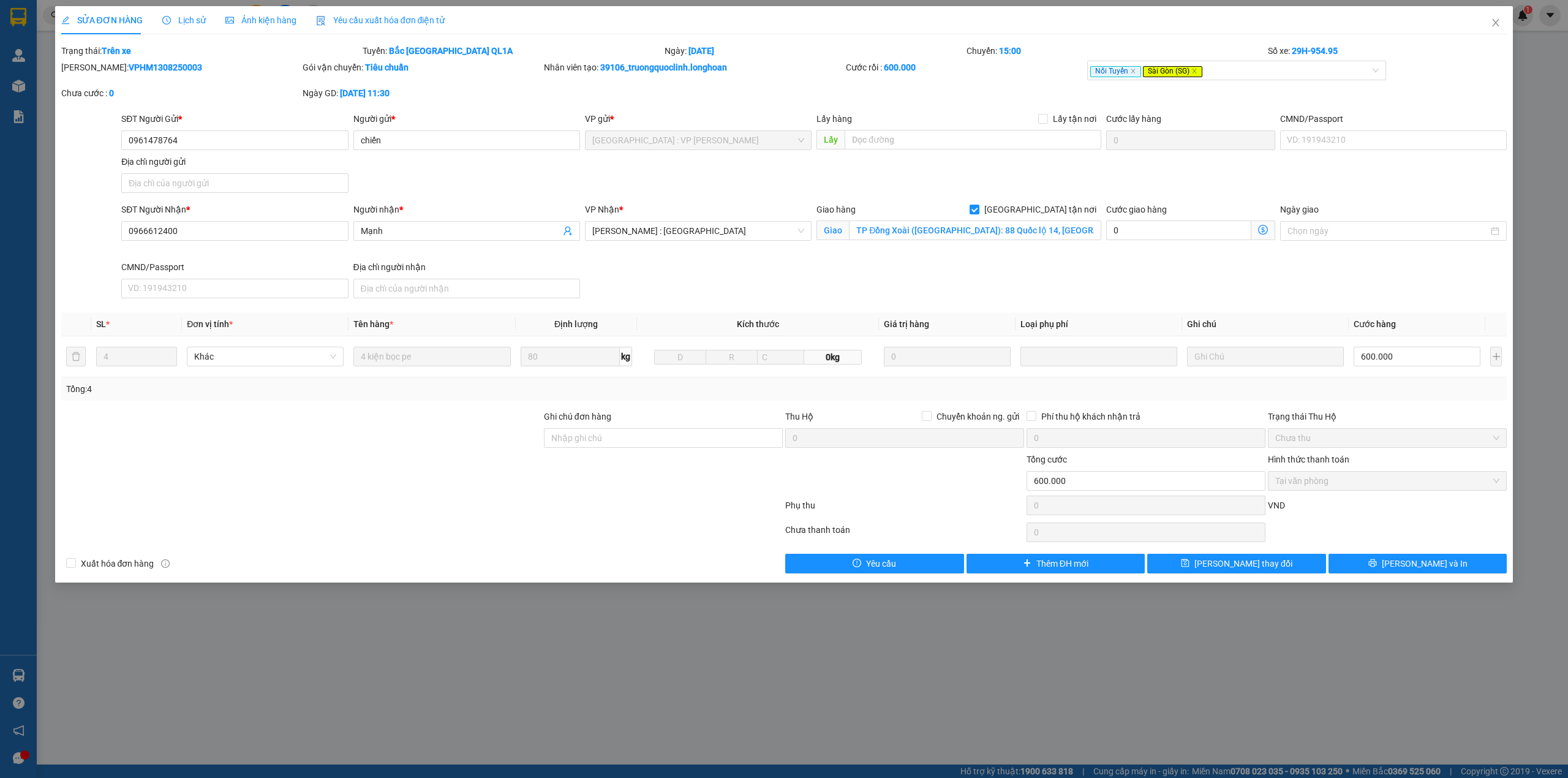
click at [175, 23] on span "Lịch sử" at bounding box center [184, 20] width 43 height 10
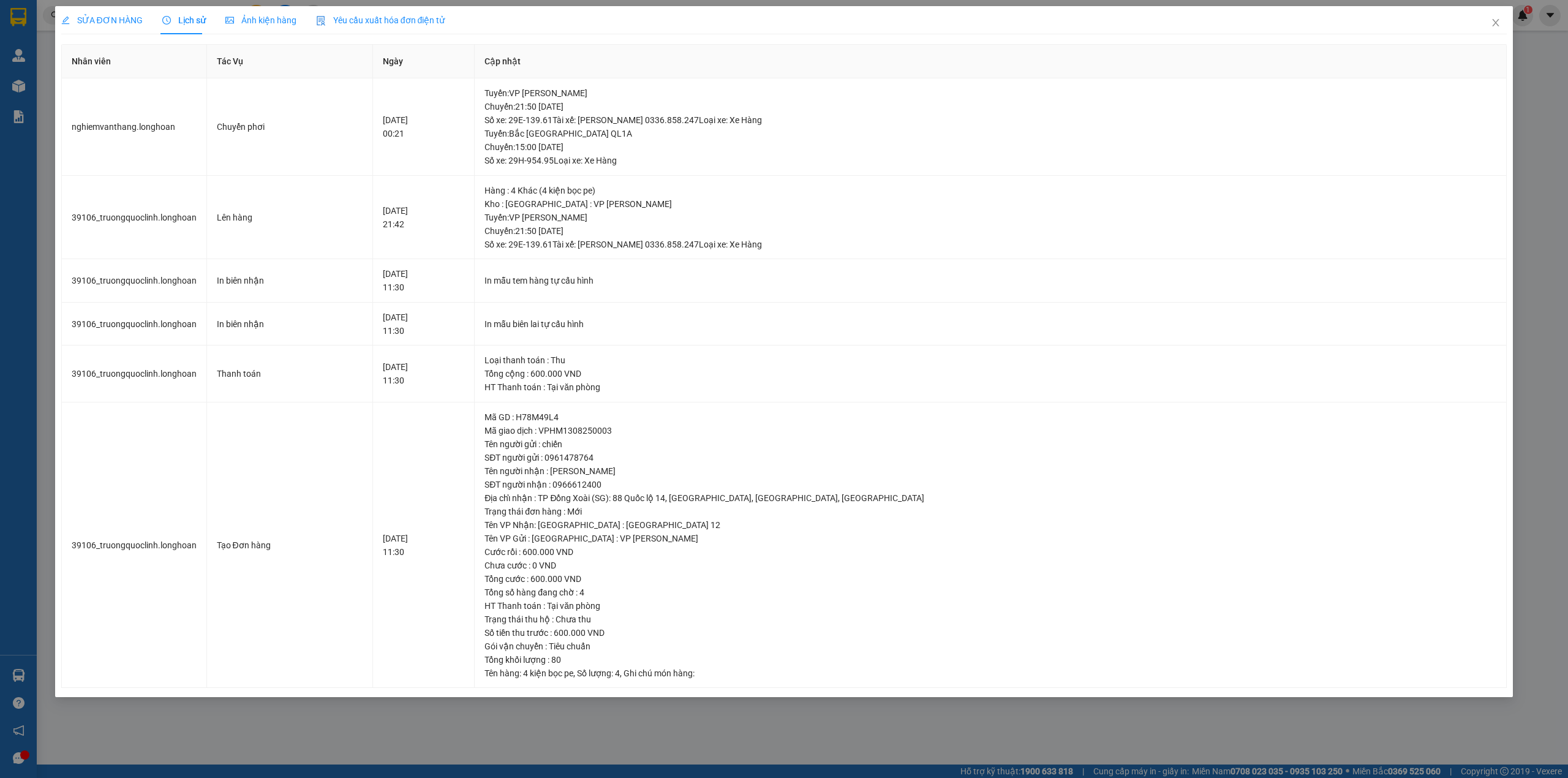
click at [115, 22] on span "SỬA ĐƠN HÀNG" at bounding box center [102, 20] width 81 height 10
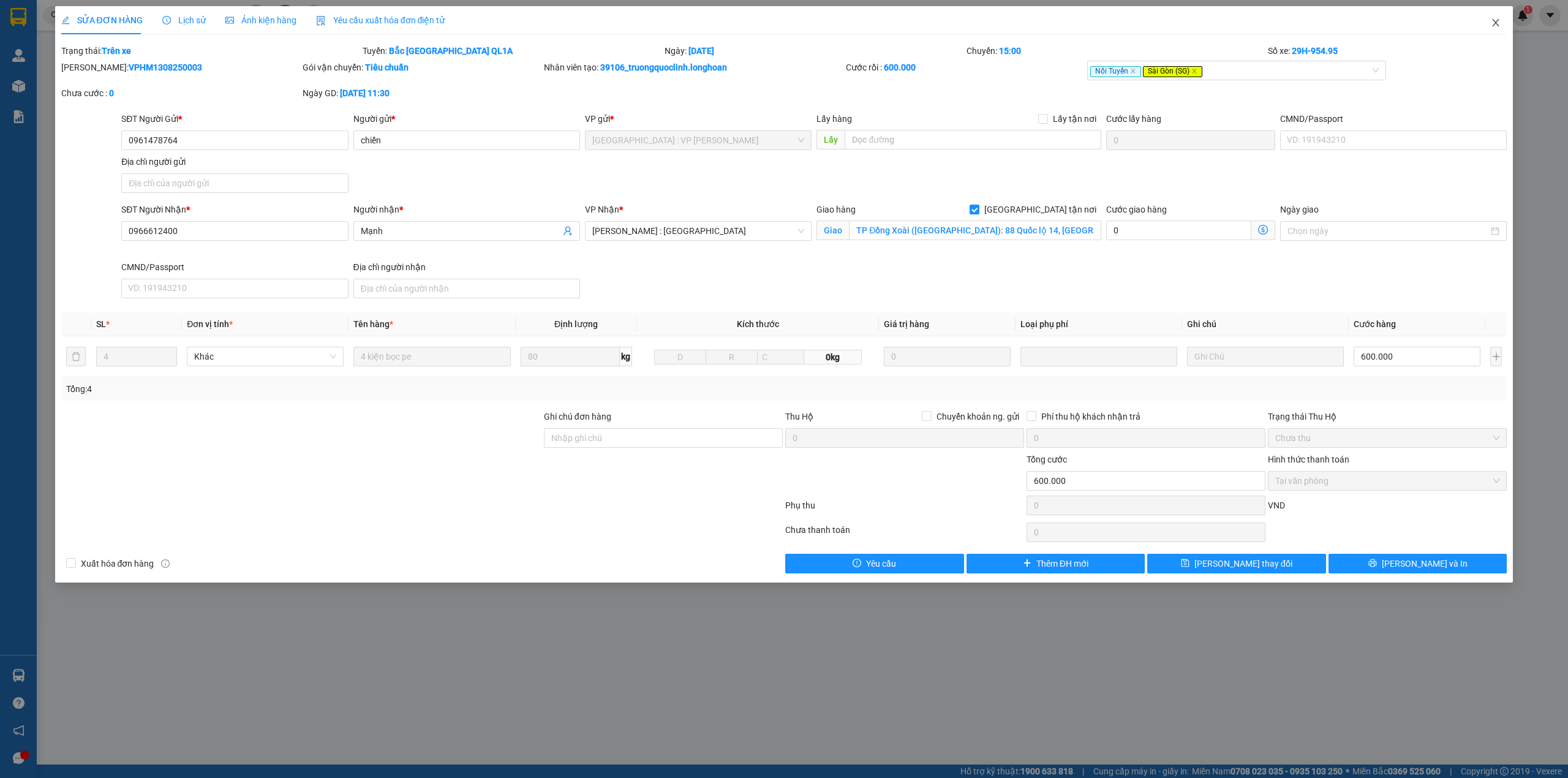
click at [1492, 23] on icon "close" at bounding box center [1495, 23] width 10 height 10
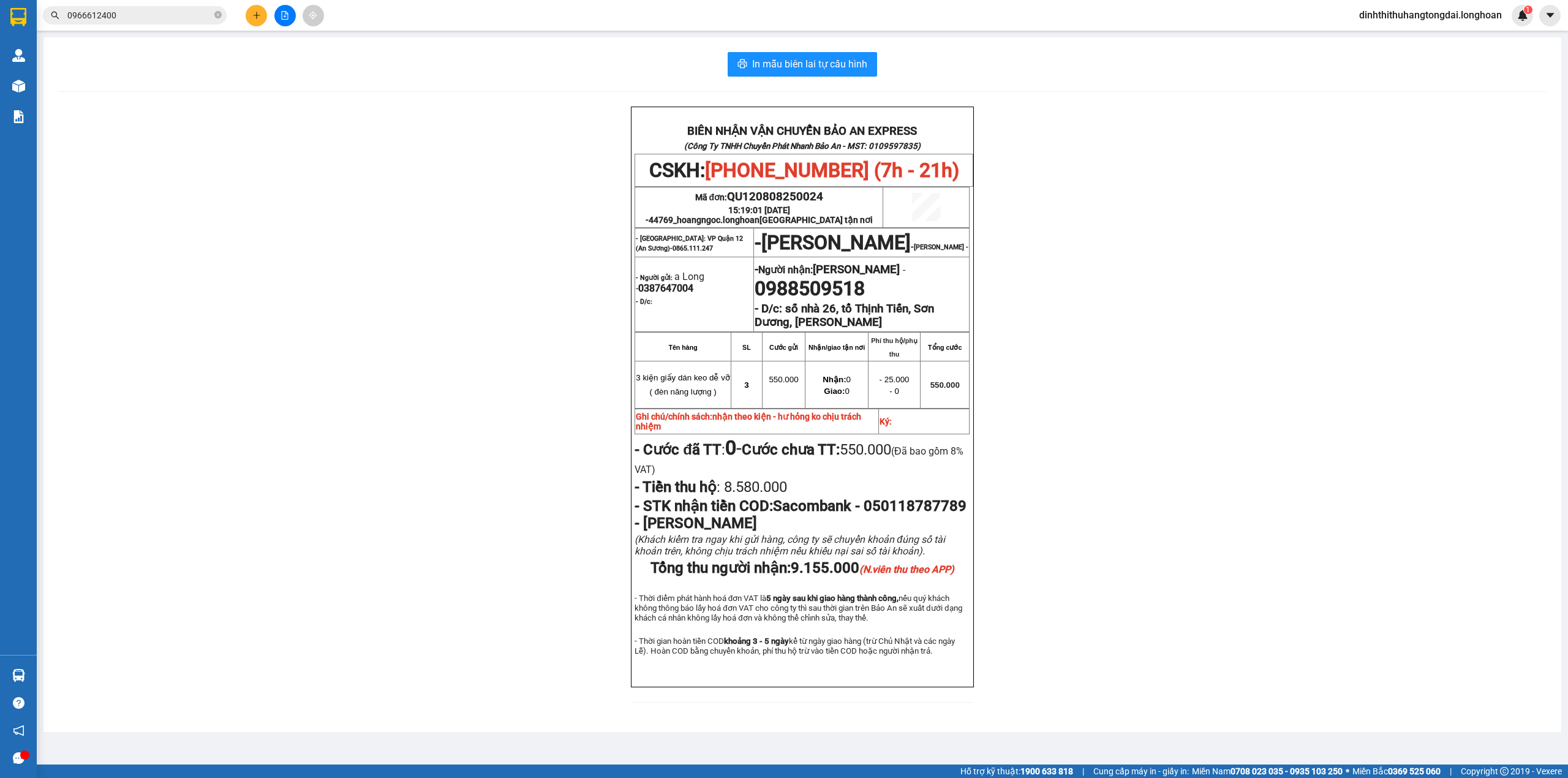
click at [105, 17] on input "0966612400" at bounding box center [139, 15] width 144 height 14
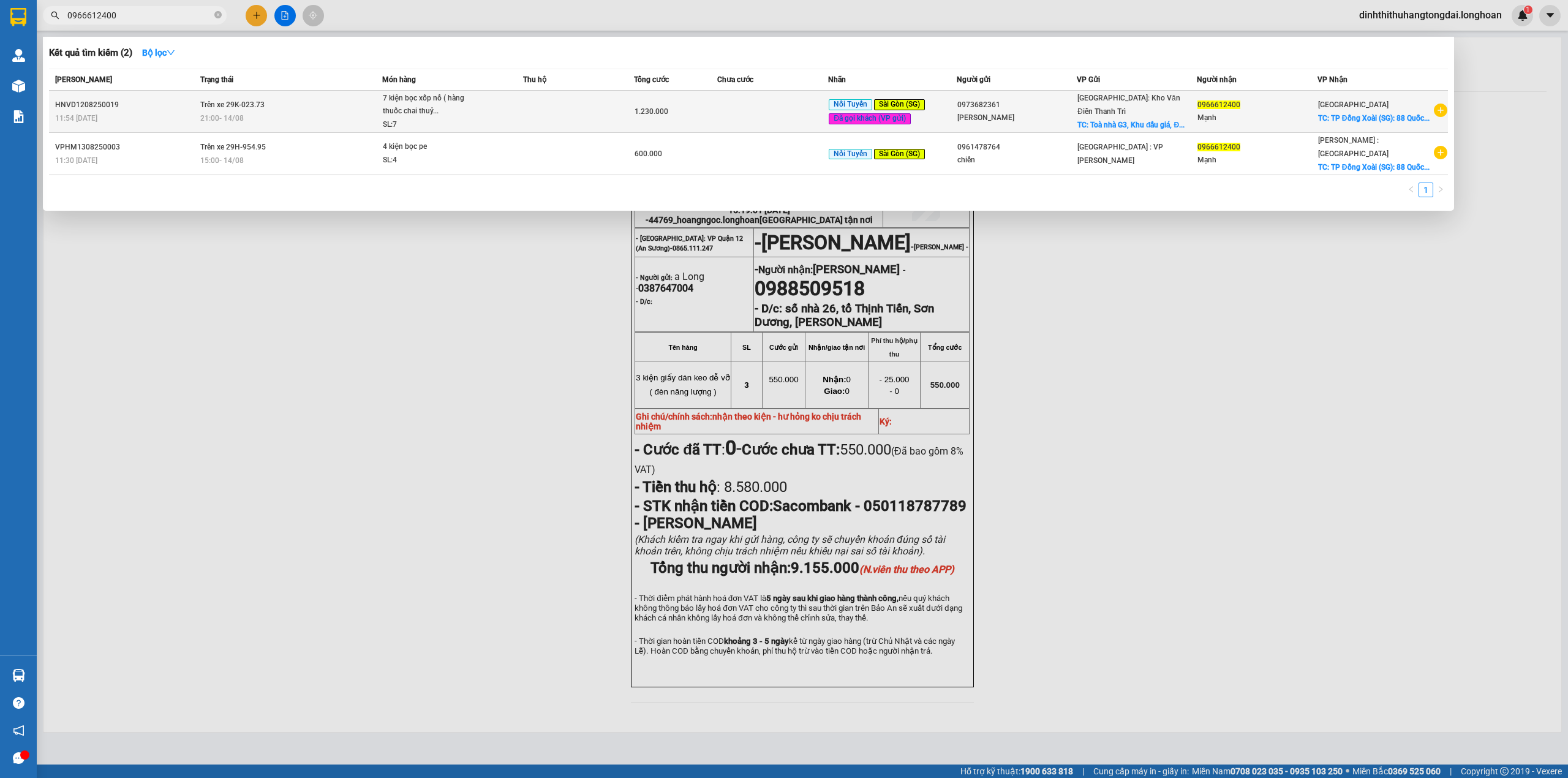
click at [435, 111] on div "7 kiện bọc xốp nổ ( hàng thuốc chai thuỷ..." at bounding box center [428, 105] width 92 height 26
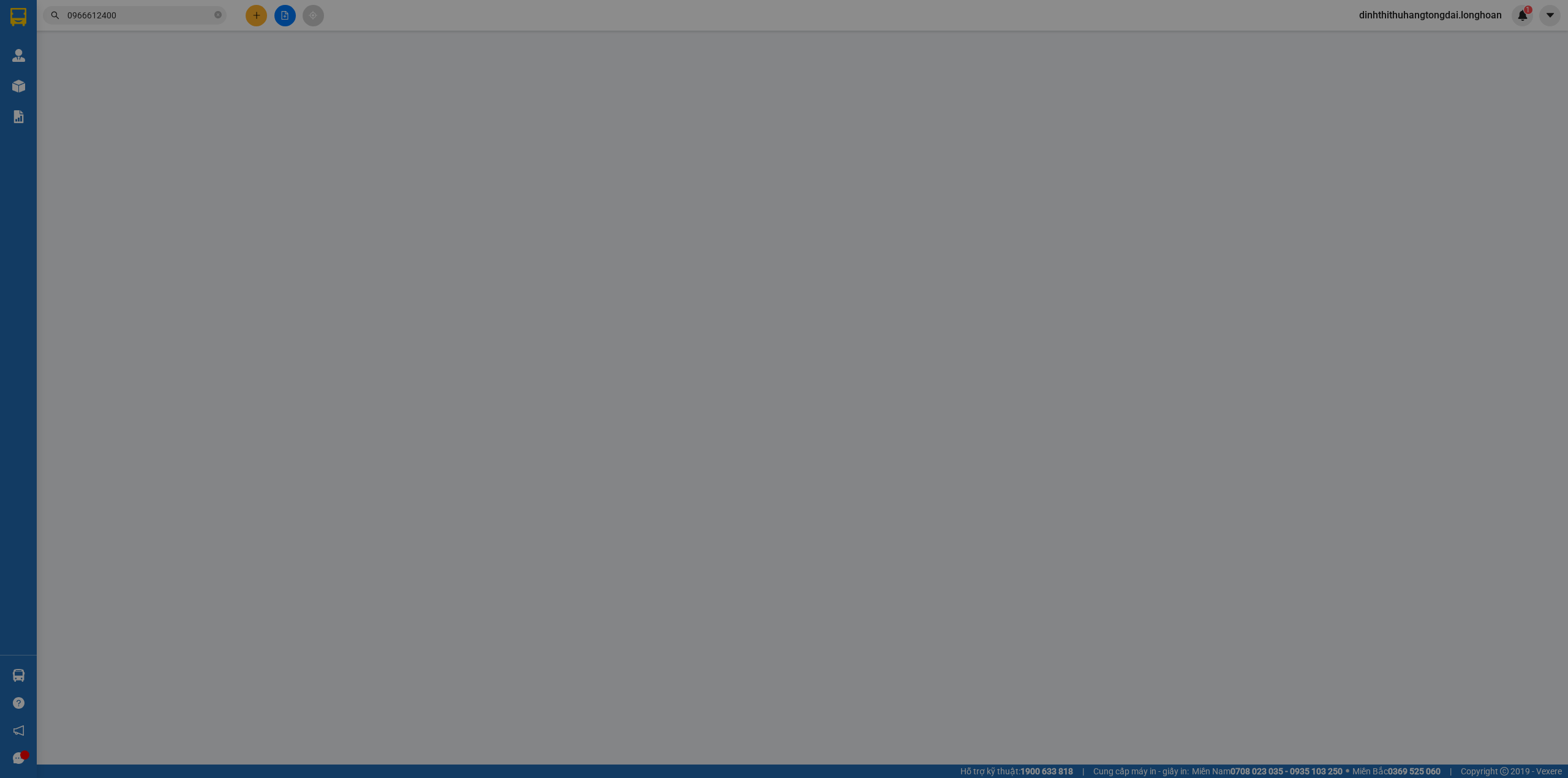
type input "0973682361"
type input "[PERSON_NAME]"
checkbox input "true"
type input "Toà nhà G3, Khu đấu giá, ĐƯỜNG [GEOGRAPHIC_DATA], X.[GEOGRAPHIC_DATA], [GEOGRAP…"
type input "150.000"
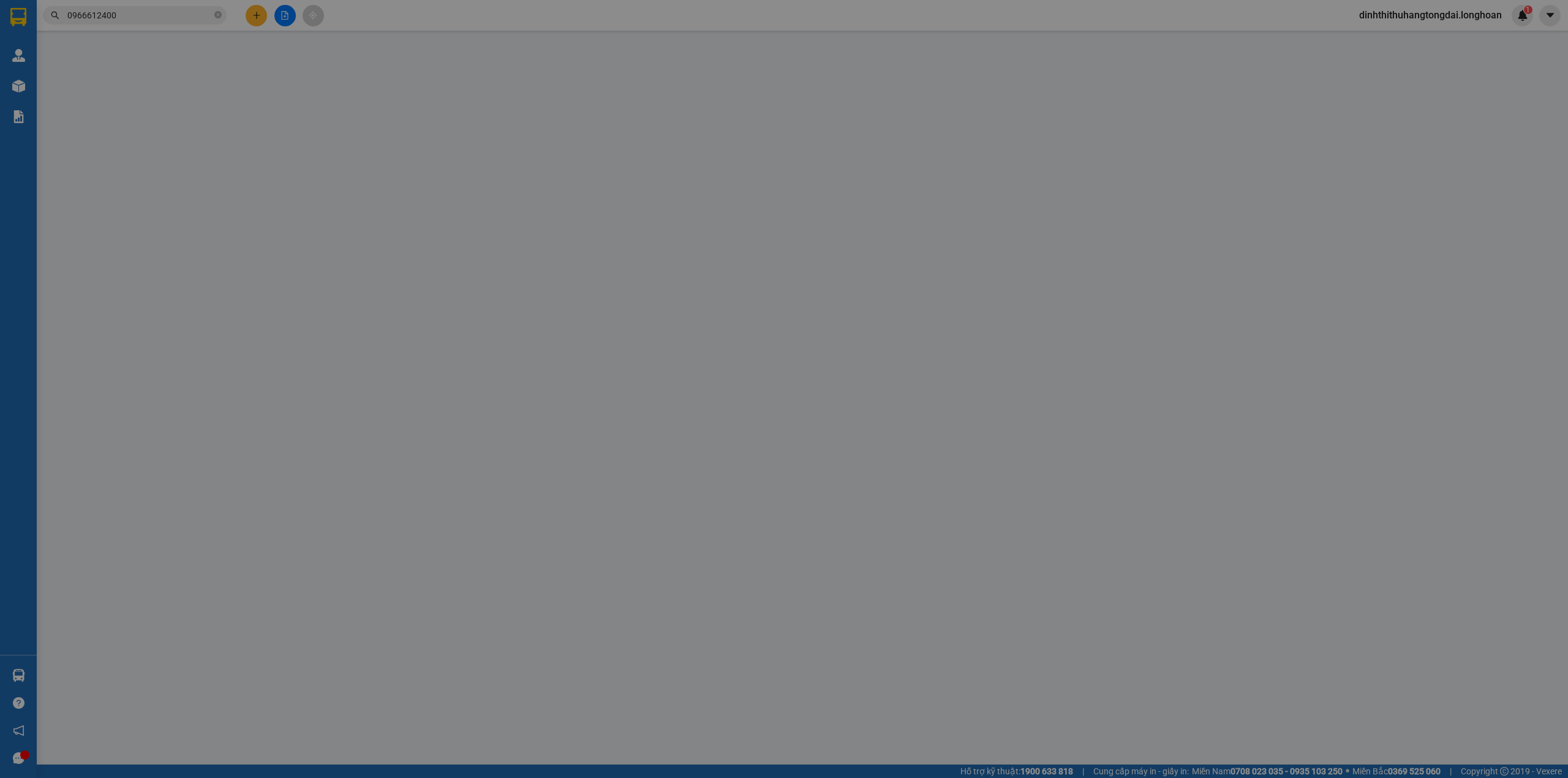
type input "0966612400"
type input "Mạnh"
checkbox input "true"
type input "TP Đồng Xoài ([GEOGRAPHIC_DATA]): 88 Quốc lộ 14, [GEOGRAPHIC_DATA], [GEOGRAPHIC…"
type input "CÓ VAT"
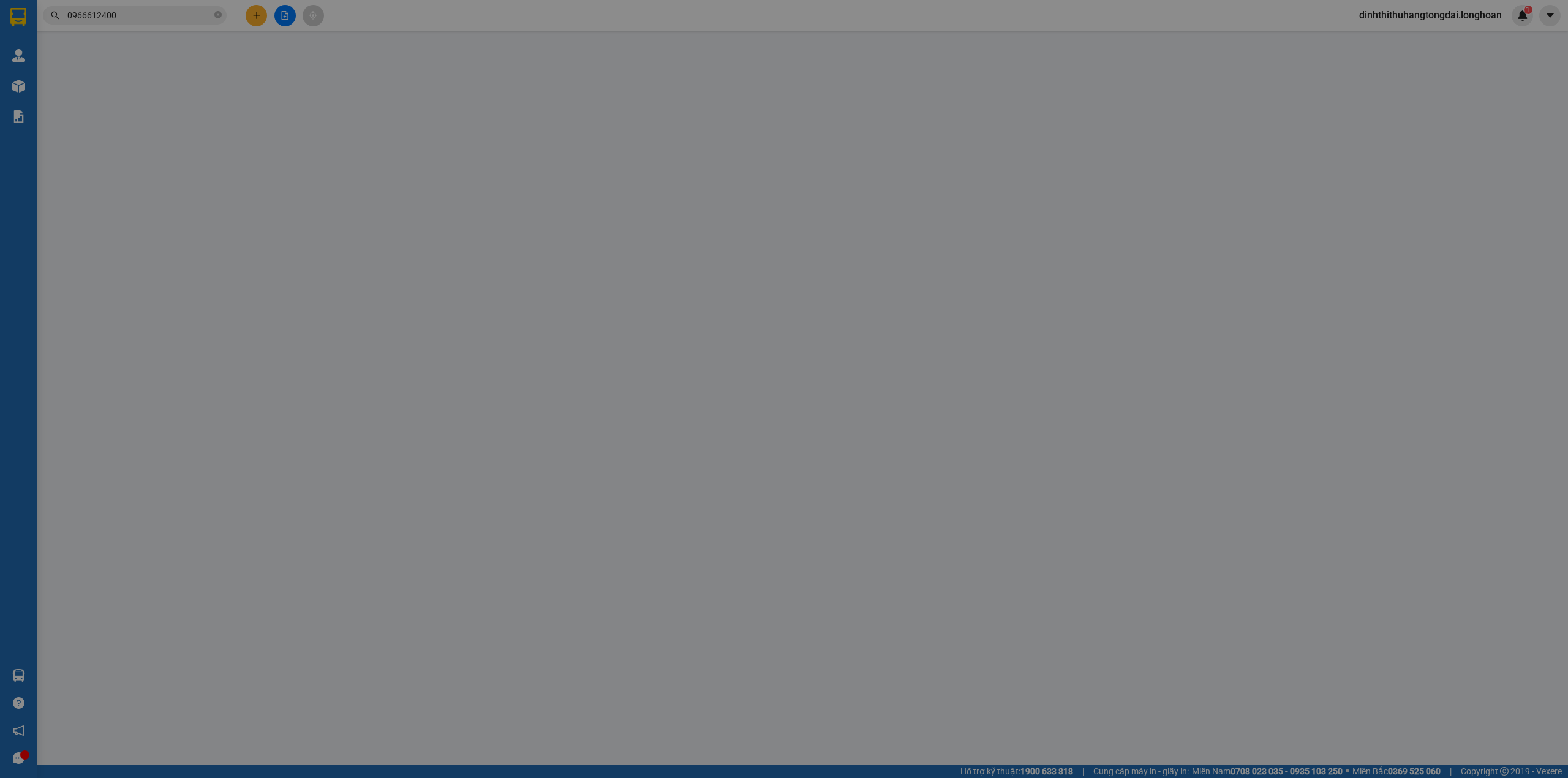
type input "1.230.000"
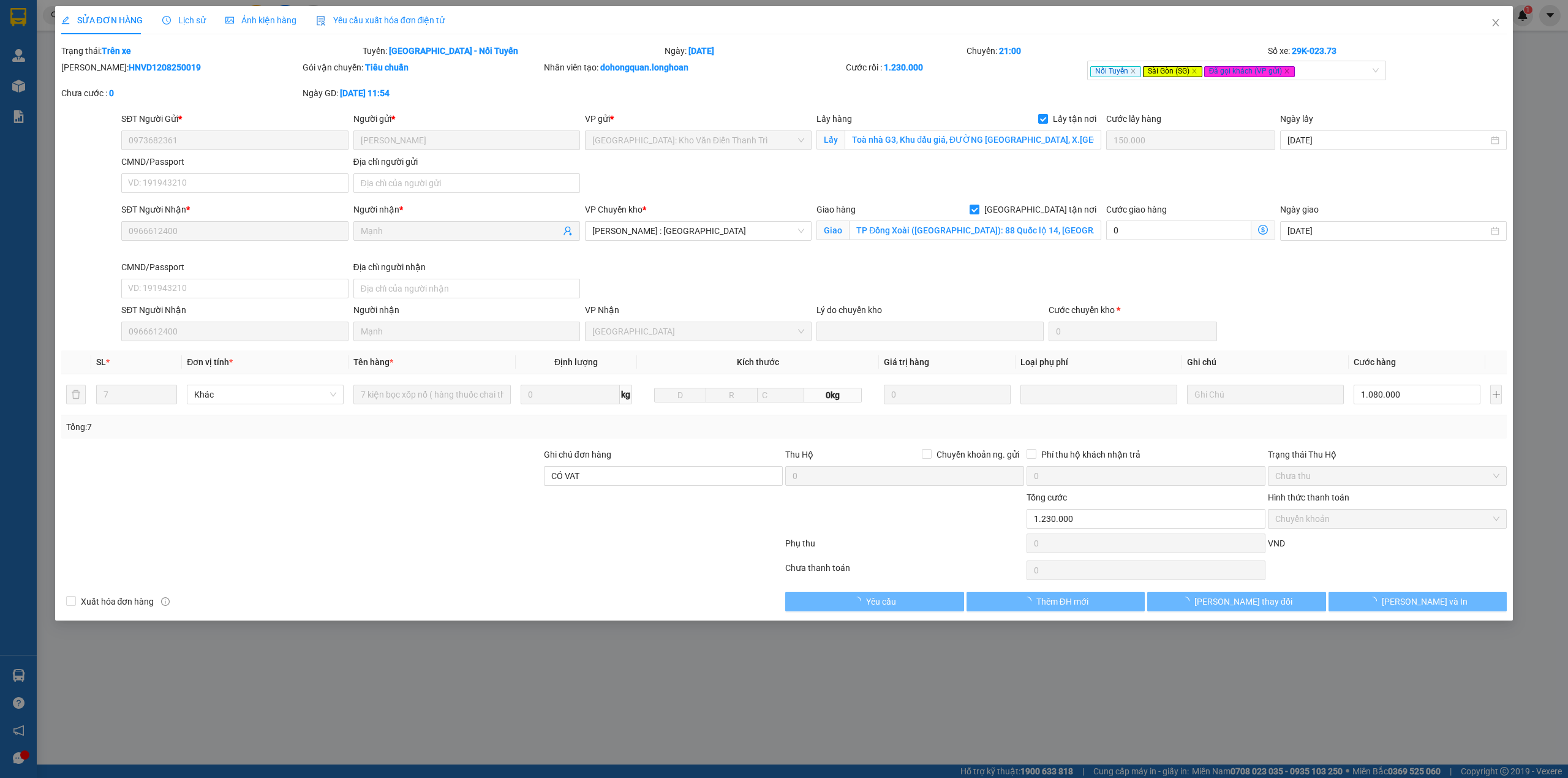
click at [184, 25] on span "Lịch sử" at bounding box center [184, 20] width 43 height 10
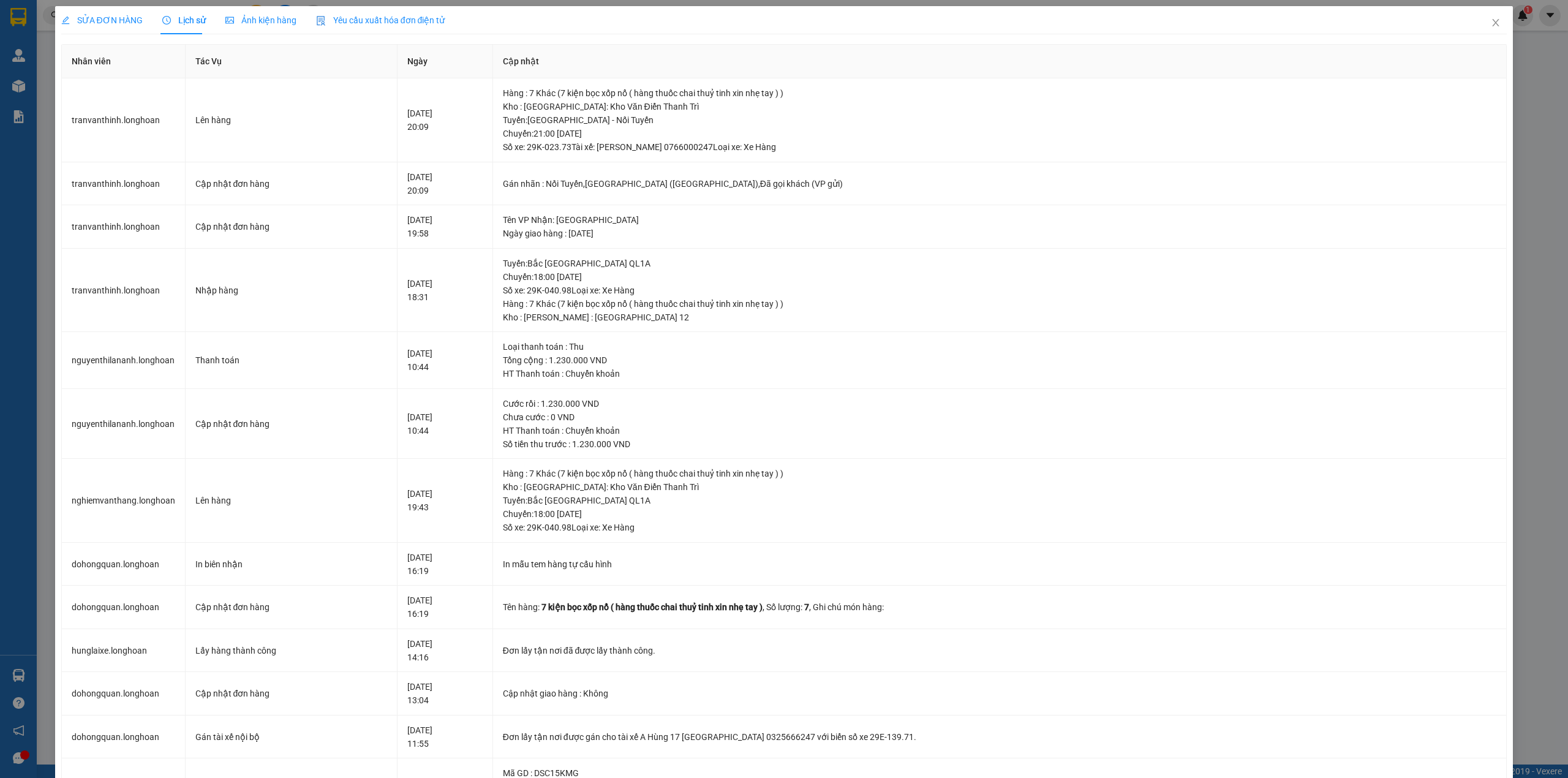
click at [125, 23] on span "SỬA ĐƠN HÀNG" at bounding box center [102, 20] width 81 height 10
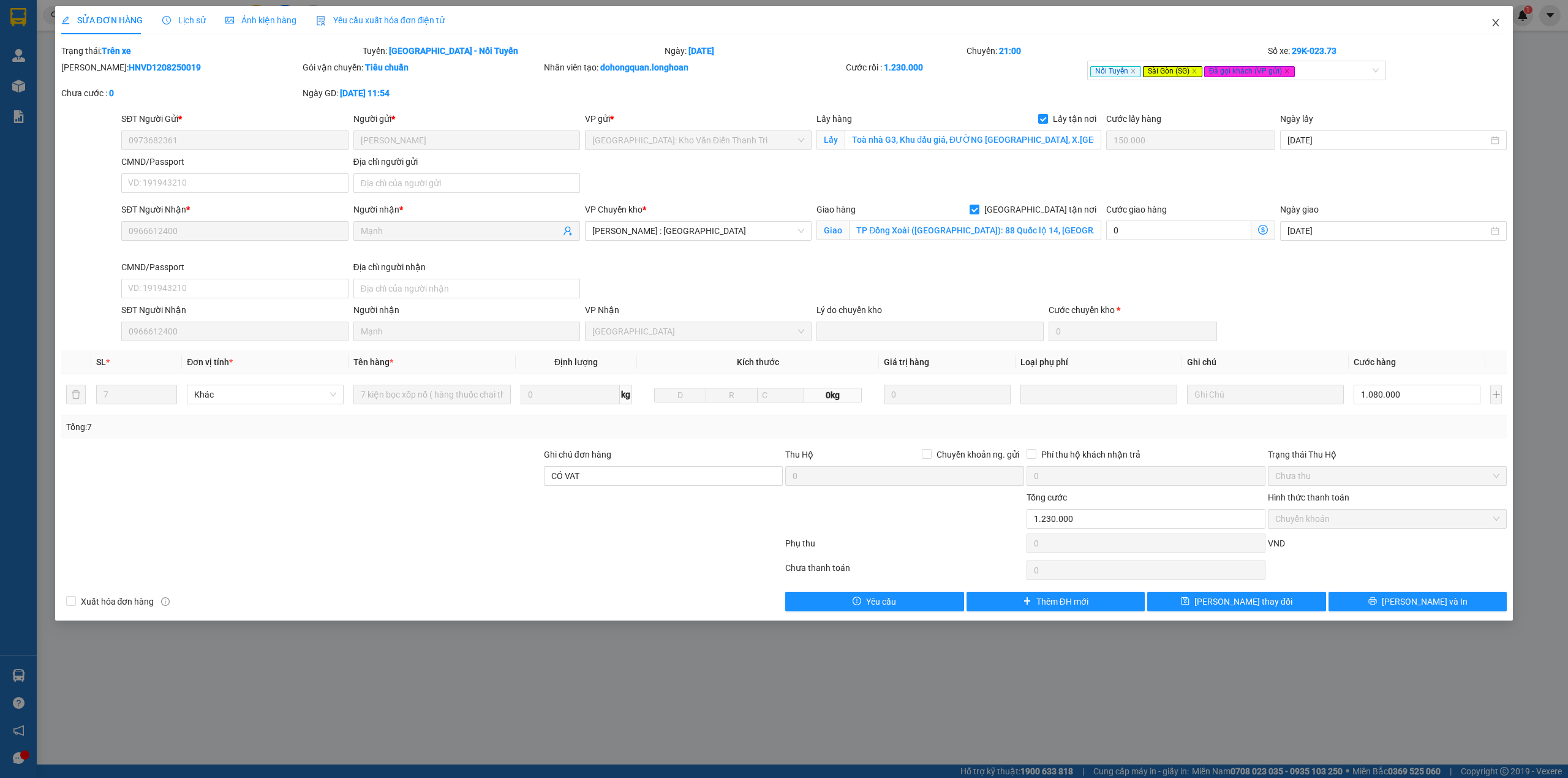
click at [1498, 25] on icon "close" at bounding box center [1495, 23] width 10 height 10
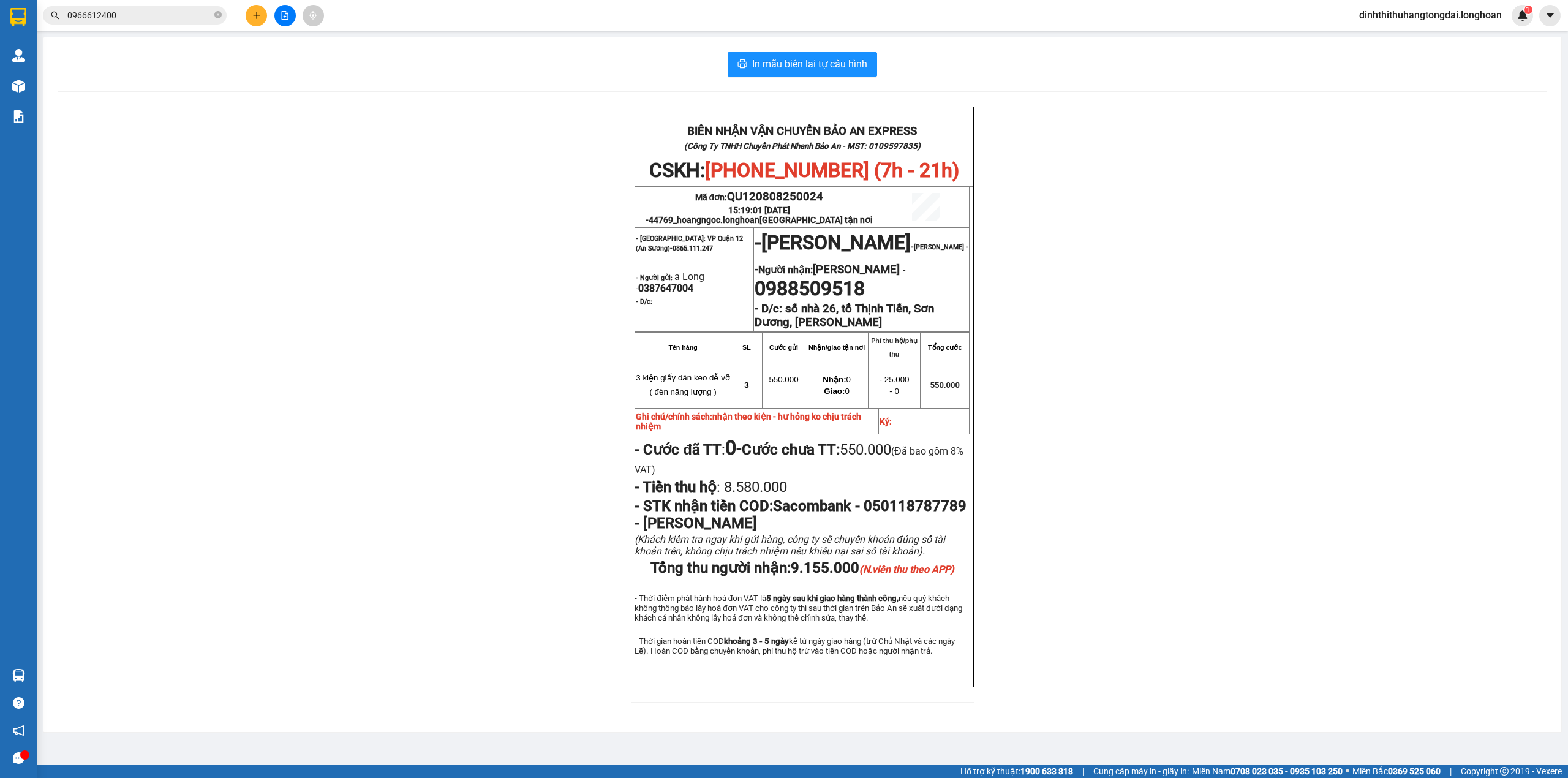
click at [139, 15] on input "0966612400" at bounding box center [139, 15] width 144 height 14
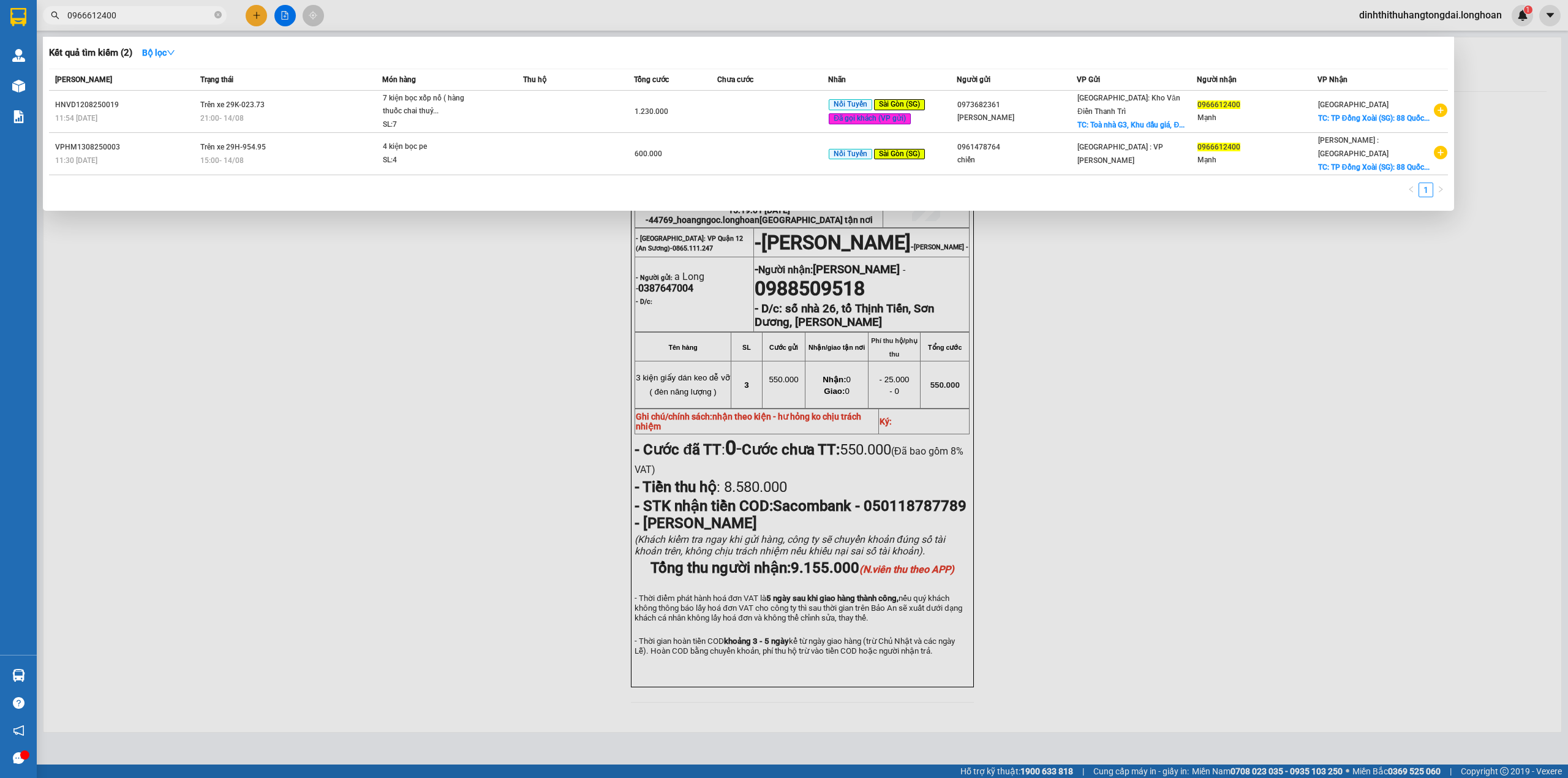
click at [128, 14] on input "0966612400" at bounding box center [139, 15] width 144 height 14
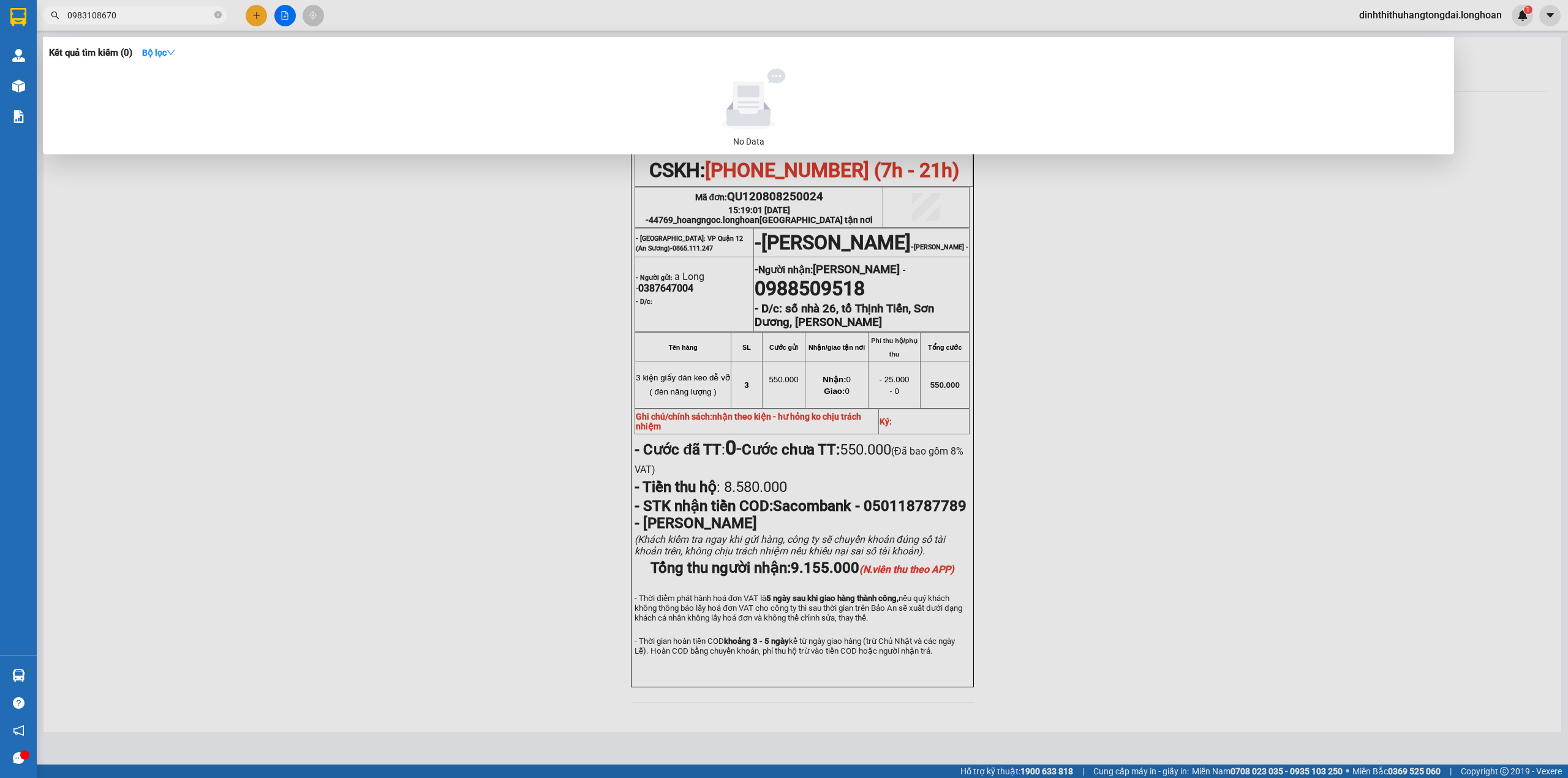
type input "0983108670"
click at [104, 11] on input "0983108670" at bounding box center [139, 15] width 144 height 14
click at [97, 14] on input "0983108670" at bounding box center [139, 15] width 144 height 14
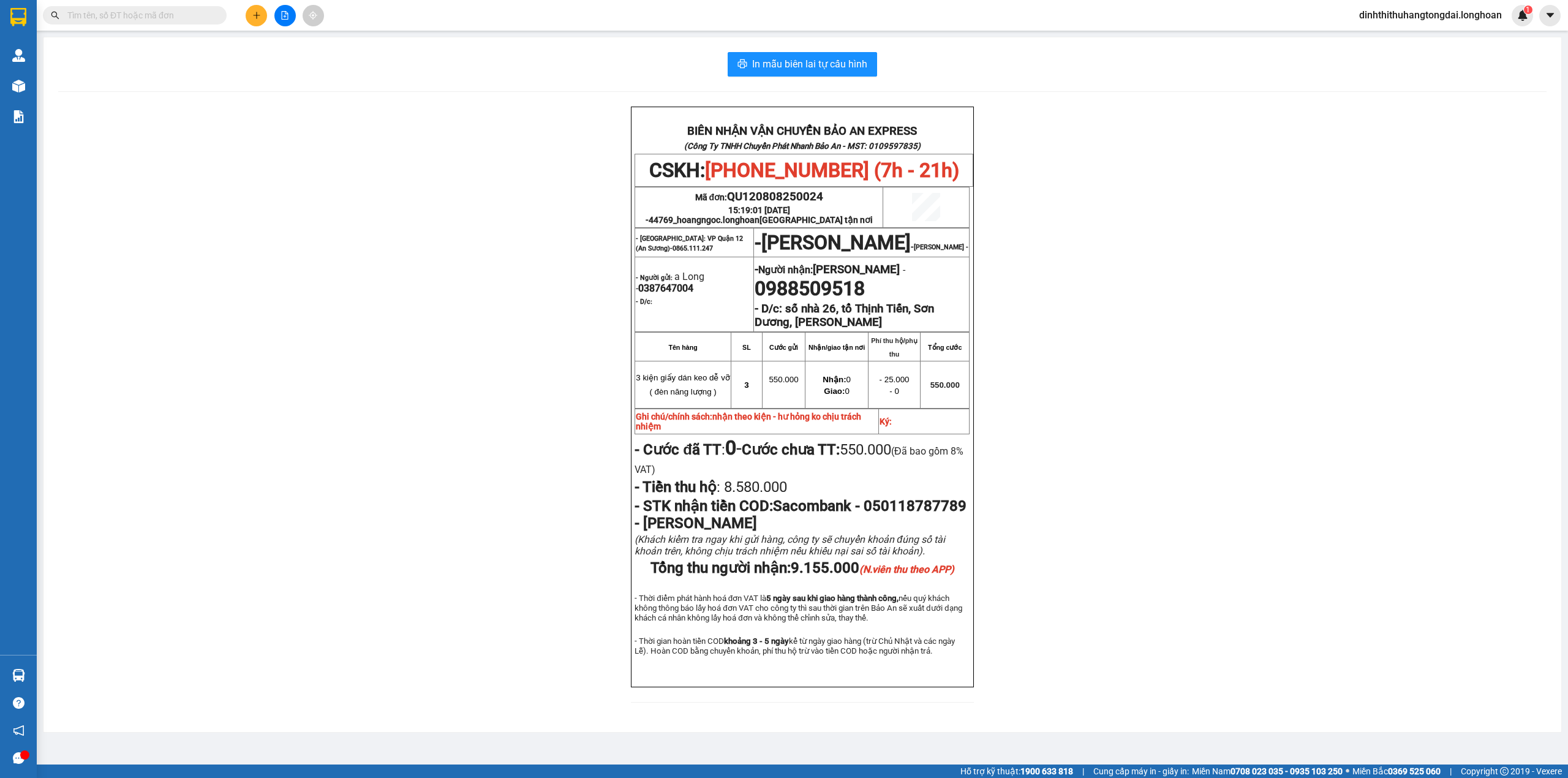
click at [255, 104] on div "In mẫu biên lai tự cấu hình BIÊN NHẬN VẬN CHUYỂN BẢO AN EXPRESS (Công Ty TNHH C…" at bounding box center [802, 384] width 1518 height 695
click at [131, 15] on input "text" at bounding box center [139, 15] width 144 height 14
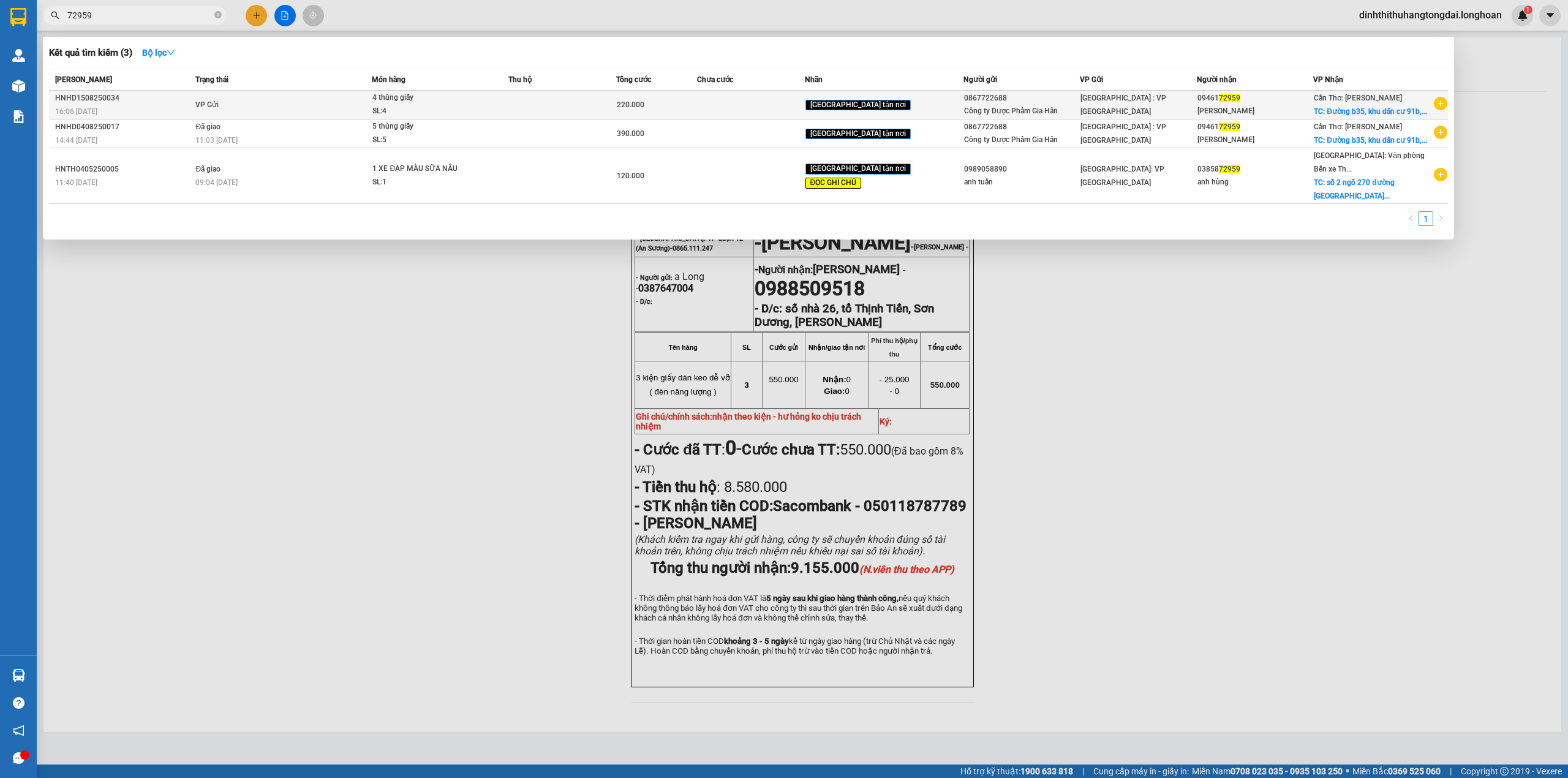
type input "72959"
click at [273, 106] on td "VP Gửi" at bounding box center [282, 105] width 179 height 29
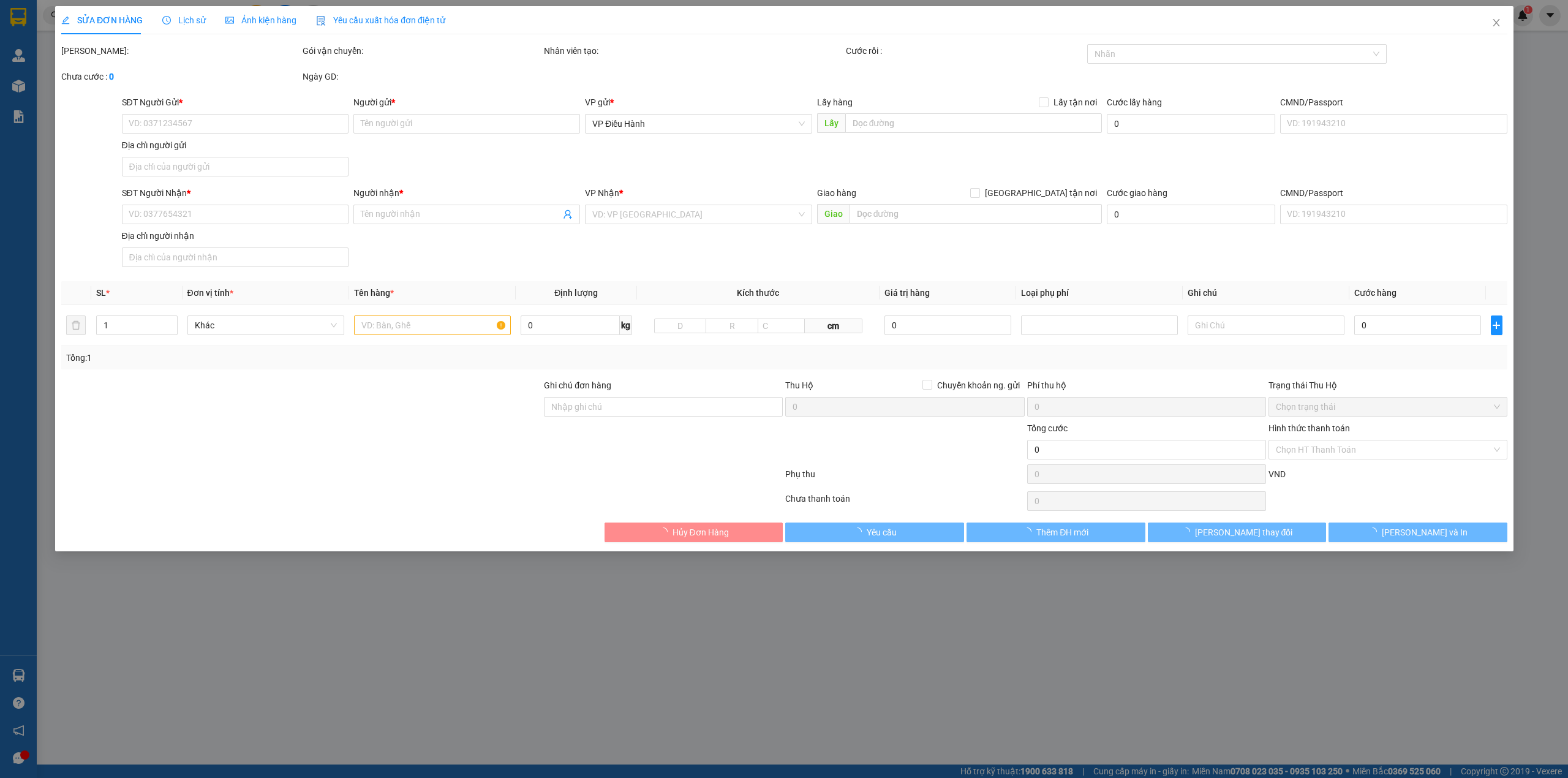
type input "0867722688"
type input "Công ty Dược Phẩm Gia Hân"
type input "0946172959"
type input "[PERSON_NAME]"
checkbox input "true"
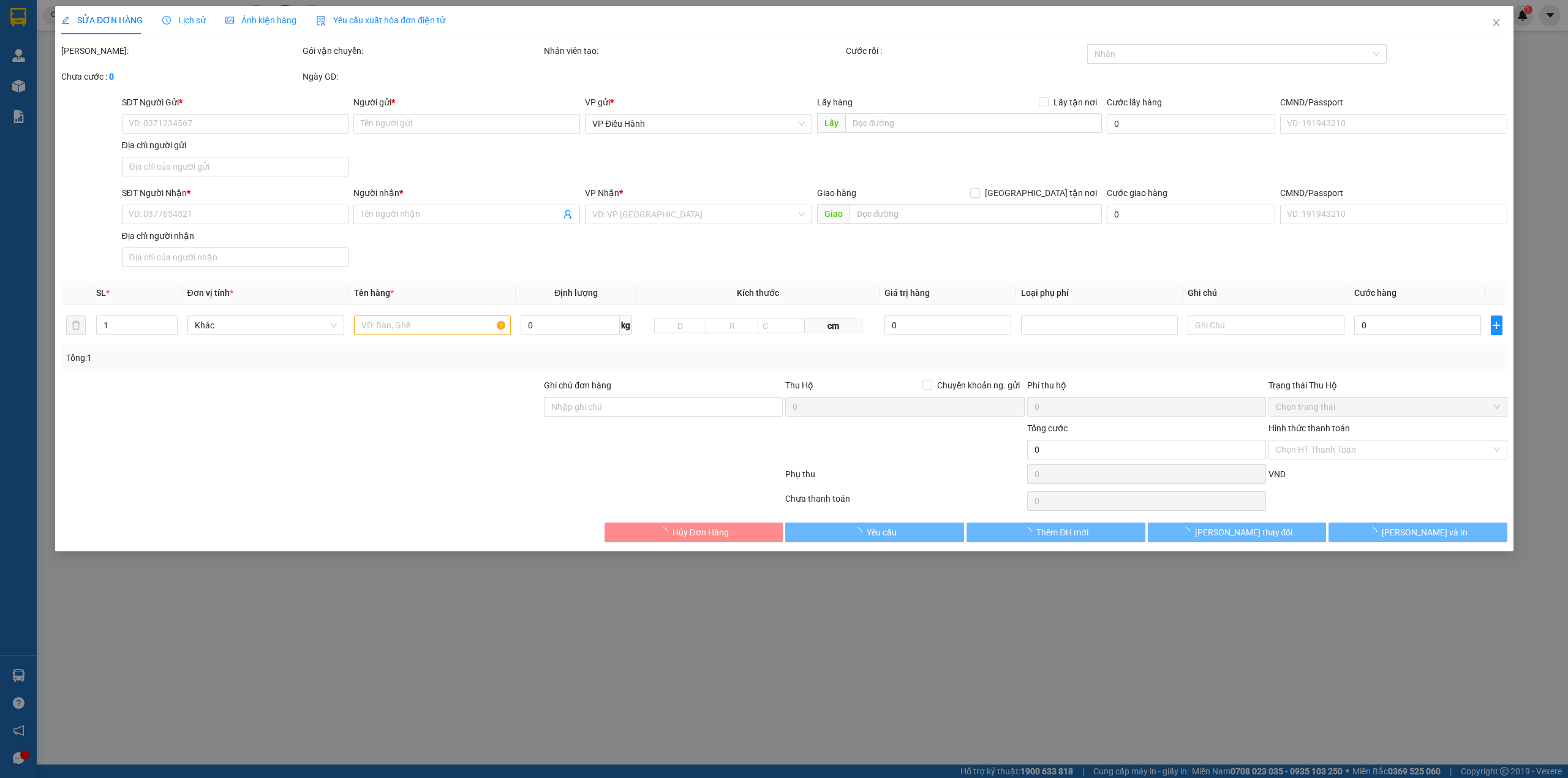
type input "[STREET_ADDRESS]"
type input "220.000"
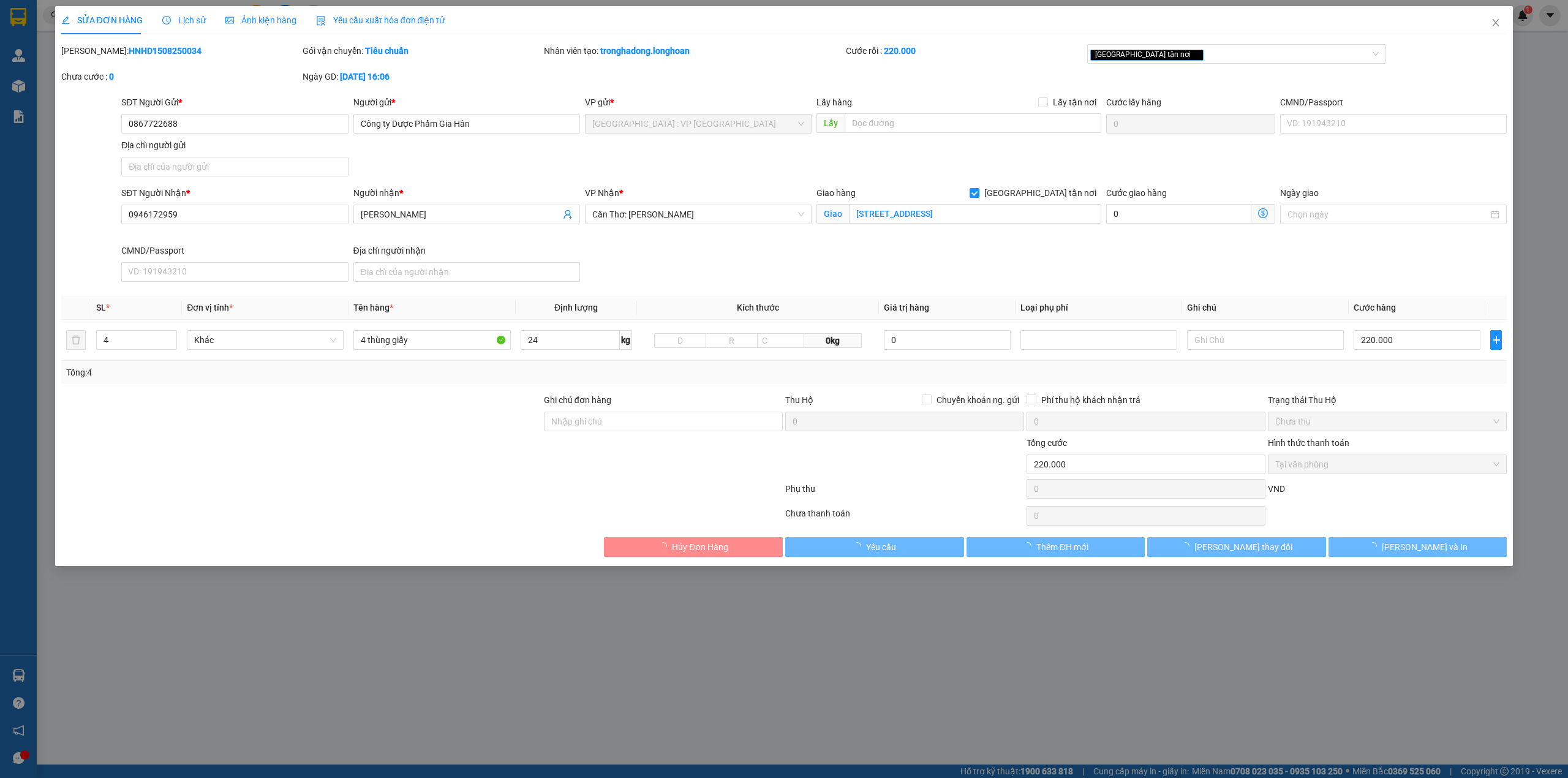
click at [132, 54] on b "HNHD1508250034" at bounding box center [164, 50] width 73 height 10
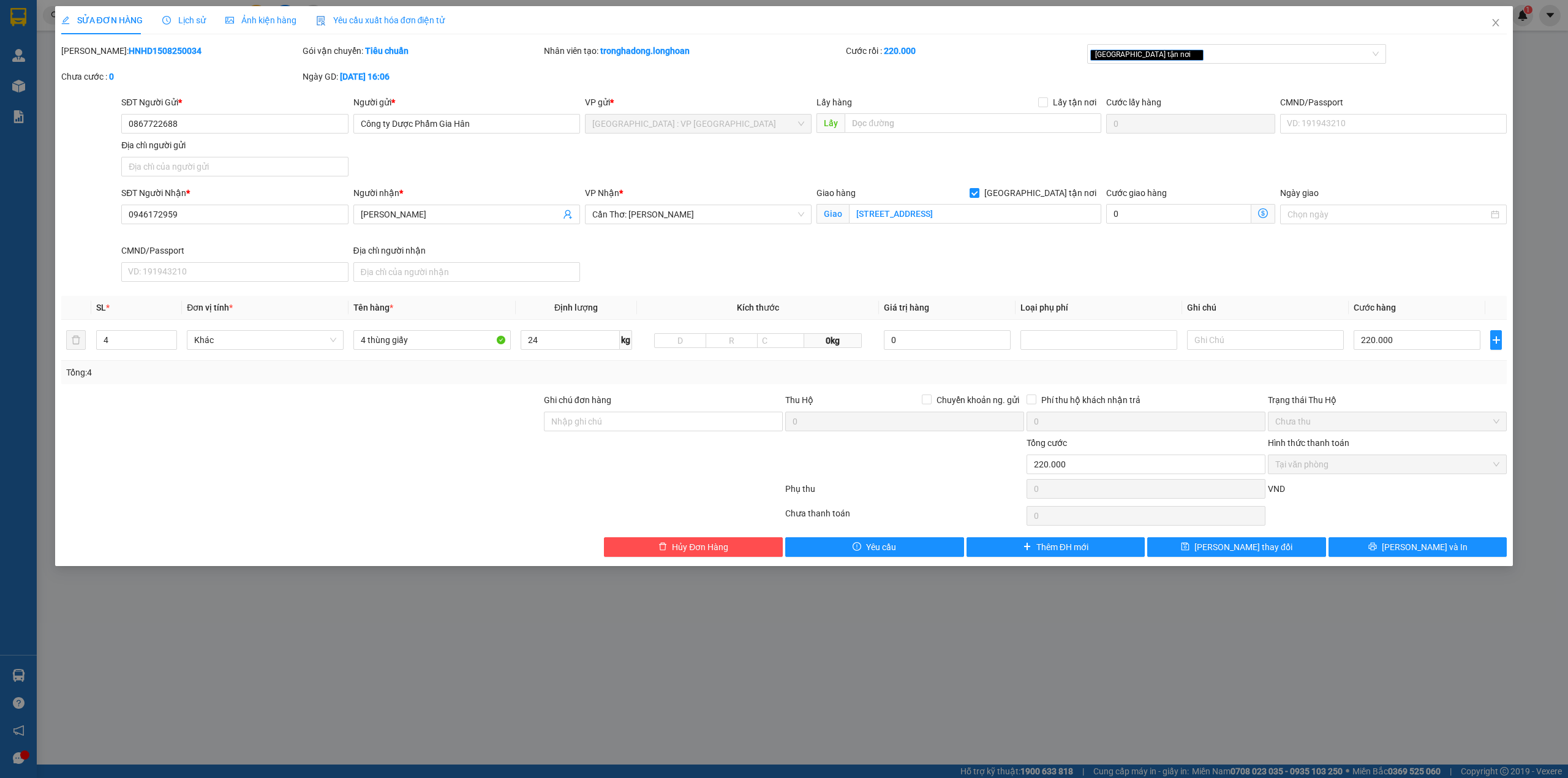
copy b "HNHD1508250034"
drag, startPoint x: 1495, startPoint y: 23, endPoint x: 1433, endPoint y: 30, distance: 62.4
click at [1493, 23] on icon "close" at bounding box center [1495, 23] width 10 height 10
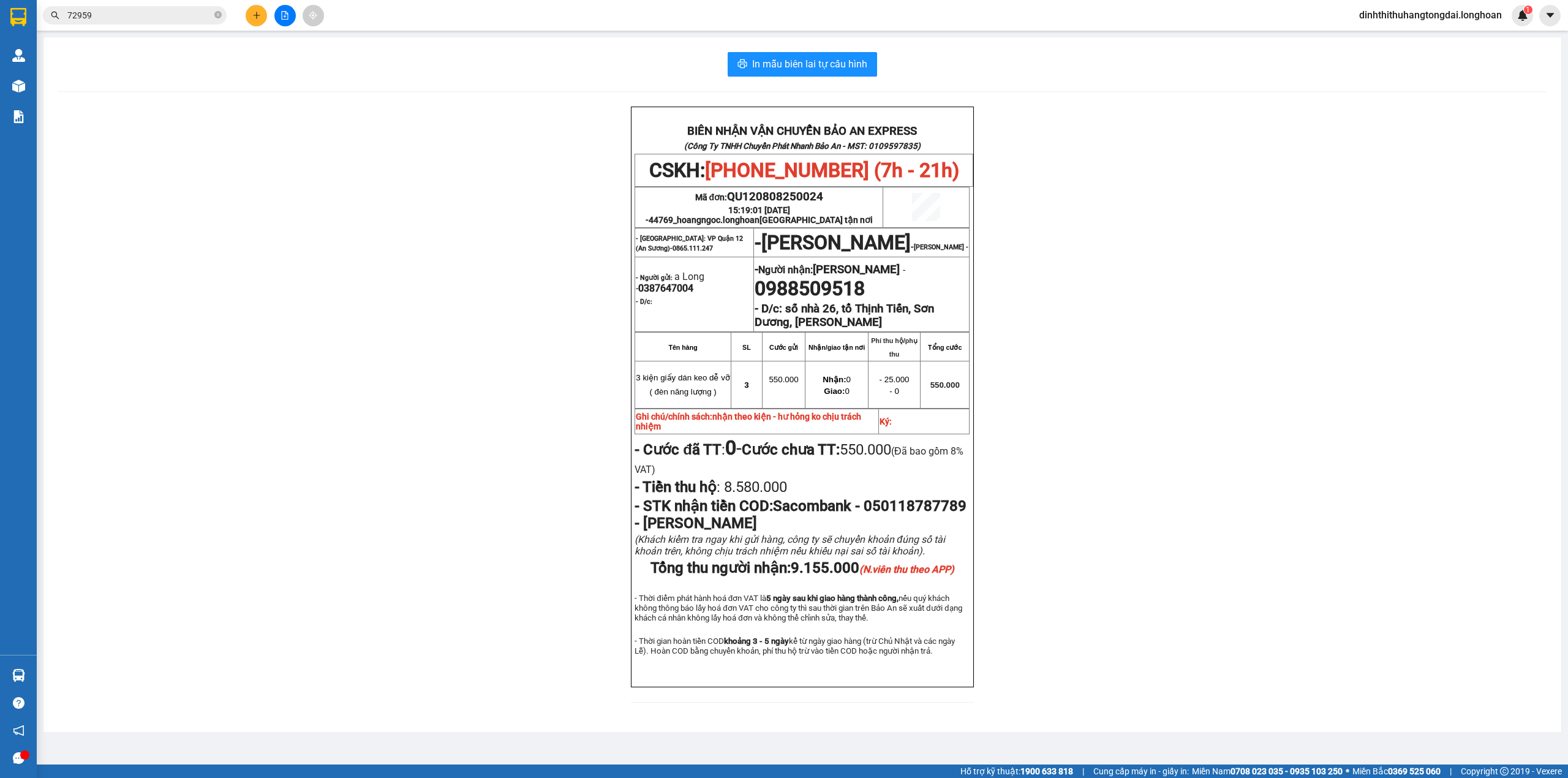
click at [126, 18] on input "72959" at bounding box center [139, 15] width 144 height 14
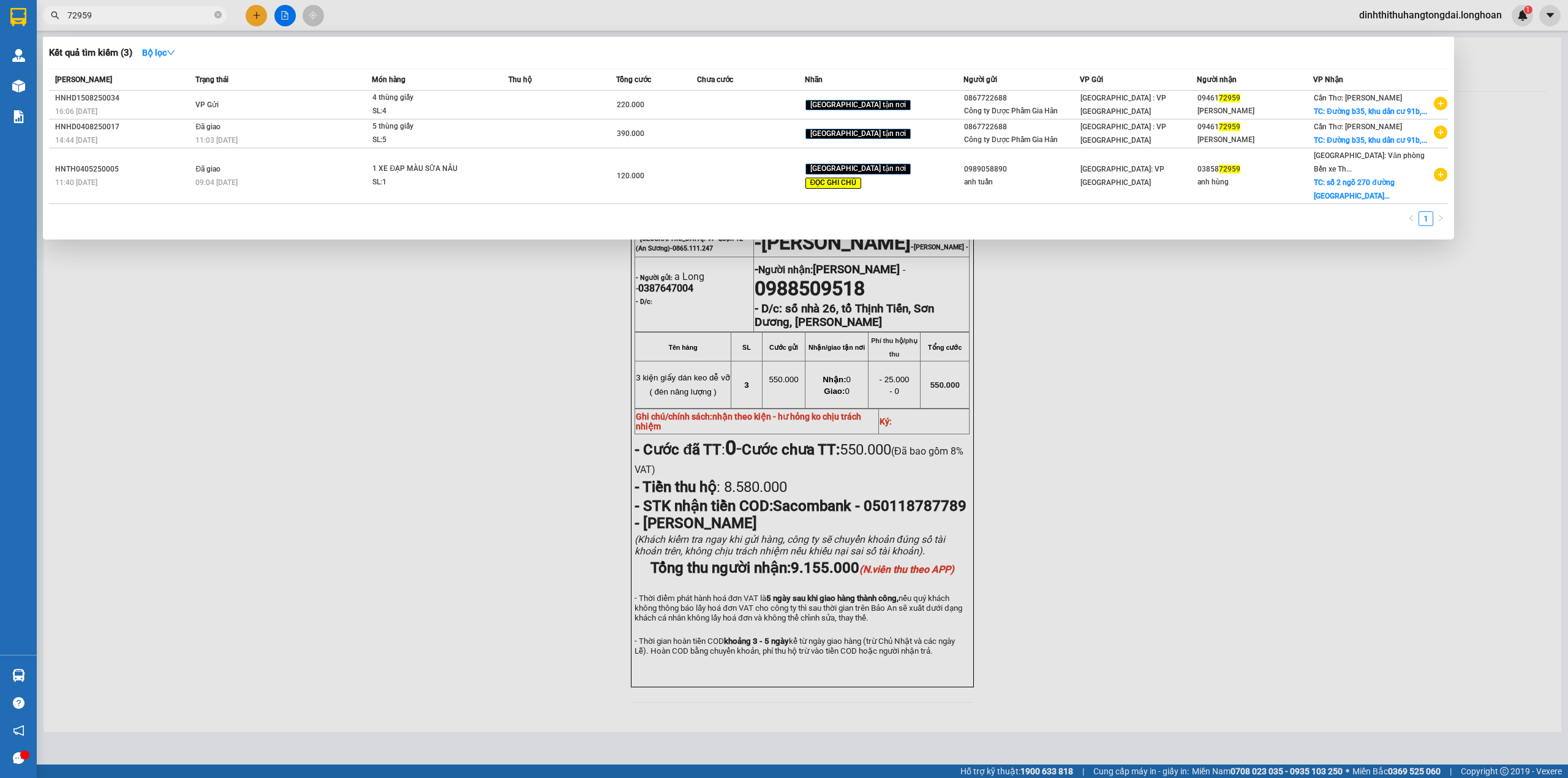
click at [126, 18] on input "72959" at bounding box center [139, 15] width 144 height 14
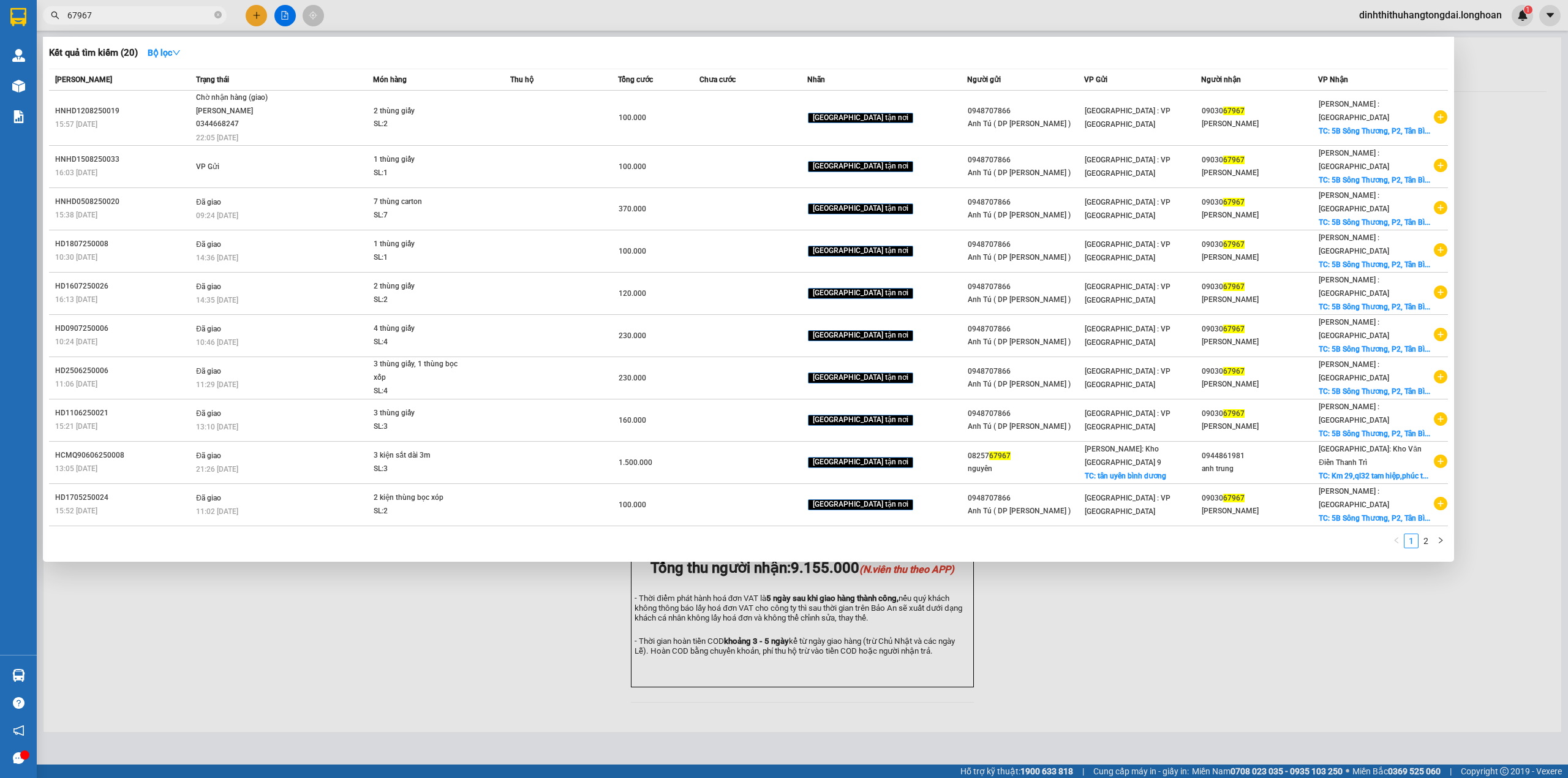
type input "67967"
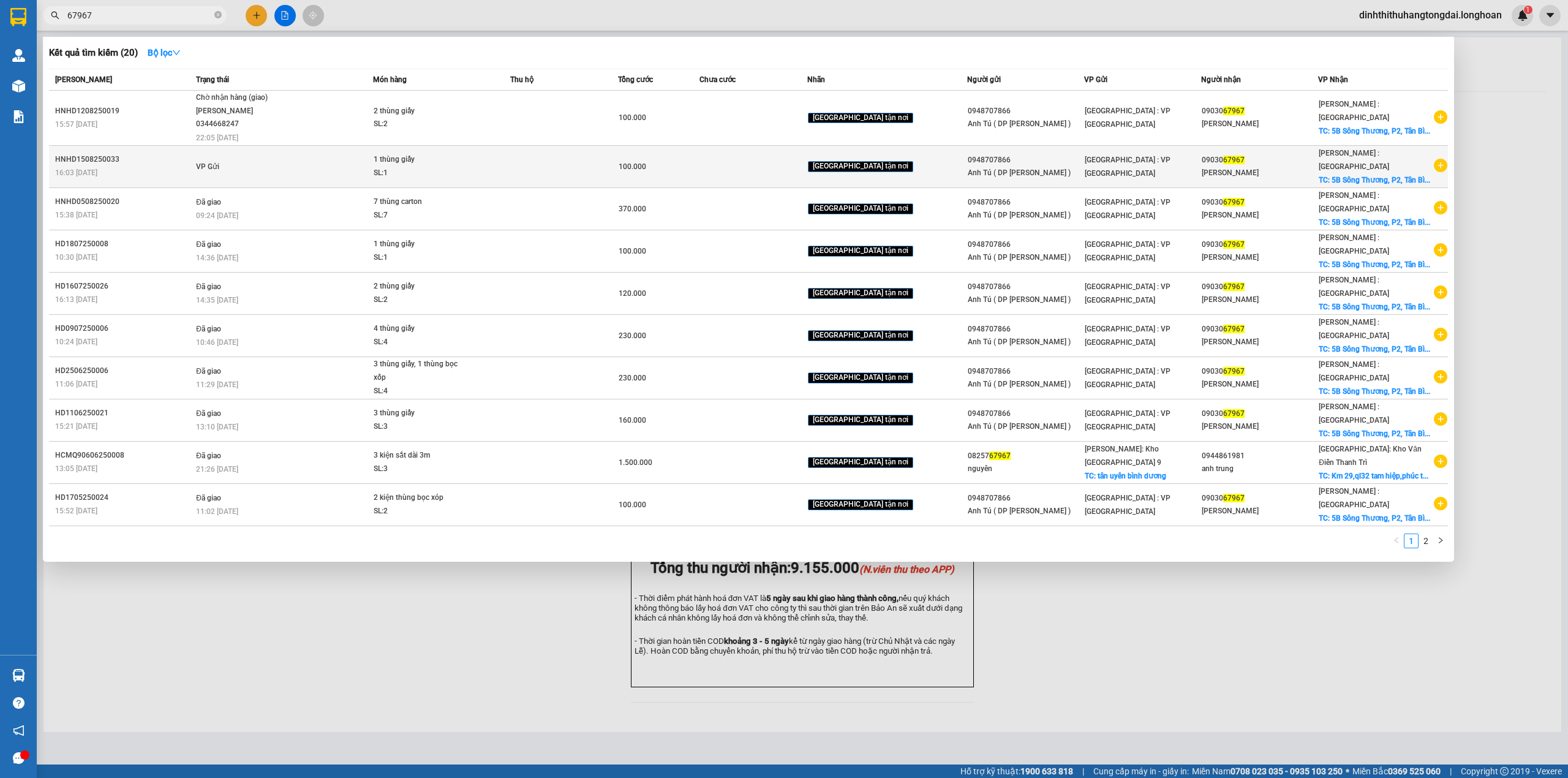
click at [170, 153] on div "HNHD1508250033" at bounding box center [123, 159] width 137 height 13
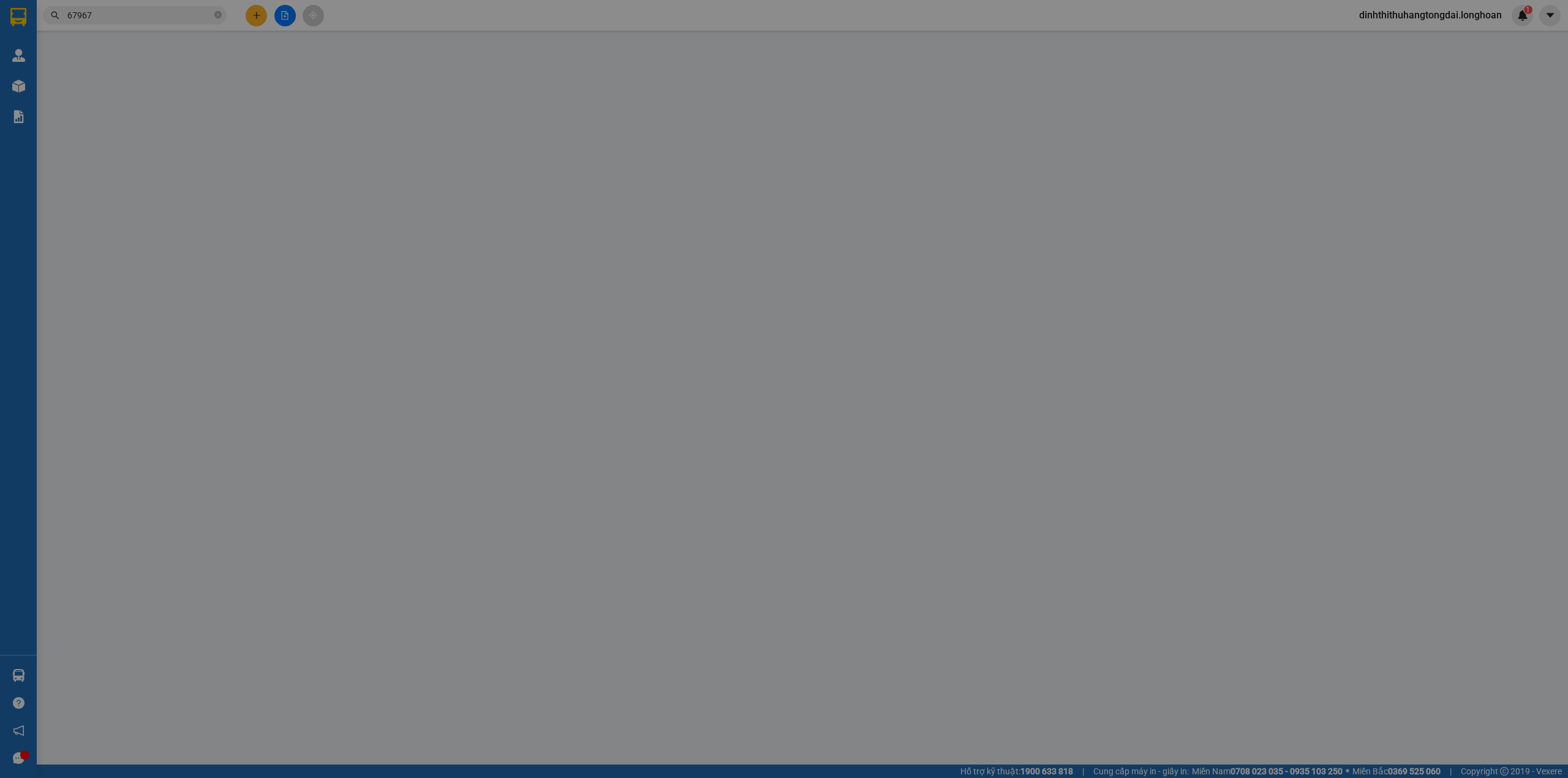
type input "0948707866"
type input "Anh Tú ( DP [PERSON_NAME] )"
type input "0903067967"
type input "[PERSON_NAME]"
checkbox input "true"
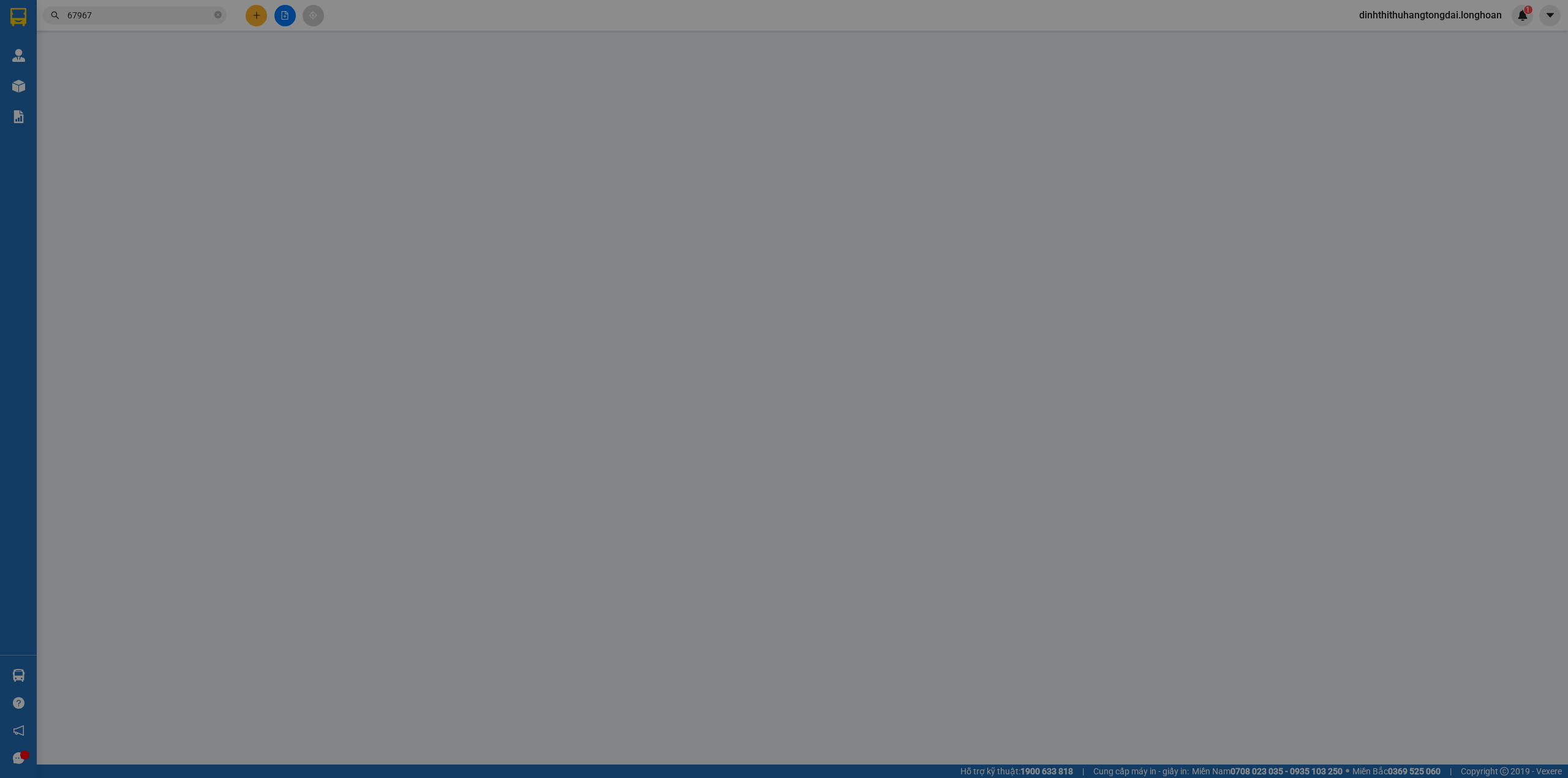
type input "5B Sông Thương, P2, [GEOGRAPHIC_DATA]"
type input "100.000"
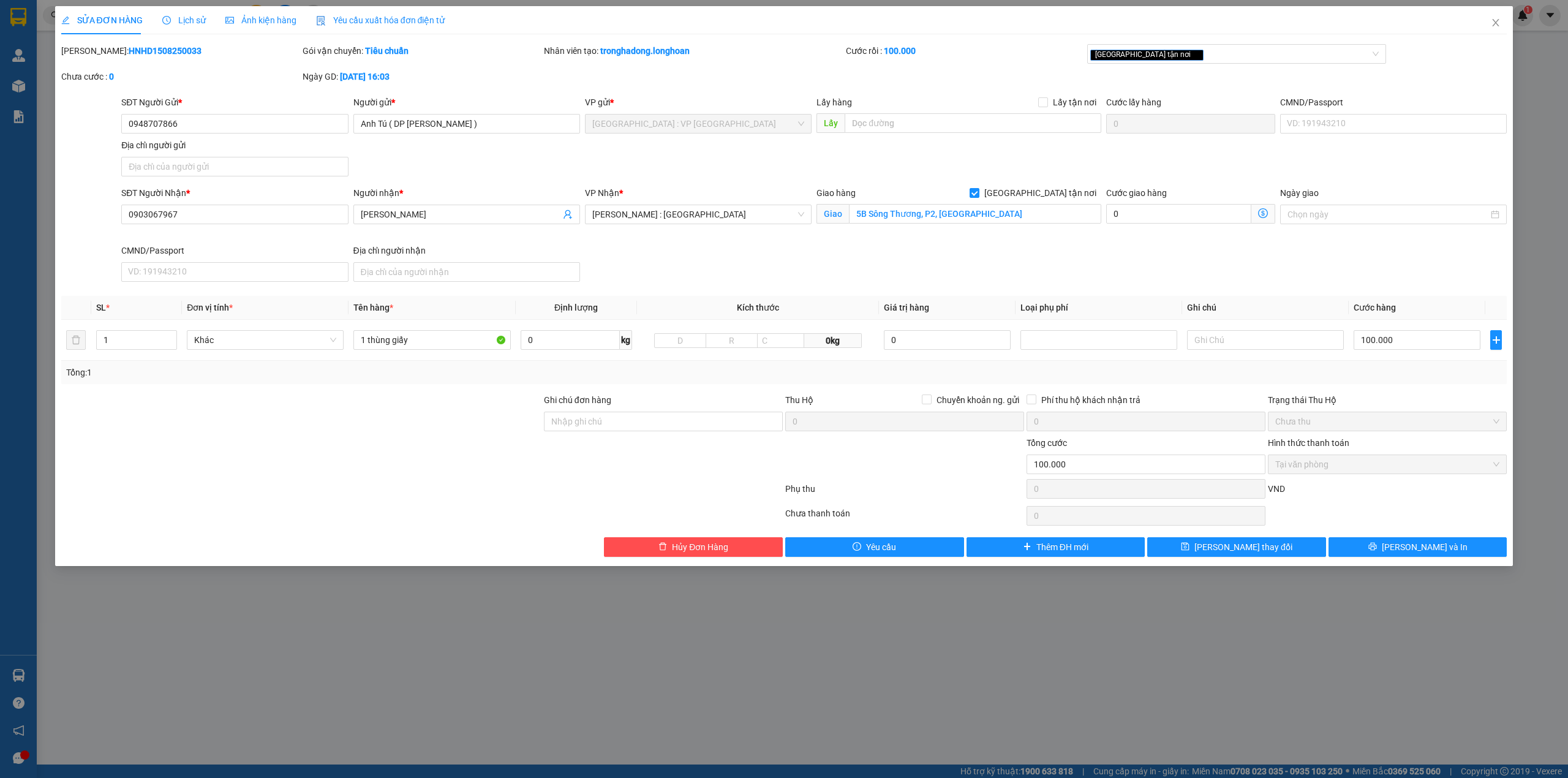
click at [135, 54] on b "HNHD1508250033" at bounding box center [164, 50] width 73 height 10
copy b "HNHD1508250033"
click at [1496, 23] on icon "close" at bounding box center [1496, 22] width 6 height 7
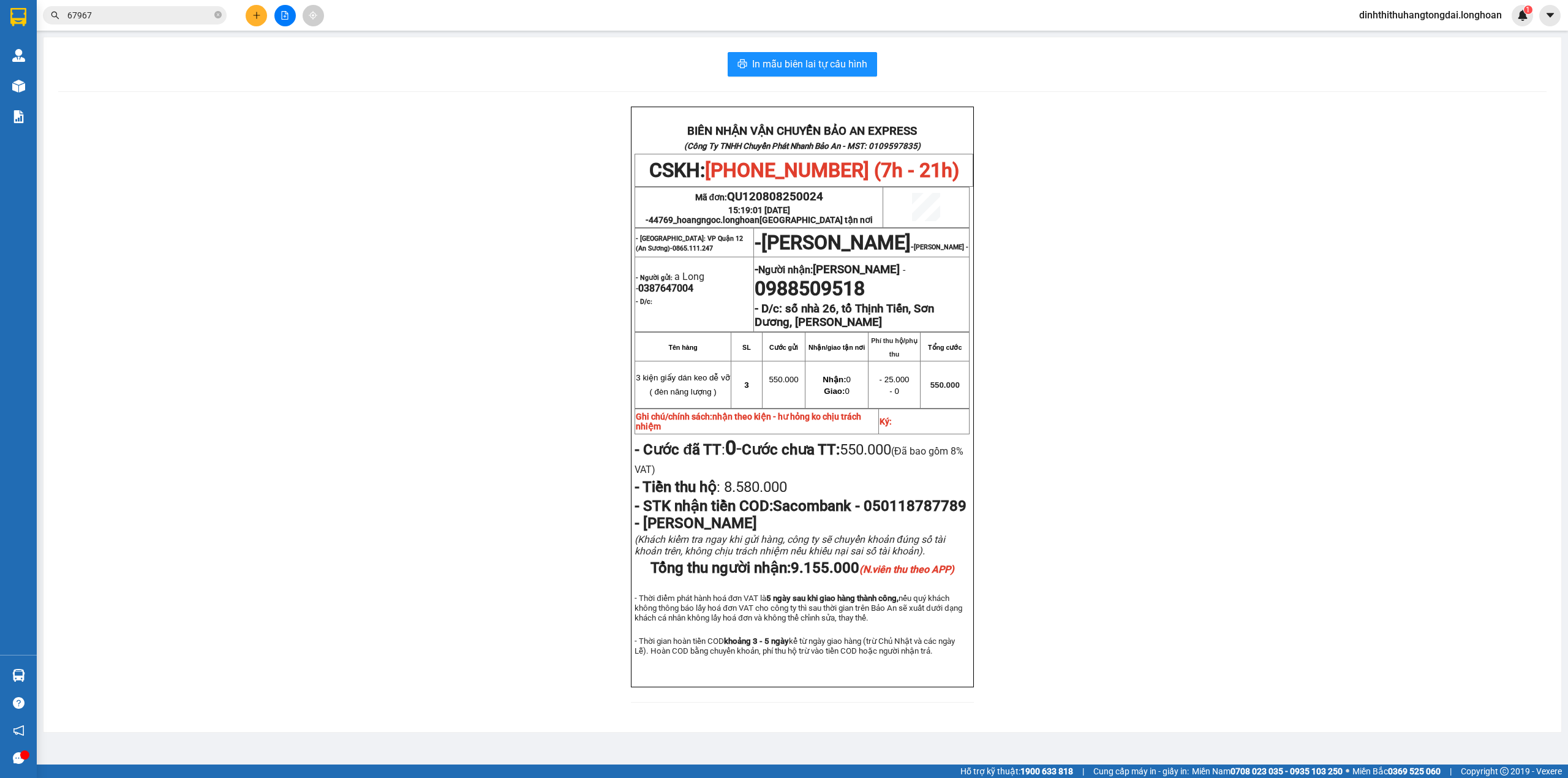
click at [143, 20] on input "67967" at bounding box center [139, 15] width 144 height 14
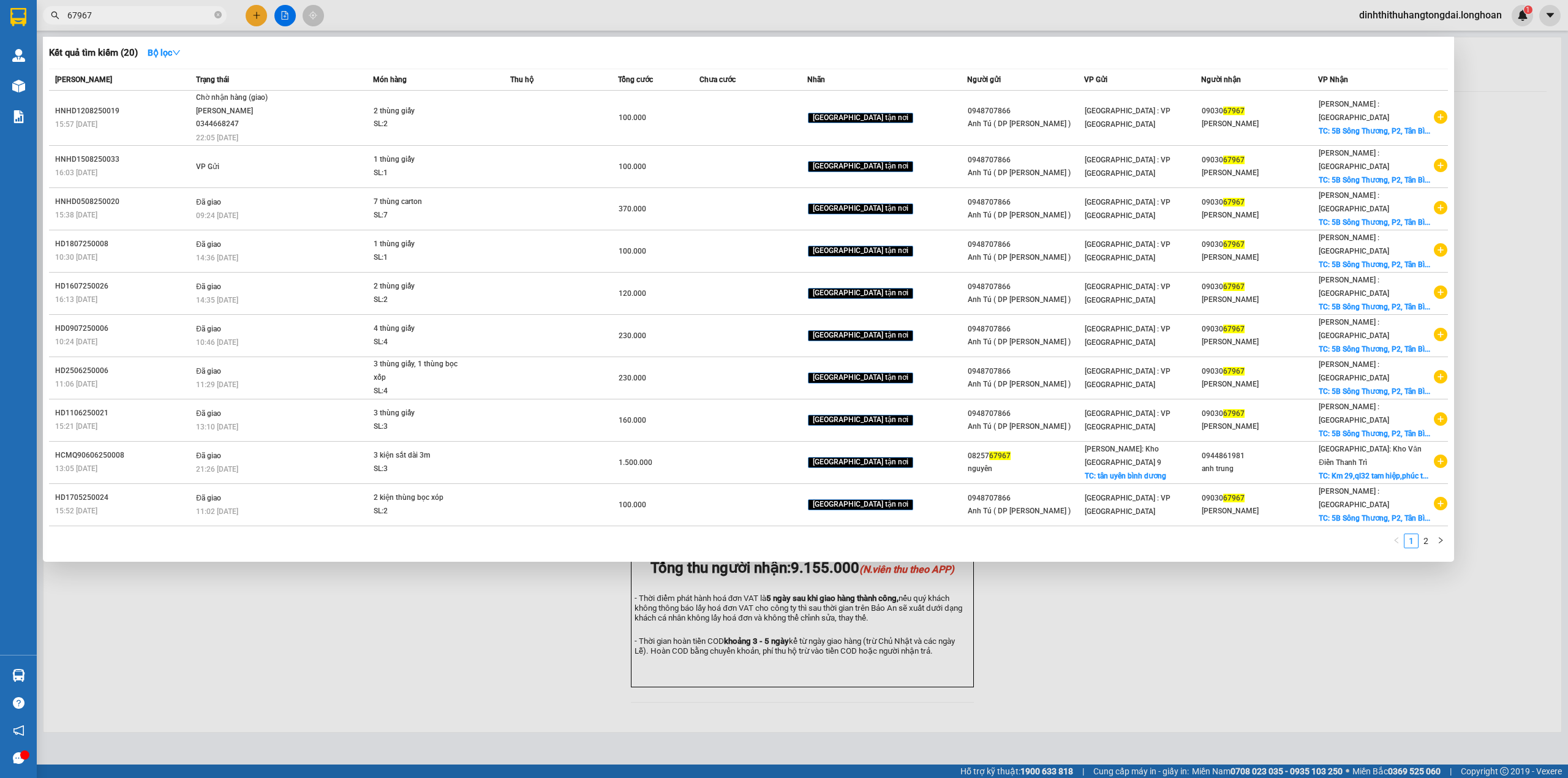
click at [143, 20] on input "67967" at bounding box center [139, 15] width 144 height 14
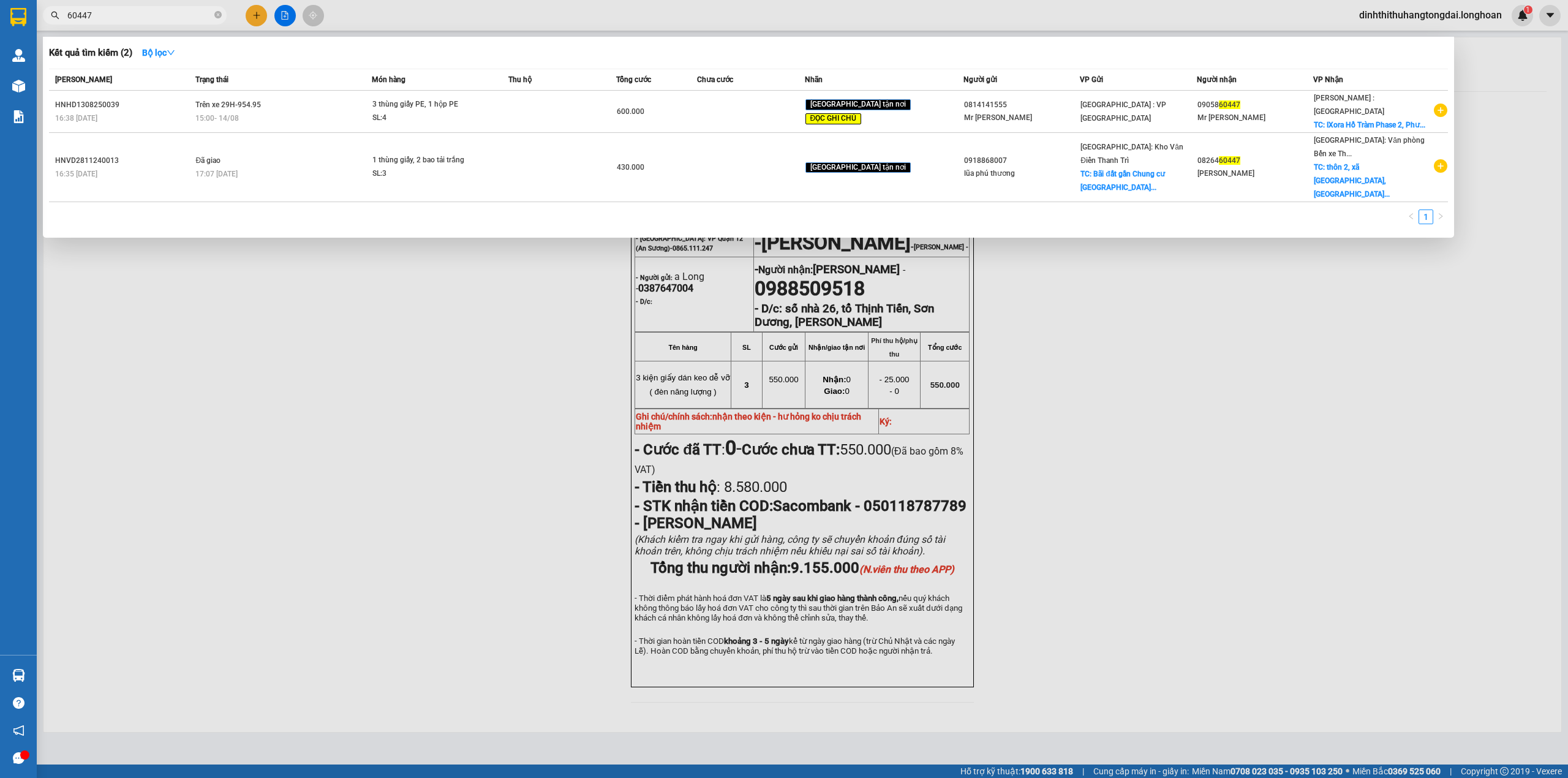
type input "60447"
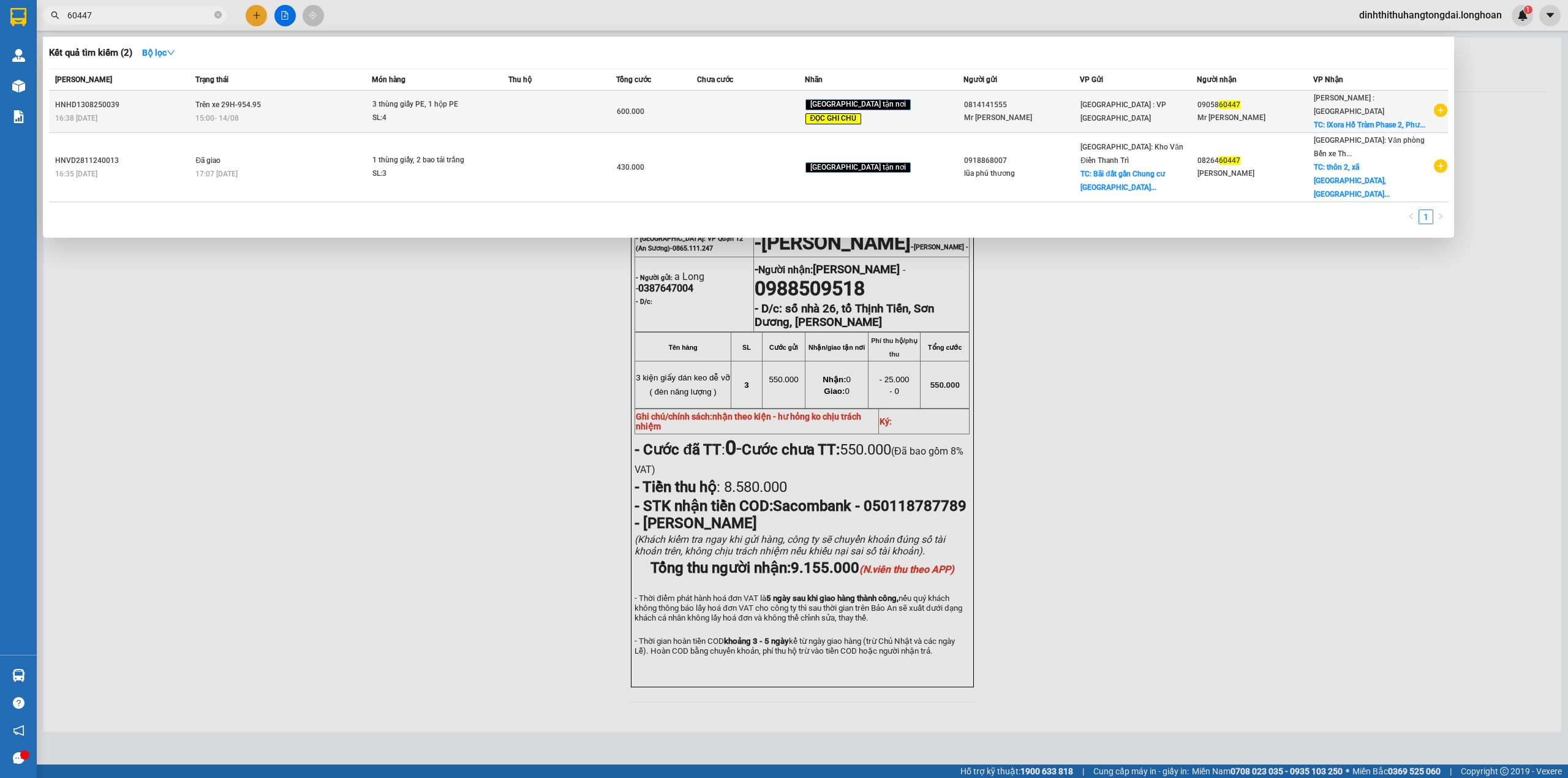
click at [250, 119] on div "15:00 [DATE]" at bounding box center [283, 118] width 176 height 14
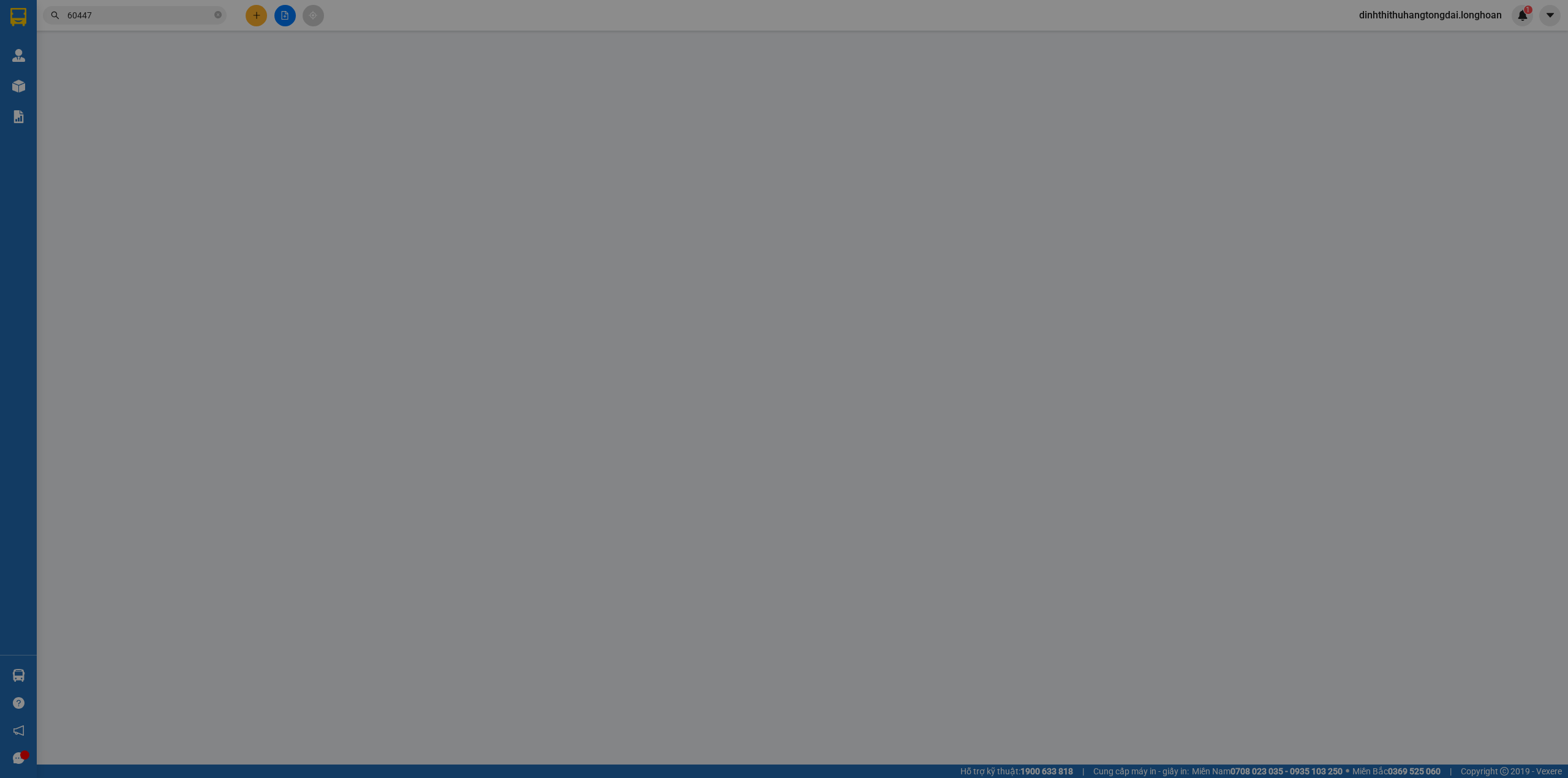
type input "0814141555"
type input "Mr [PERSON_NAME]"
type input "0905860447"
type input "Mr [PERSON_NAME]"
checkbox input "true"
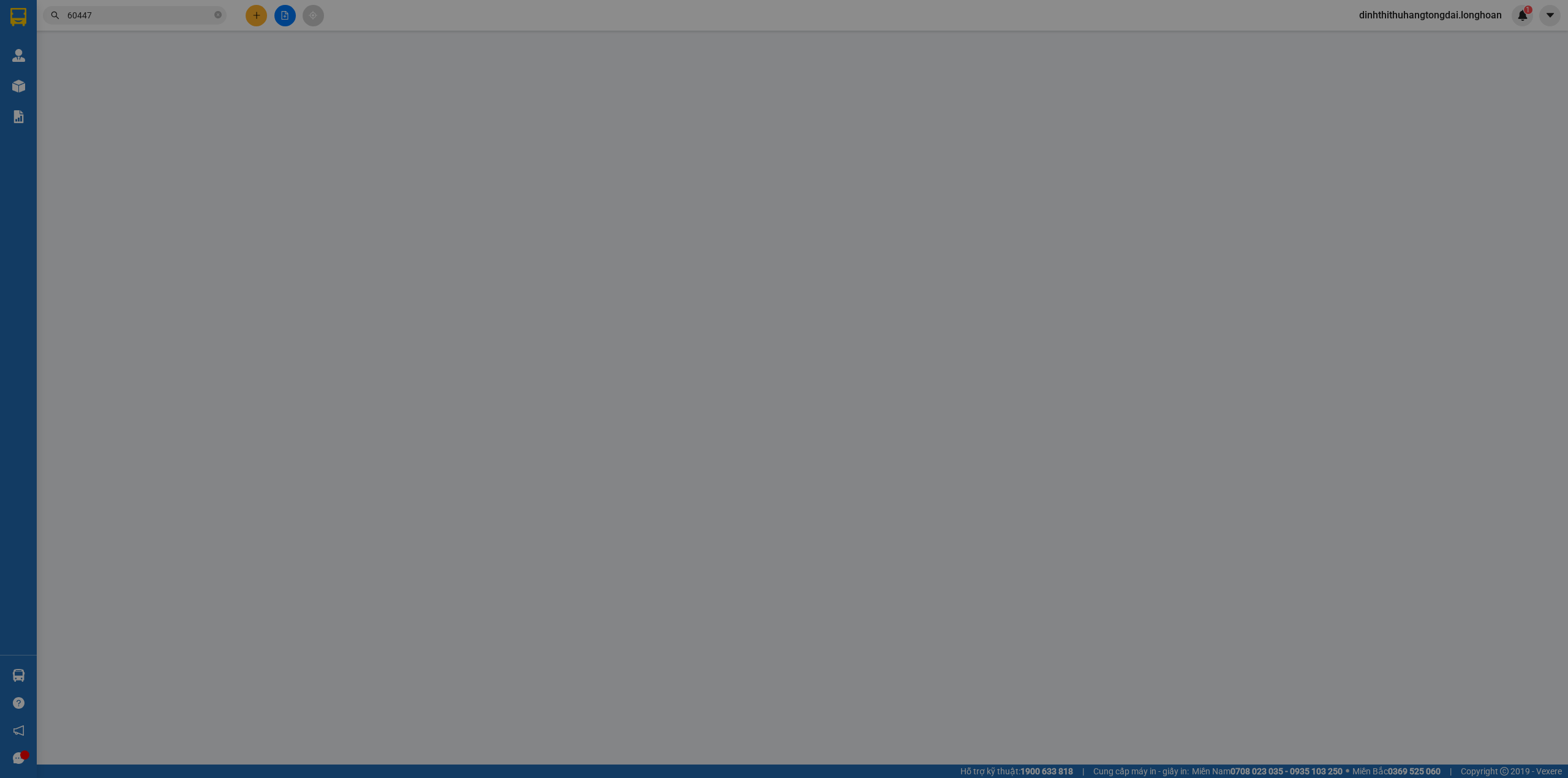
type input "IXora Hồ Tràm Phase 2, [GEOGRAPHIC_DATA], Xuyên Mộc, BRVT"
type input "Giao hàng chụp ảnh cả người nhận hàng"
type input "600.000"
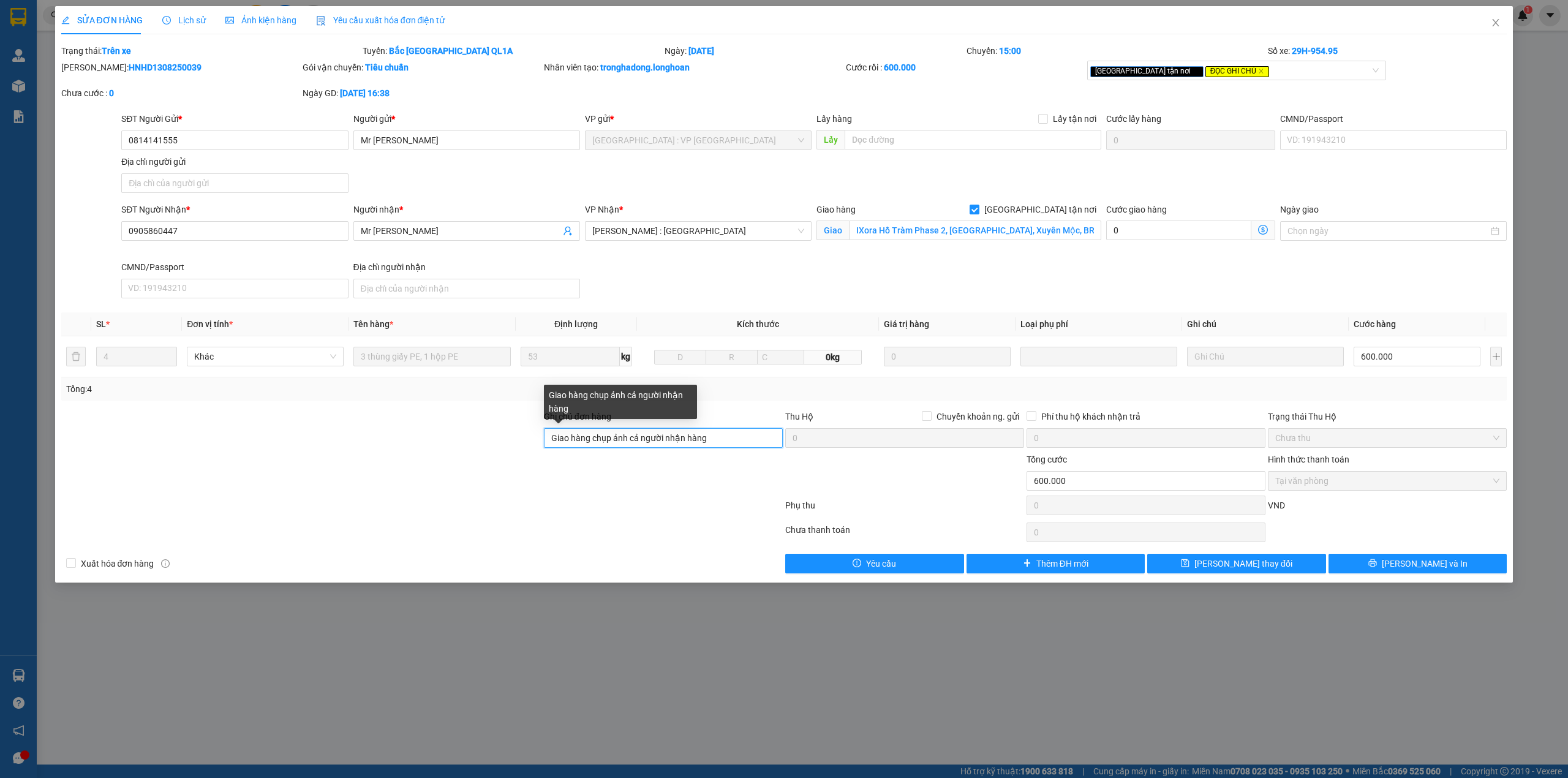
click at [726, 443] on input "Giao hàng chụp ảnh cả người nhận hàng" at bounding box center [663, 438] width 239 height 19
type input "Giao hàng chụp ảnh cả người nhận hàng / thứ 2 giao hàng"
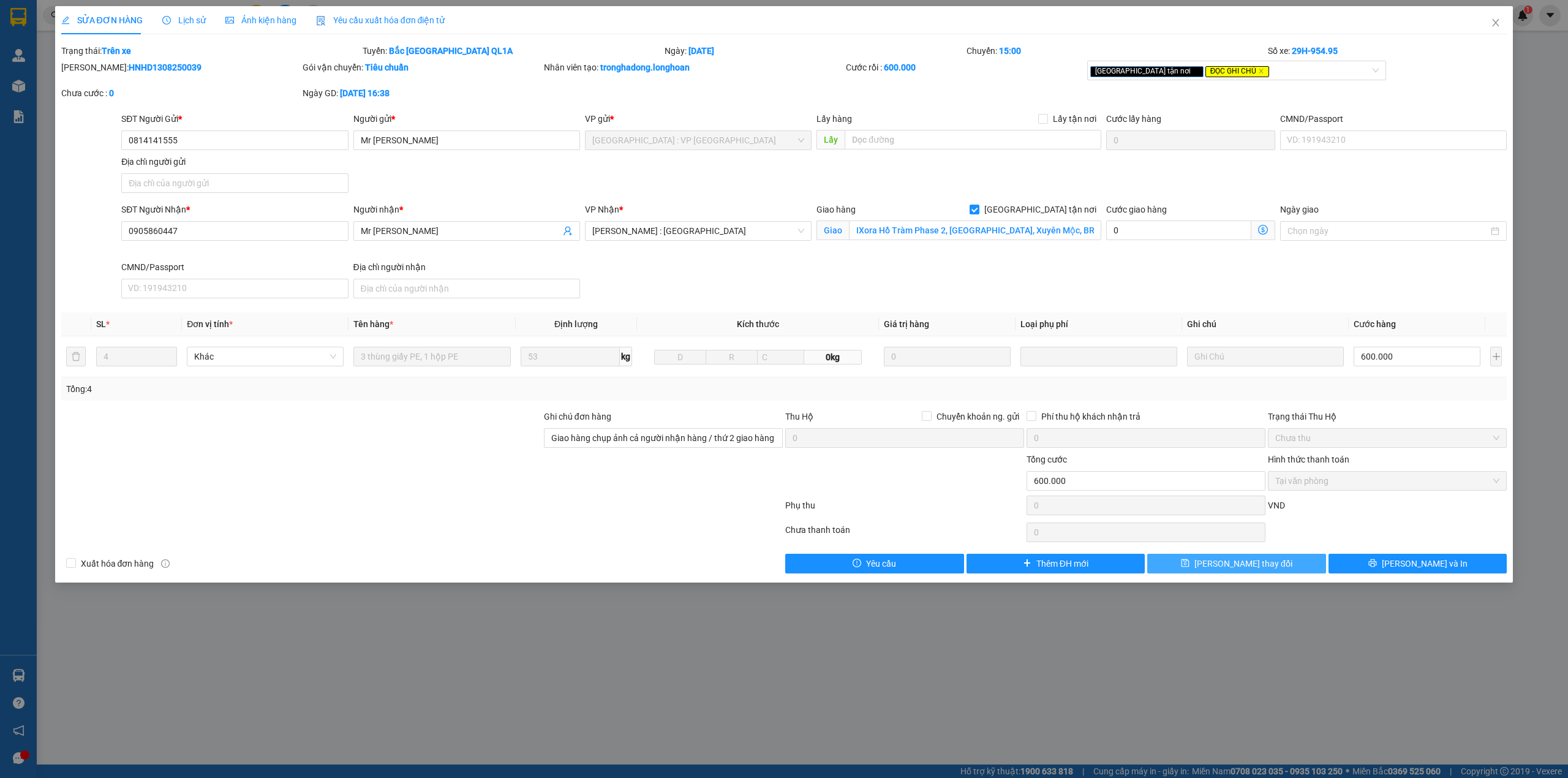
click at [1219, 563] on span "[PERSON_NAME] thay đổi" at bounding box center [1244, 563] width 98 height 14
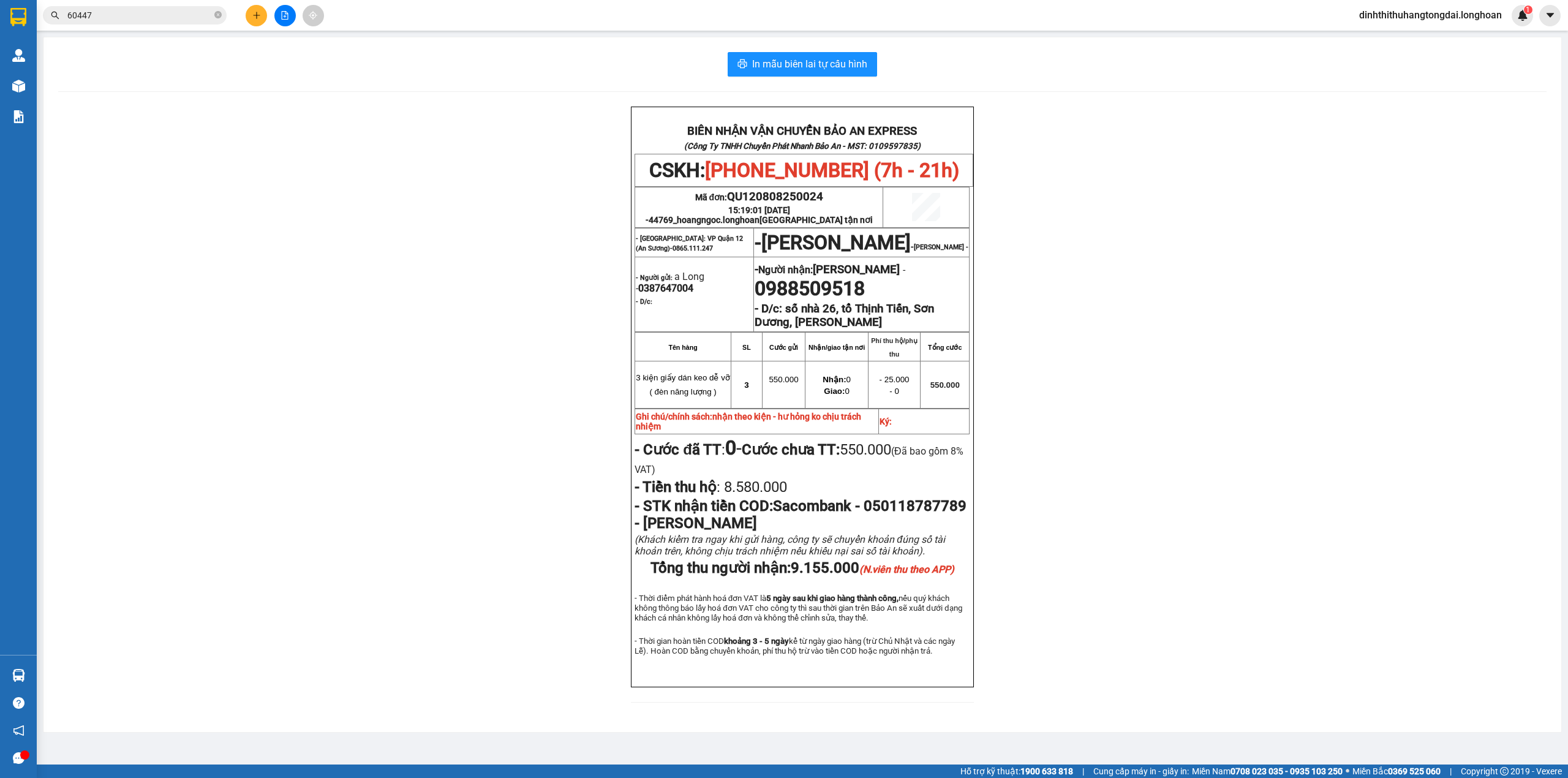
click at [108, 18] on input "60447" at bounding box center [139, 15] width 144 height 14
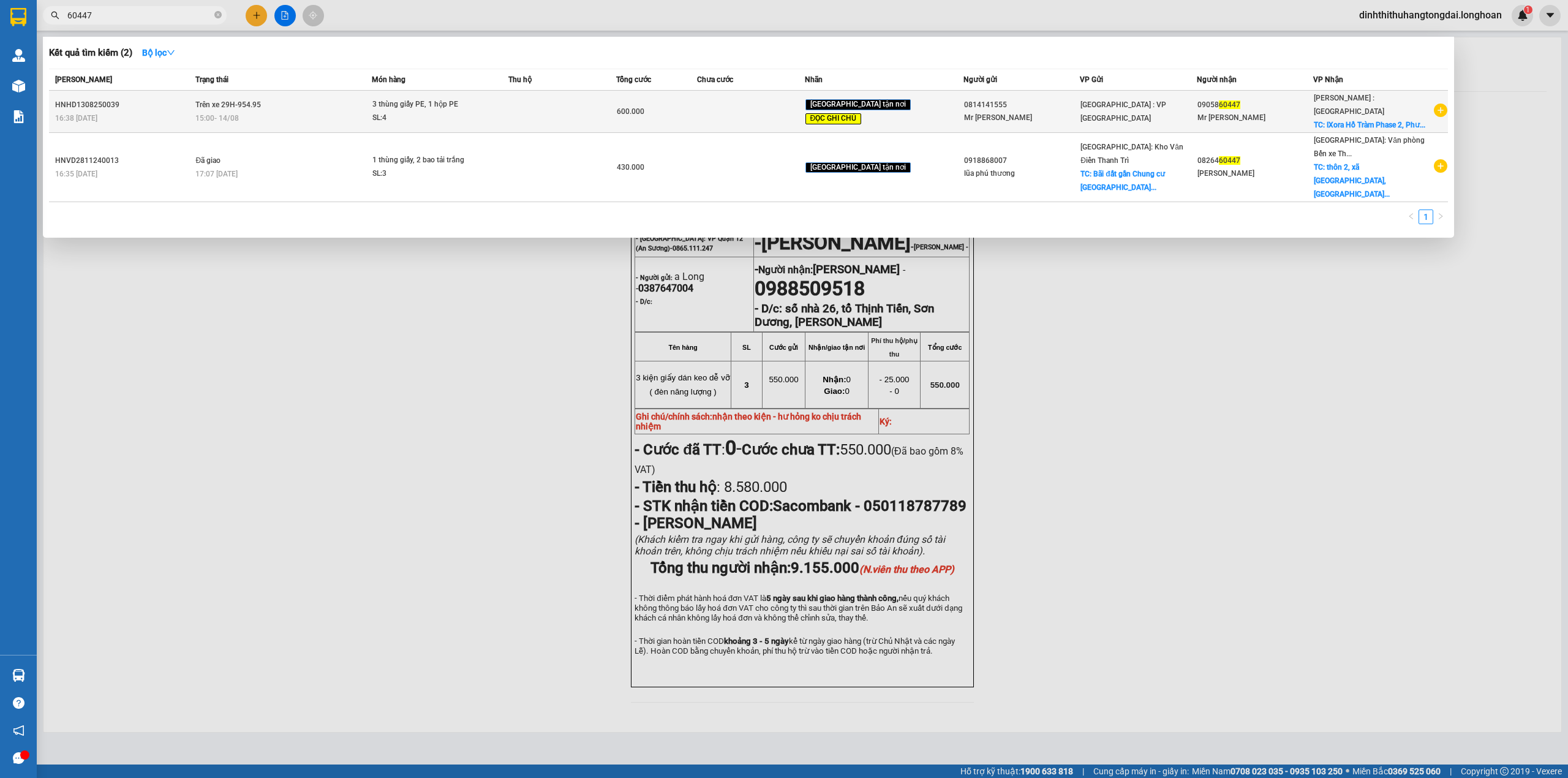
click at [232, 114] on span "15:00 [DATE]" at bounding box center [217, 118] width 43 height 8
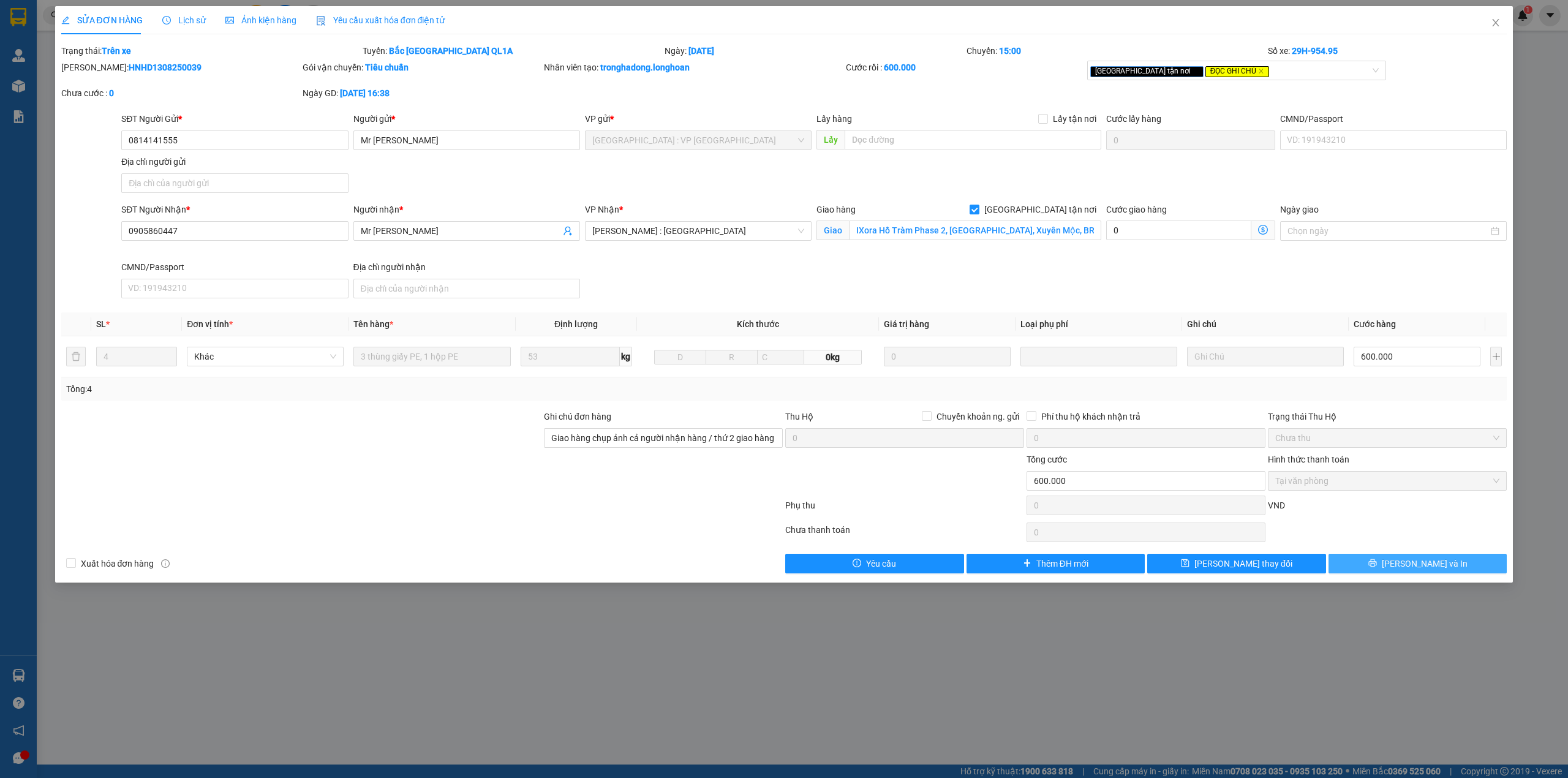
click at [1387, 557] on button "[PERSON_NAME] và In" at bounding box center [1418, 563] width 179 height 19
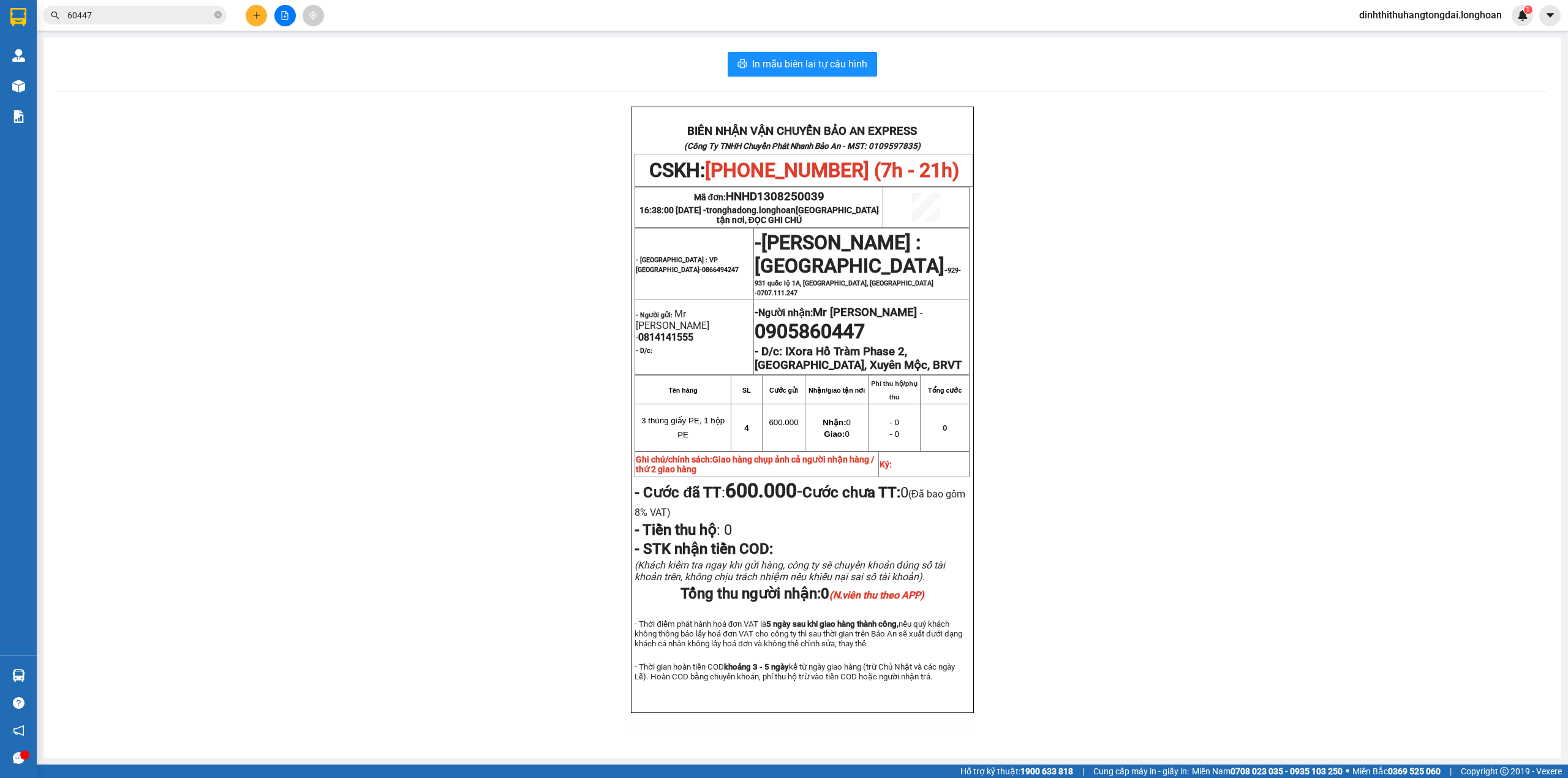
click at [88, 13] on input "60447" at bounding box center [139, 15] width 144 height 14
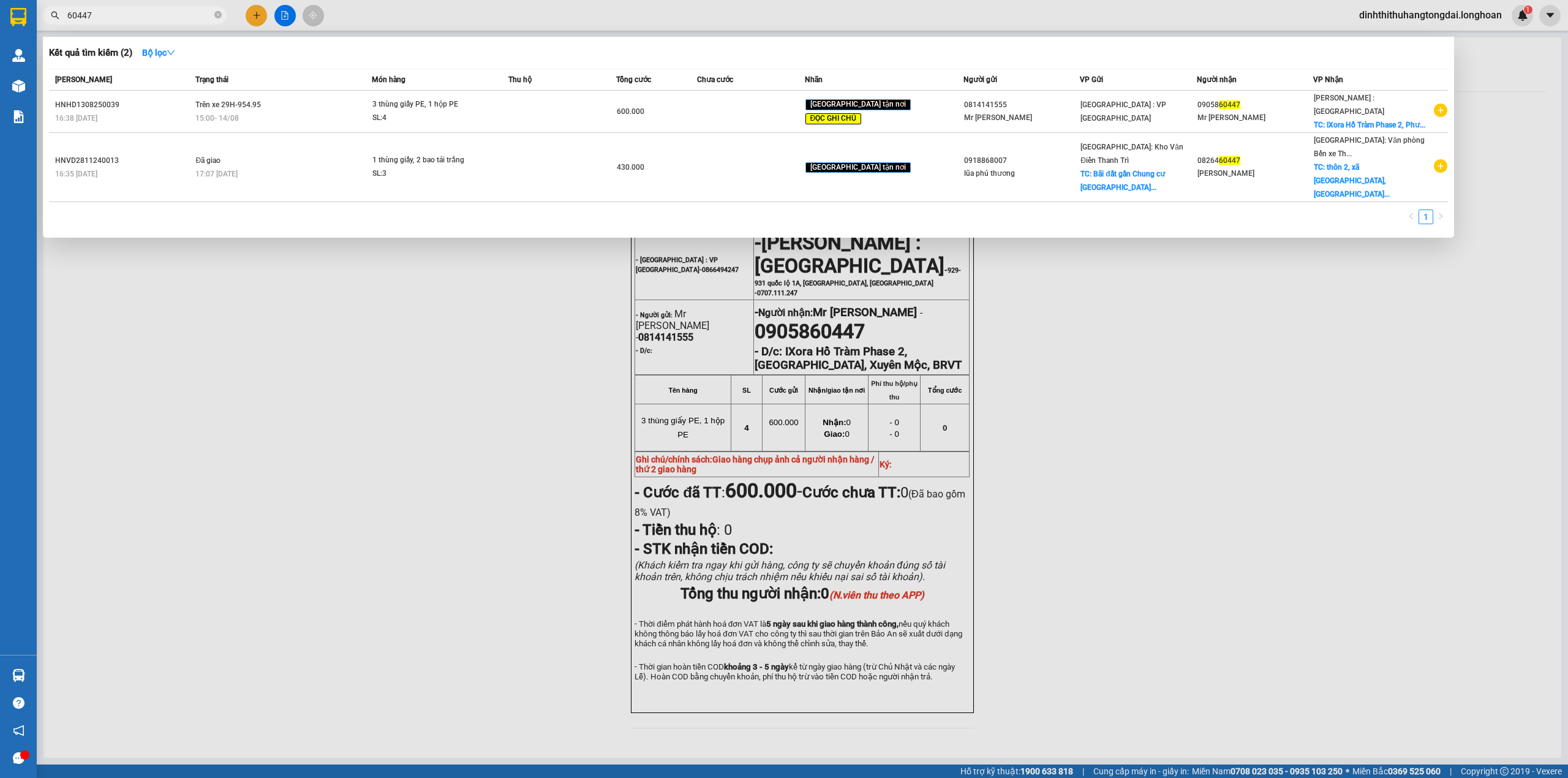
click at [88, 13] on input "60447" at bounding box center [139, 15] width 144 height 14
paste input "0948290956"
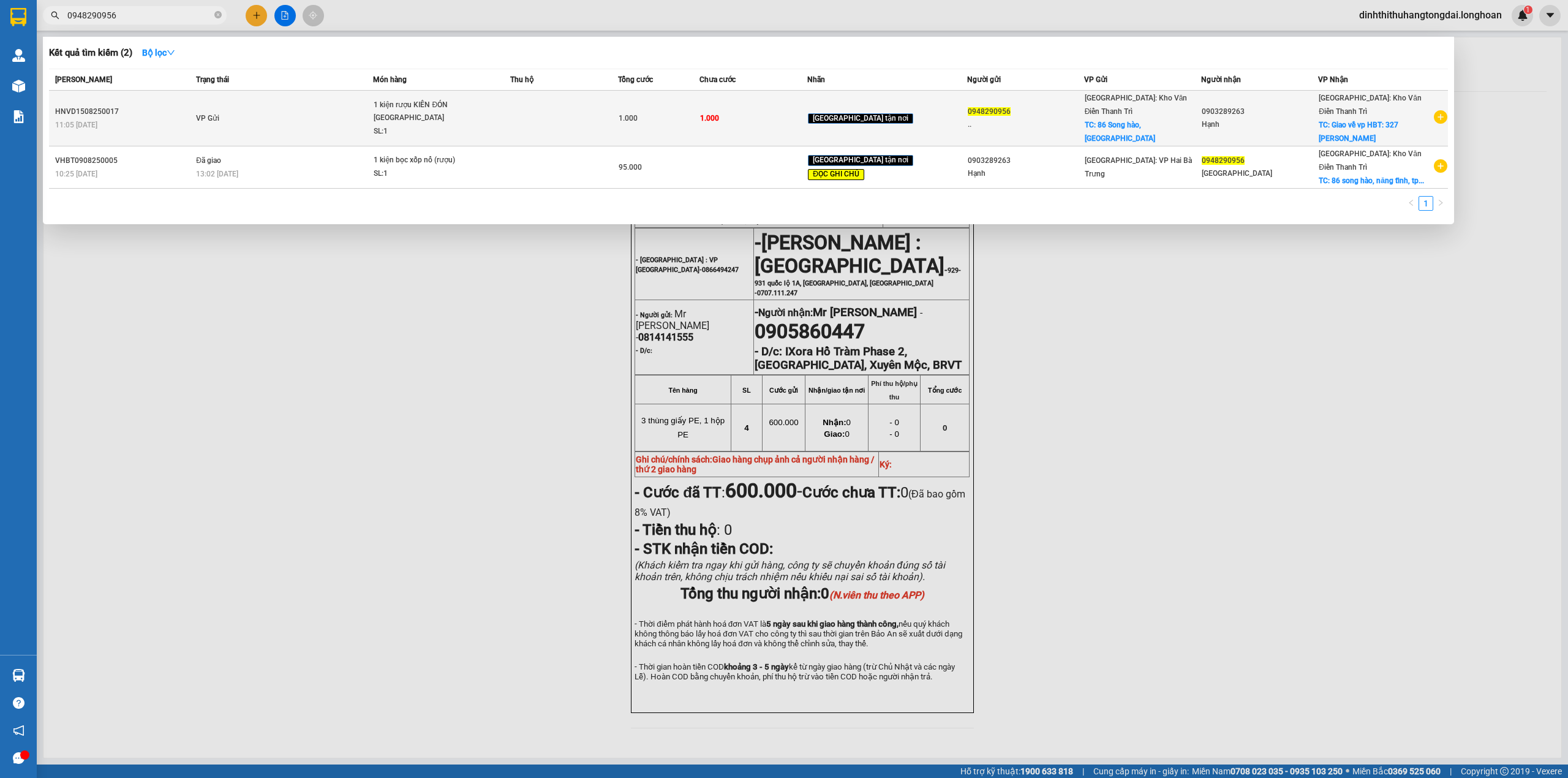
type input "0948290956"
click at [313, 108] on td "VP Gửi" at bounding box center [283, 119] width 180 height 55
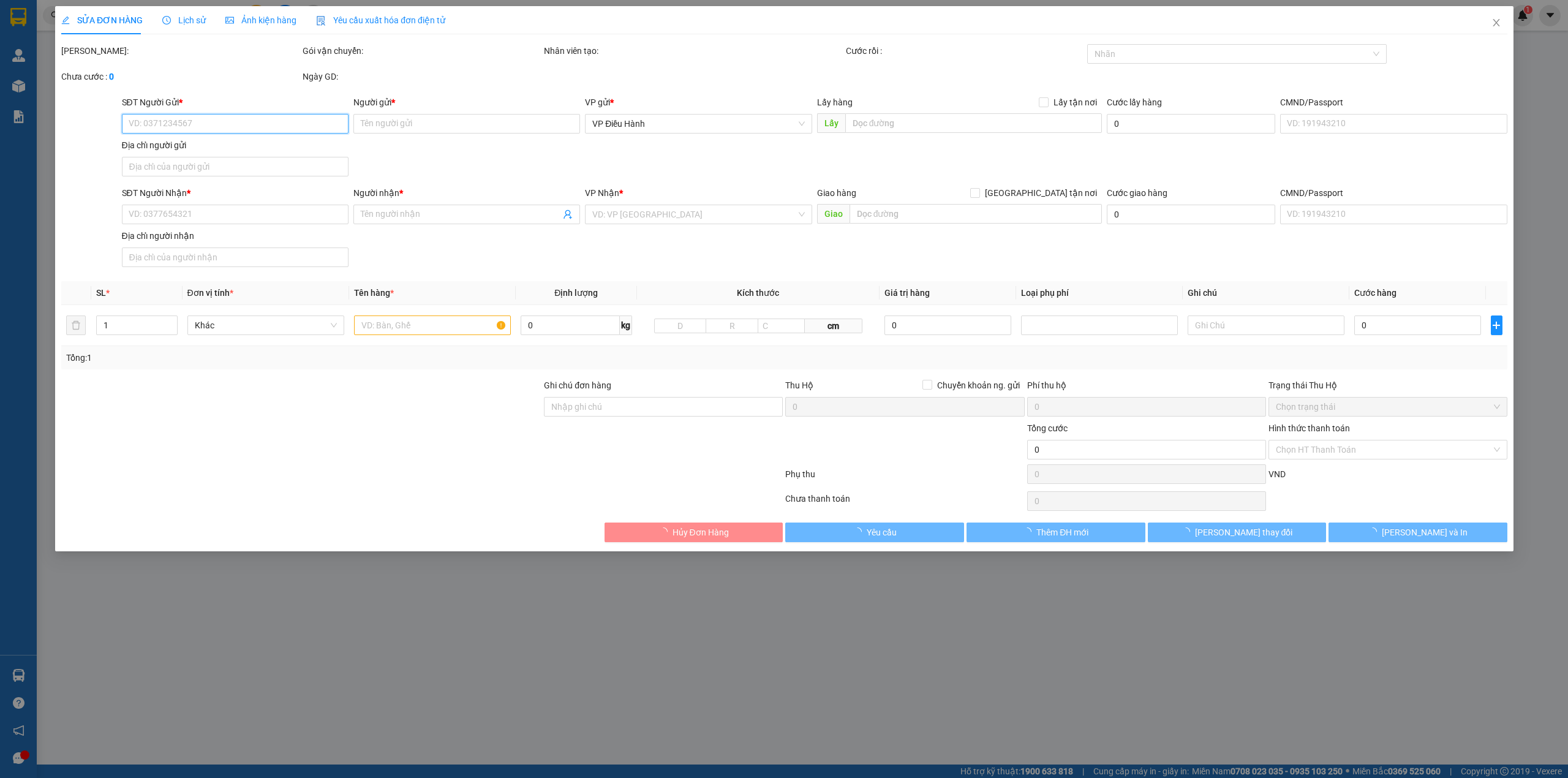
type input "0948290956"
type input ".."
checkbox input "true"
type input "86 Song hào, [GEOGRAPHIC_DATA]"
type input "0903289263"
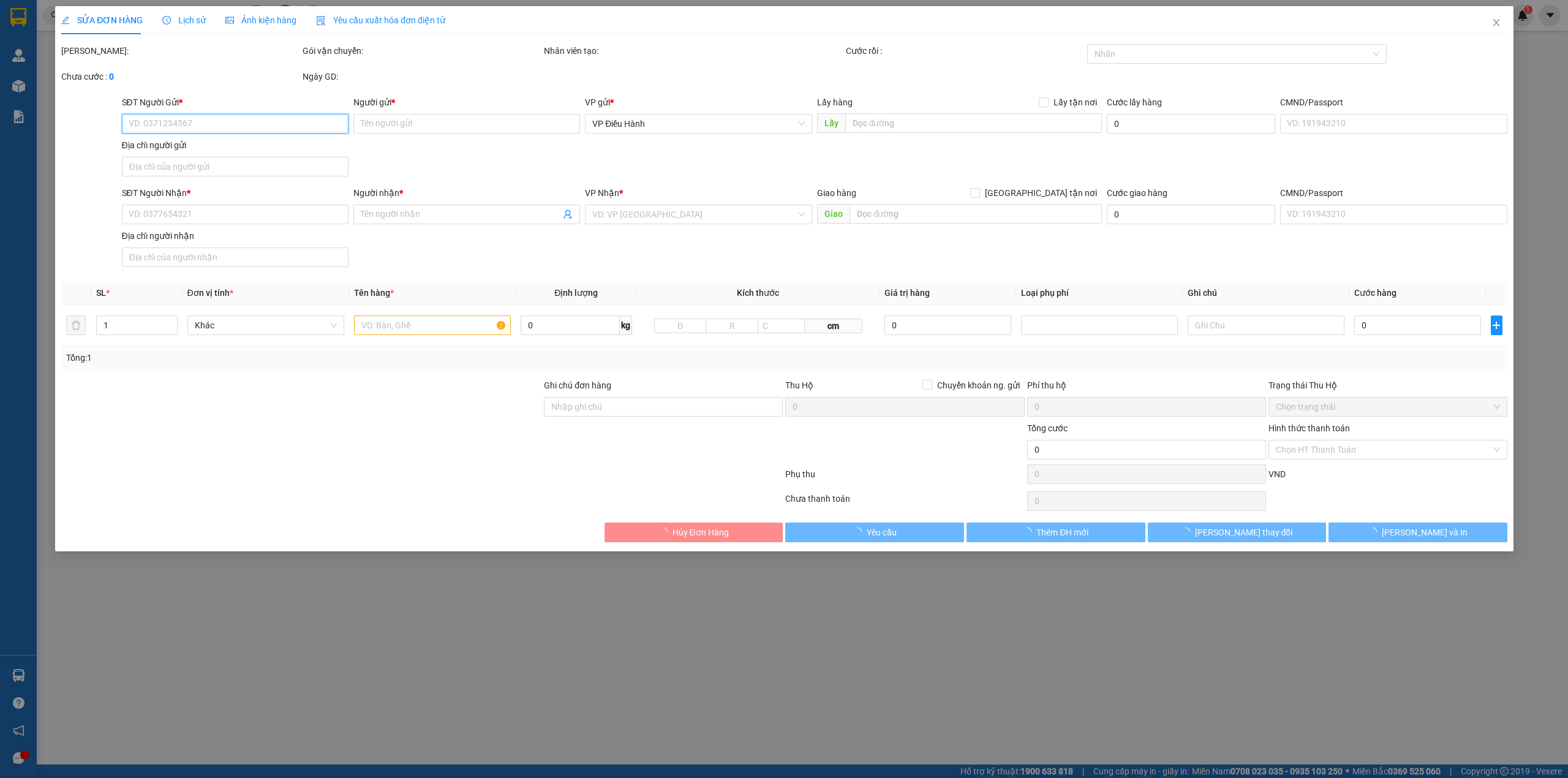
type input "Hạnh"
checkbox input "true"
type input "Giao về vp HBT: [STREET_ADDRESS][PERSON_NAME]"
type input "có VAT"
type input "1.000"
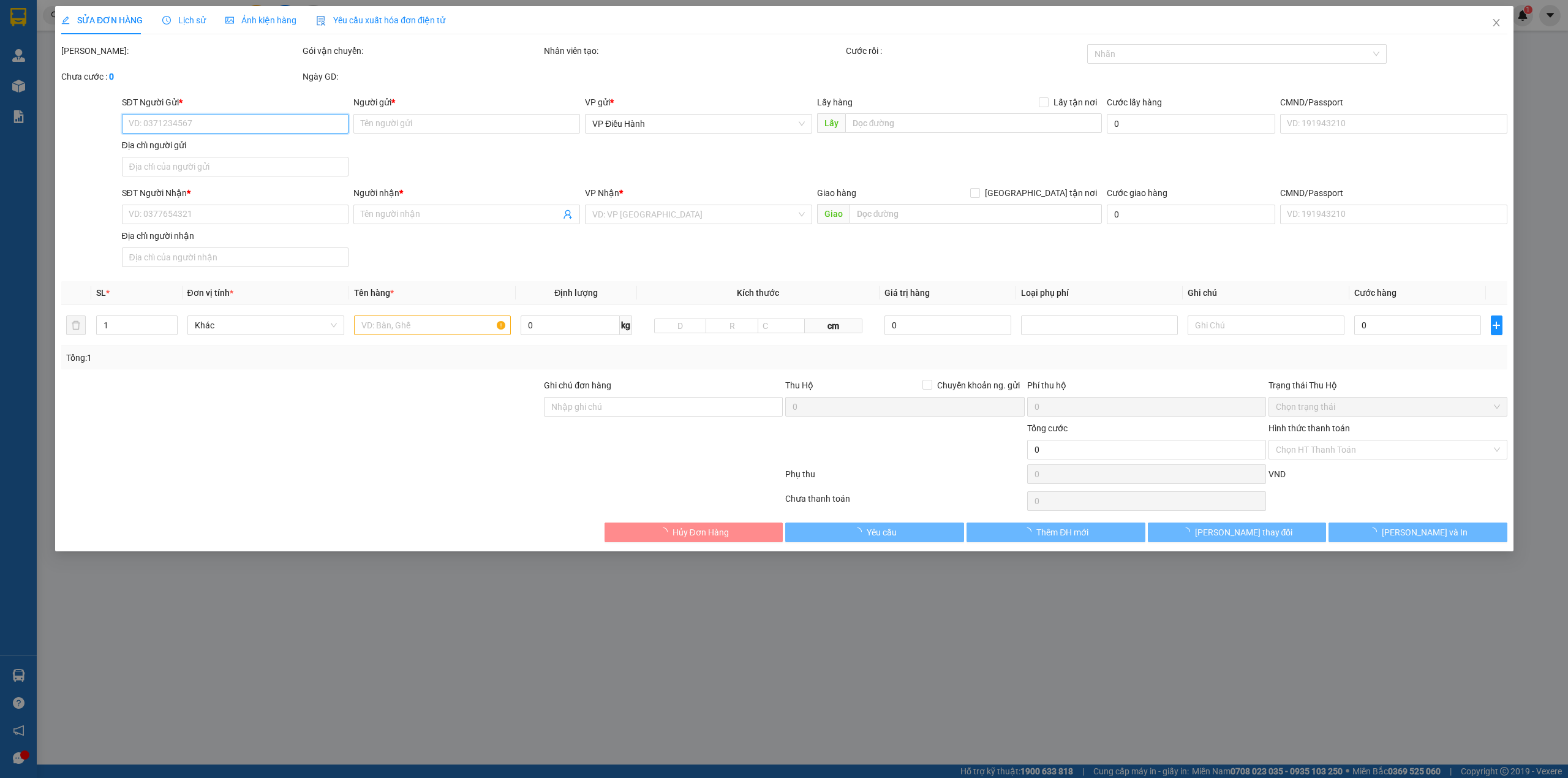
type input "1.000"
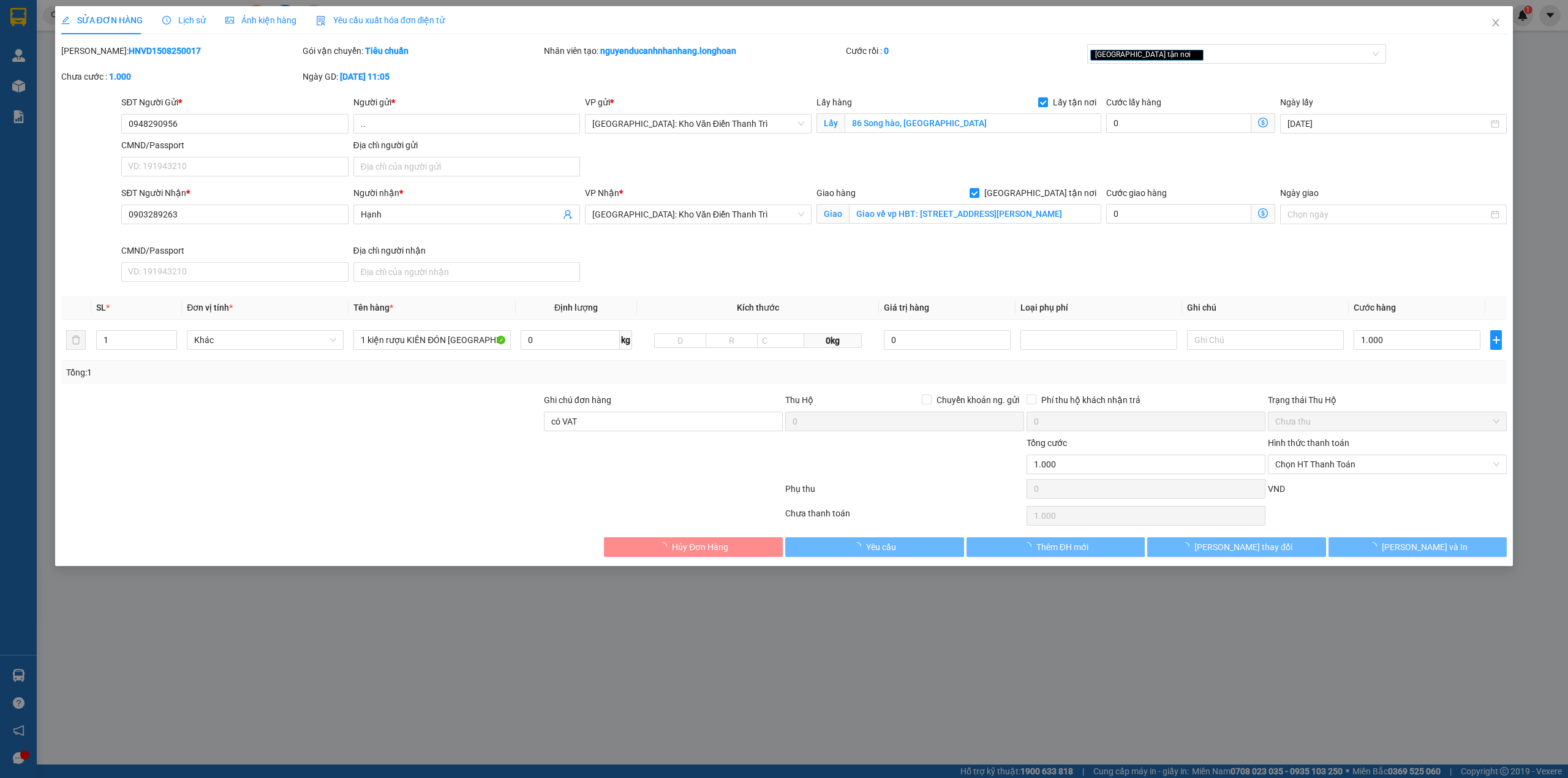
click at [176, 18] on span "Lịch sử" at bounding box center [184, 20] width 43 height 10
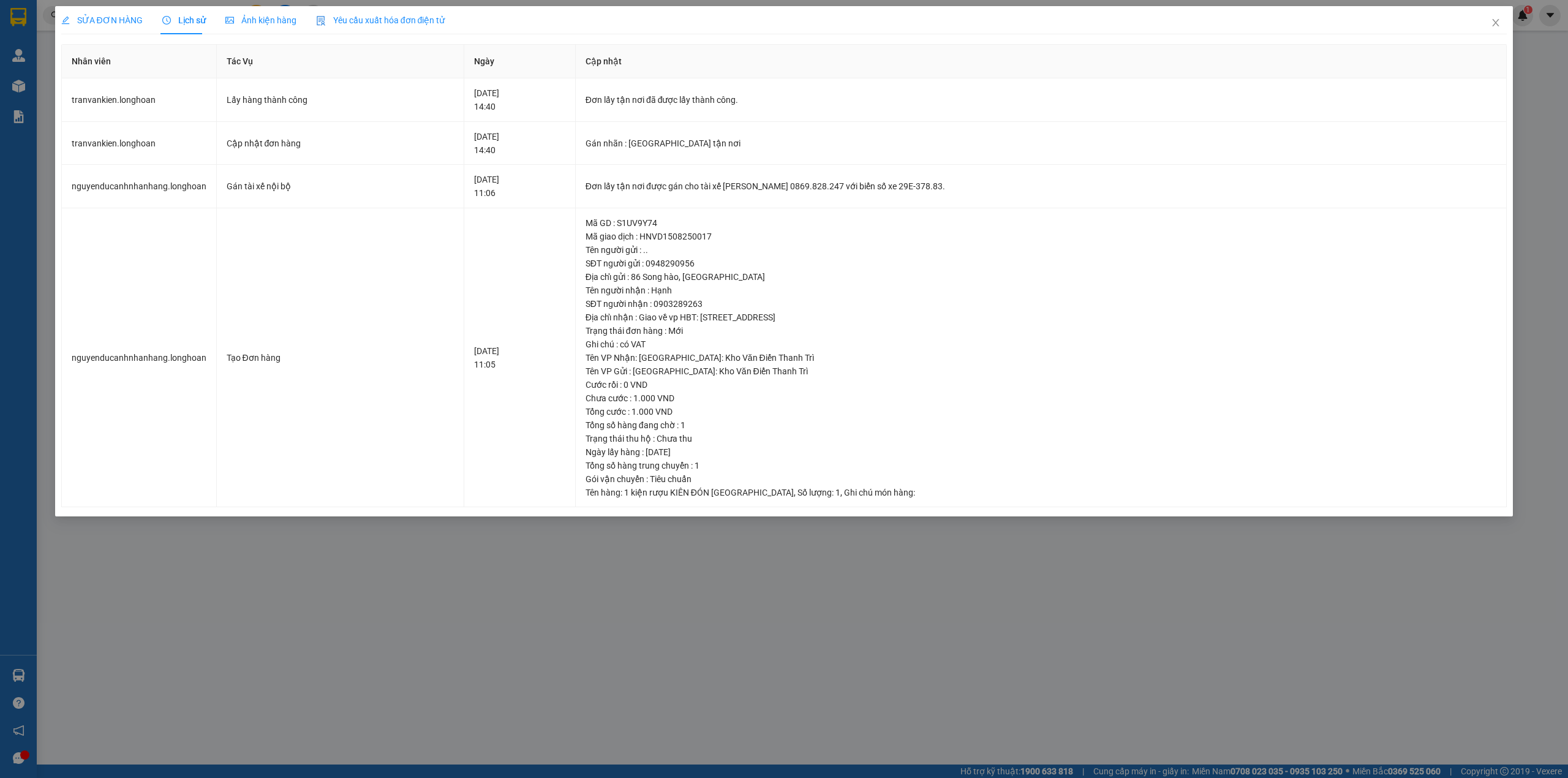
click at [134, 23] on span "SỬA ĐƠN HÀNG" at bounding box center [102, 20] width 81 height 10
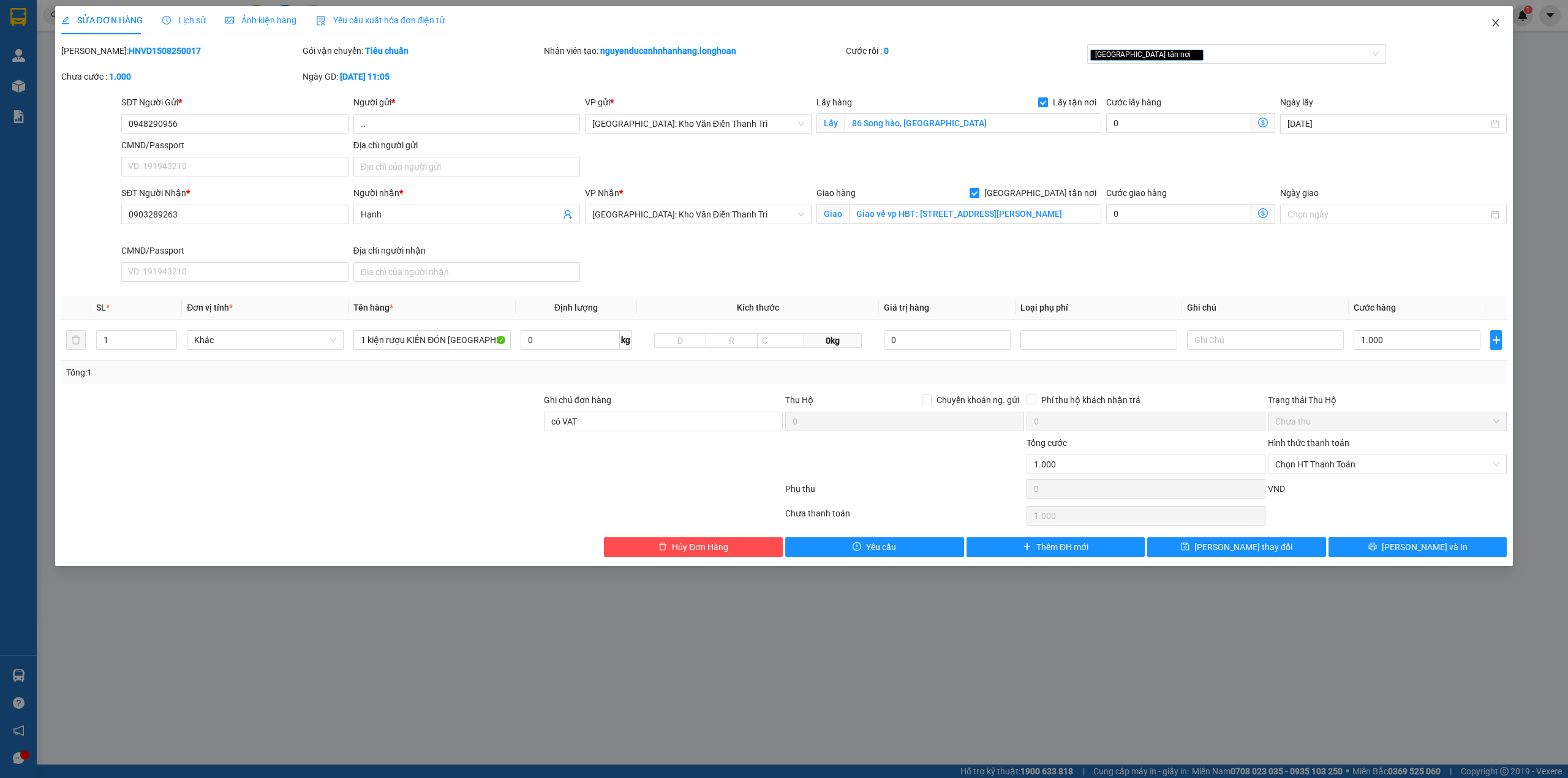
click at [1502, 26] on span "Close" at bounding box center [1495, 23] width 34 height 34
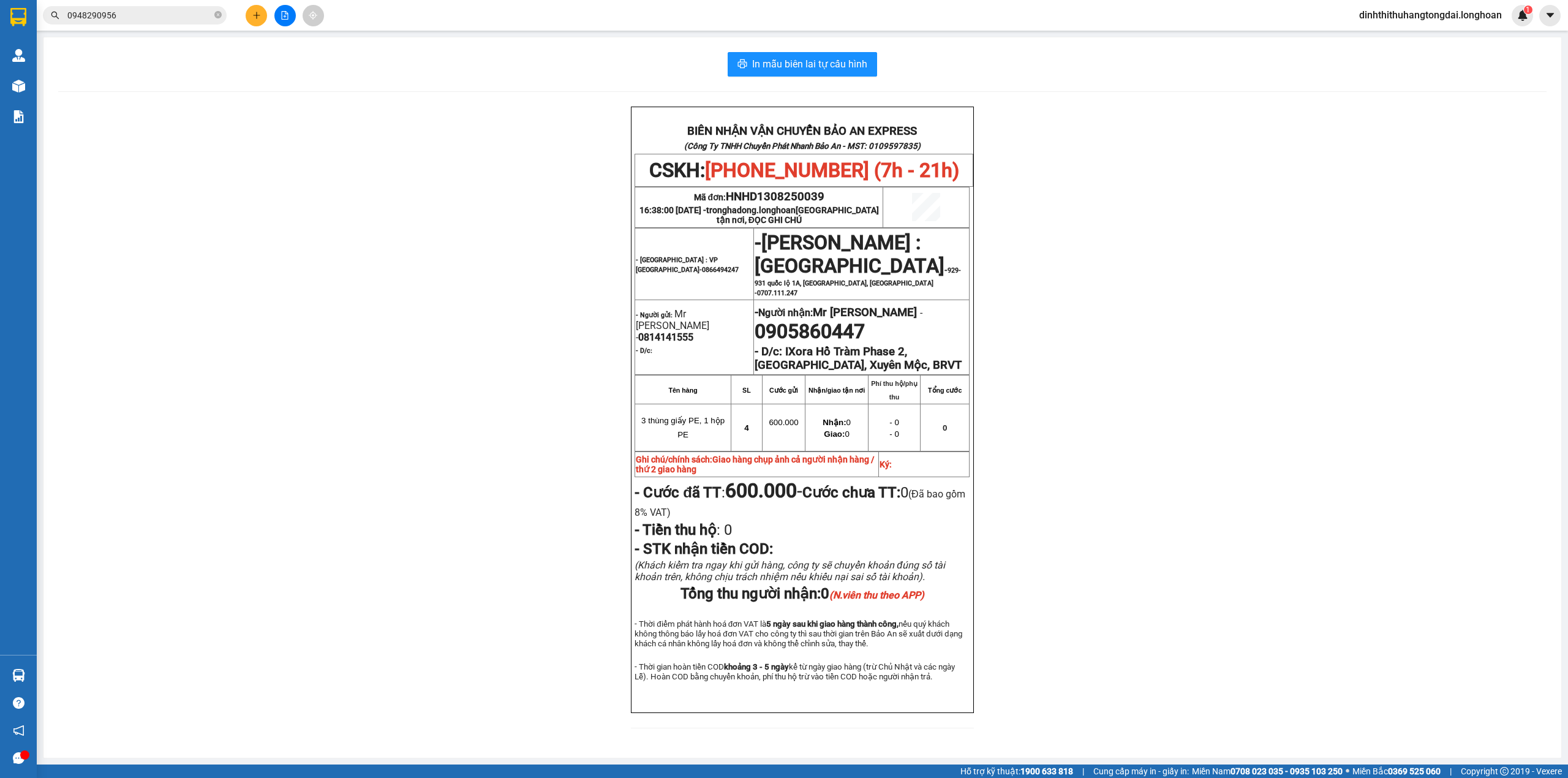
click at [172, 16] on input "0948290956" at bounding box center [139, 15] width 144 height 14
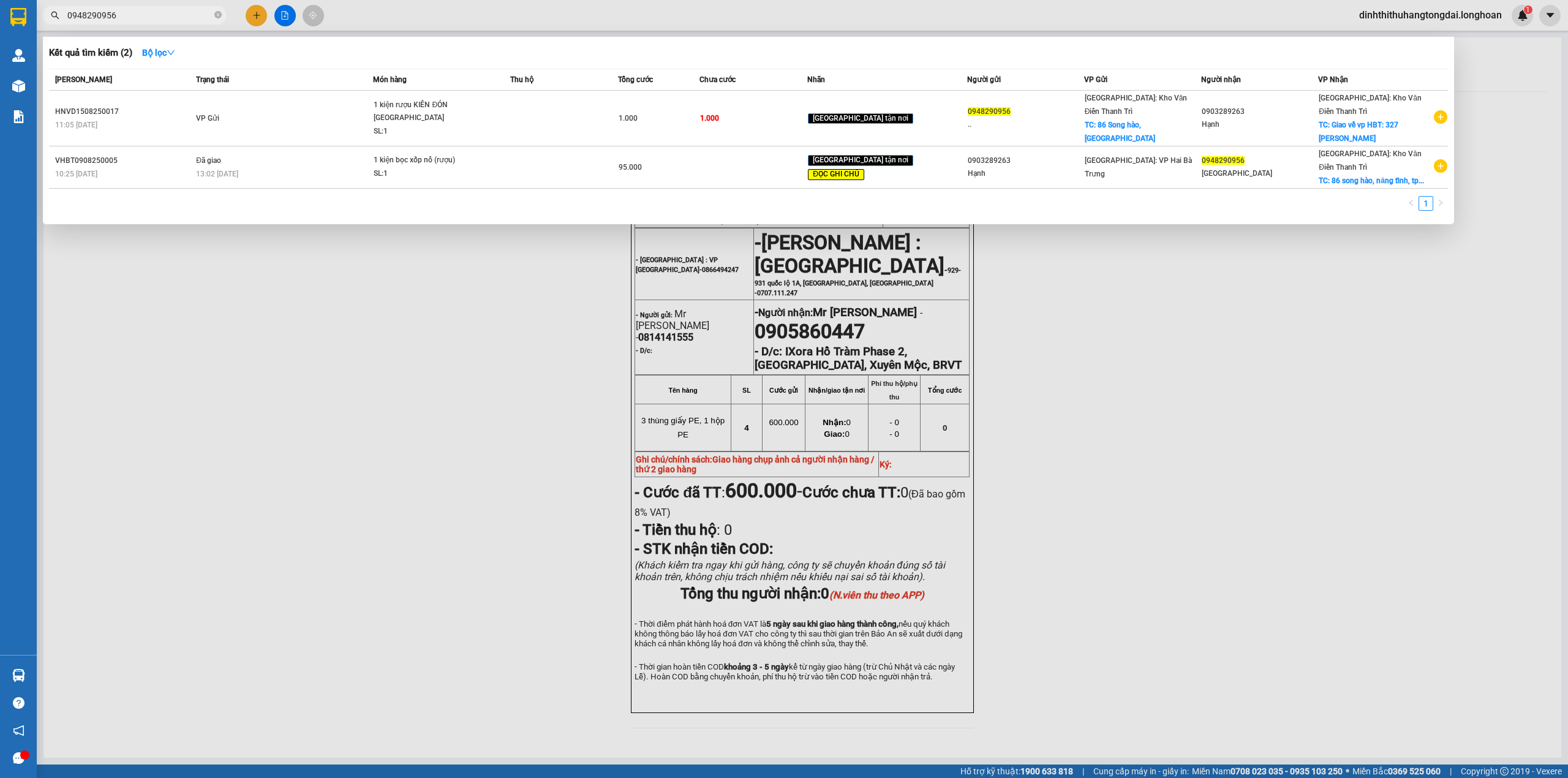
click at [90, 13] on input "0948290956" at bounding box center [139, 15] width 144 height 14
paste input "369050895"
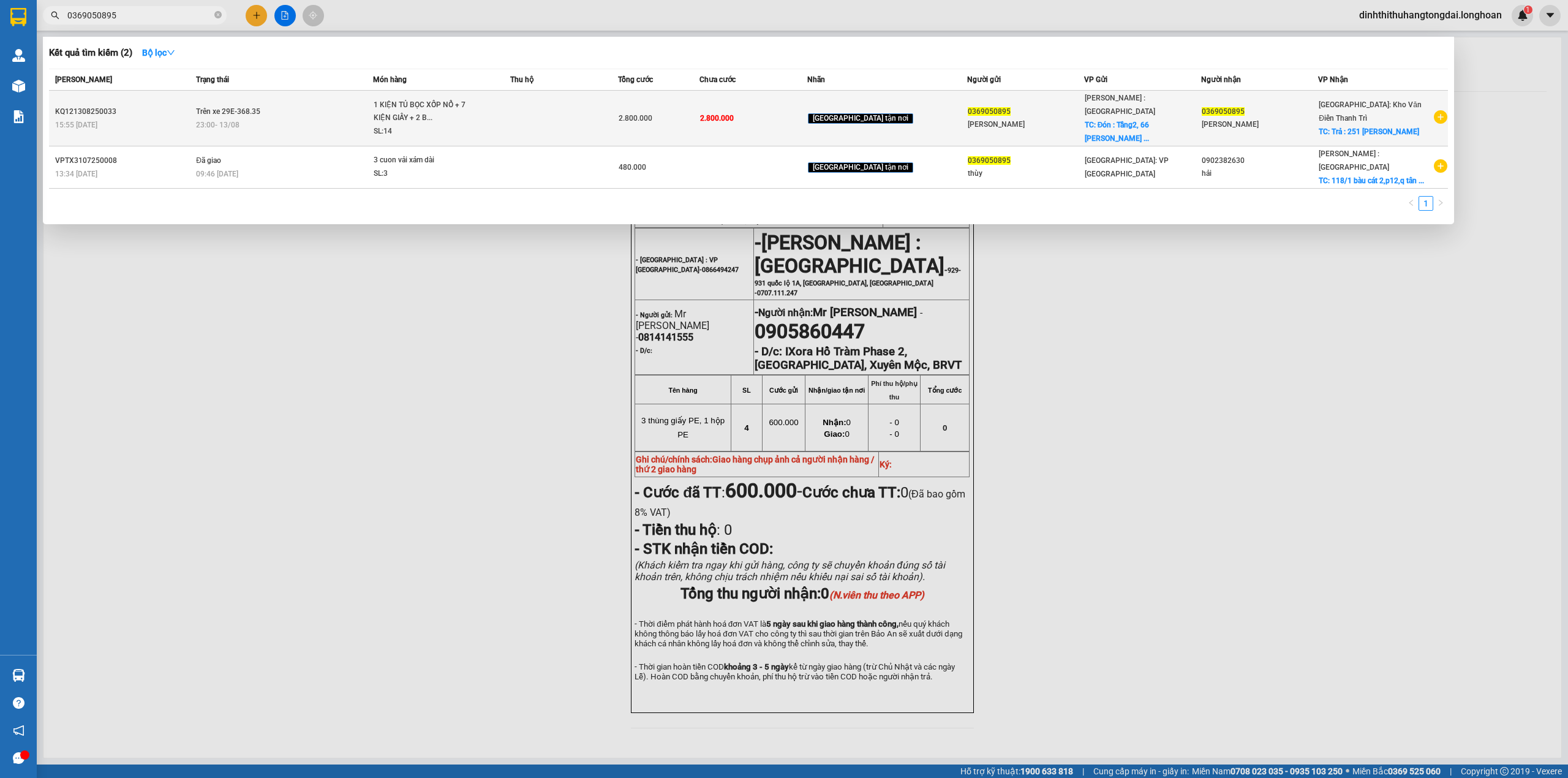
type input "0369050895"
click at [578, 115] on td at bounding box center [564, 119] width 108 height 55
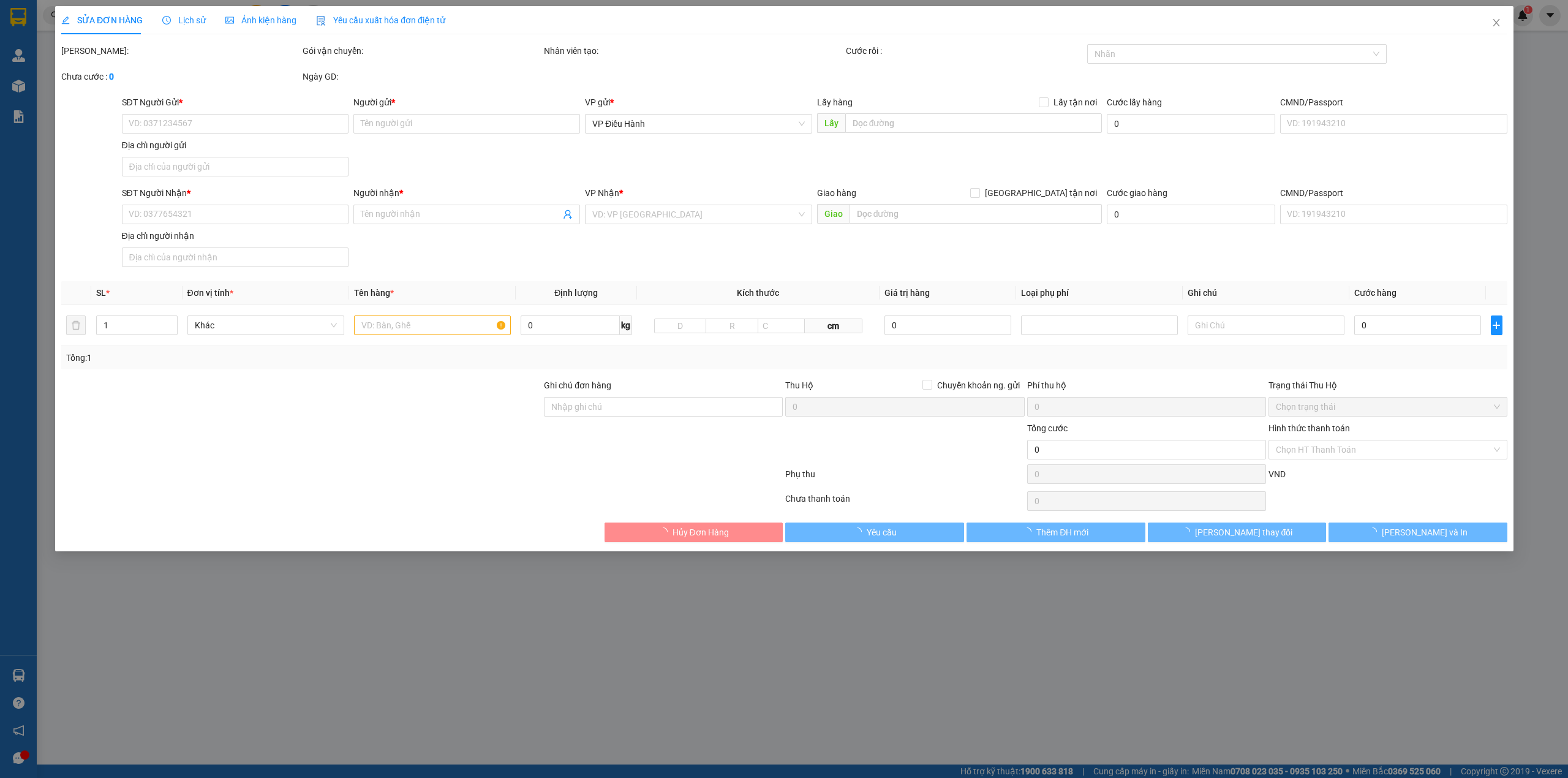
type input "0369050895"
type input "[PERSON_NAME]"
checkbox input "true"
type input "Đón : Tầng2, 66 [PERSON_NAME], p12, tân bình, hcm"
type input "0369050895"
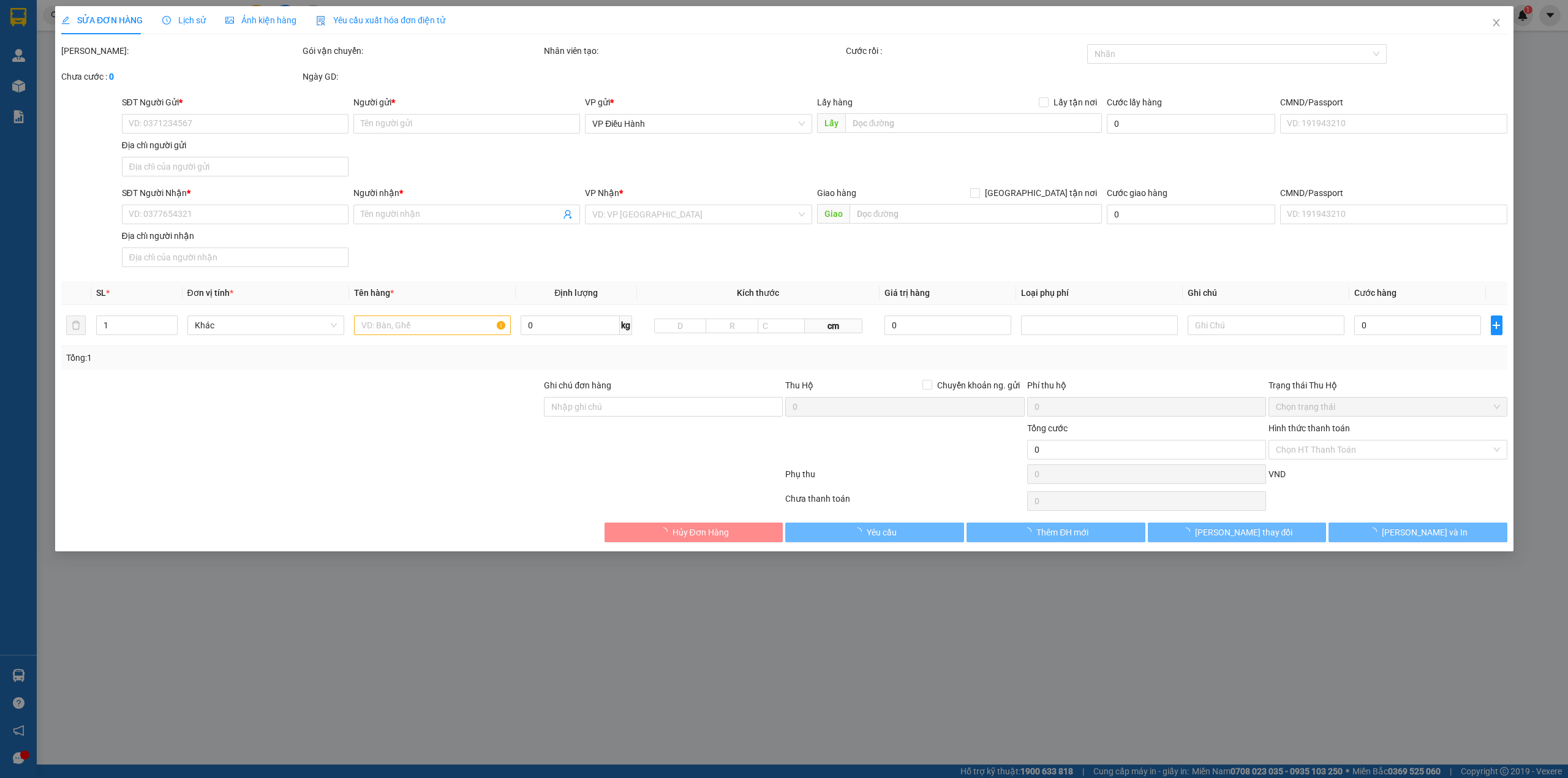
type input "[PERSON_NAME]"
checkbox input "true"
type input "Trả : 251 [PERSON_NAME] , [GEOGRAPHIC_DATA] , [GEOGRAPHIC_DATA]"
type input "NHẬN THEO KIỆN - GIAO NGUYÊN KIỆN"
type input "2.800.000"
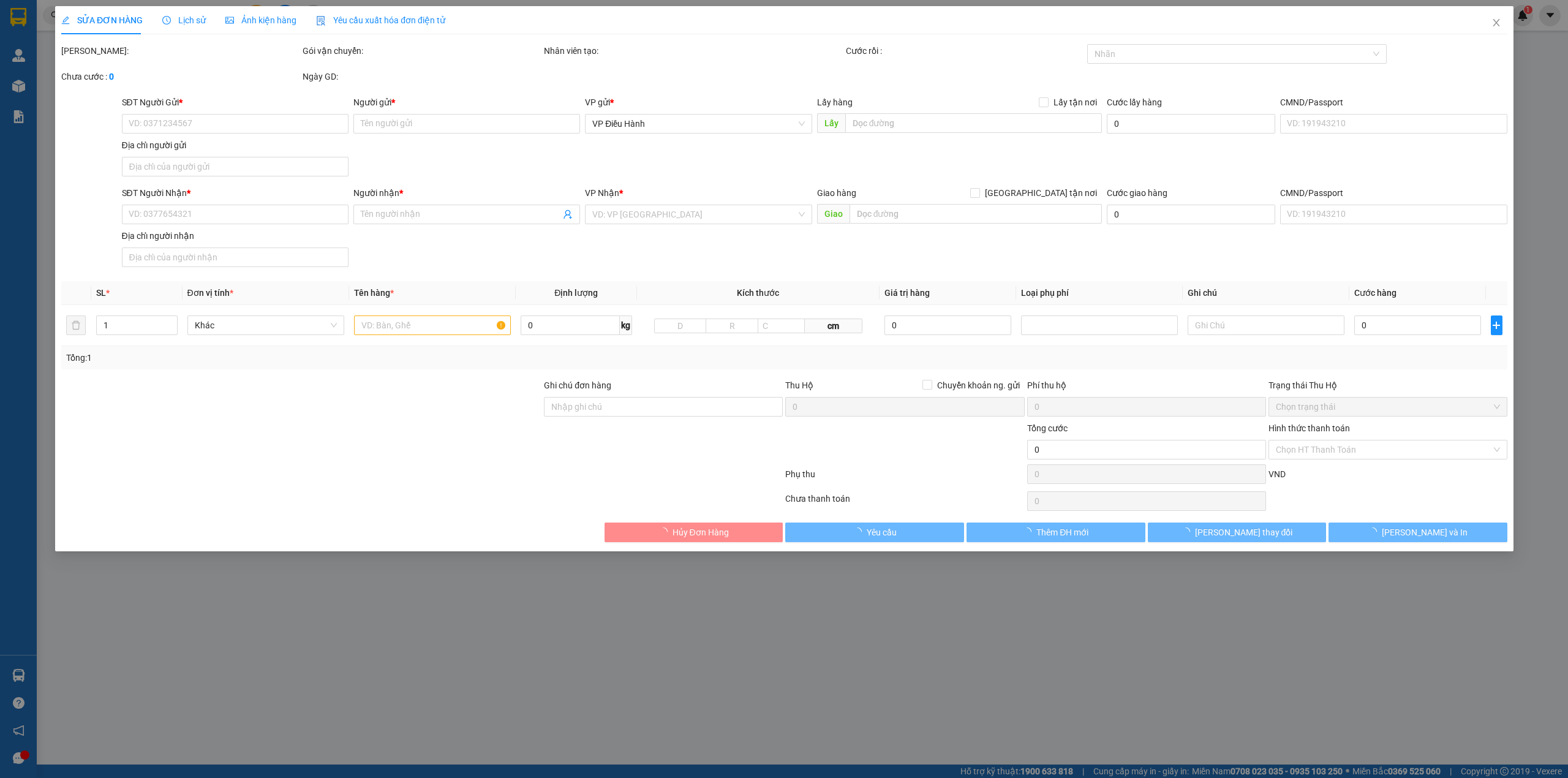
type input "200.000"
type input "2.800.000"
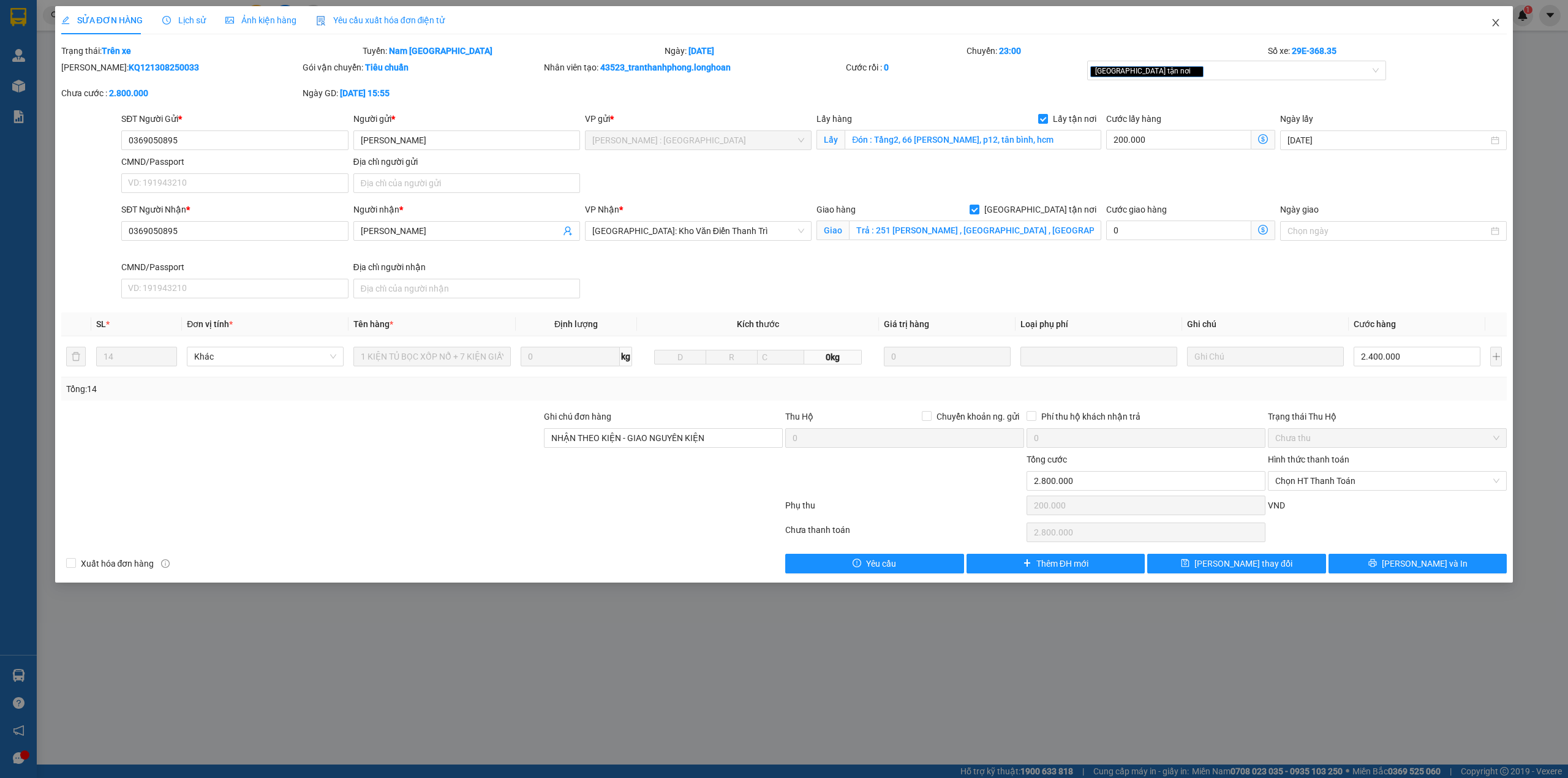
click at [1497, 28] on span "Close" at bounding box center [1495, 23] width 34 height 34
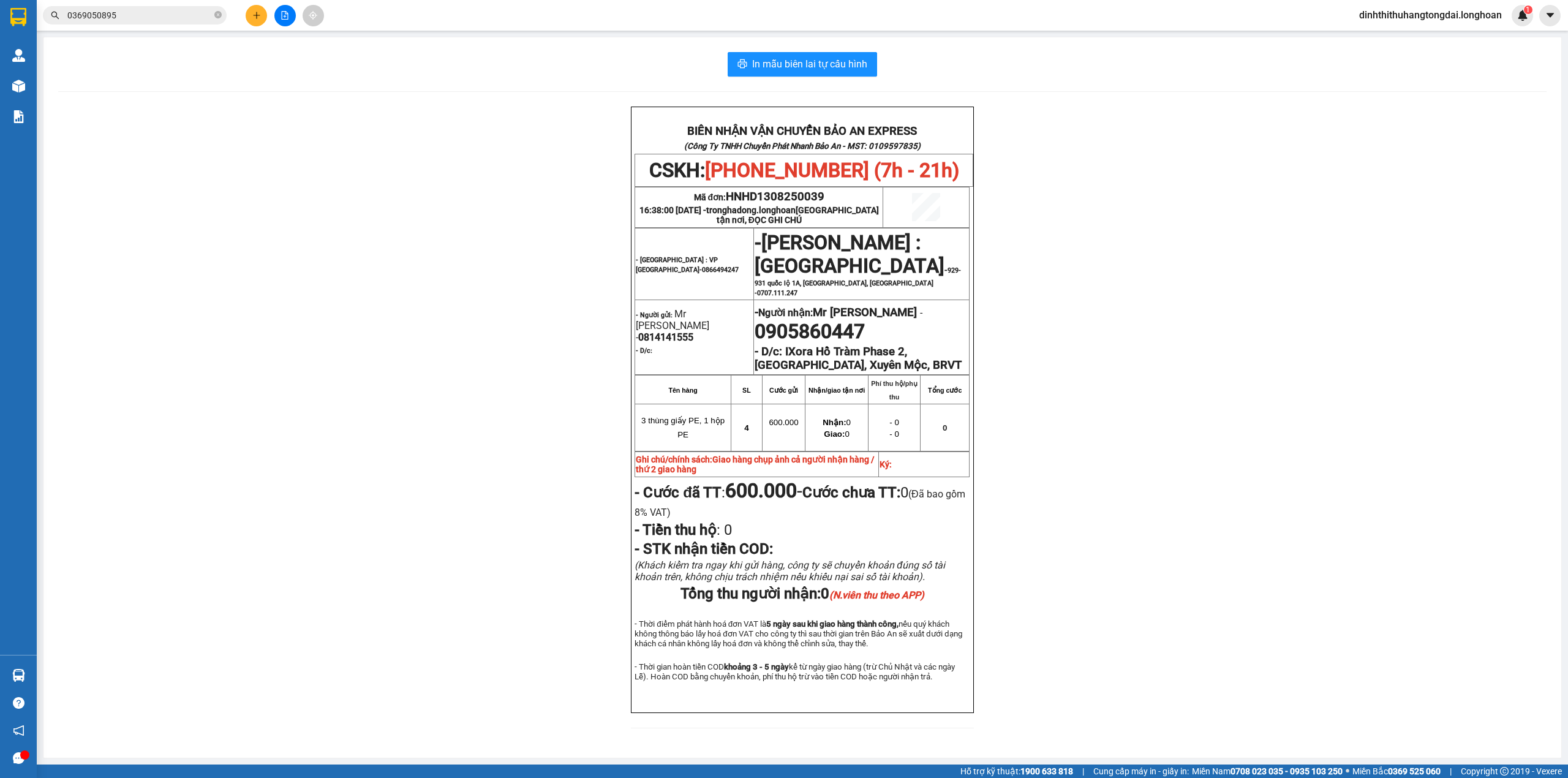
click at [158, 7] on span "0369050895" at bounding box center [134, 15] width 184 height 18
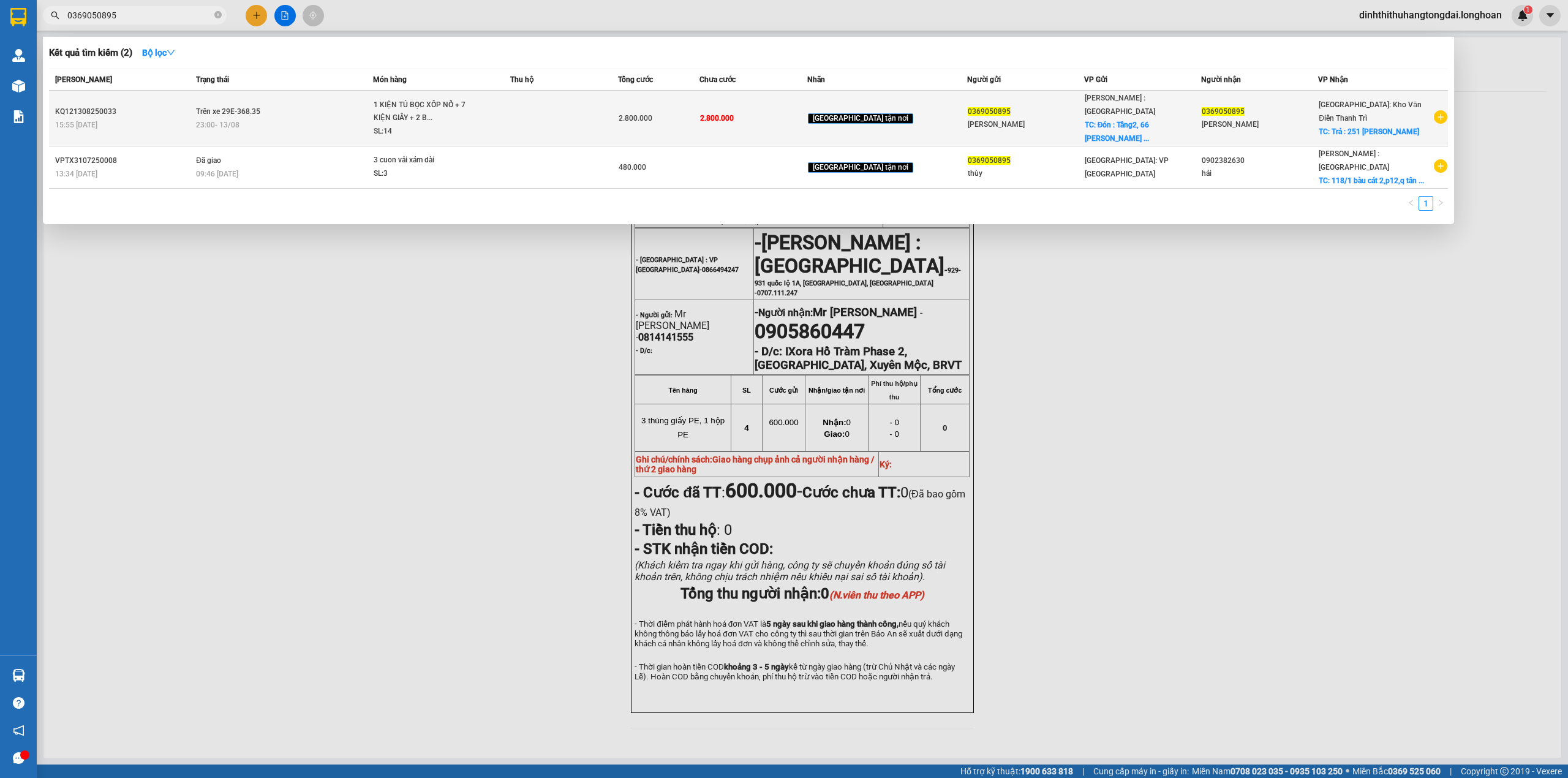
click at [261, 109] on span "Trên xe 29E-368.35" at bounding box center [228, 110] width 65 height 10
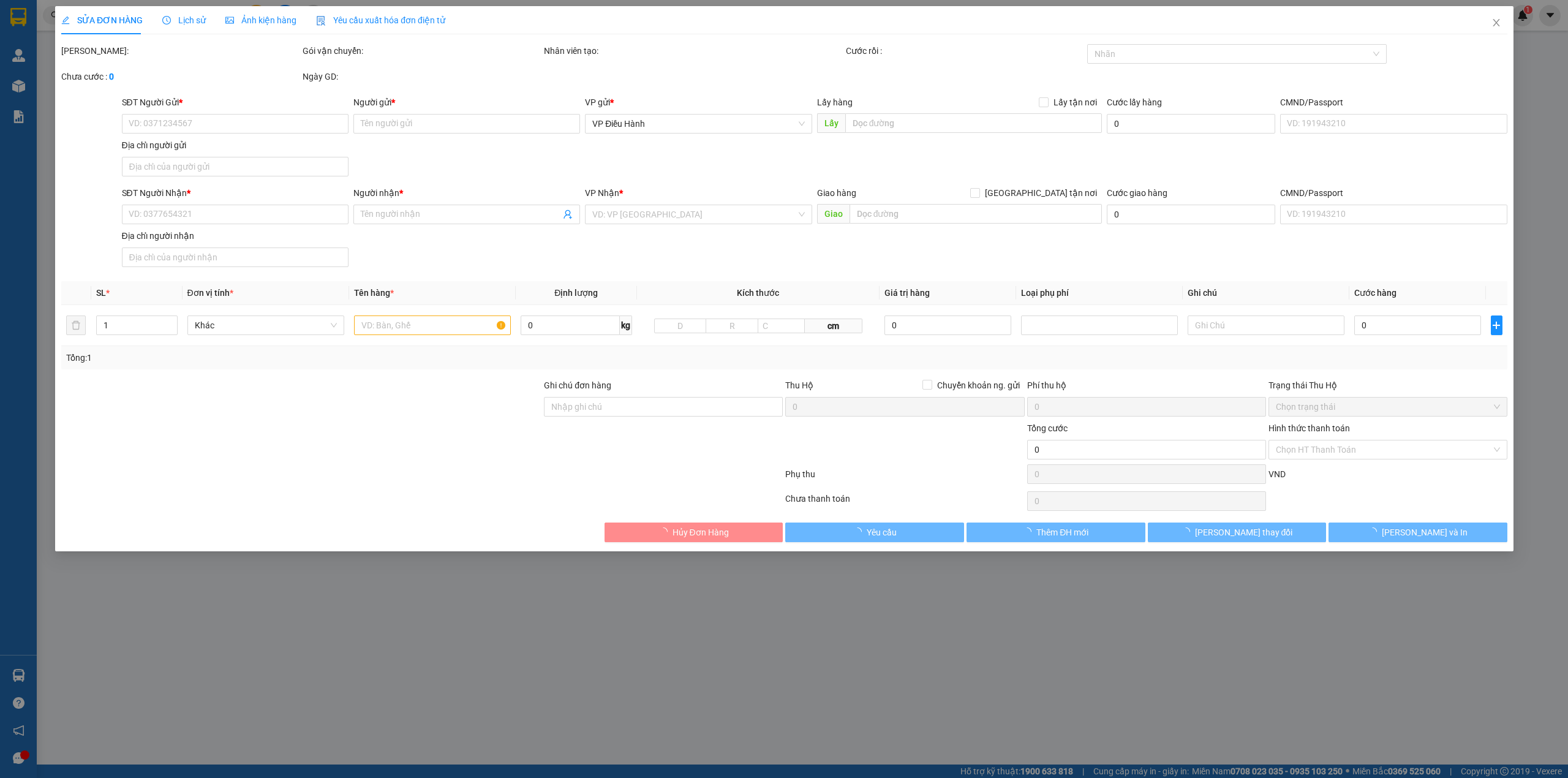
type input "0369050895"
type input "[PERSON_NAME]"
checkbox input "true"
type input "Đón : Tầng2, 66 [PERSON_NAME], p12, tân bình, hcm"
type input "0369050895"
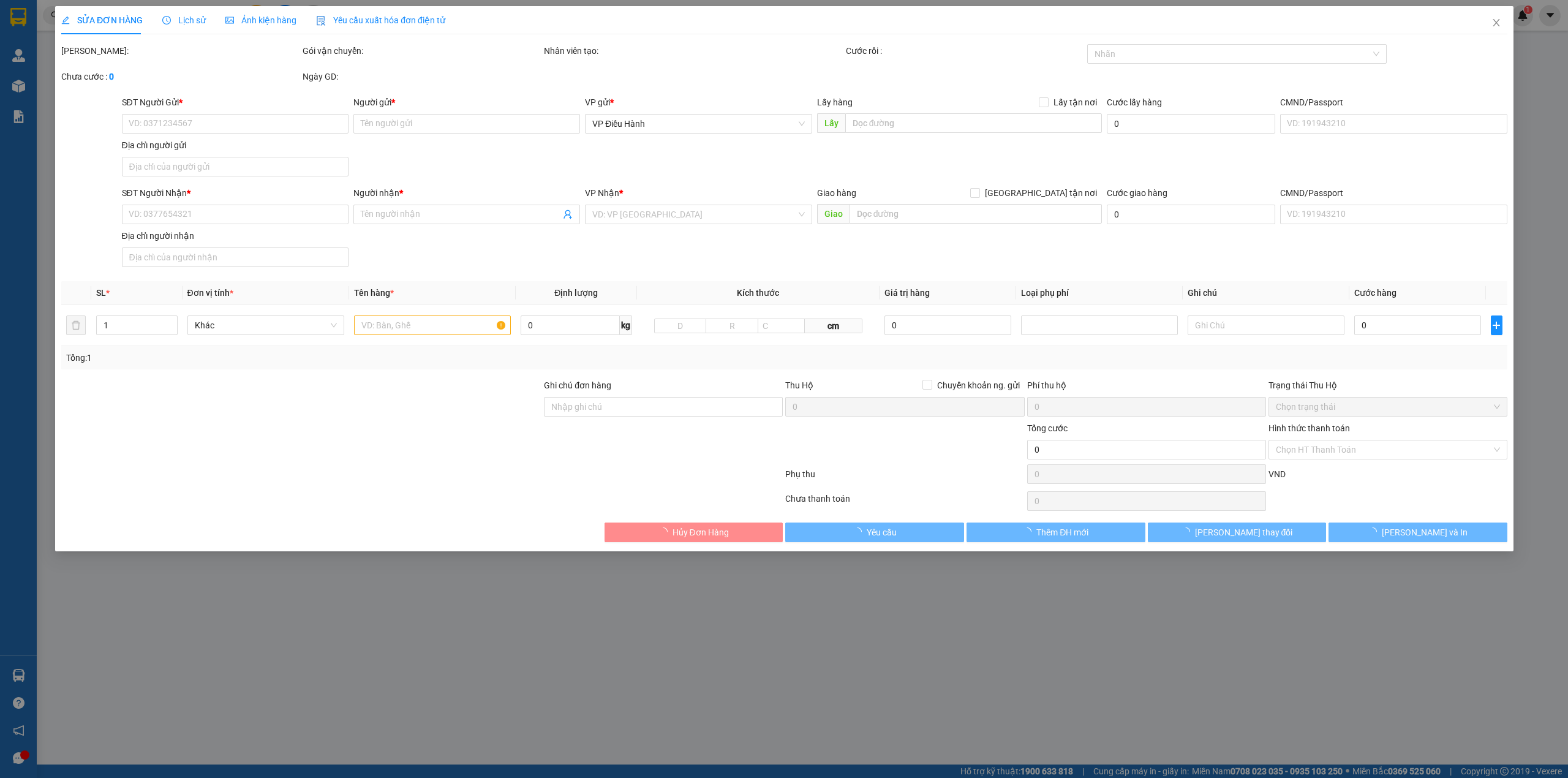
type input "[PERSON_NAME]"
checkbox input "true"
type input "Trả : 251 [PERSON_NAME] , [GEOGRAPHIC_DATA] , [GEOGRAPHIC_DATA]"
type input "NHẬN THEO KIỆN - GIAO NGUYÊN KIỆN"
type input "2.800.000"
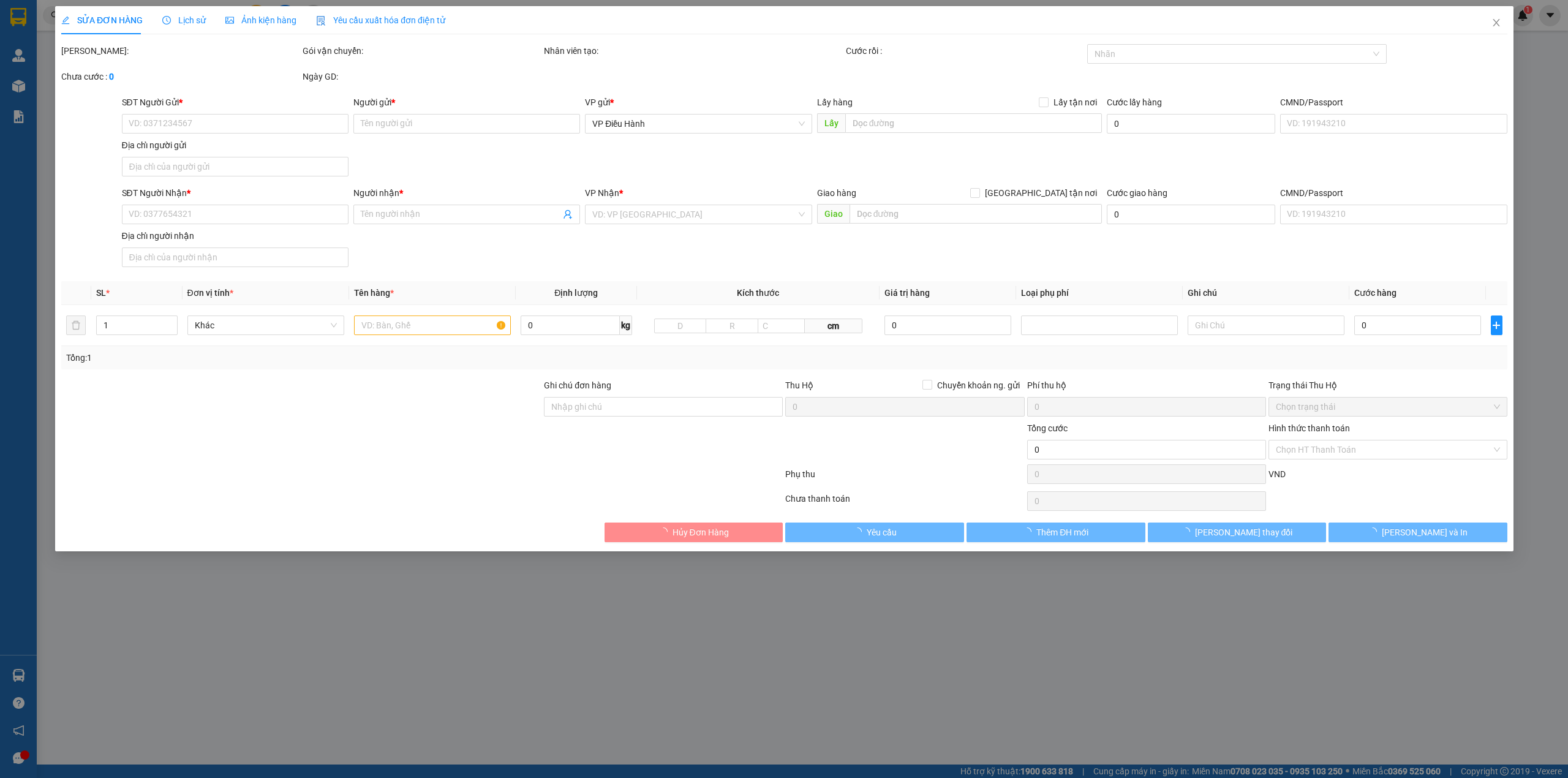
type input "200.000"
type input "2.800.000"
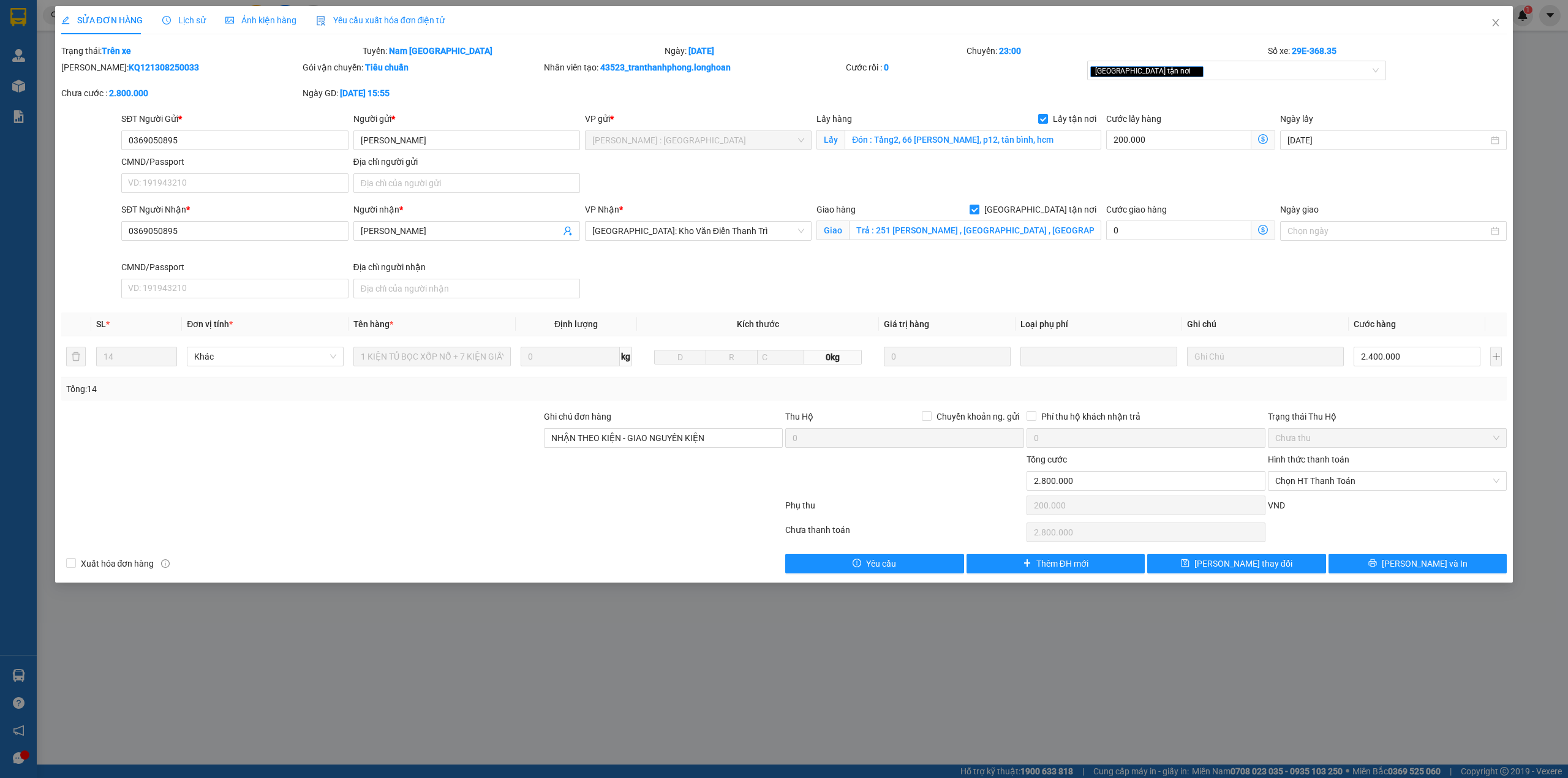
click at [164, 18] on icon "clock-circle" at bounding box center [166, 20] width 8 height 8
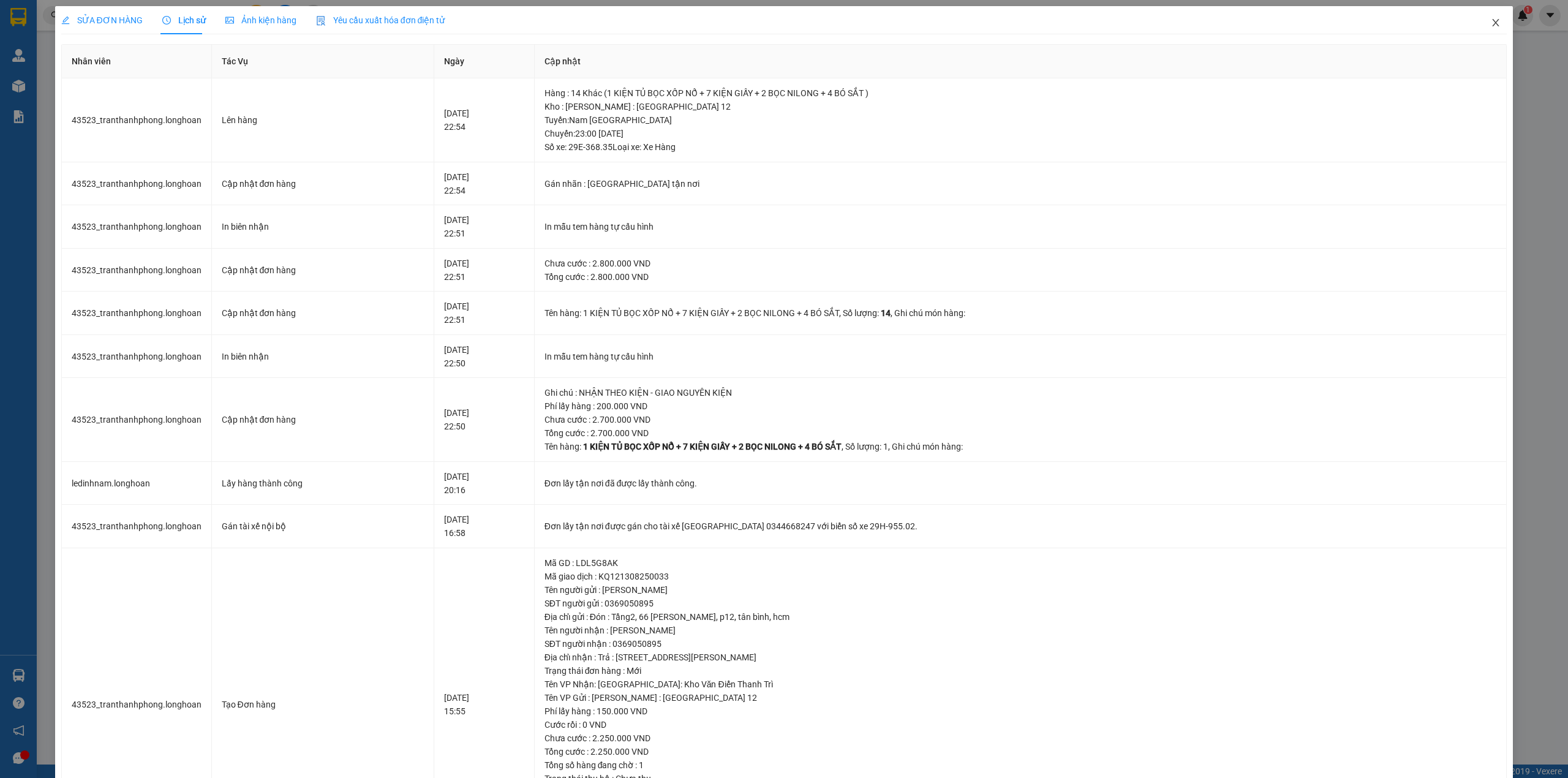
drag, startPoint x: 1485, startPoint y: 23, endPoint x: 1290, endPoint y: 23, distance: 195.0
click at [1491, 23] on icon "close" at bounding box center [1495, 23] width 10 height 10
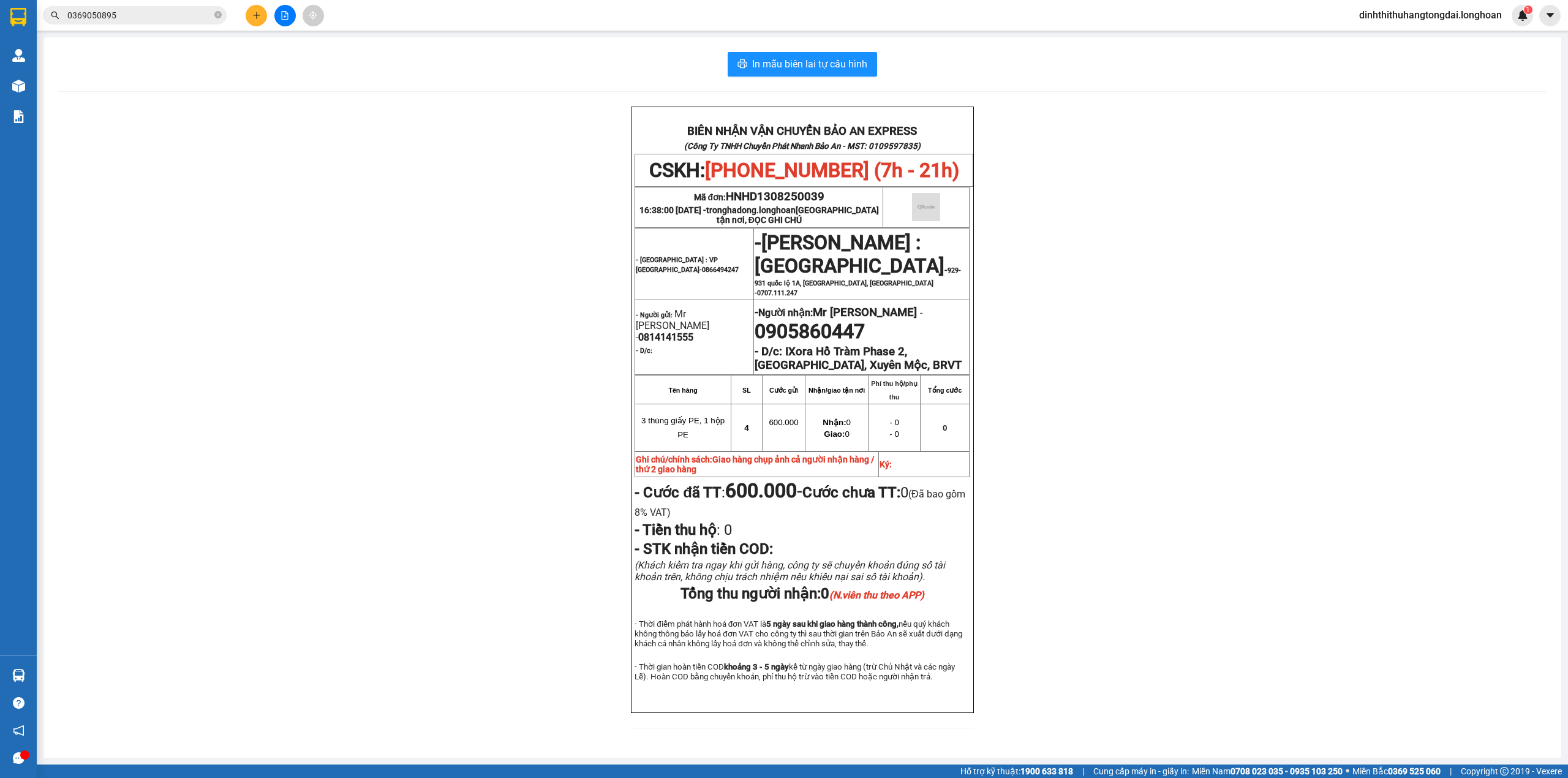
click at [119, 15] on input "0369050895" at bounding box center [139, 15] width 144 height 14
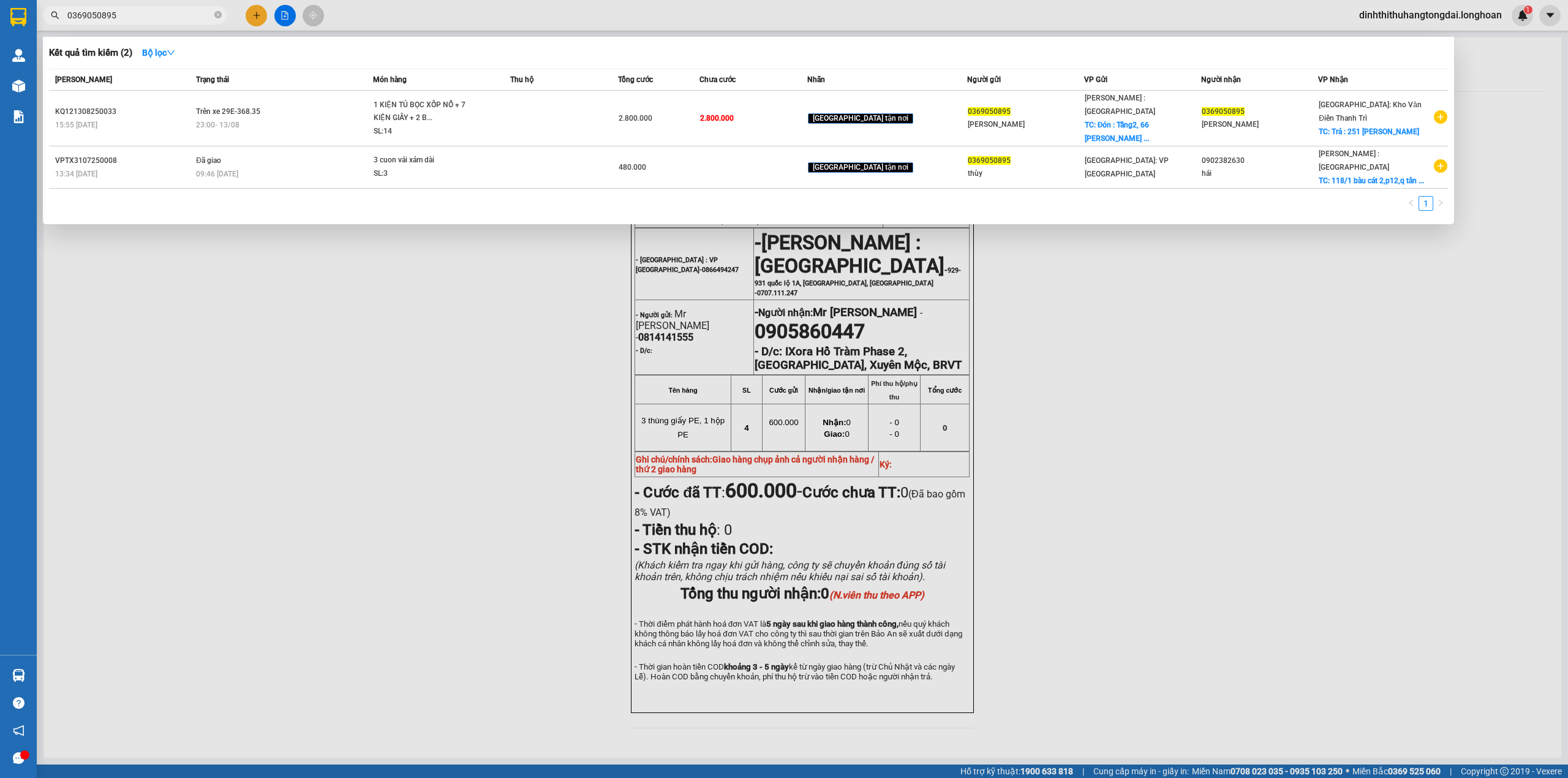
click at [119, 15] on input "0369050895" at bounding box center [139, 15] width 144 height 14
paste input "865383869"
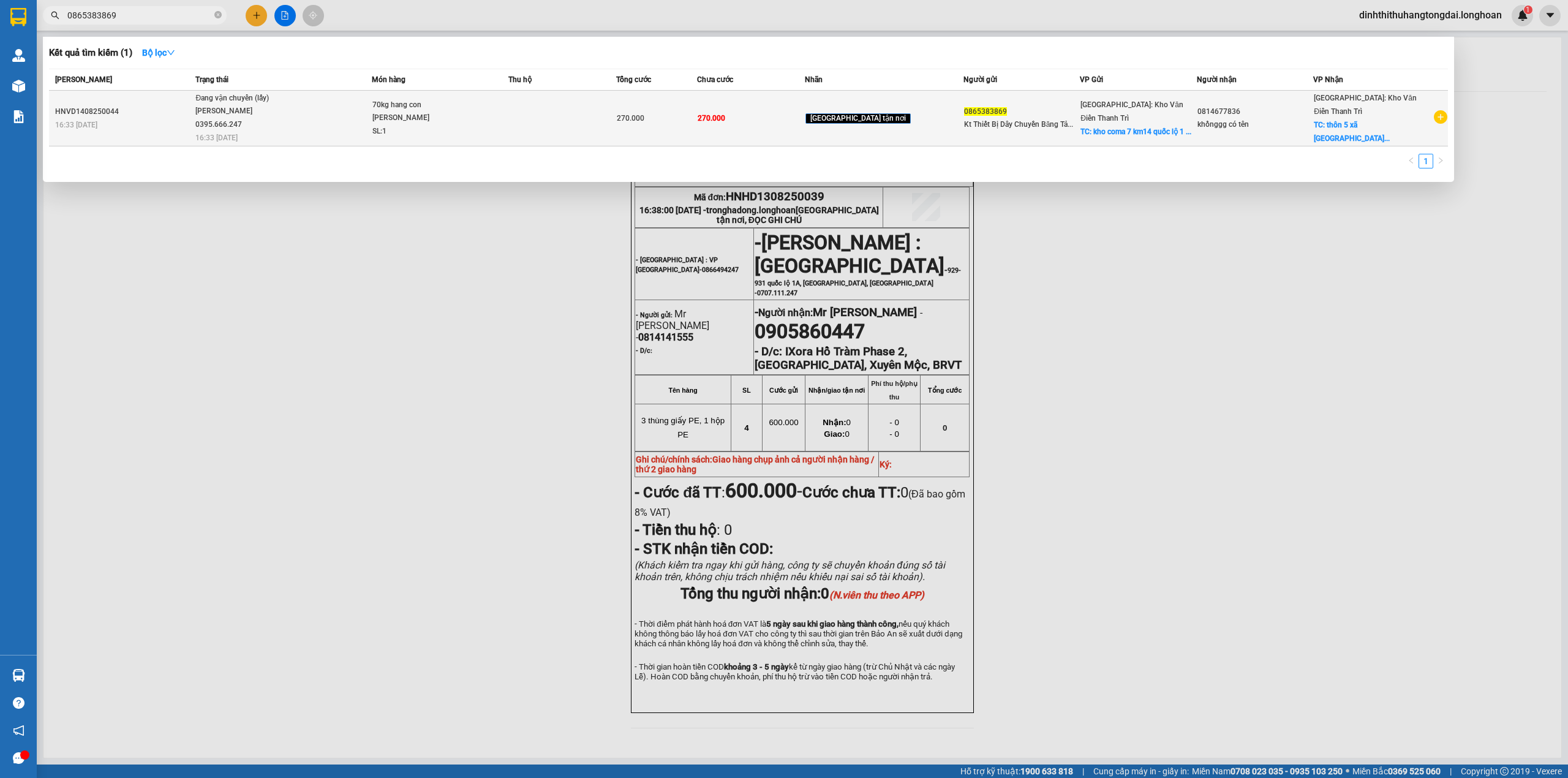
type input "0865383869"
click at [322, 123] on span "Đang vận chuyển (lấy) [PERSON_NAME] 0395.666.247 16:33 [DATE]" at bounding box center [283, 117] width 176 height 51
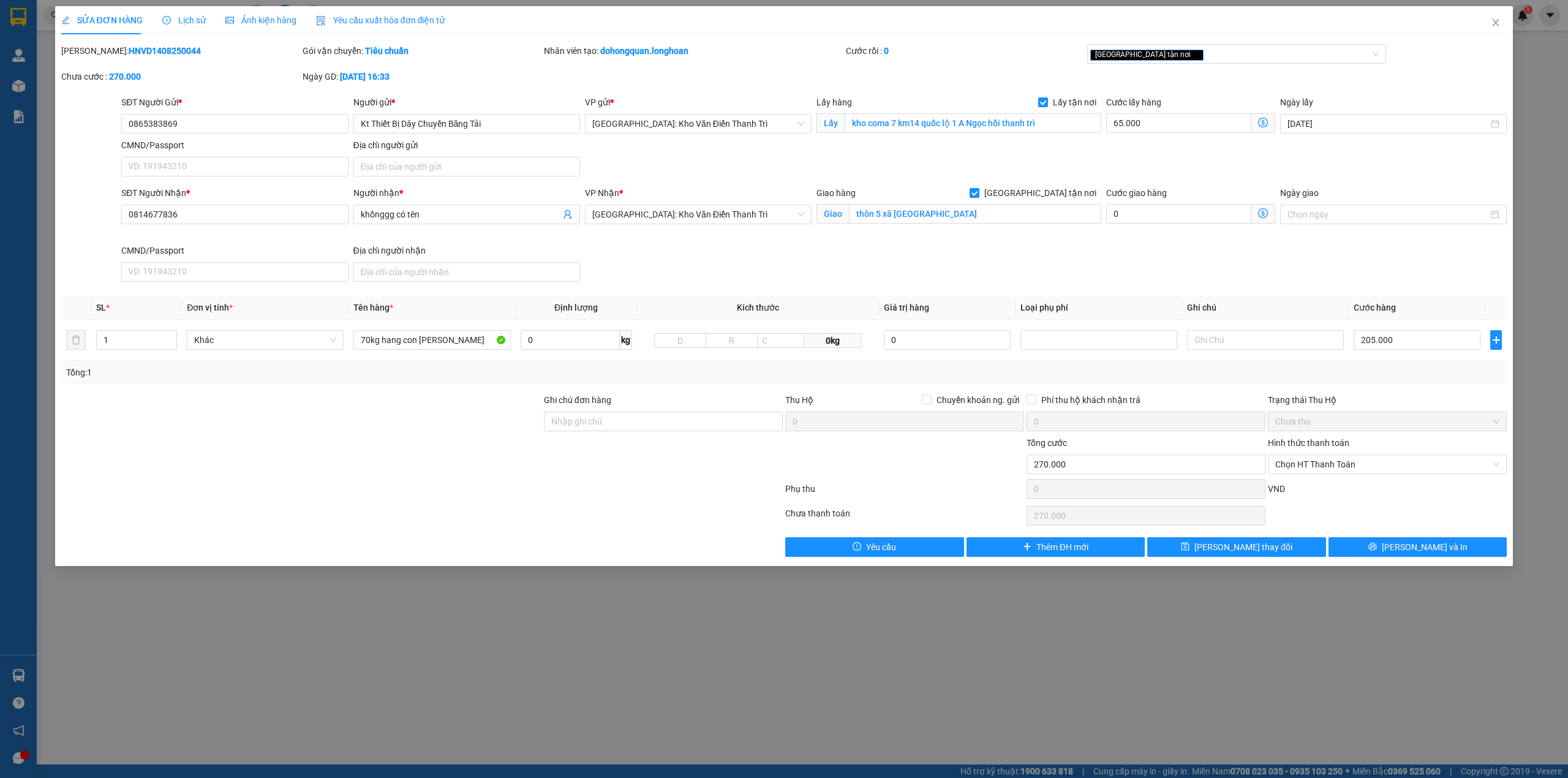
click at [182, 21] on span "Lịch sử" at bounding box center [184, 20] width 43 height 10
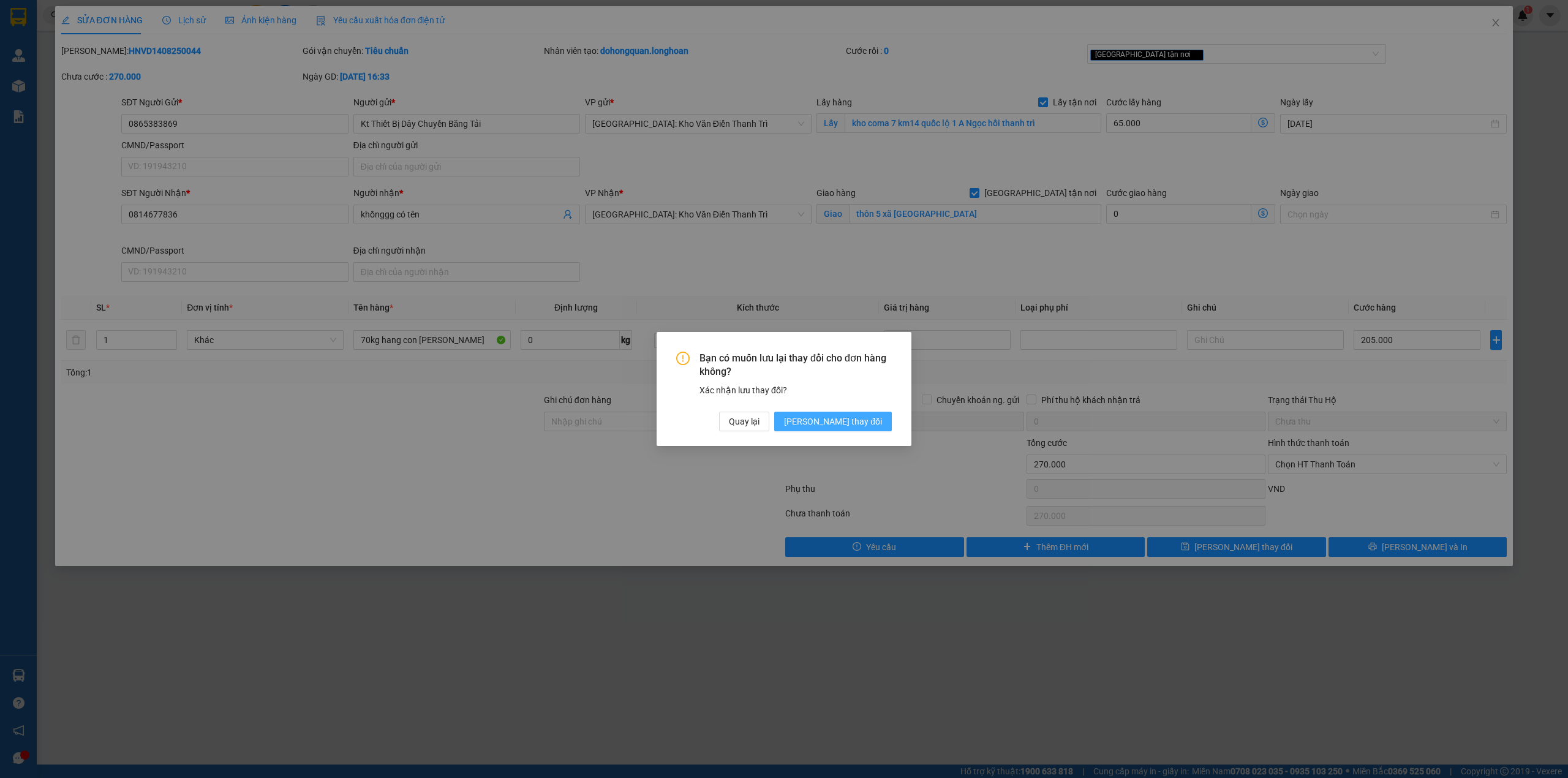
click at [866, 413] on button "[PERSON_NAME] thay đổi" at bounding box center [833, 421] width 117 height 19
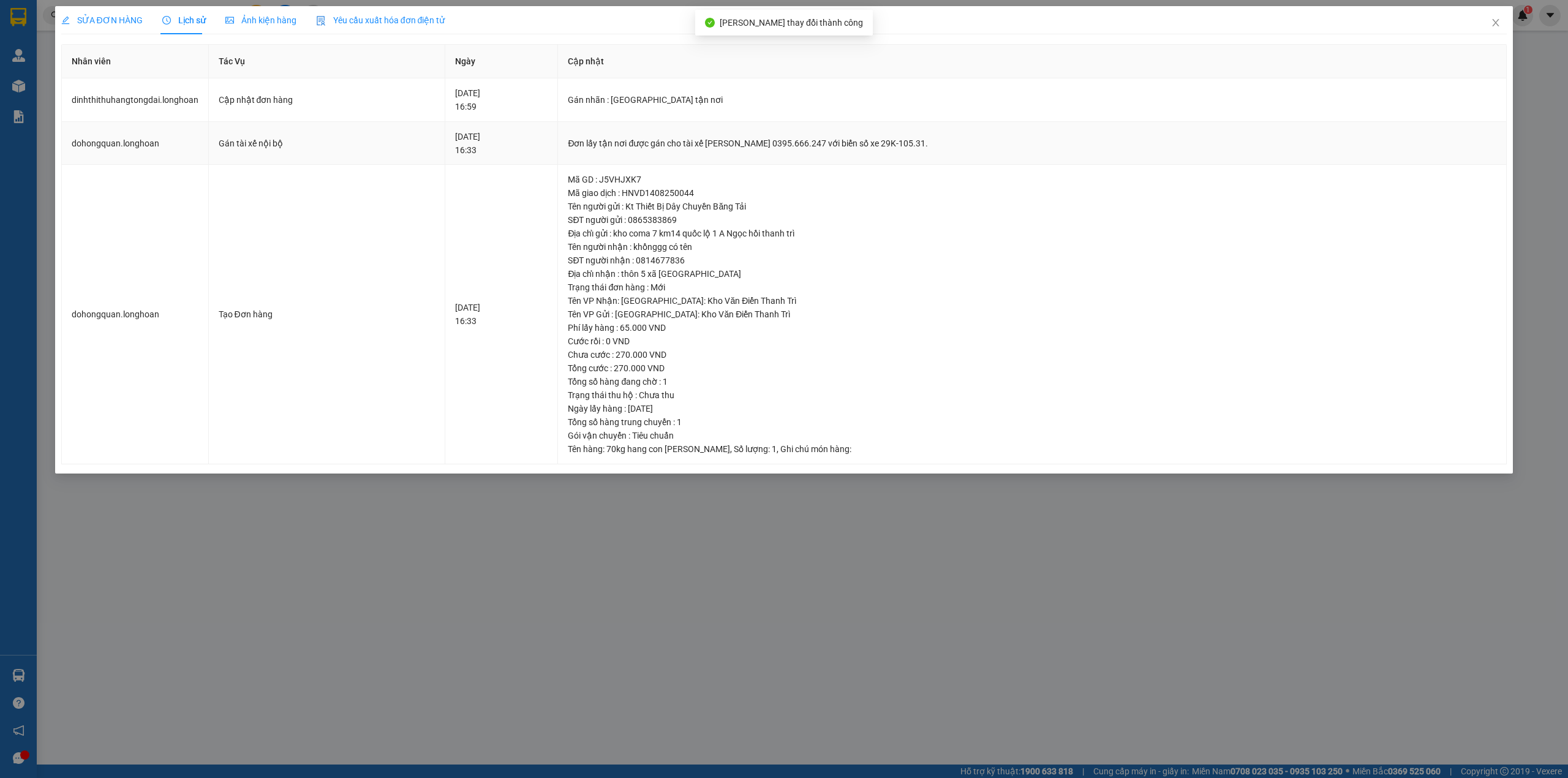
click at [618, 147] on div "Đơn lấy tận nơi được gán cho tài xế [PERSON_NAME] 0395.666.247 với biển số xe 2…" at bounding box center [1031, 143] width 928 height 14
copy div "Đơn lấy tận nơi được gán cho tài xế [PERSON_NAME] 0395.666.247 với biển số xe 2…"
click at [121, 27] on div "SỬA ĐƠN HÀNG" at bounding box center [102, 20] width 81 height 28
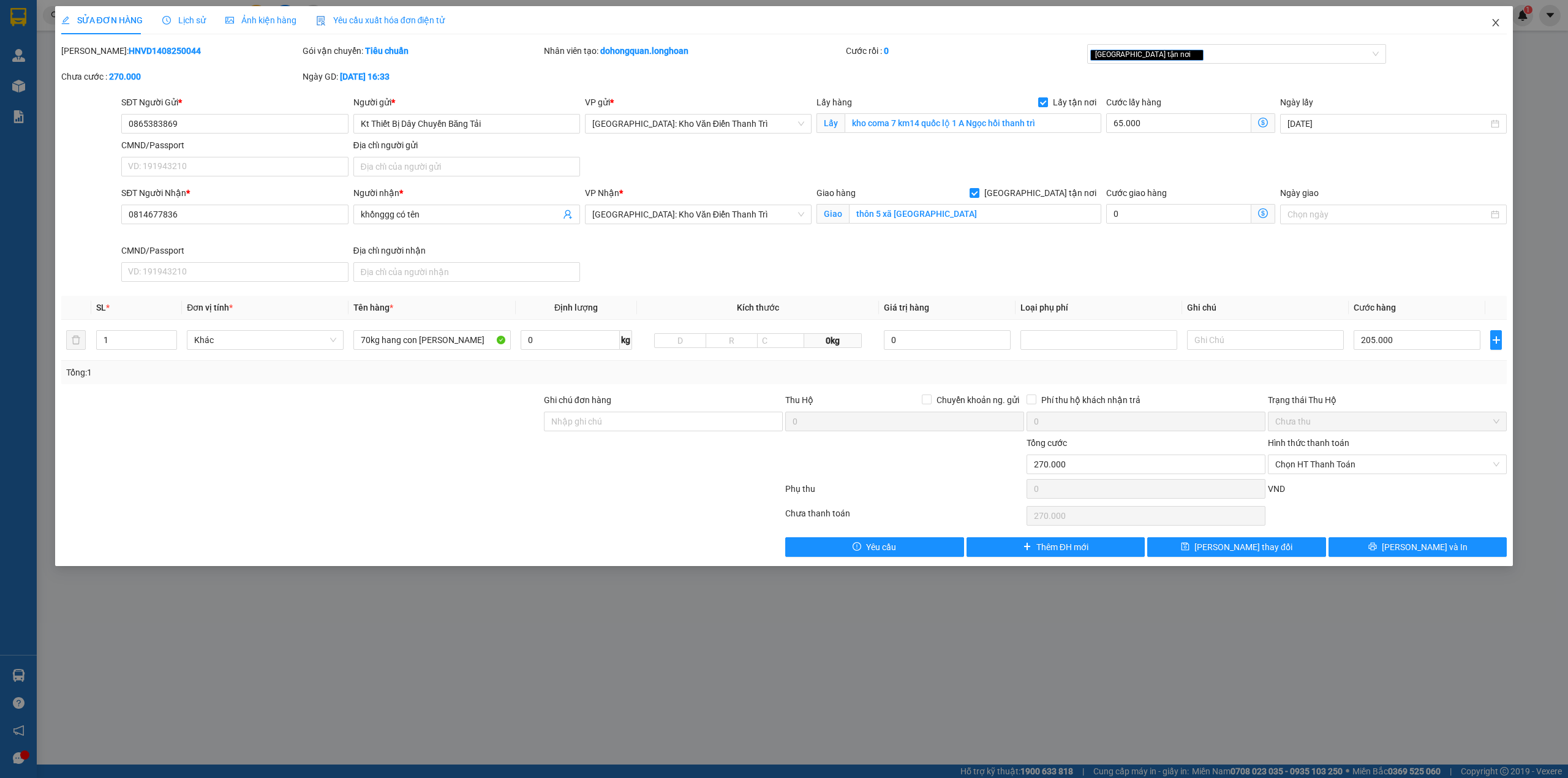
click at [1488, 20] on span "Close" at bounding box center [1495, 23] width 34 height 34
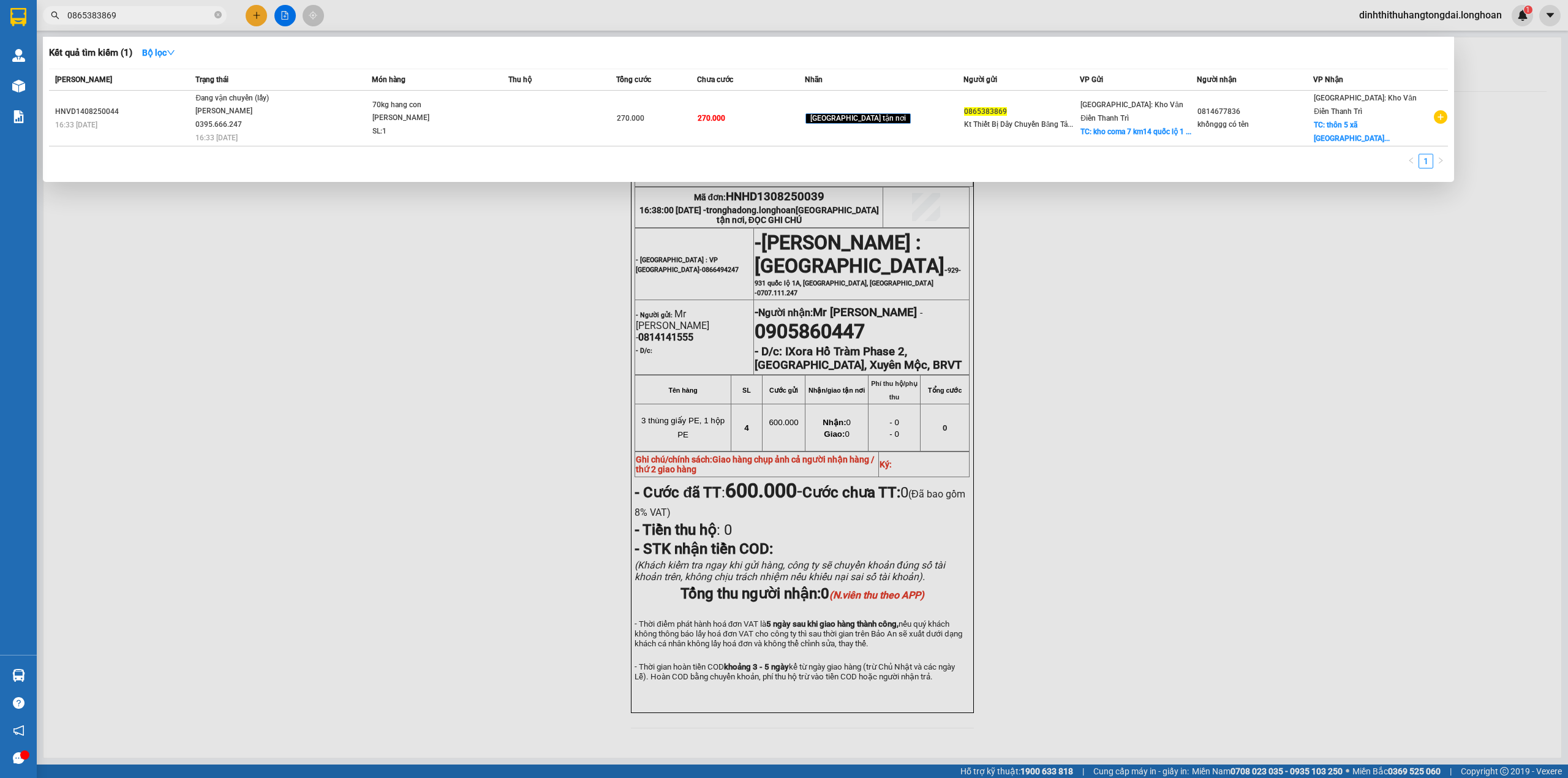
click at [144, 15] on input "0865383869" at bounding box center [139, 15] width 144 height 14
paste input "978293898"
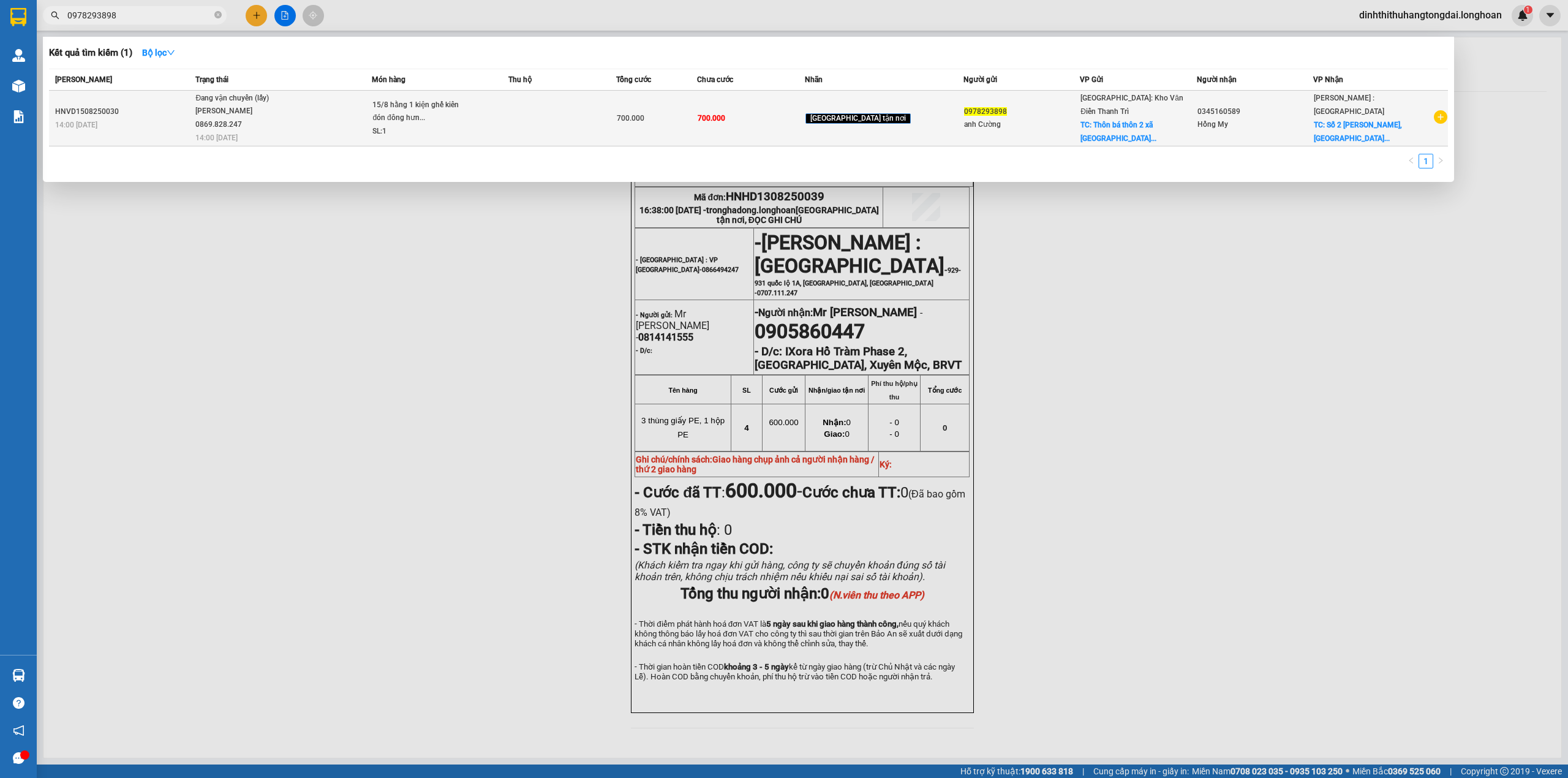
click at [327, 124] on td "Đang vận chuyển (lấy) [PERSON_NAME] 0869.828.247 14:00 [DATE]" at bounding box center [282, 119] width 179 height 55
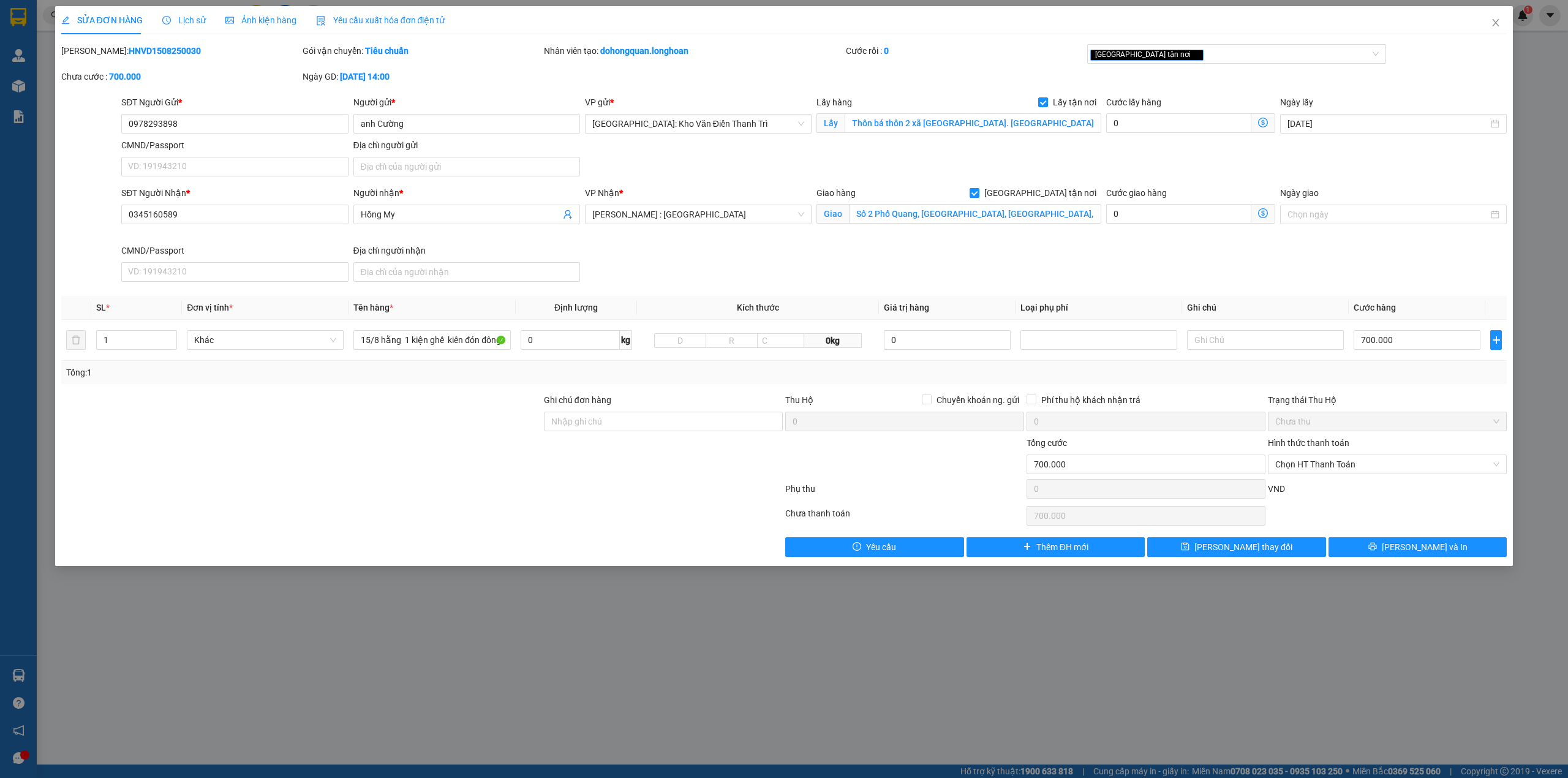
click at [172, 18] on span "Lịch sử" at bounding box center [184, 20] width 43 height 10
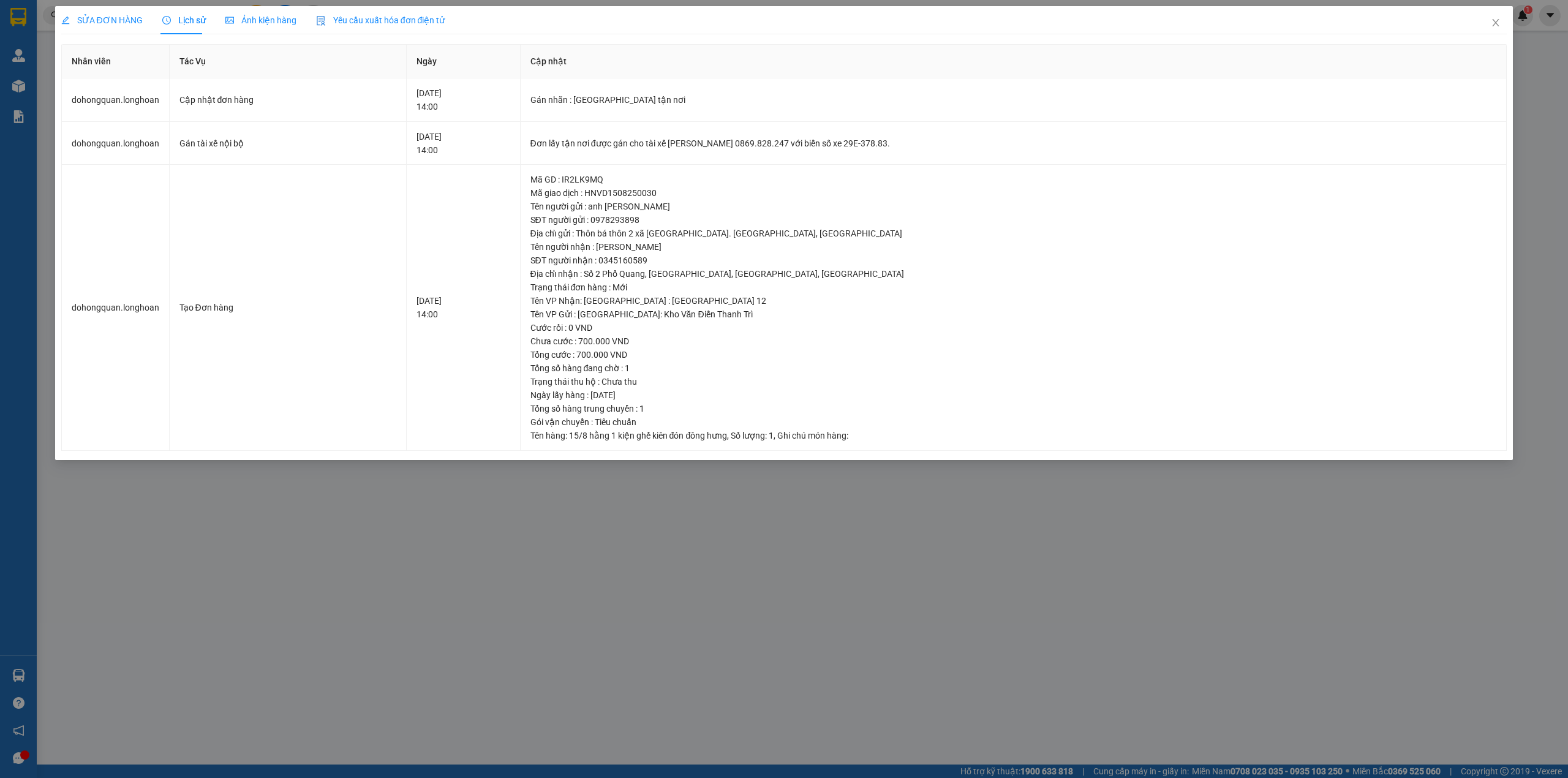
click at [113, 15] on span "SỬA ĐƠN HÀNG" at bounding box center [102, 20] width 81 height 10
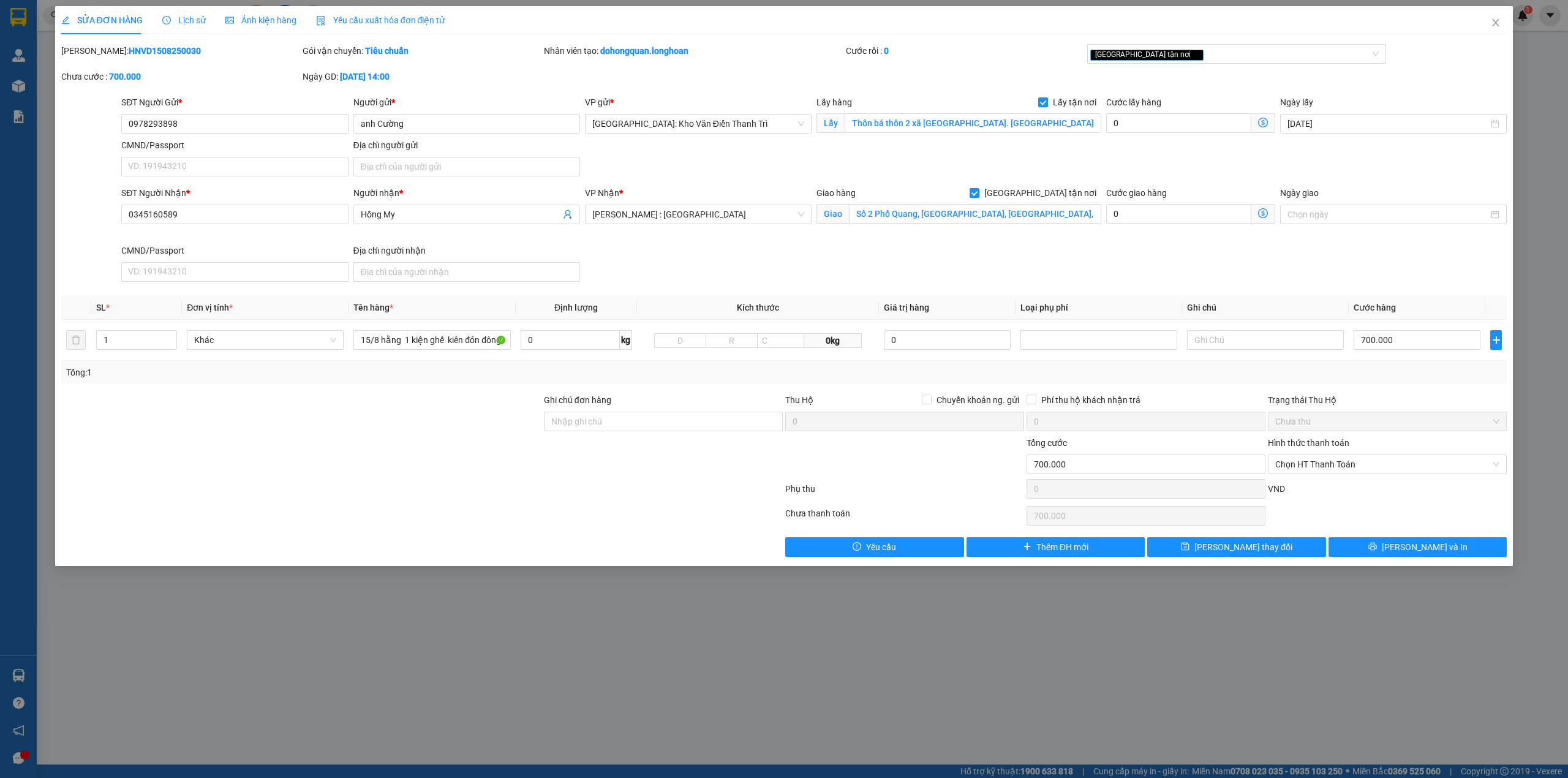
click at [188, 21] on span "Lịch sử" at bounding box center [184, 20] width 43 height 10
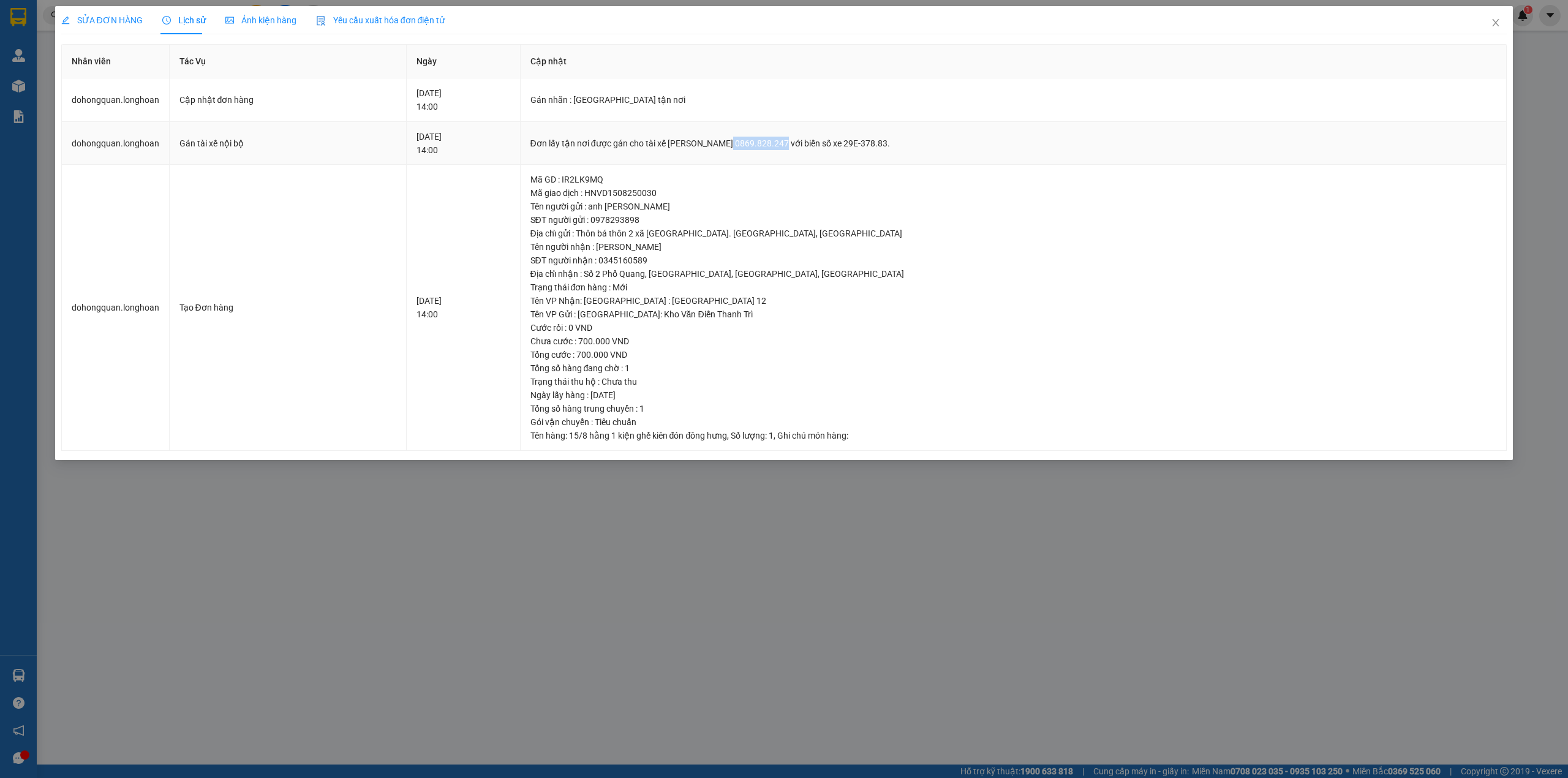
drag, startPoint x: 774, startPoint y: 139, endPoint x: 824, endPoint y: 143, distance: 50.2
click at [824, 143] on div "Đơn lấy tận nơi được gán cho tài xế [PERSON_NAME] 0869.828.247 với biển số xe 2…" at bounding box center [1013, 143] width 966 height 14
copy div "0869.828.247"
click at [120, 30] on div "SỬA ĐƠN HÀNG" at bounding box center [102, 20] width 81 height 28
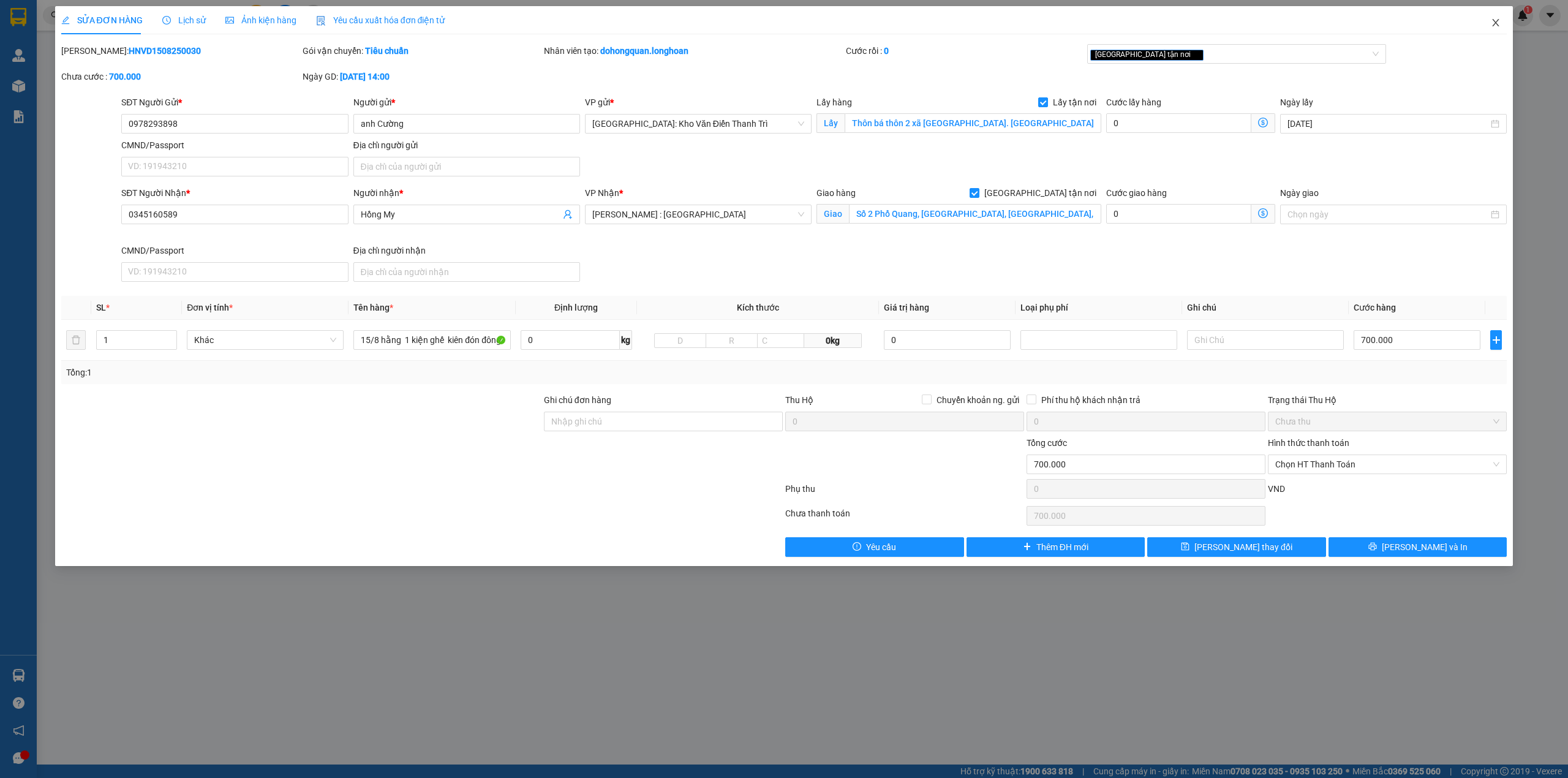
click at [1498, 21] on icon "close" at bounding box center [1496, 22] width 6 height 7
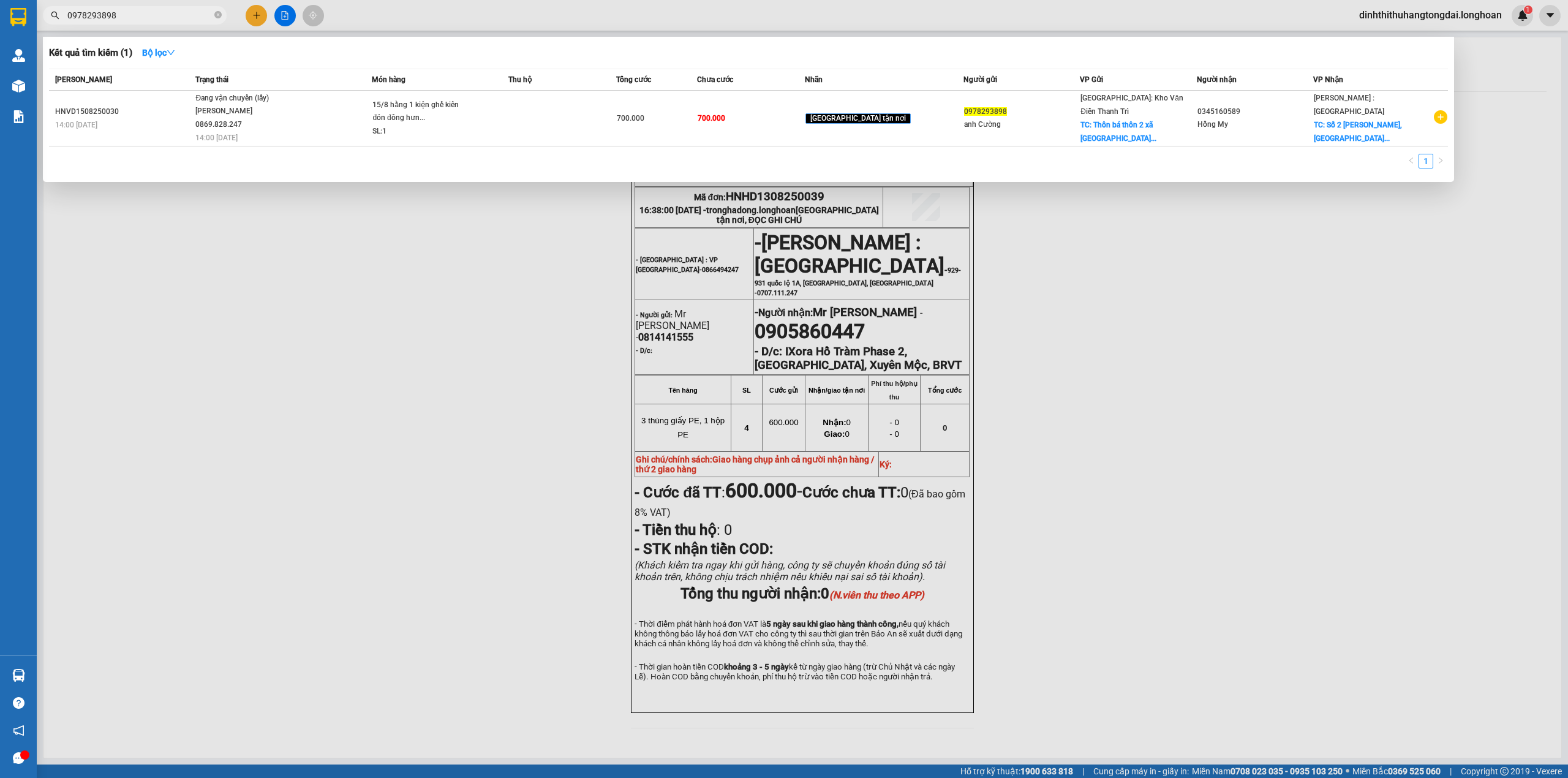
click at [126, 13] on input "0978293898" at bounding box center [139, 15] width 144 height 14
paste input "369050895"
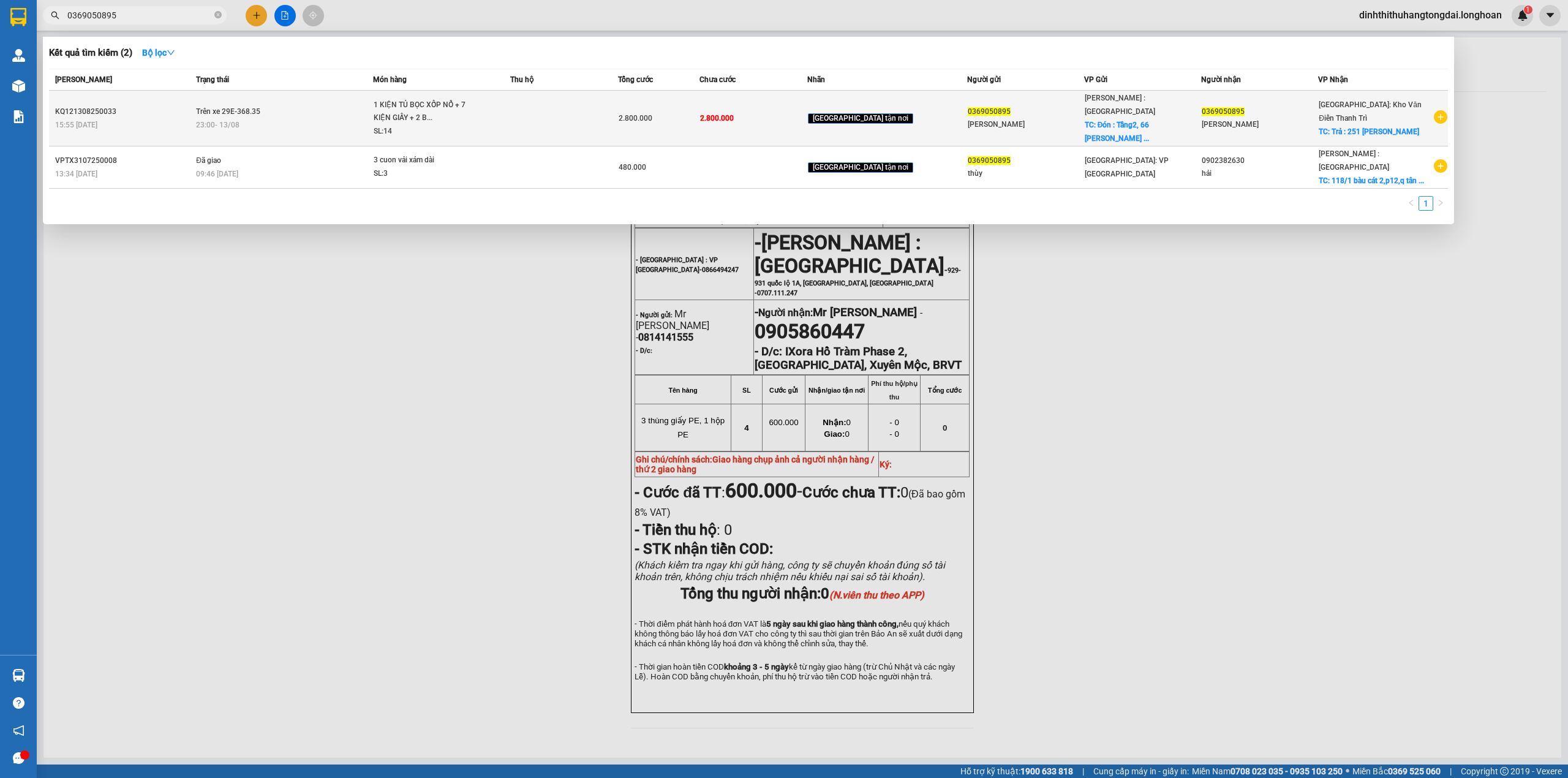
click at [233, 109] on span "Trên xe 29E-368.35" at bounding box center [228, 110] width 65 height 10
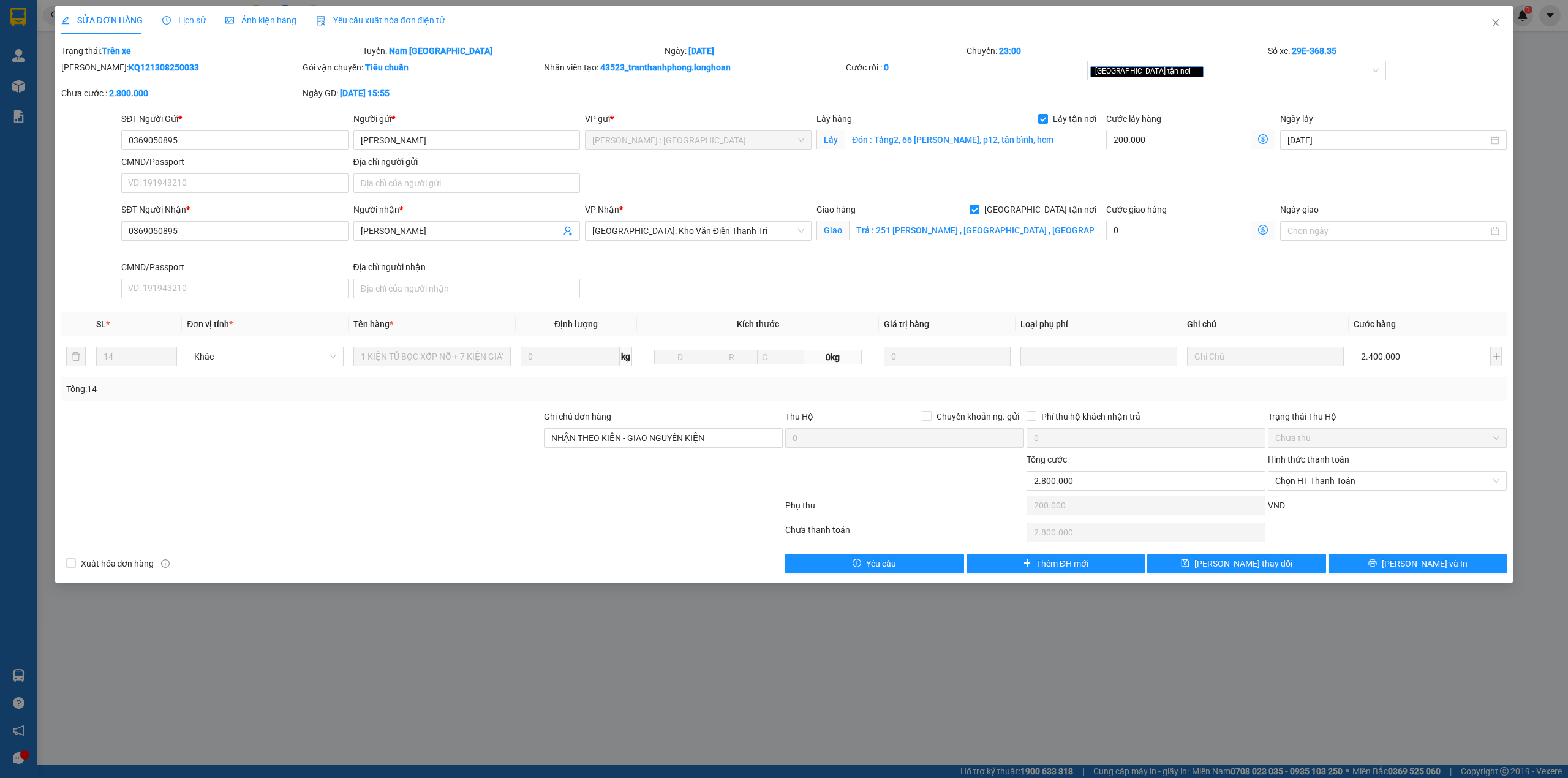
click at [625, 537] on div at bounding box center [422, 532] width 724 height 25
click at [1493, 21] on icon "close" at bounding box center [1495, 23] width 10 height 10
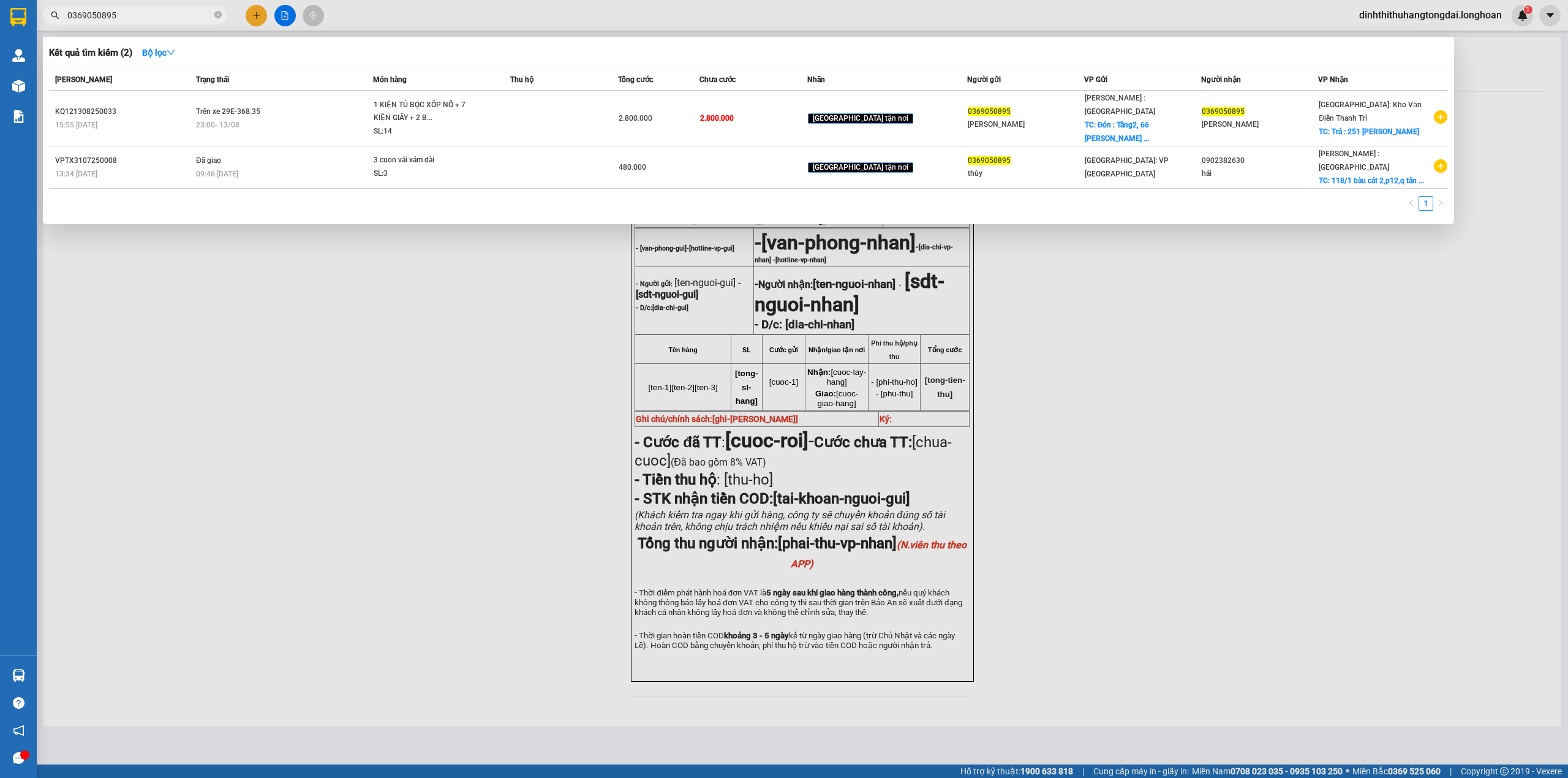
click at [108, 18] on input "0369050895" at bounding box center [139, 15] width 144 height 14
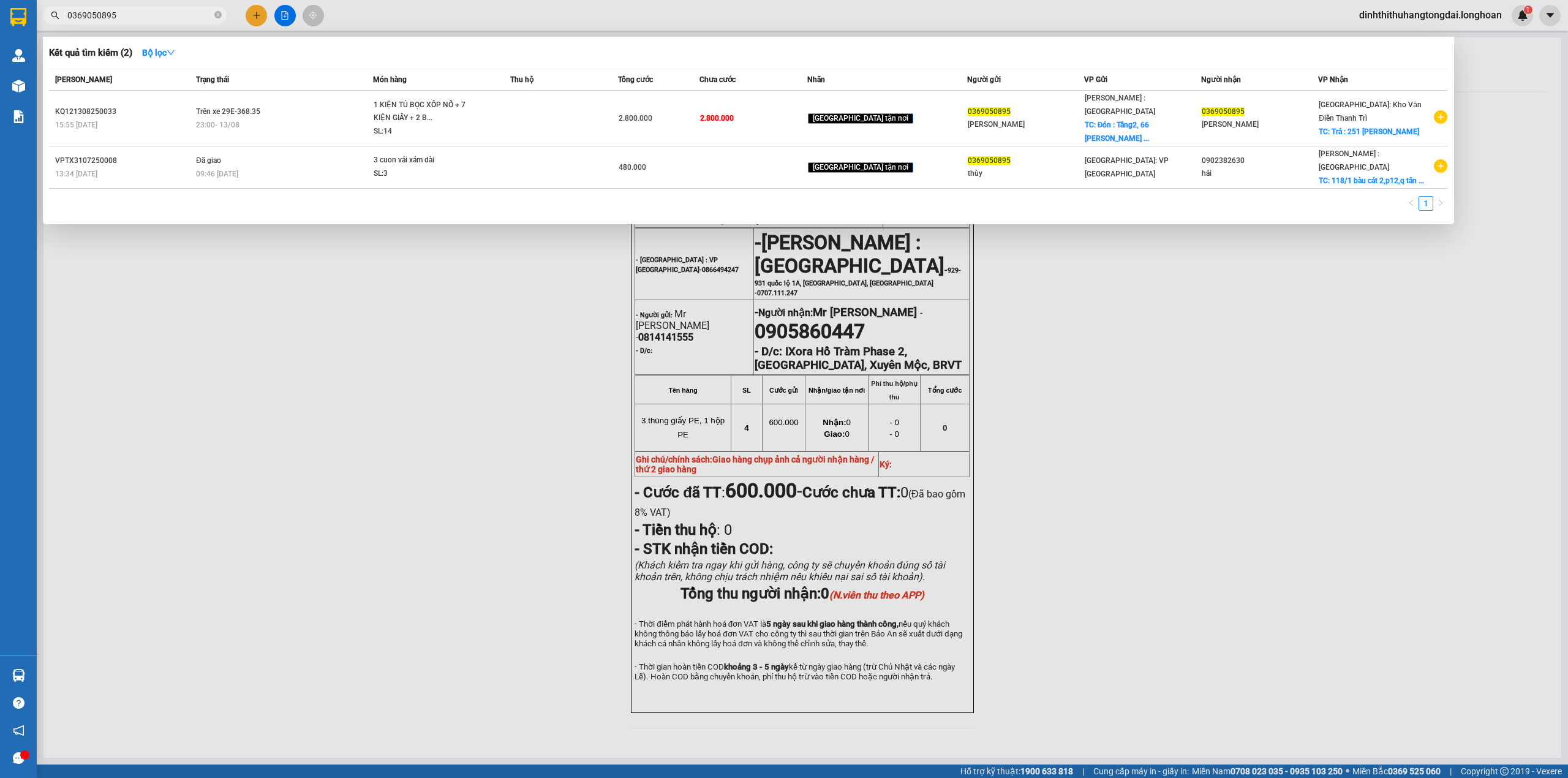
paste input "919196398"
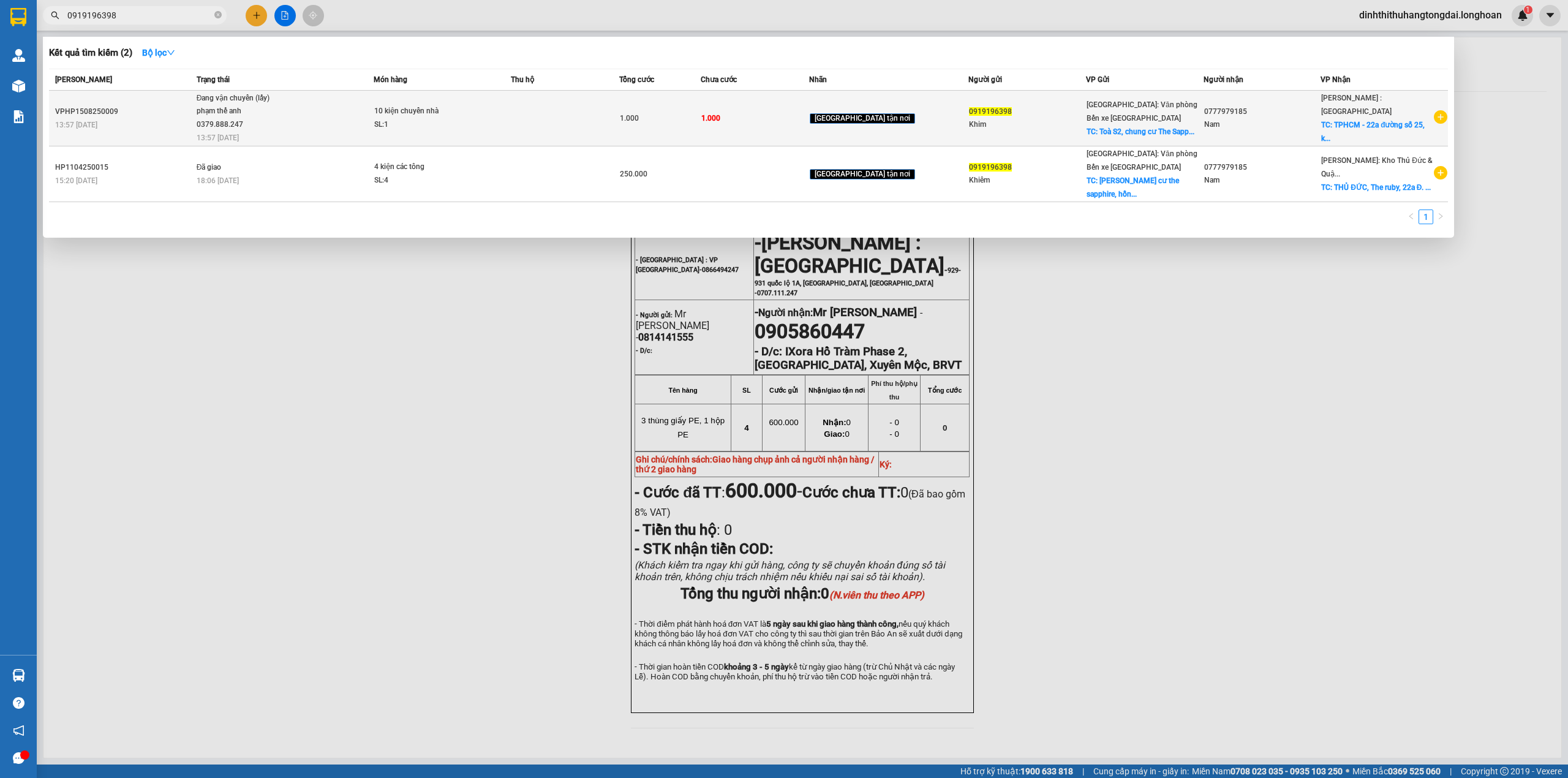
click at [261, 105] on div "phạm thế anh 0379.888.247" at bounding box center [243, 117] width 92 height 26
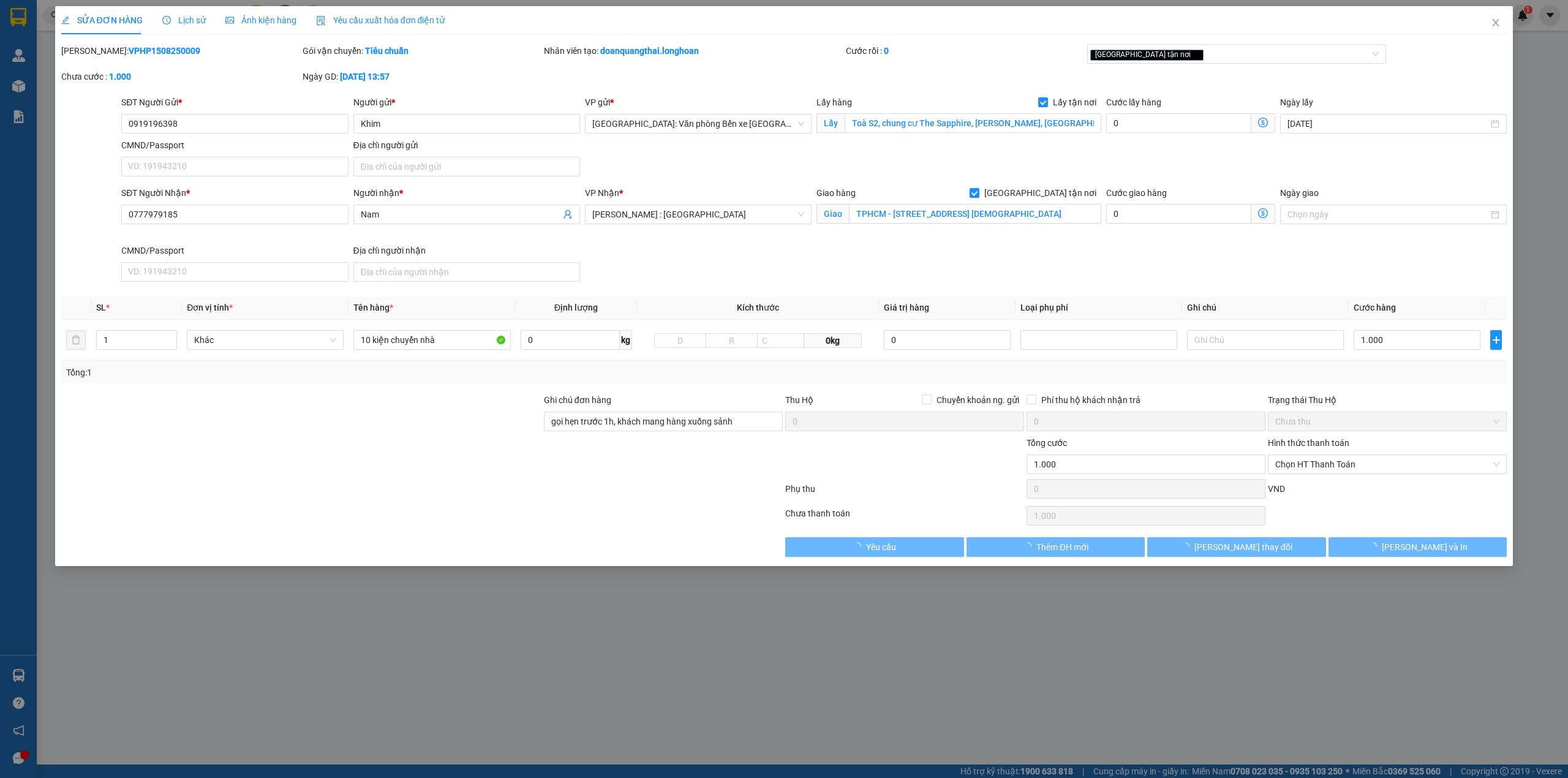
click at [169, 25] on span "Lịch sử" at bounding box center [184, 20] width 43 height 10
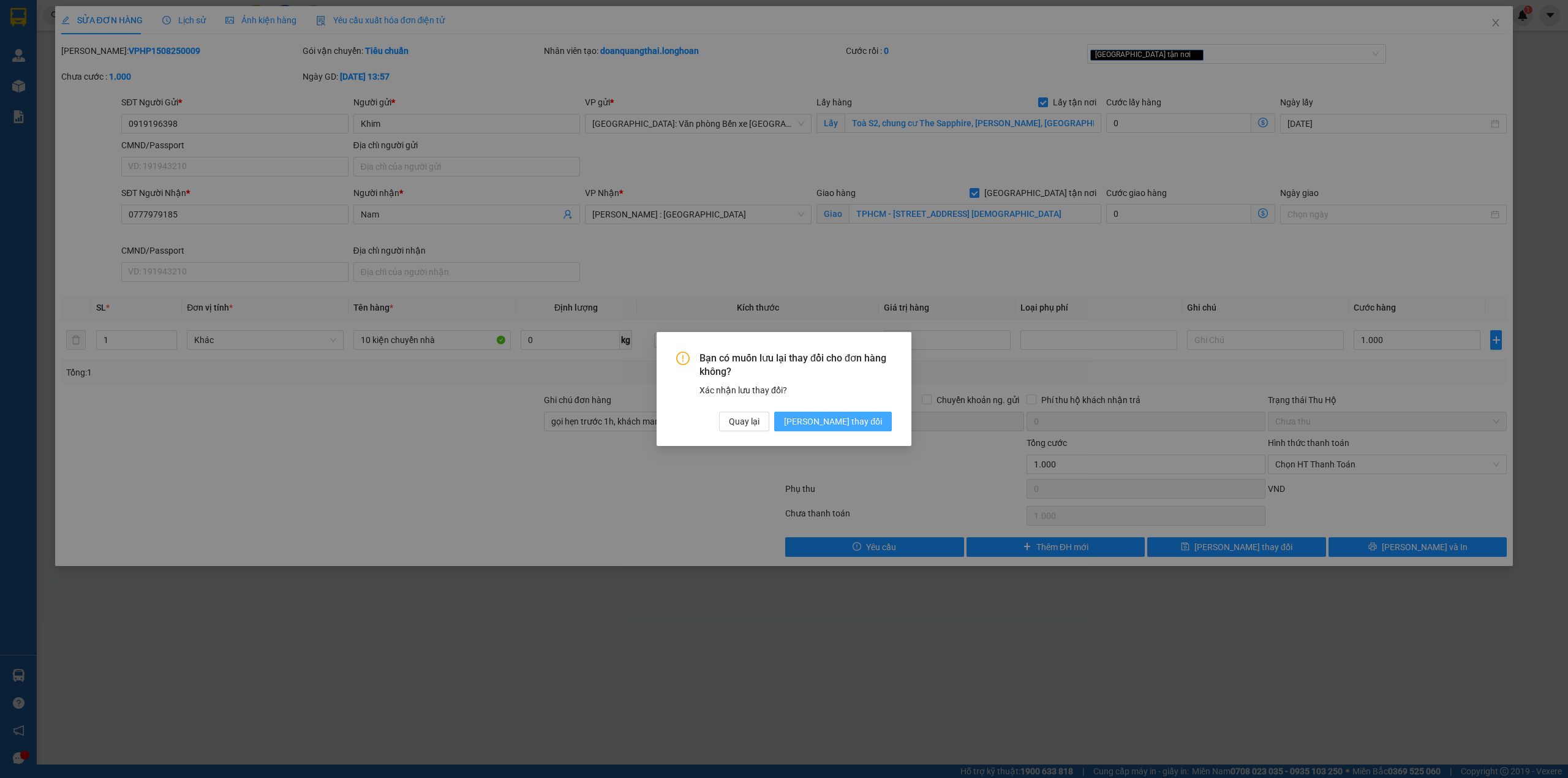
click at [871, 419] on span "[PERSON_NAME] thay đổi" at bounding box center [833, 421] width 98 height 14
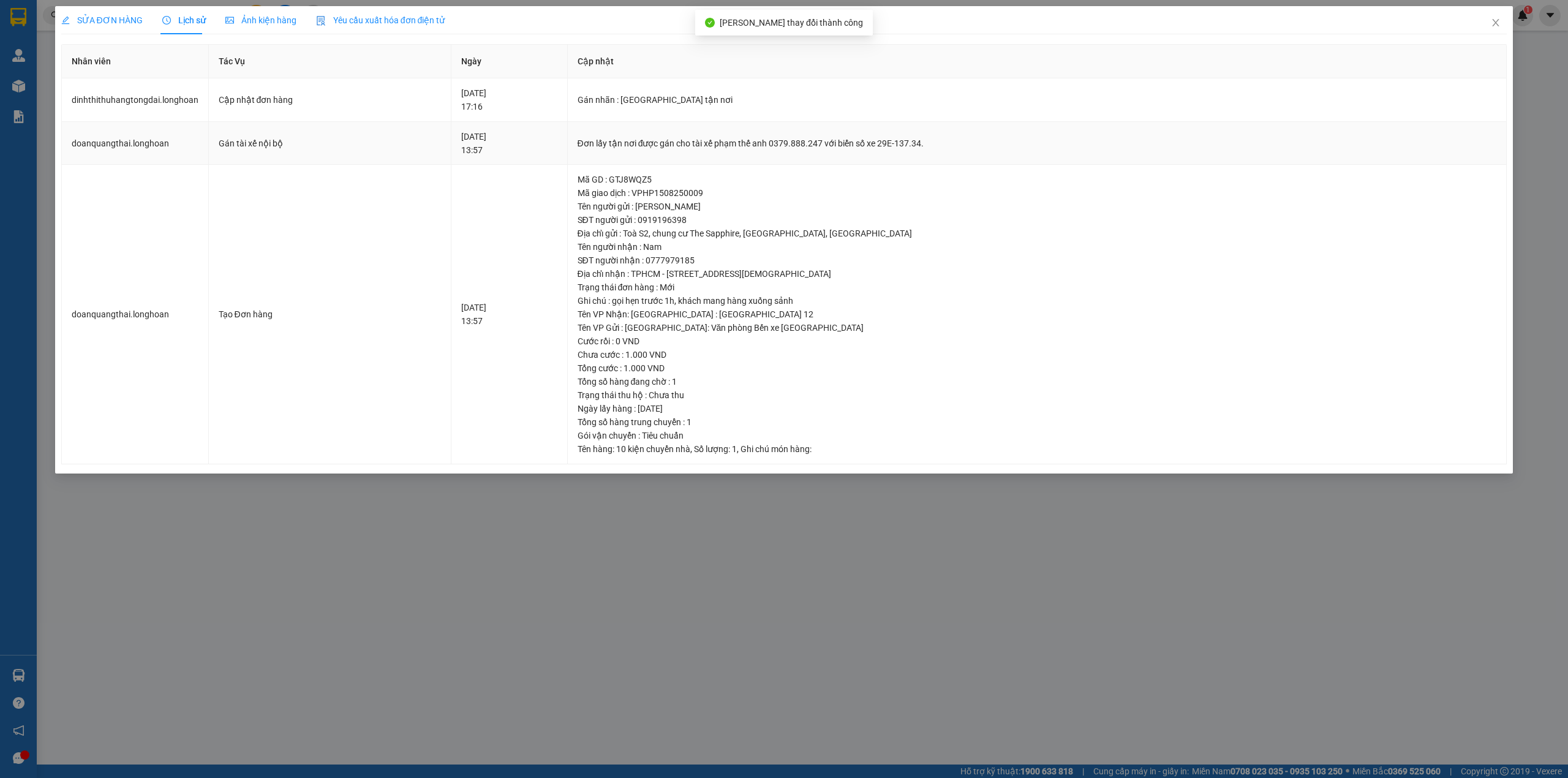
click at [613, 140] on div "Đơn lấy tận nơi được gán cho tài xế phạm thế anh 0379.888.247 với biển số xe 29…" at bounding box center [1037, 143] width 919 height 14
copy div "Đơn lấy tận nơi được gán cho tài xế phạm thế anh 0379.888.247 với biển số xe 29…"
click at [1493, 25] on icon "close" at bounding box center [1495, 23] width 10 height 10
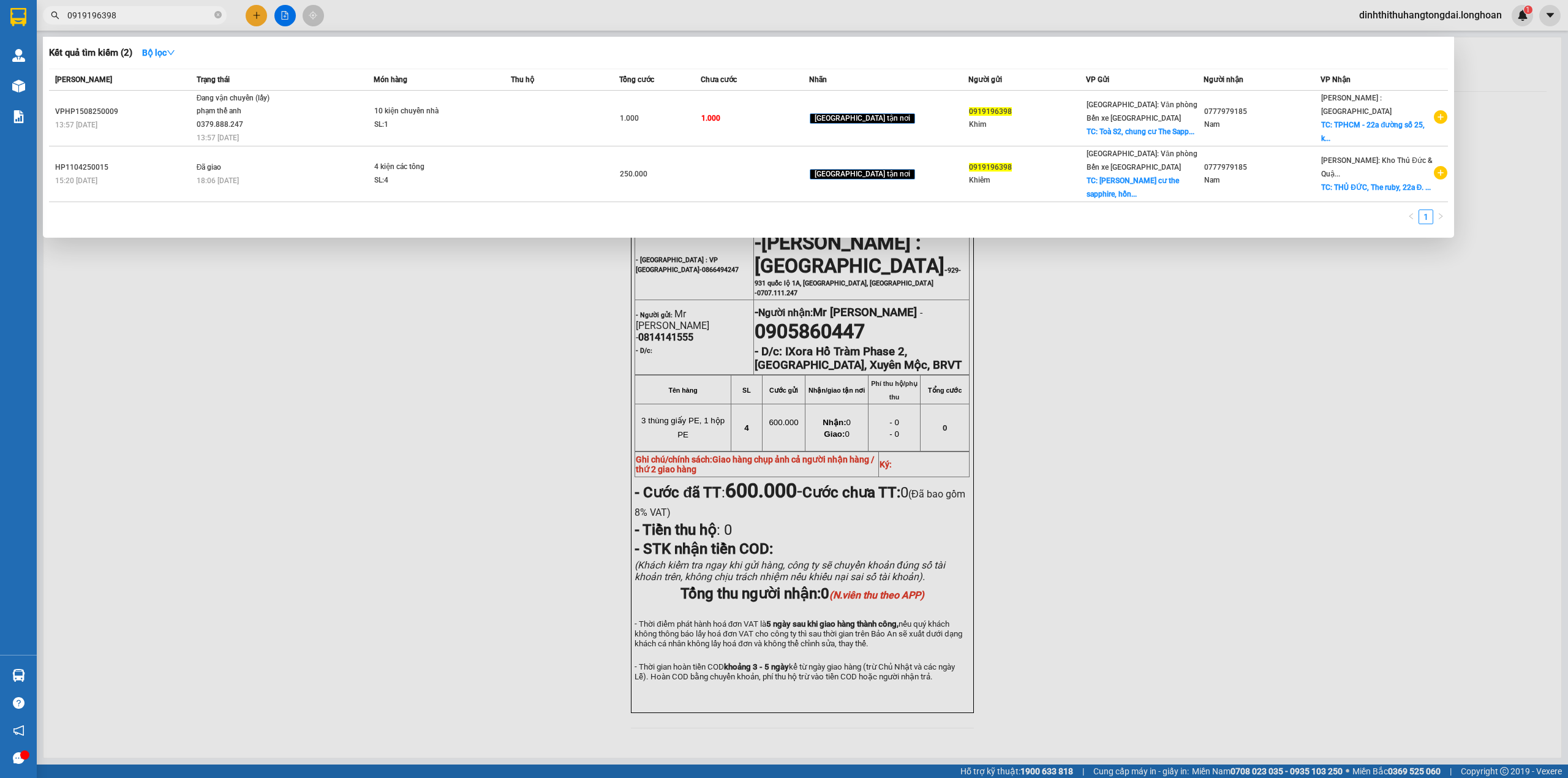
click at [113, 22] on span "0919196398" at bounding box center [134, 15] width 184 height 18
click at [109, 15] on input "0919196398" at bounding box center [139, 15] width 144 height 14
paste input "73294295"
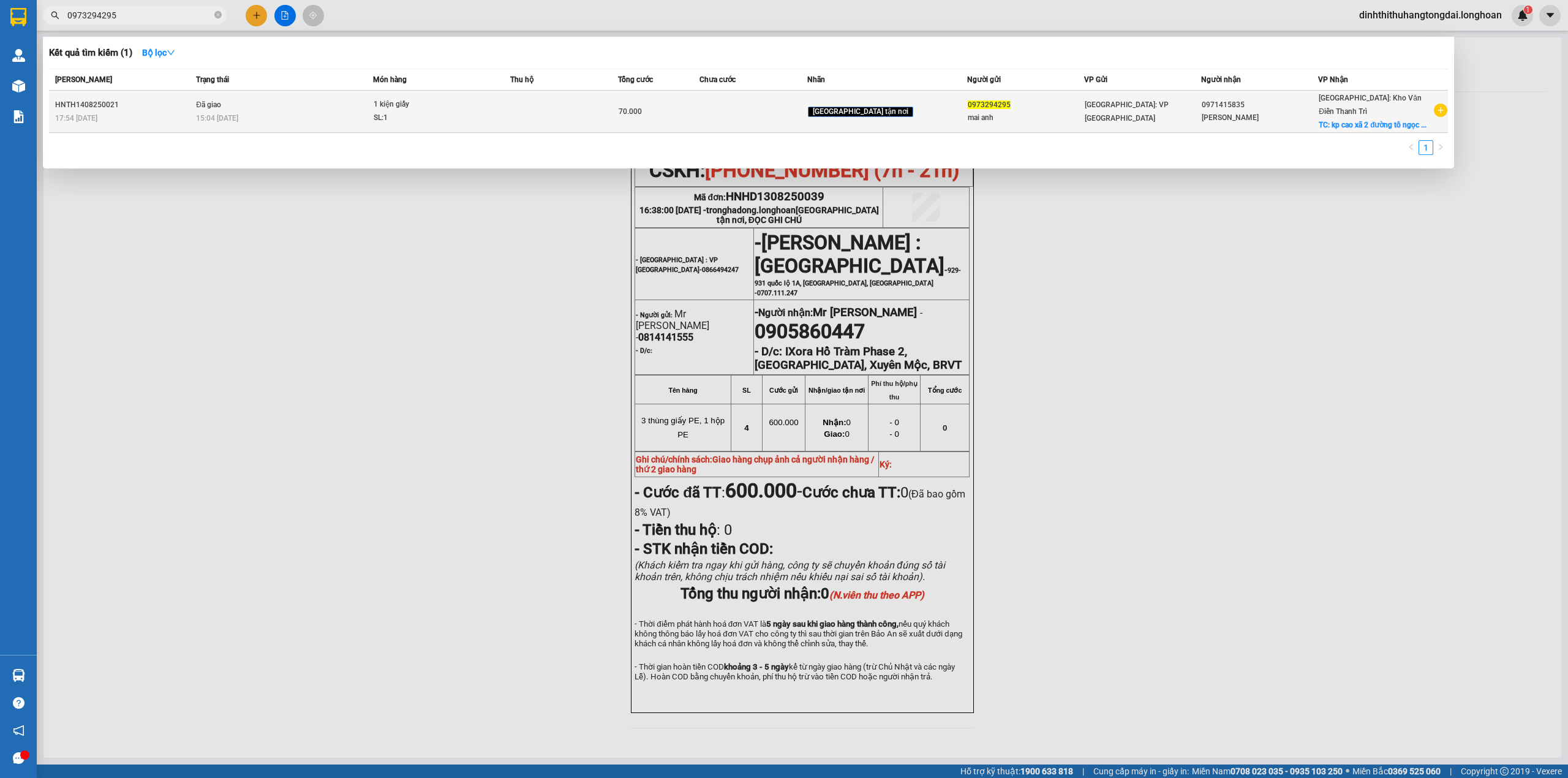
click at [219, 101] on span "Đã giao" at bounding box center [208, 105] width 25 height 8
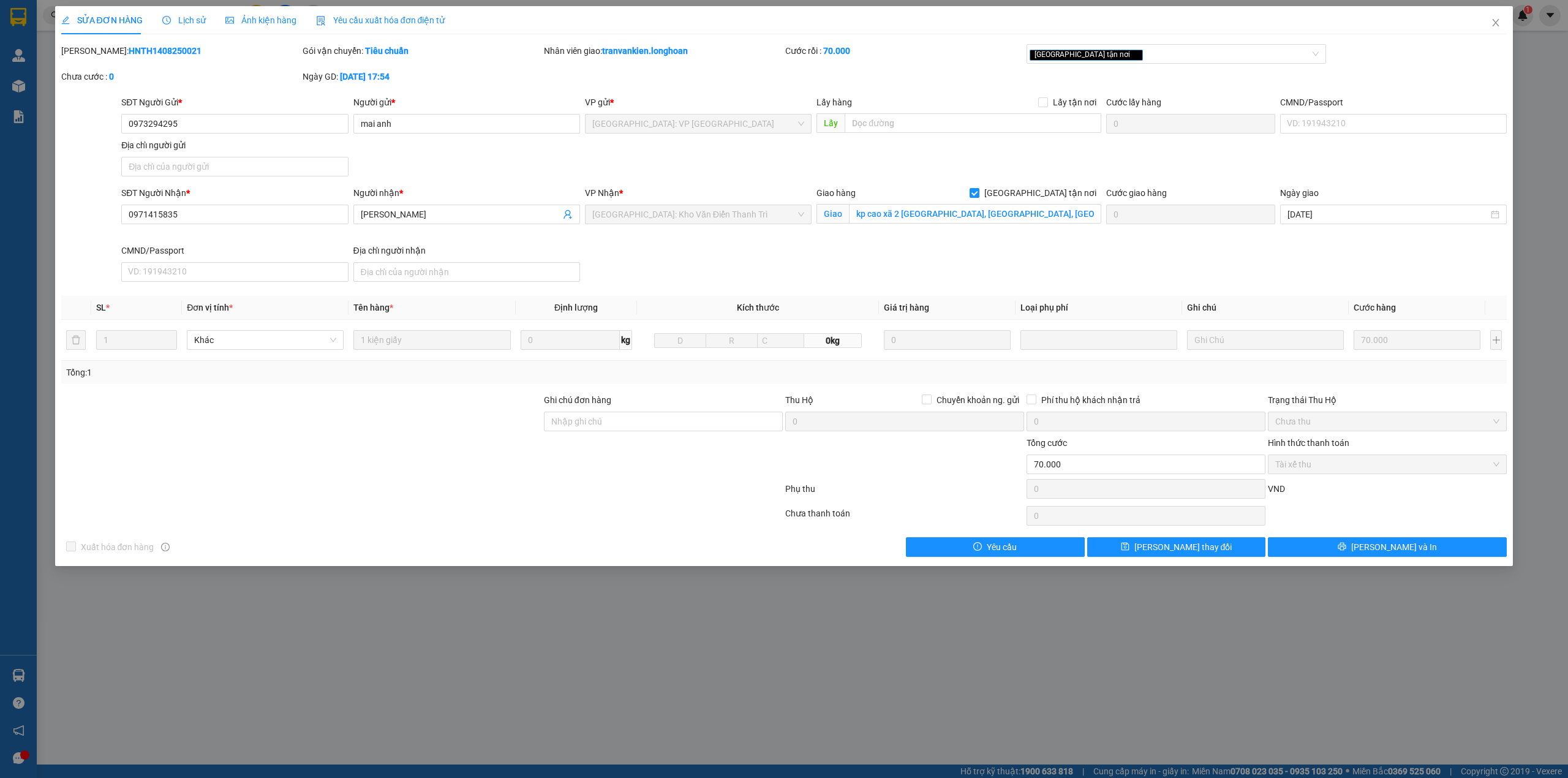
click at [179, 12] on div "Lịch sử" at bounding box center [184, 20] width 43 height 28
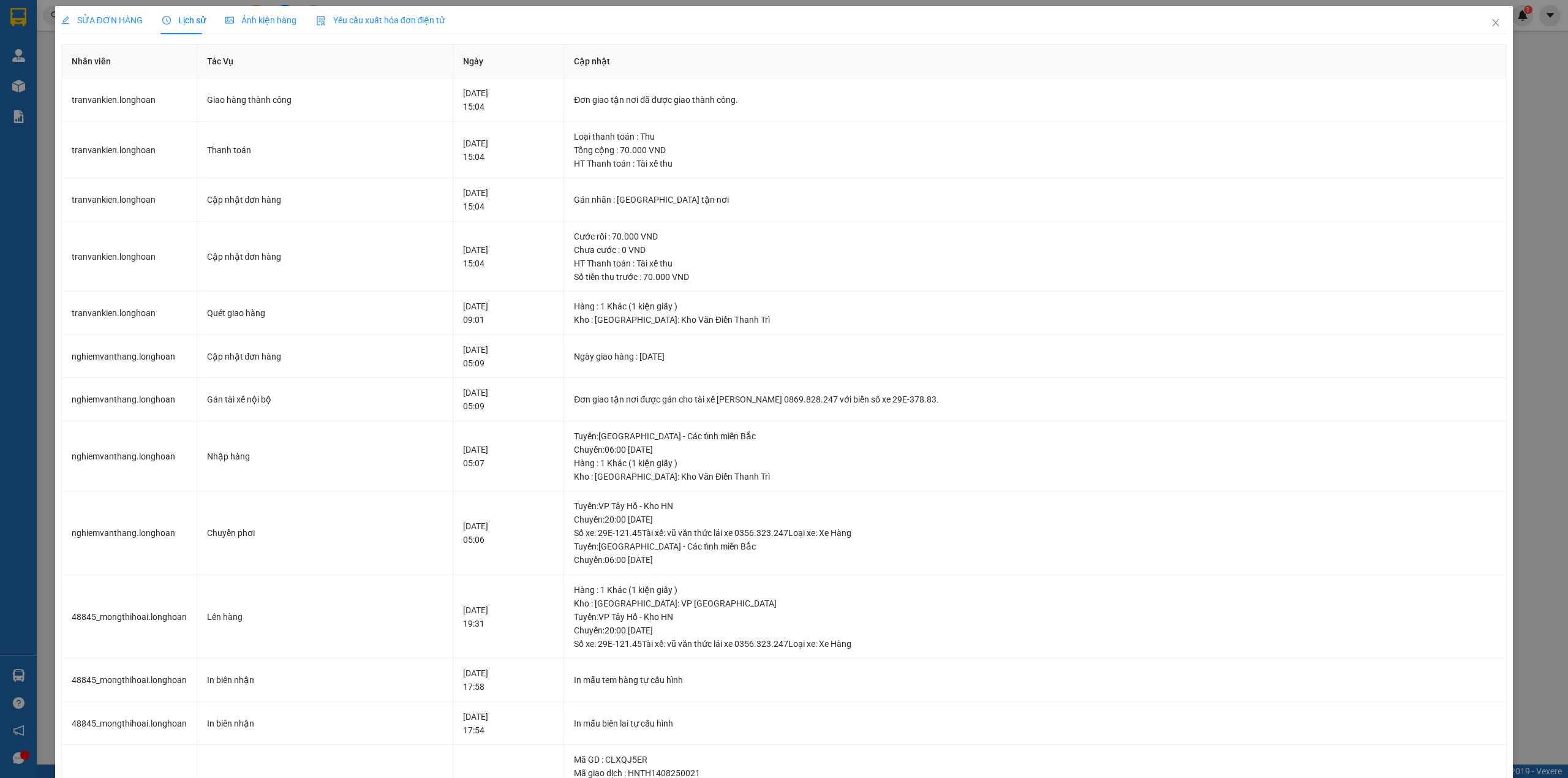
click at [128, 15] on span "SỬA ĐƠN HÀNG" at bounding box center [102, 20] width 81 height 10
